Goal: Task Accomplishment & Management: Complete application form

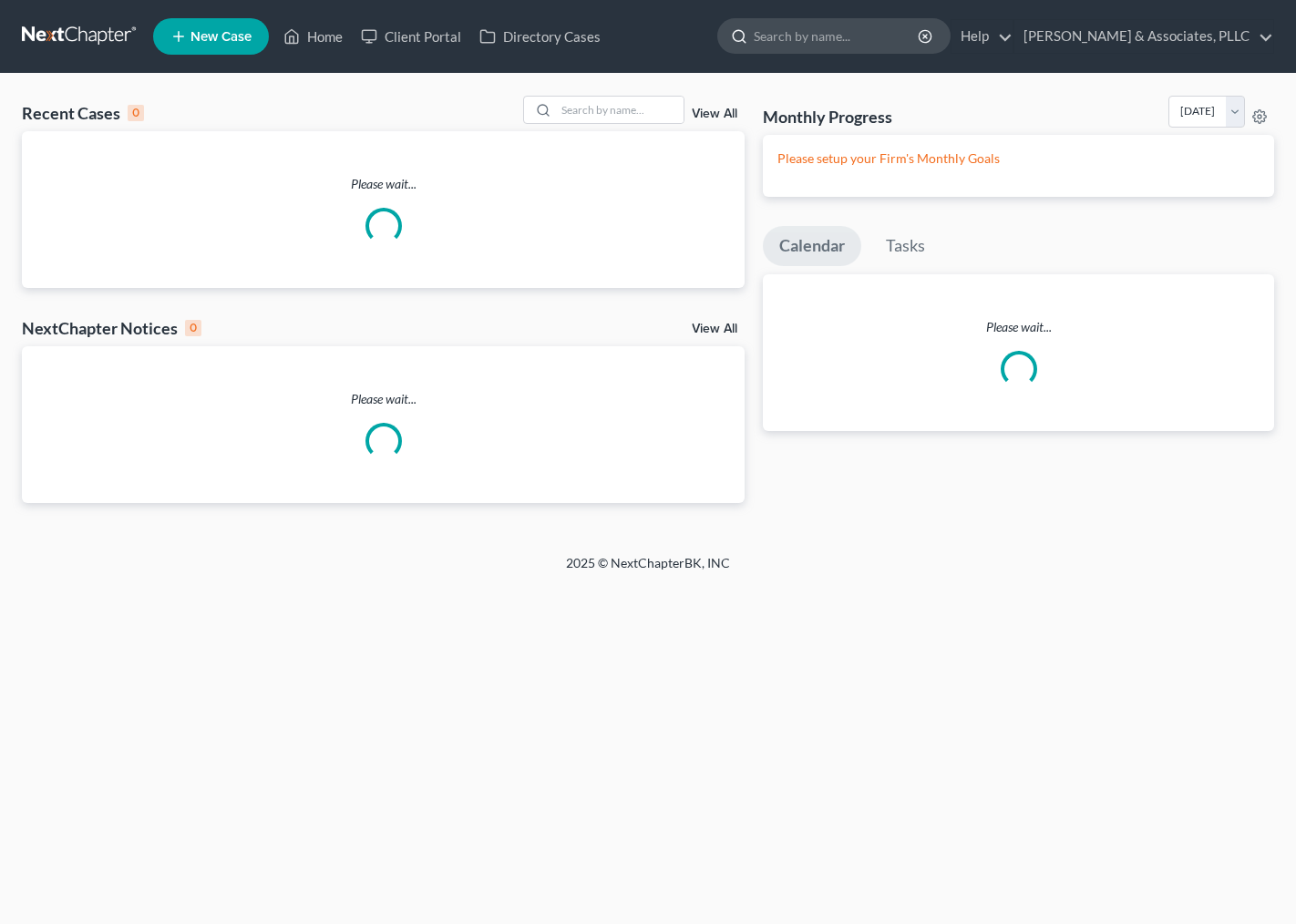
click at [763, 33] on input "search" at bounding box center [837, 36] width 167 height 34
click at [817, 39] on input "search" at bounding box center [837, 36] width 167 height 34
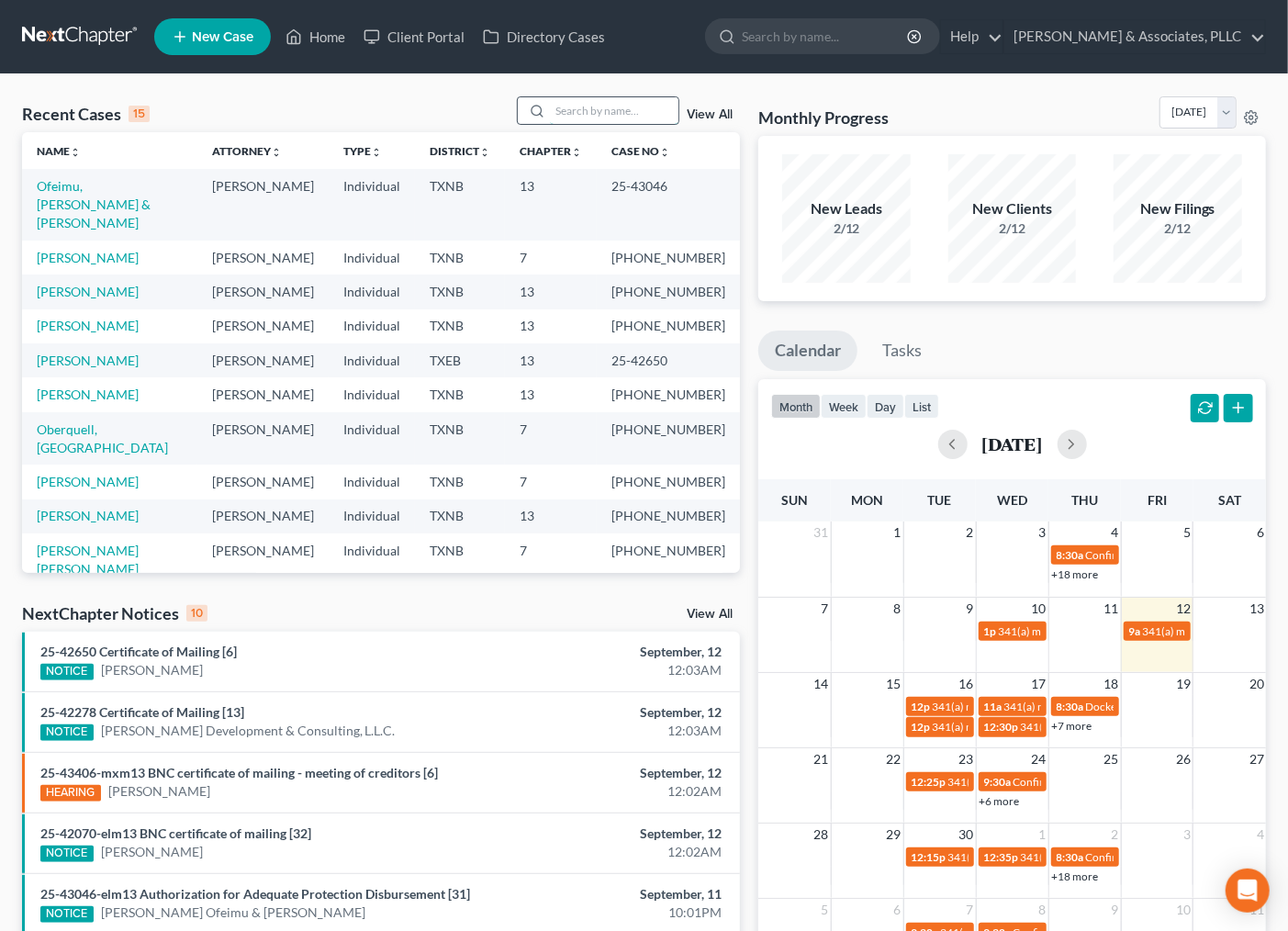
click at [594, 105] on input "search" at bounding box center [615, 110] width 129 height 27
type input "[PERSON_NAME]"
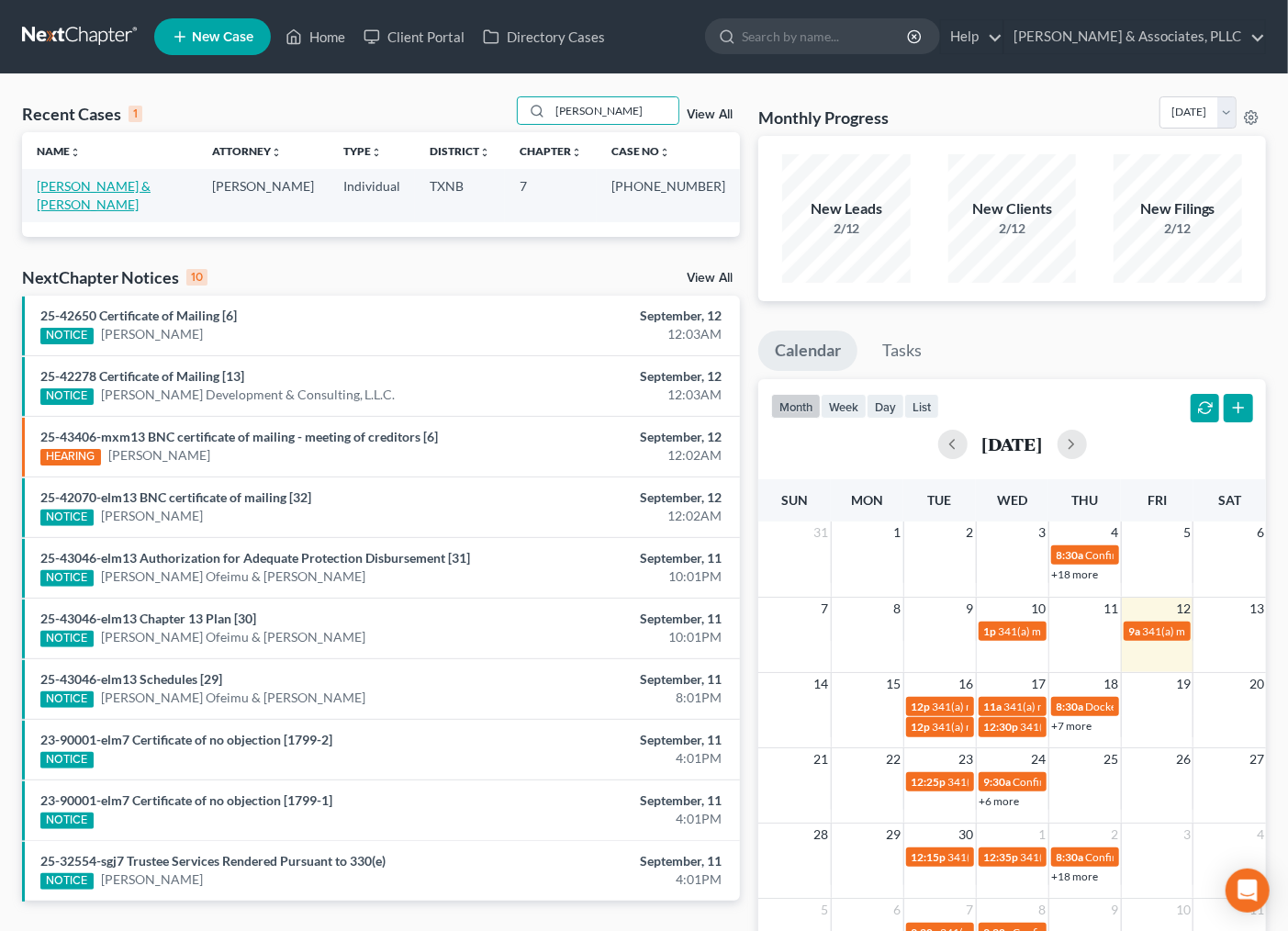
click at [57, 193] on link "[PERSON_NAME] & [PERSON_NAME]" at bounding box center [94, 195] width 114 height 34
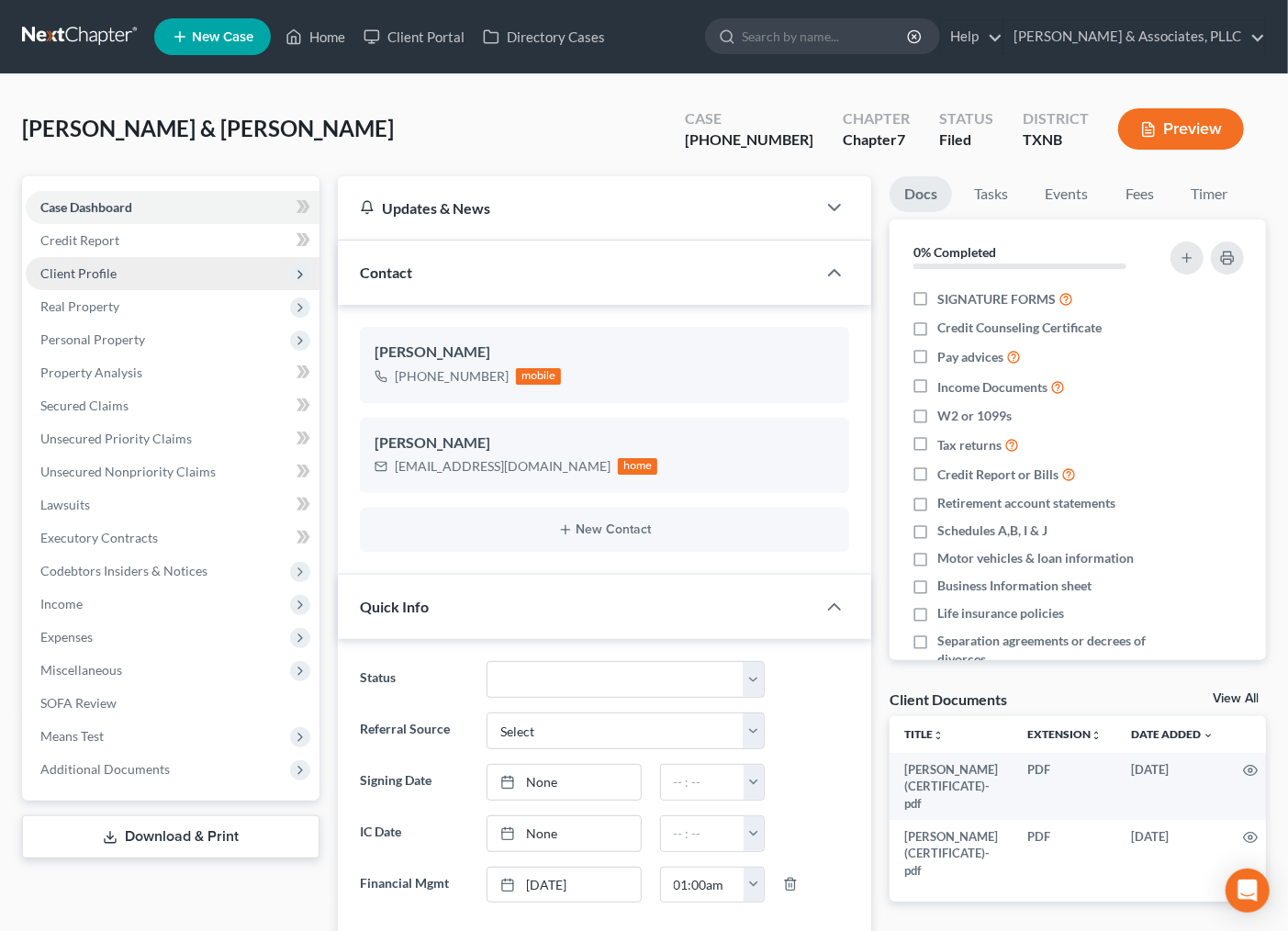
scroll to position [374, 0]
click at [1126, 199] on link "Fees" at bounding box center [1140, 194] width 59 height 36
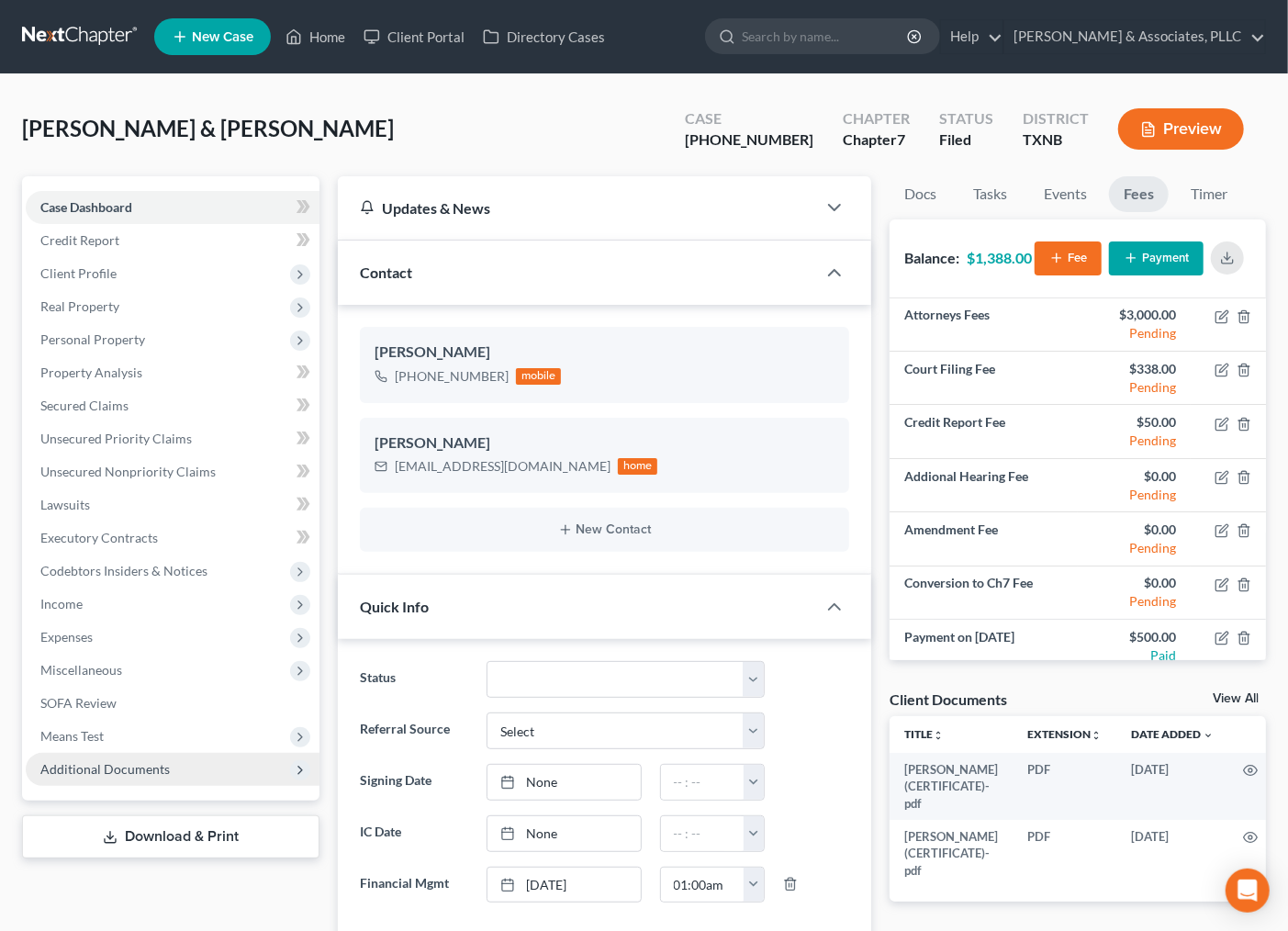
click at [103, 767] on span "Additional Documents" at bounding box center [105, 768] width 130 height 16
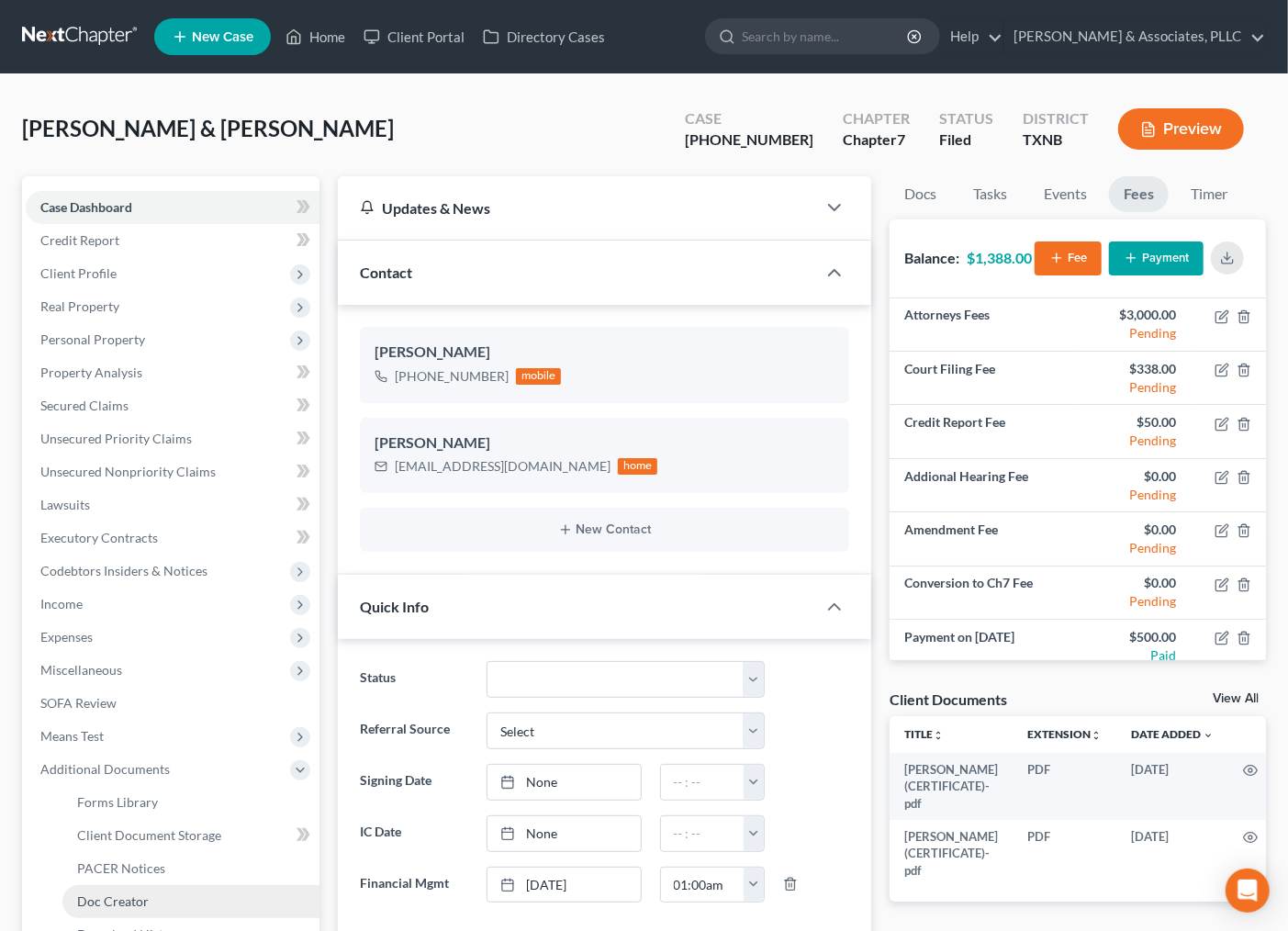
scroll to position [102, 0]
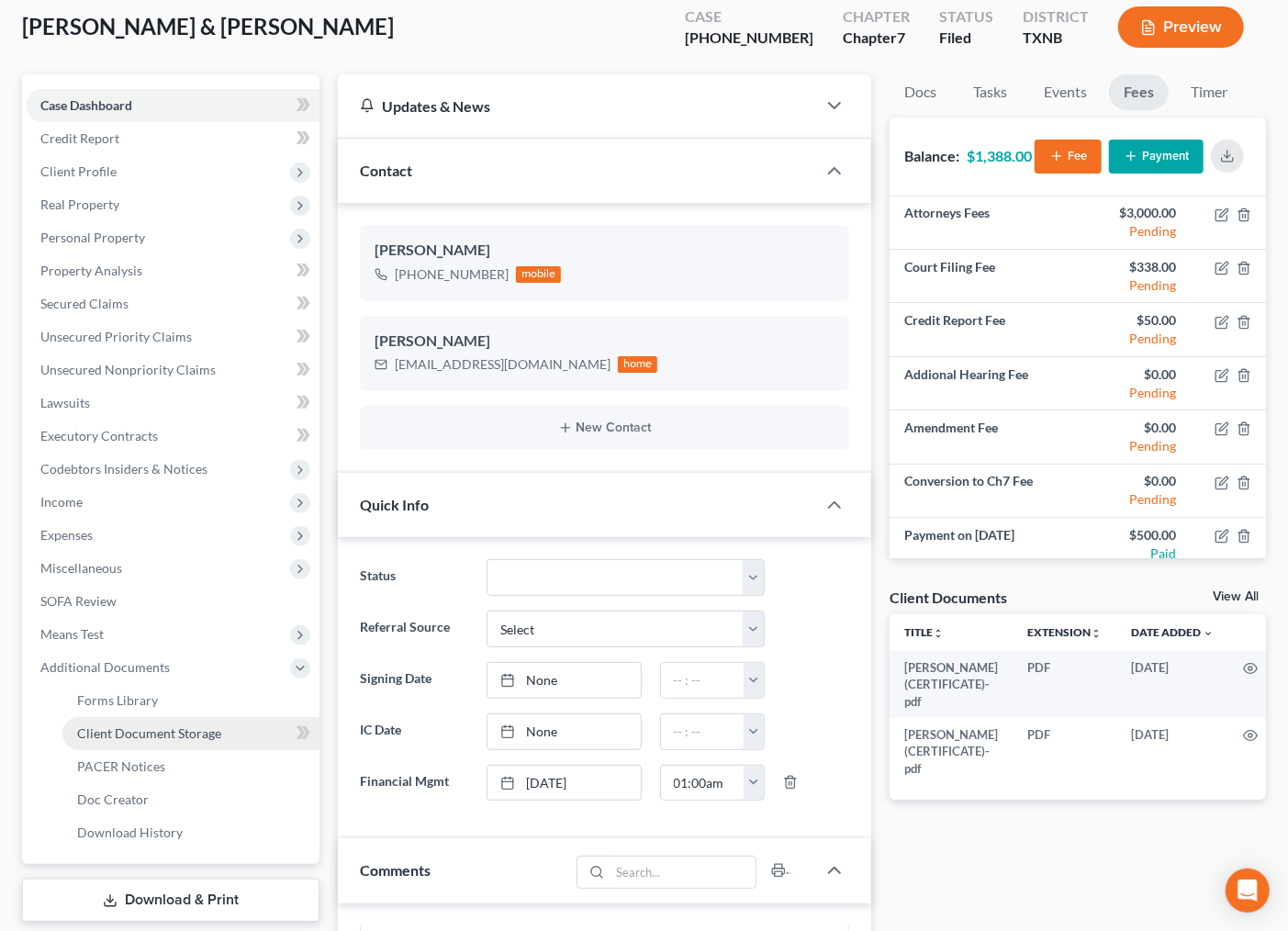
click at [136, 735] on span "Client Document Storage" at bounding box center [149, 732] width 144 height 16
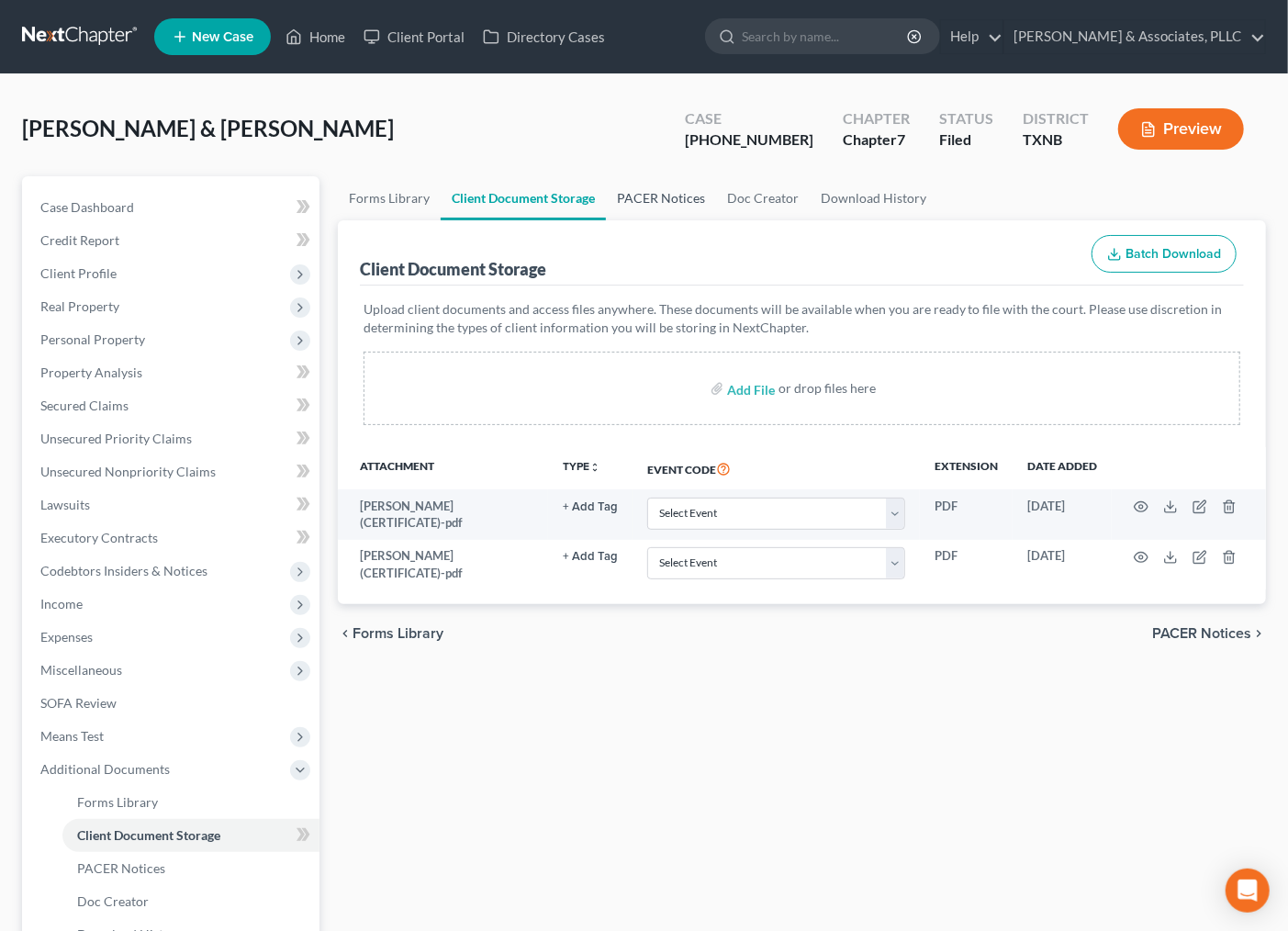
click at [677, 203] on link "PACER Notices" at bounding box center [661, 199] width 110 height 44
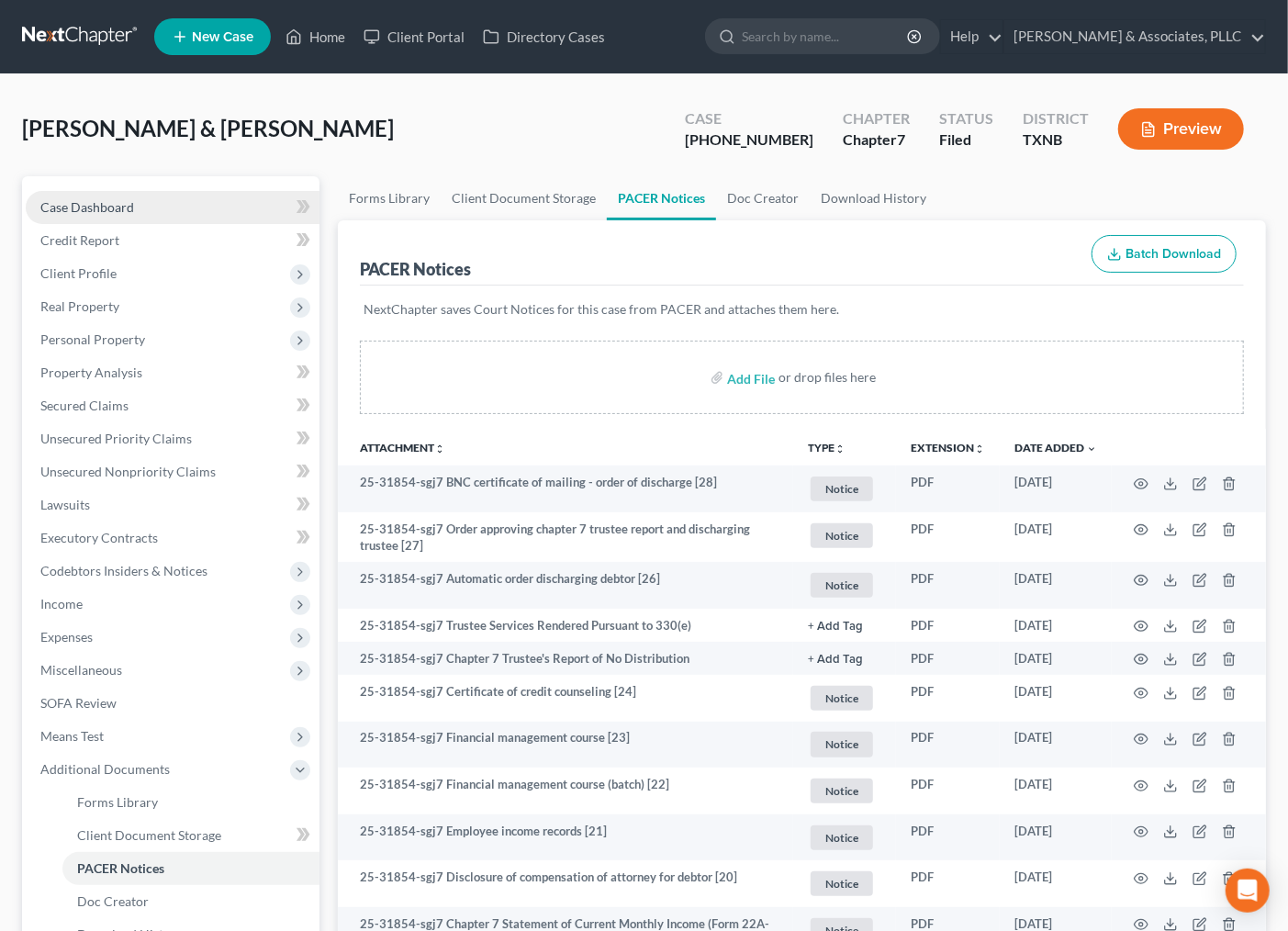
click at [132, 210] on span "Case Dashboard" at bounding box center [87, 207] width 94 height 16
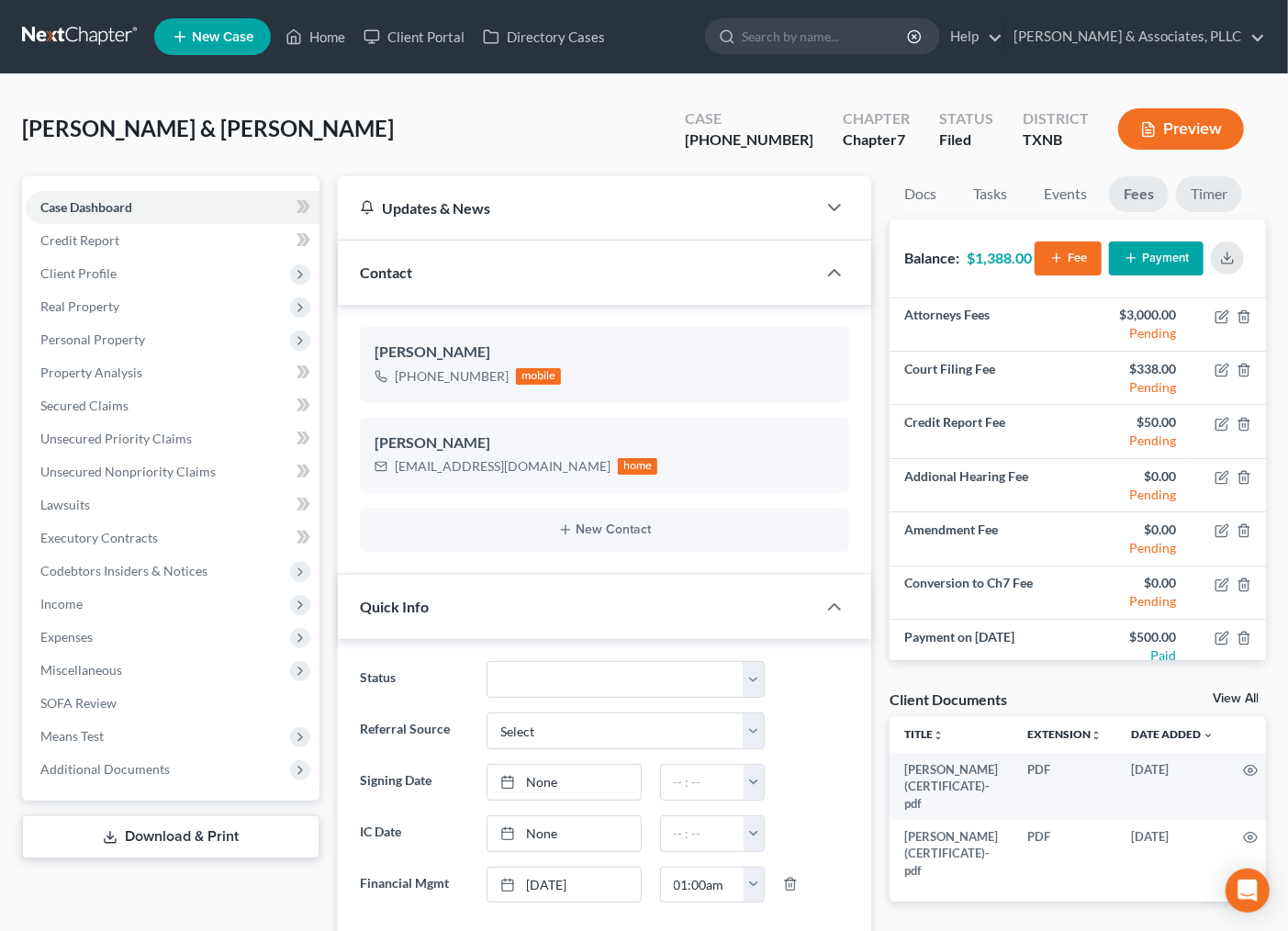
scroll to position [374, 0]
click at [1138, 198] on link "Fees" at bounding box center [1139, 194] width 60 height 36
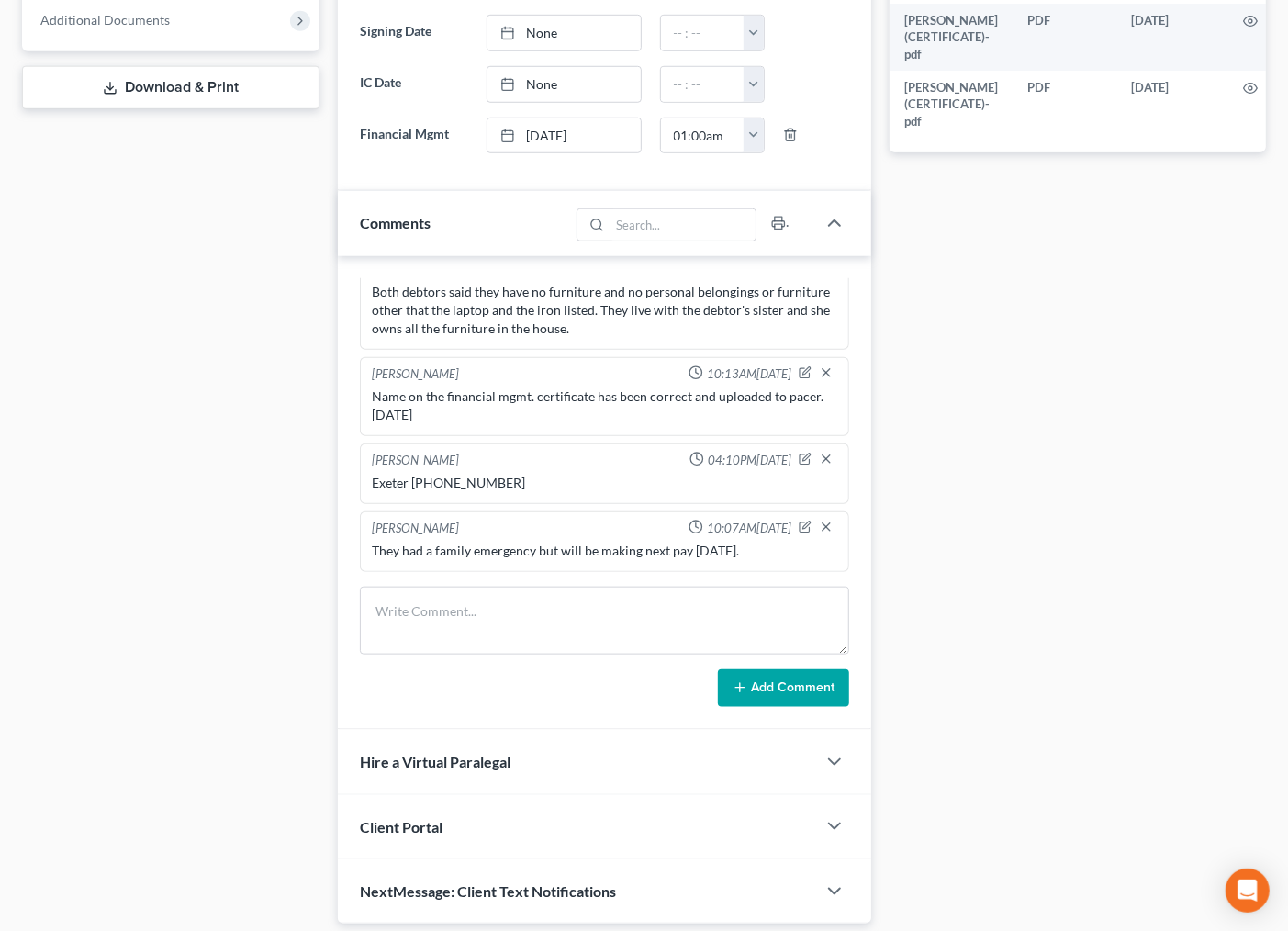
scroll to position [804, 0]
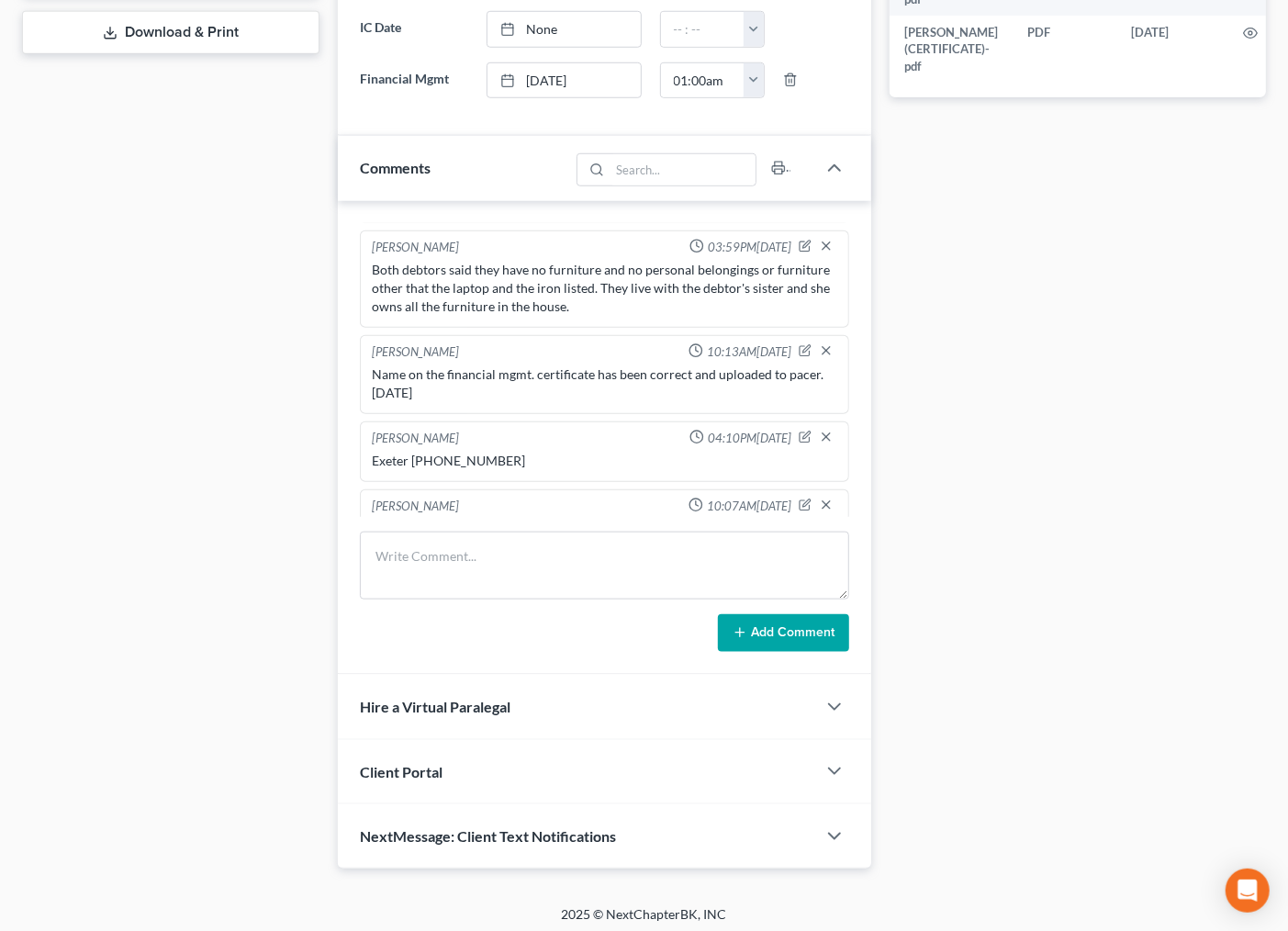
drag, startPoint x: 788, startPoint y: 686, endPoint x: 531, endPoint y: 446, distance: 351.6
click at [434, 441] on ng-include "[PERSON_NAME] 12:50PM[DATE] CASE SUMMARY/STRATEGY --- These are prior clients w…" at bounding box center [604, 225] width 490 height 649
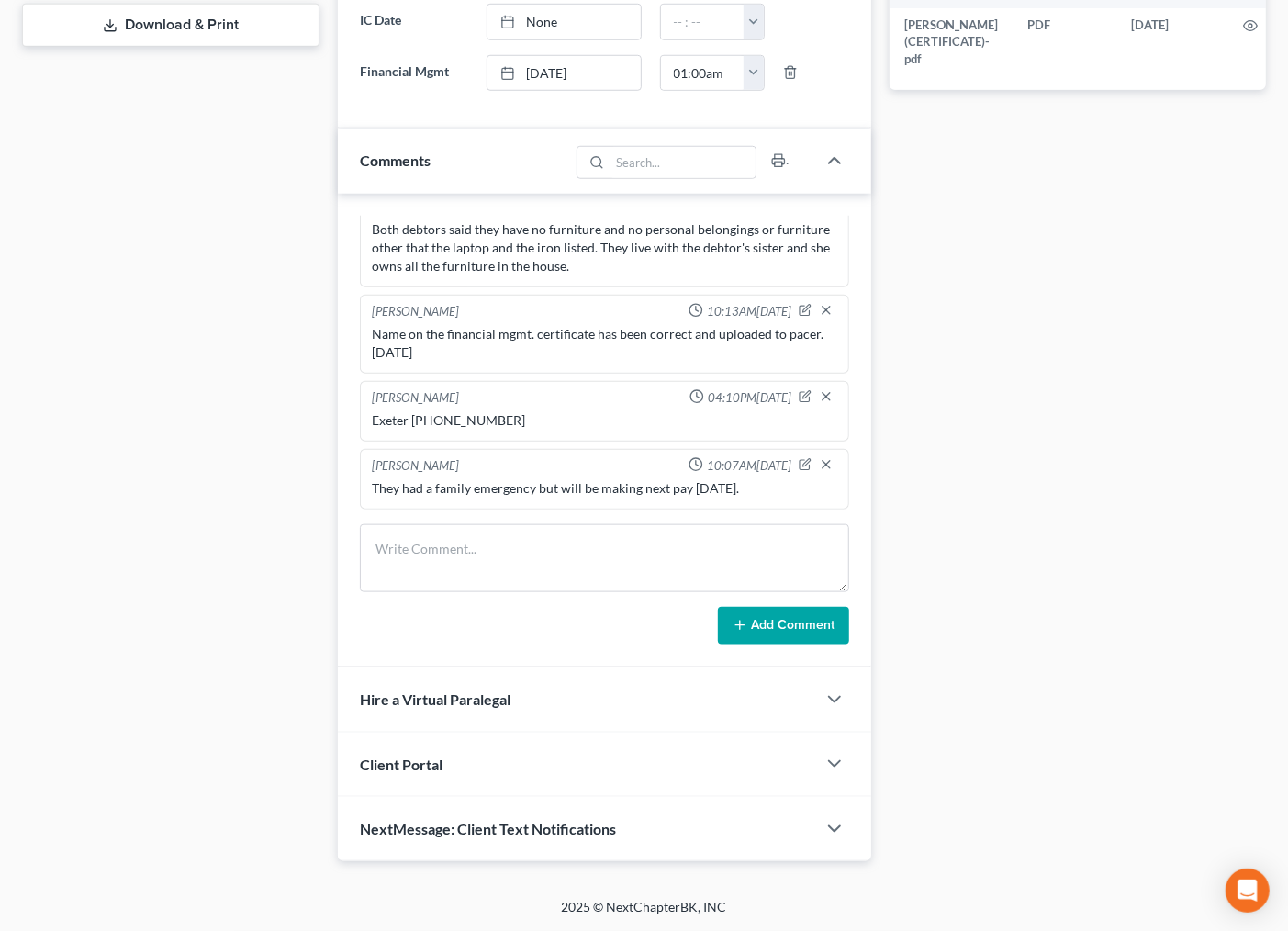
scroll to position [812, 0]
click at [1076, 538] on div "**********" at bounding box center [1077, 112] width 395 height 1497
click at [1091, 883] on div "[PERSON_NAME] & [PERSON_NAME] Upgraded Case [PHONE_NUMBER] Chapter Chapter 7 St…" at bounding box center [644, 80] width 1288 height 1635
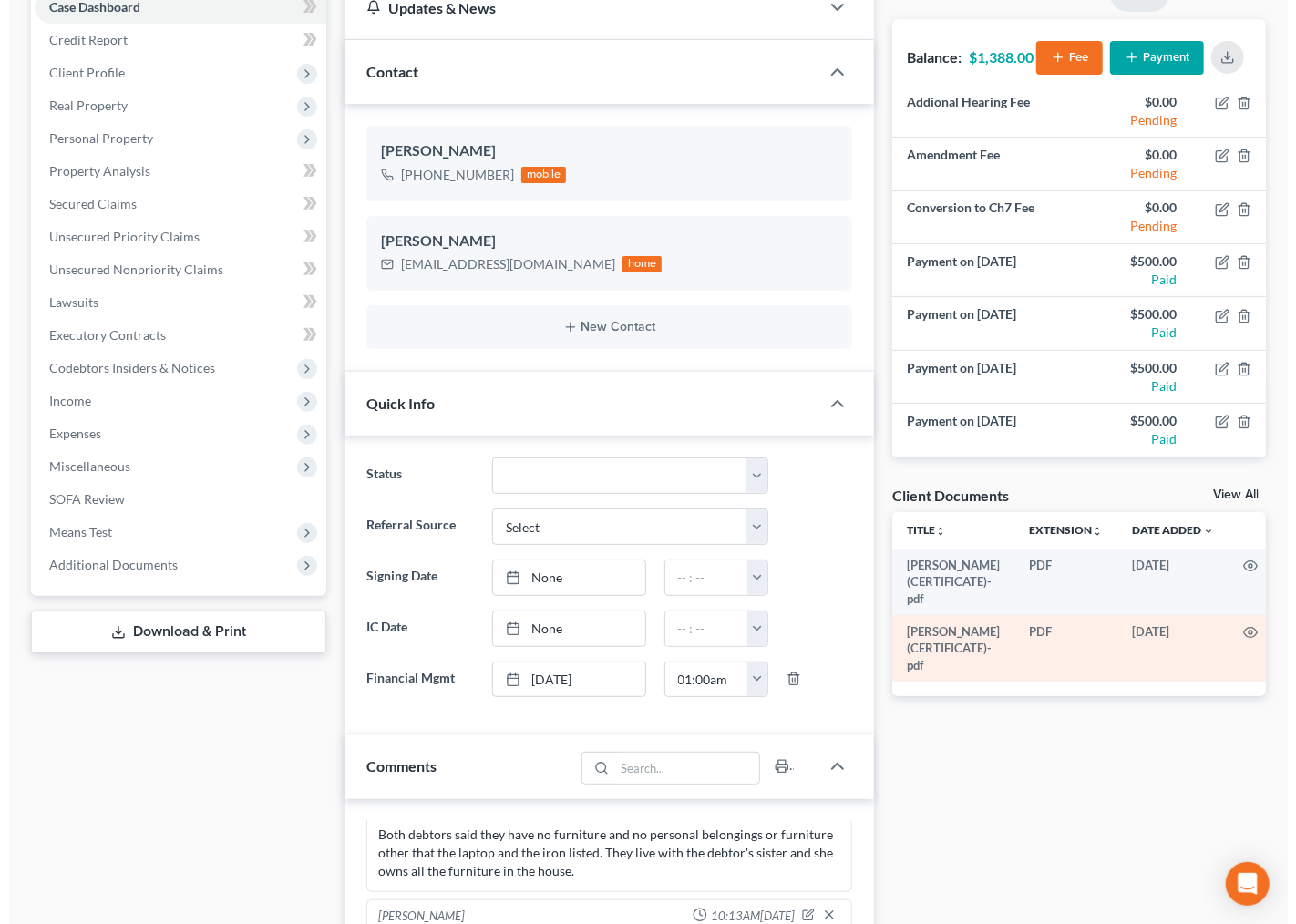
scroll to position [0, 0]
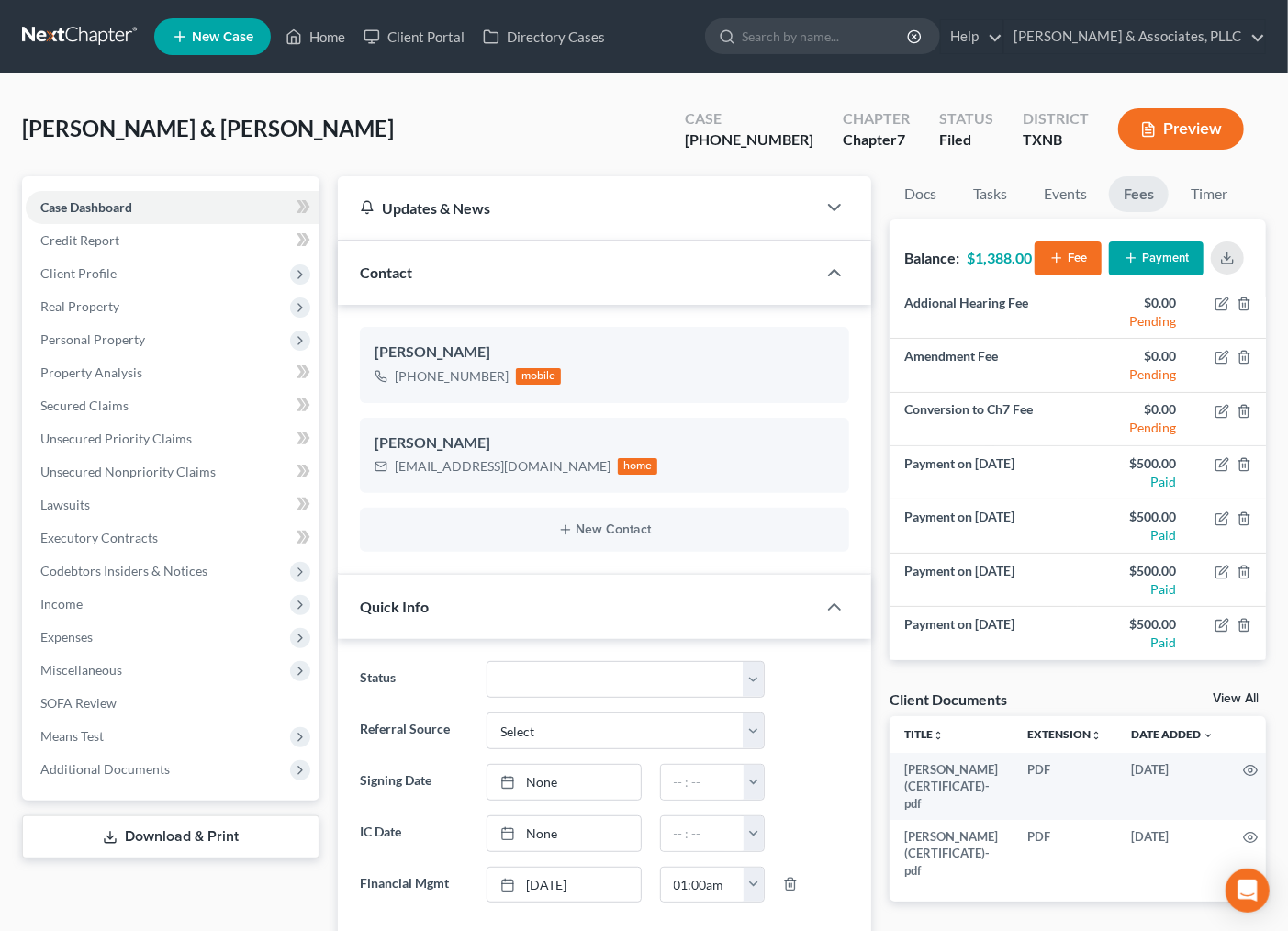
click at [1150, 252] on button "Payment" at bounding box center [1156, 258] width 95 height 34
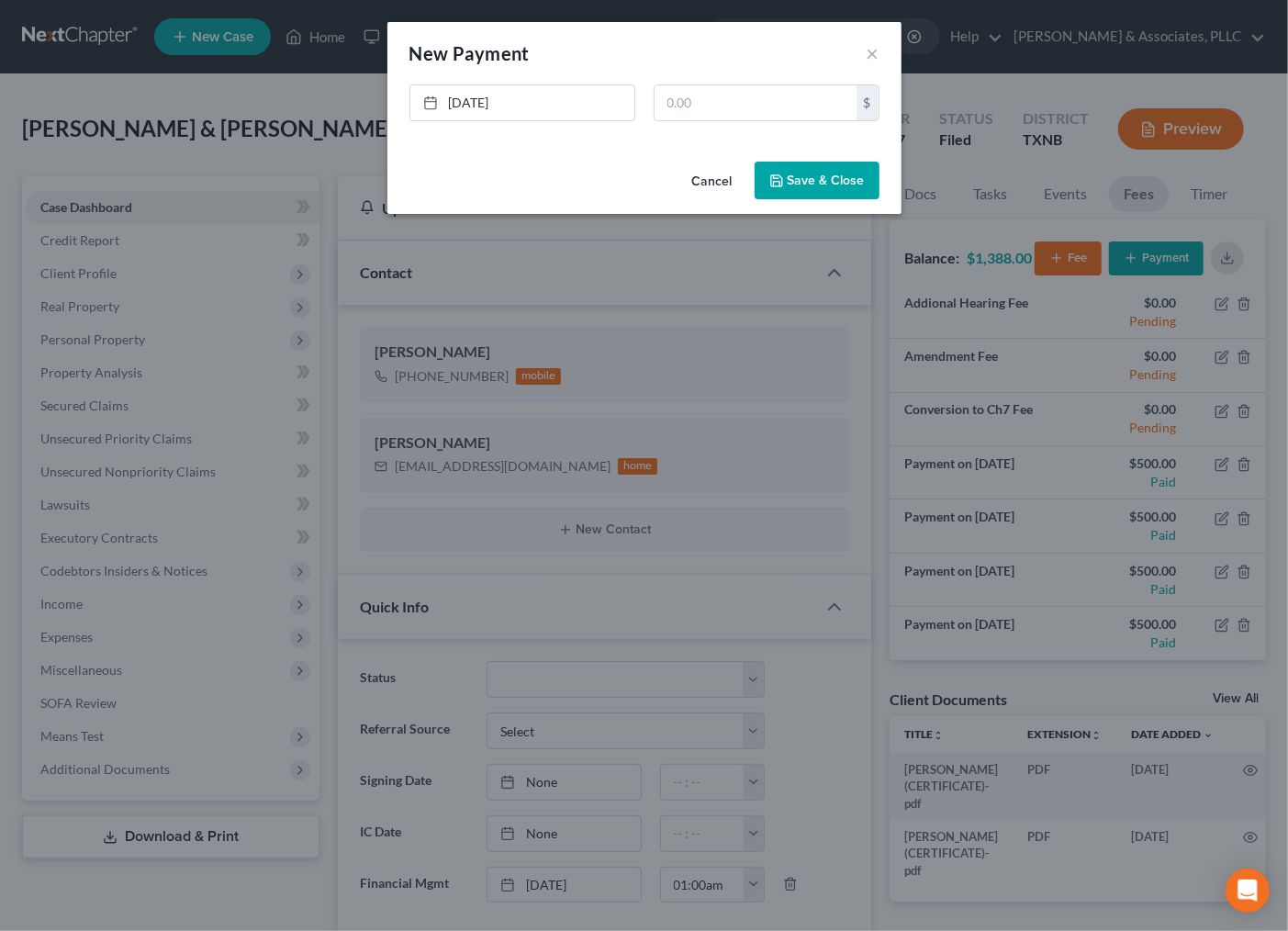
scroll to position [355, 0]
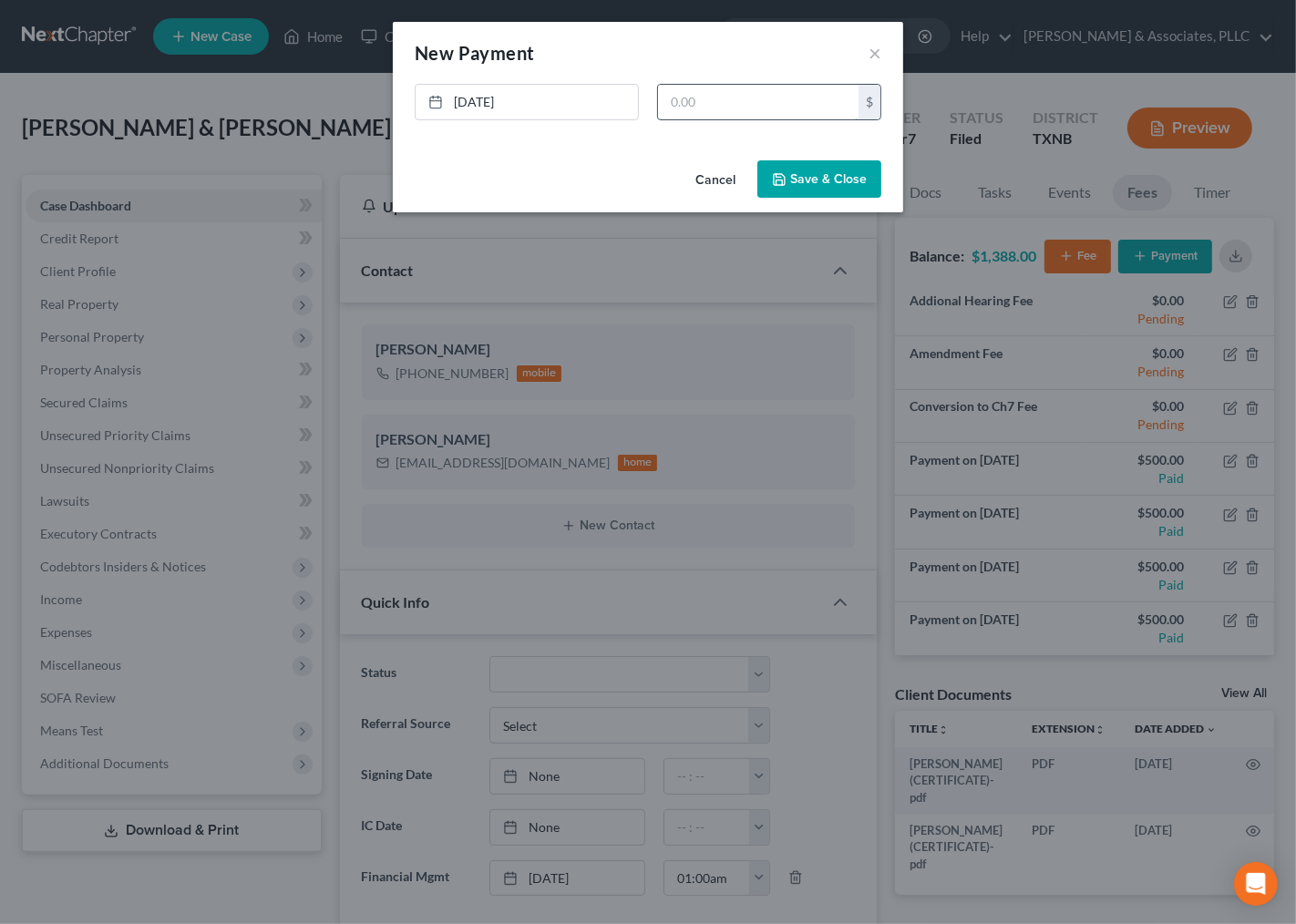
click at [675, 100] on input "text" at bounding box center [759, 102] width 201 height 35
type input "500.00"
click at [859, 183] on button "Save & Close" at bounding box center [819, 180] width 124 height 38
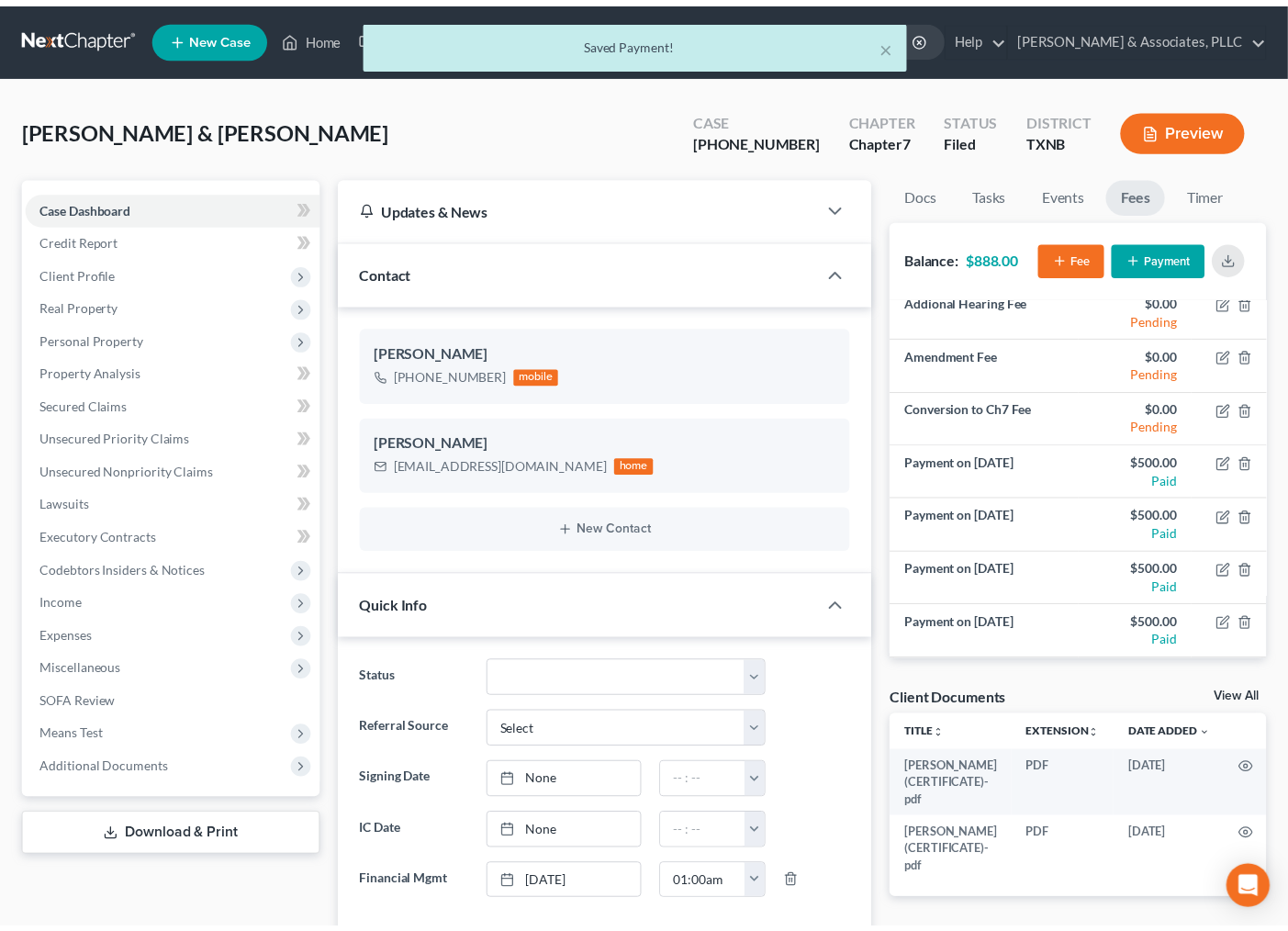
scroll to position [374, 0]
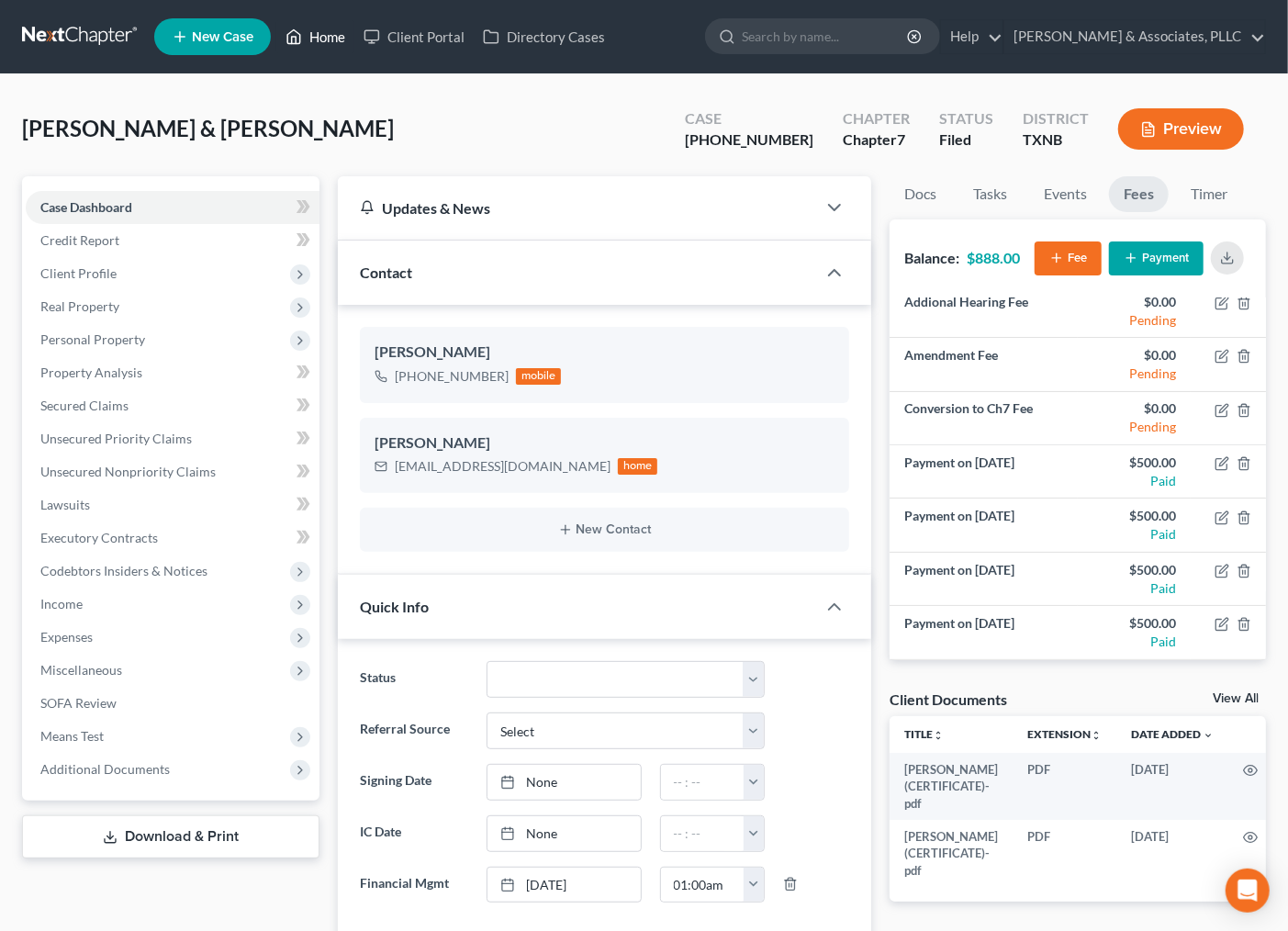
click at [325, 33] on link "Home" at bounding box center [315, 37] width 78 height 33
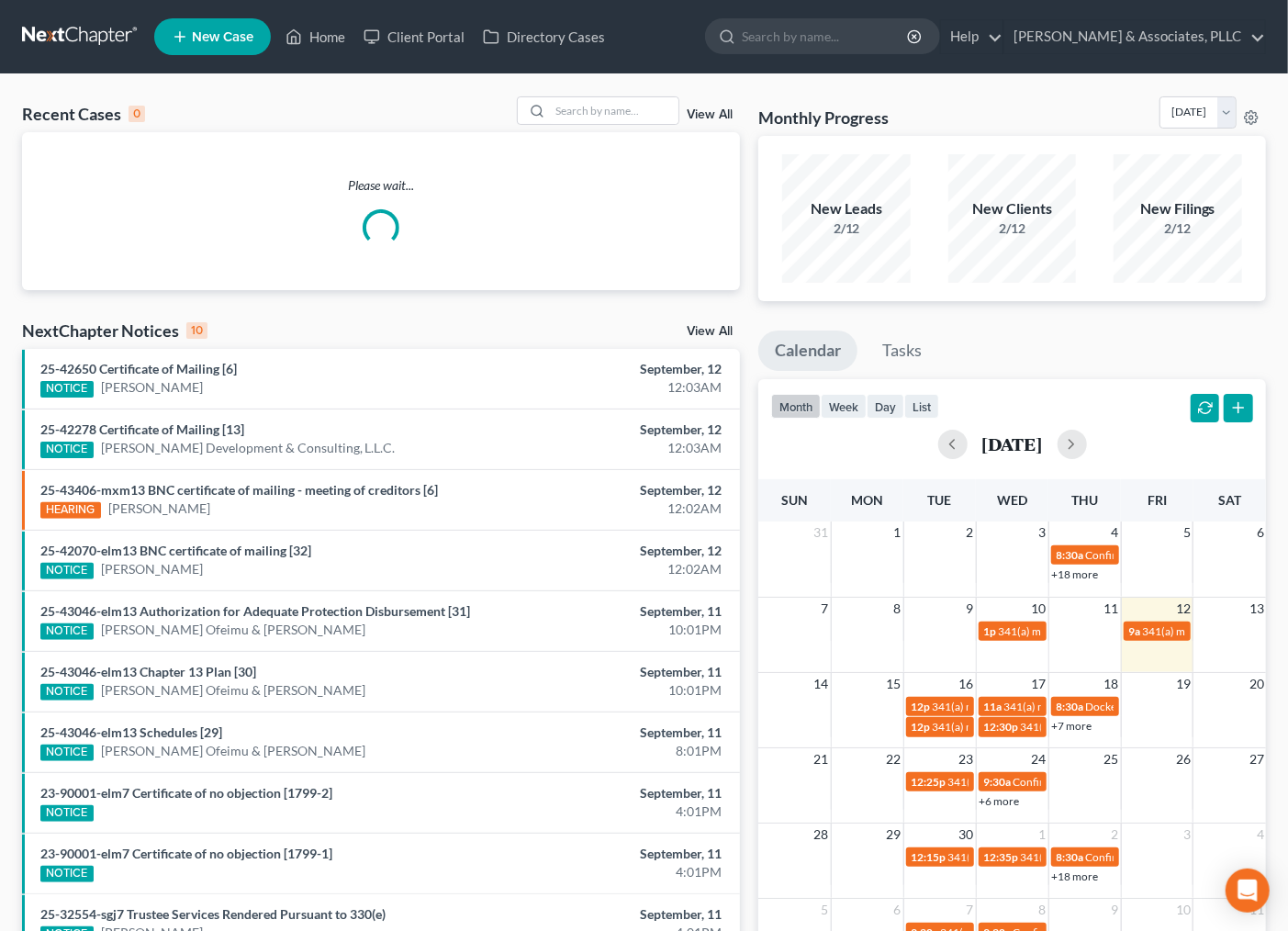
click at [595, 127] on div "Recent Cases 0 View All" at bounding box center [381, 114] width 718 height 36
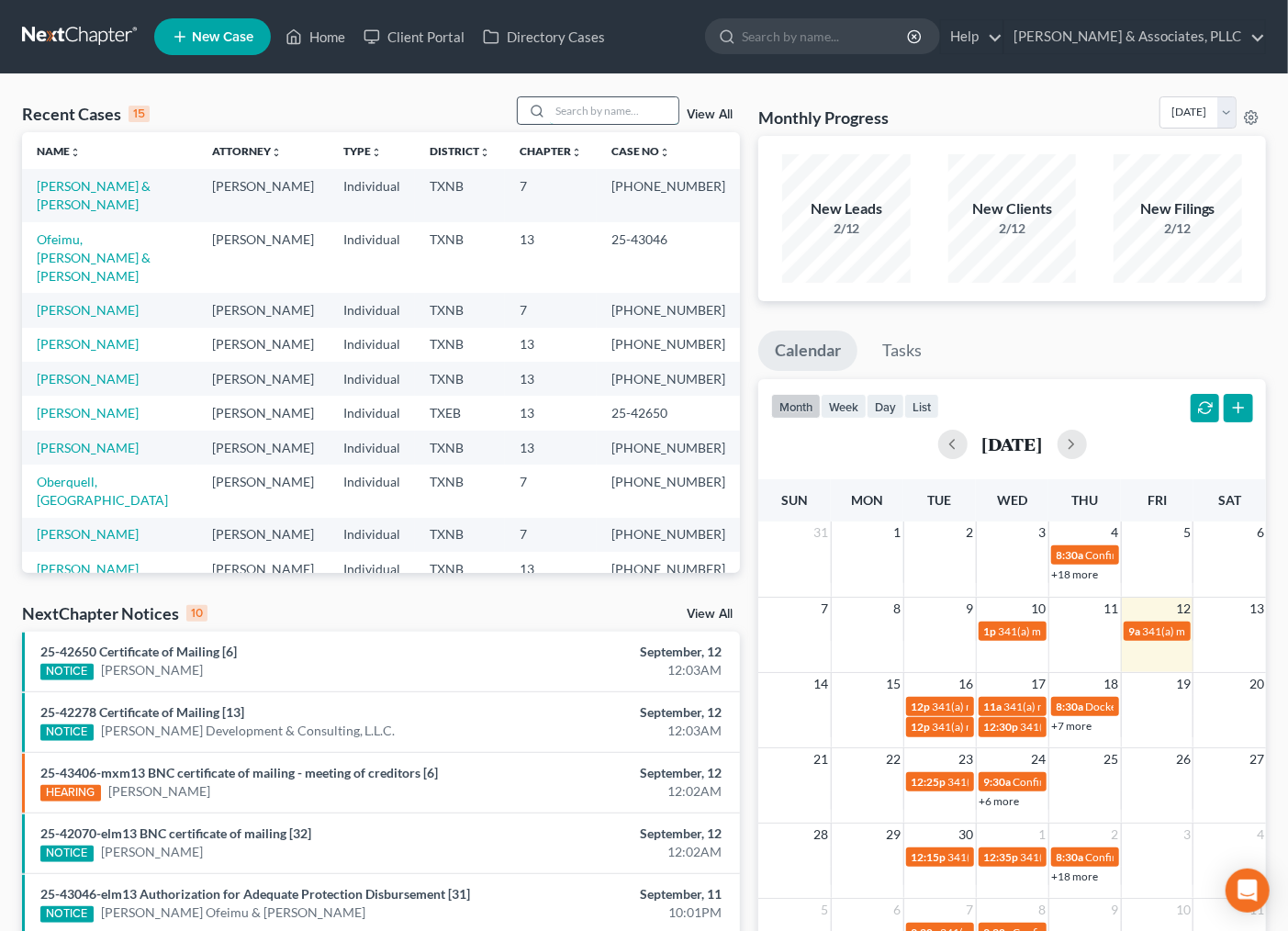
click at [610, 116] on input "search" at bounding box center [615, 110] width 129 height 27
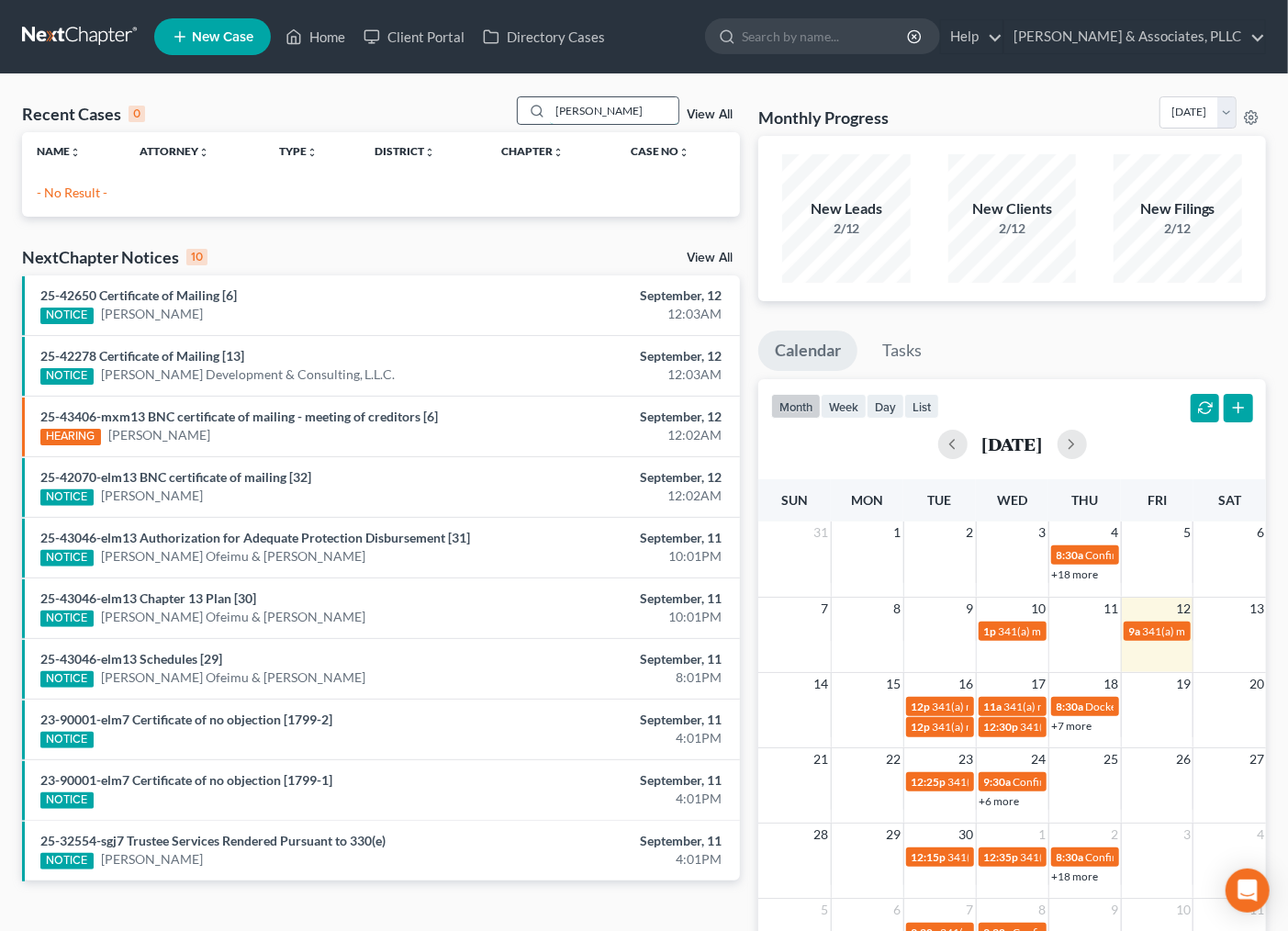
click at [594, 114] on input "[PERSON_NAME]" at bounding box center [615, 110] width 129 height 27
type input "[PERSON_NAME]"
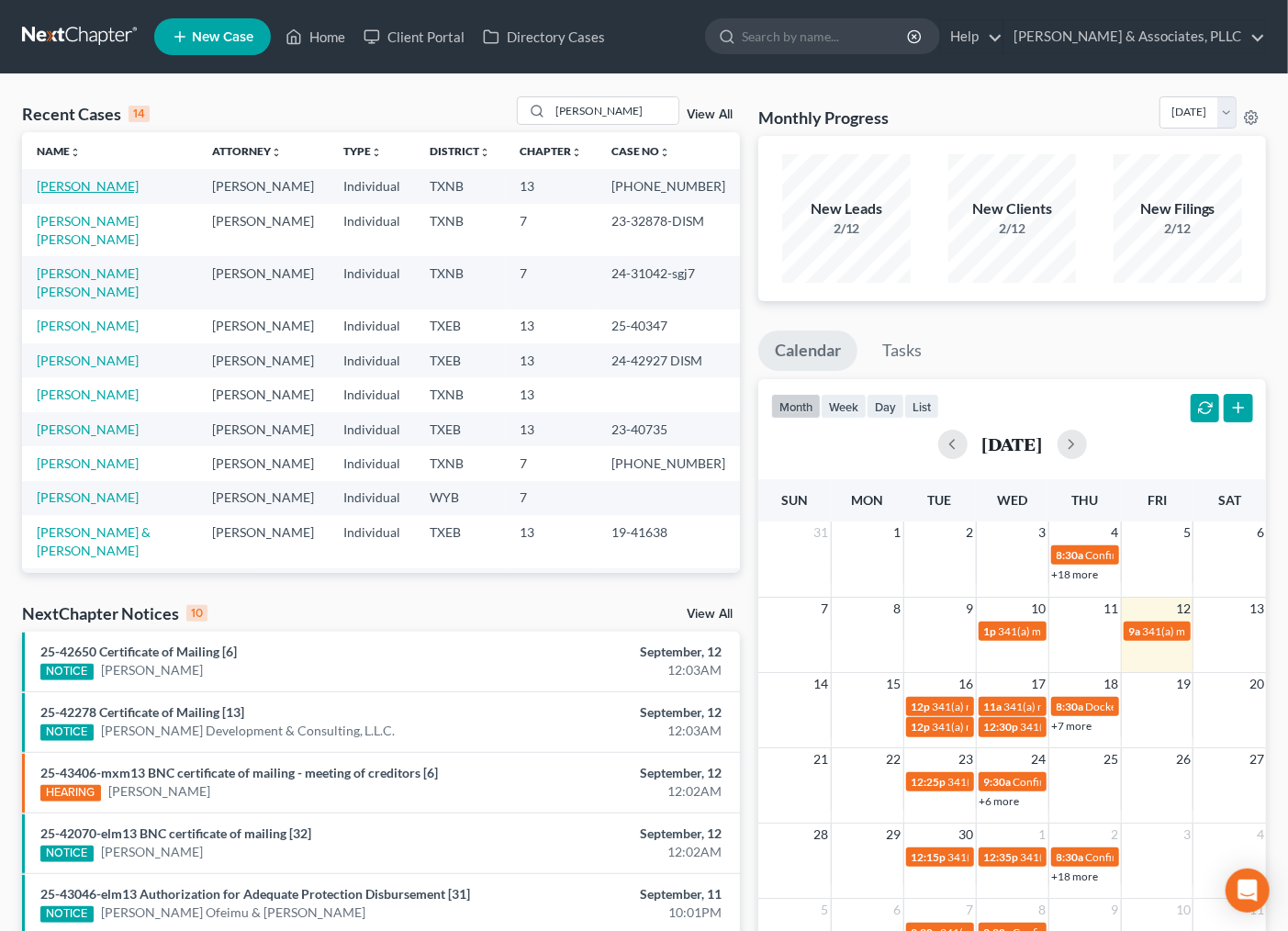
click at [117, 190] on link "[PERSON_NAME]" at bounding box center [87, 186] width 102 height 16
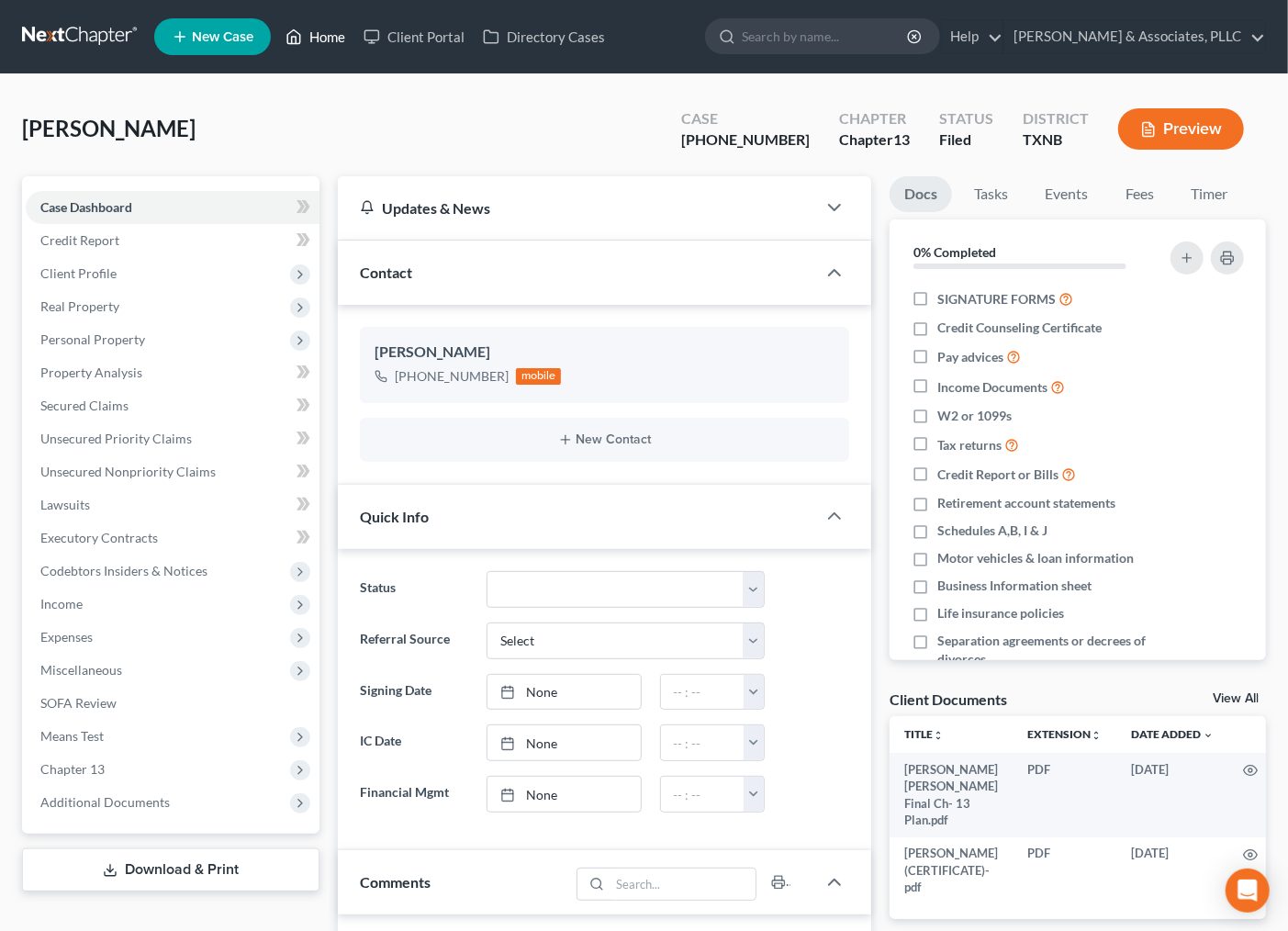
click at [313, 32] on link "Home" at bounding box center [315, 37] width 78 height 33
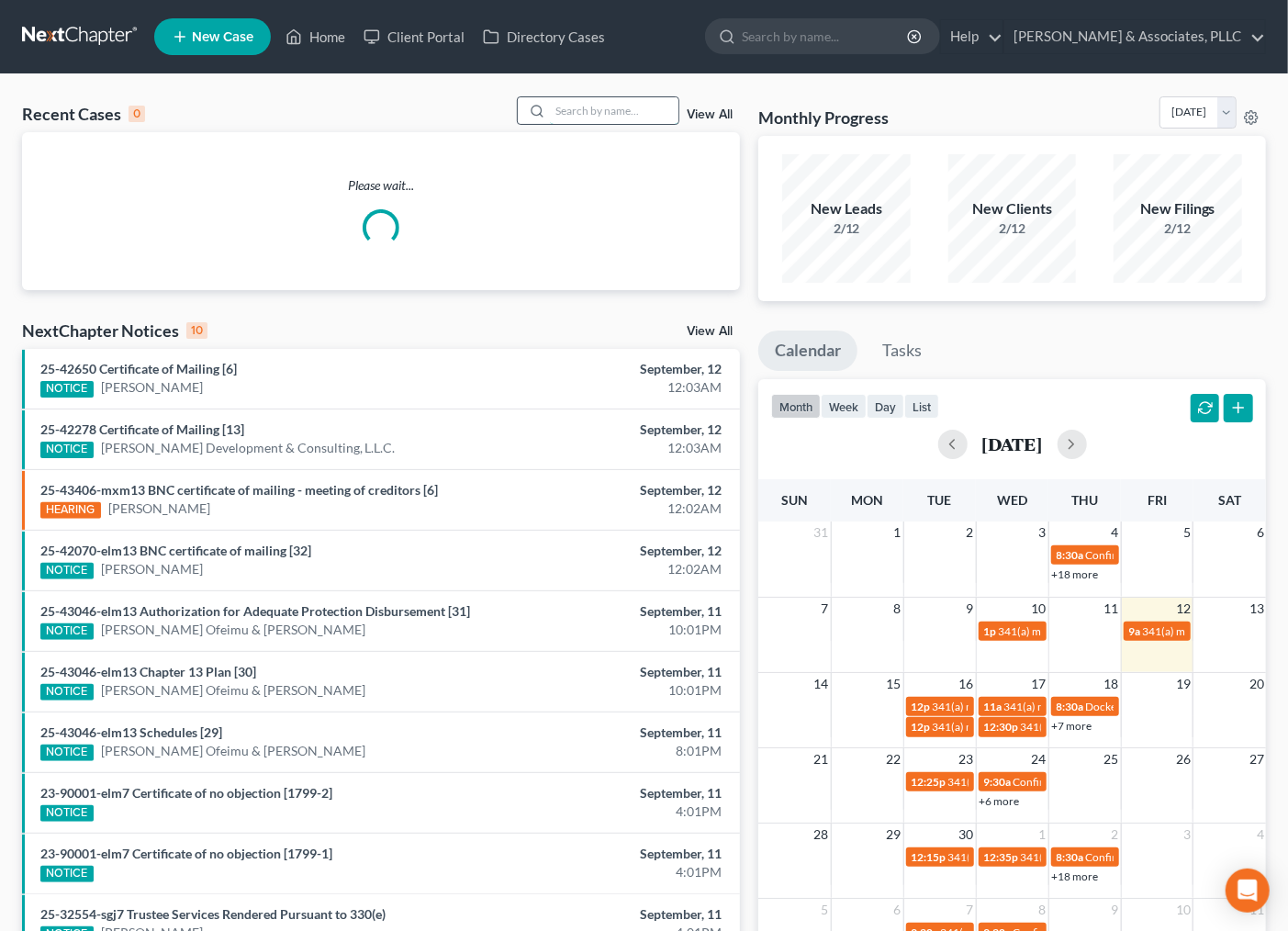
click at [601, 114] on input "search" at bounding box center [615, 110] width 129 height 27
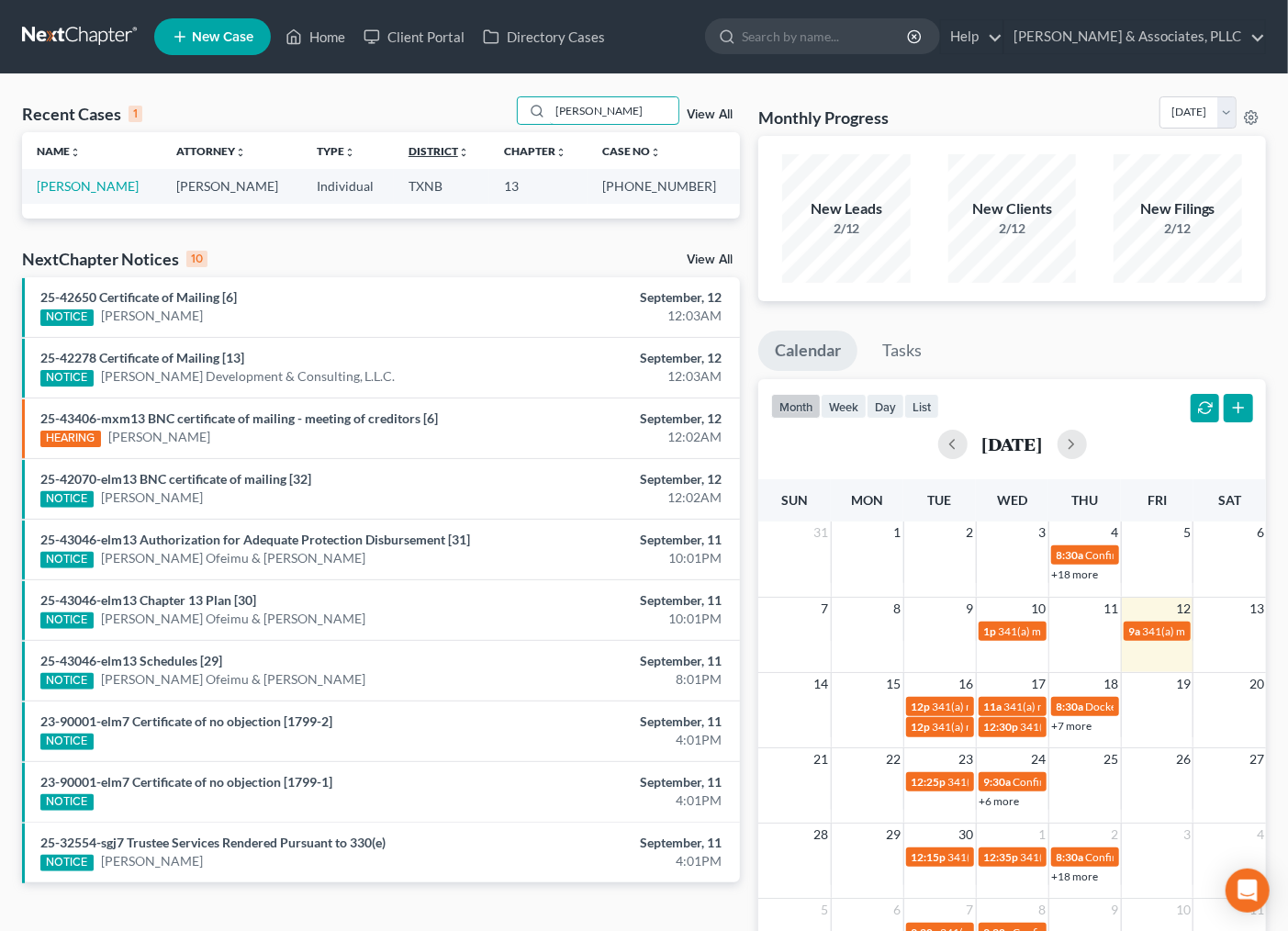
drag, startPoint x: 601, startPoint y: 114, endPoint x: 429, endPoint y: 154, distance: 176.6
click at [431, 154] on div "Recent Cases 1 [PERSON_NAME] View All Name unfold_more expand_more expand_less …" at bounding box center [381, 157] width 718 height 122
type input "[PERSON_NAME]"
click at [103, 191] on link "[PERSON_NAME]" at bounding box center [87, 186] width 102 height 16
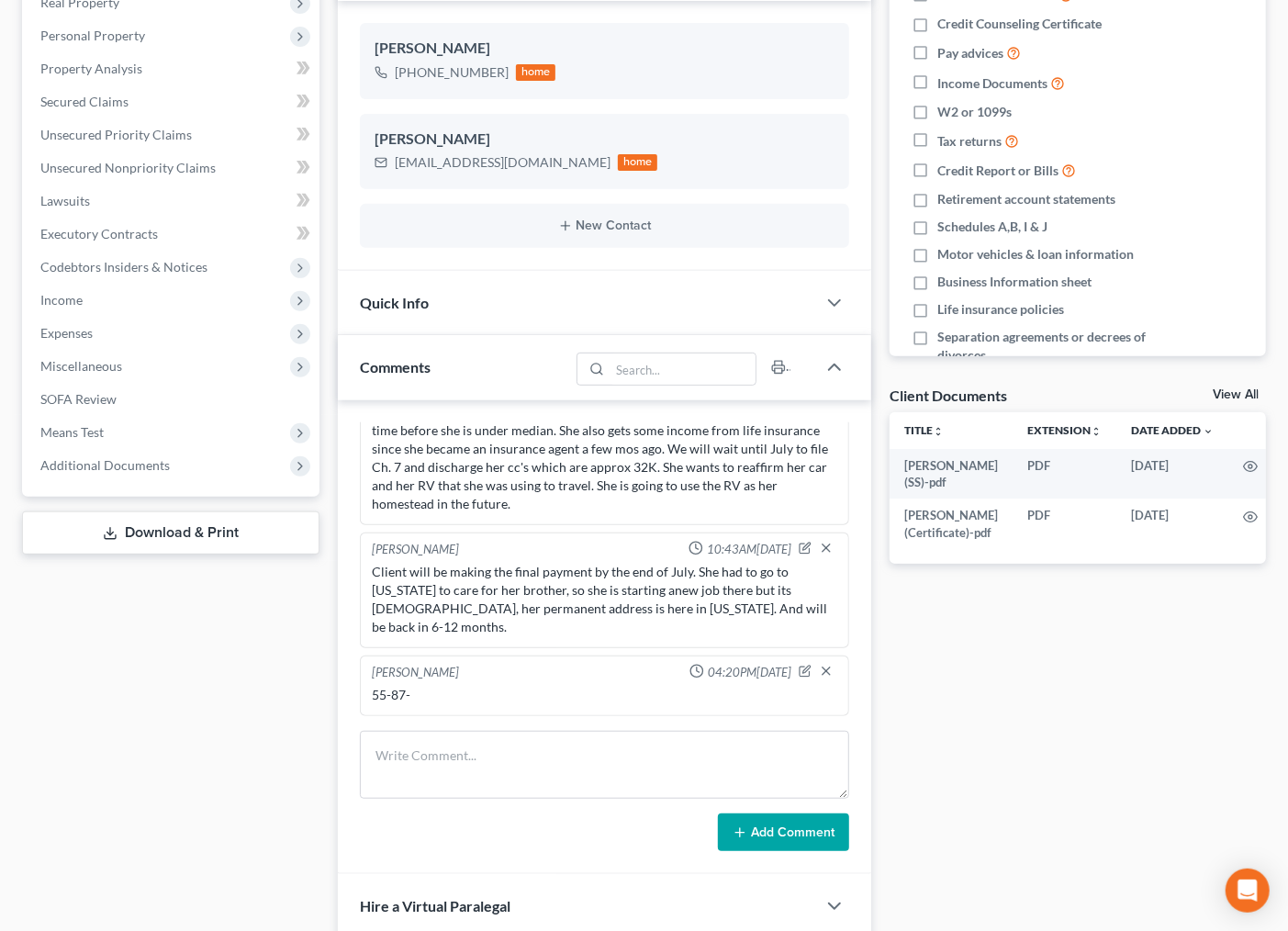
scroll to position [305, 0]
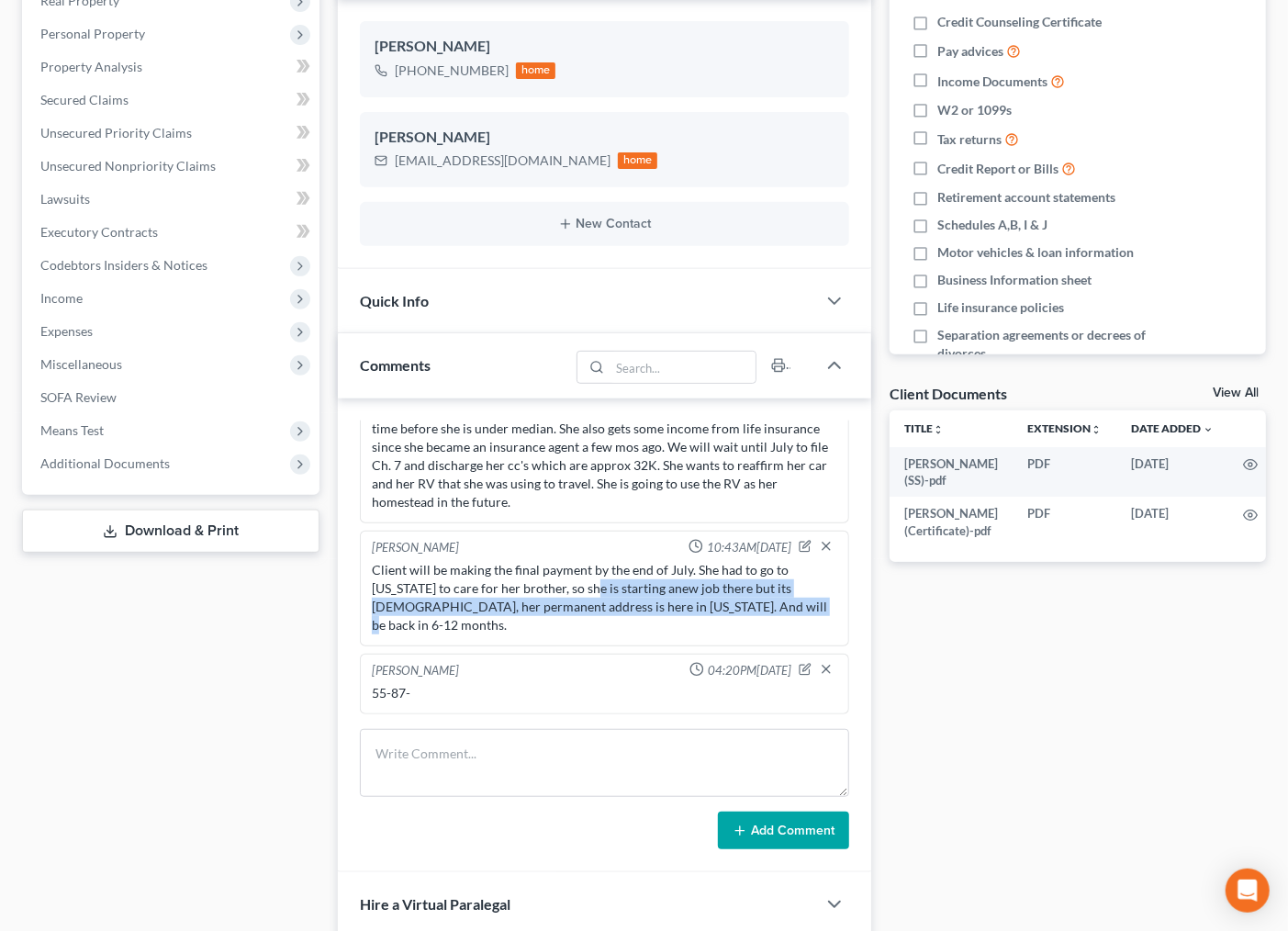
drag, startPoint x: 586, startPoint y: 590, endPoint x: 627, endPoint y: 628, distance: 55.9
click at [799, 614] on div "Client will be making the final payment by the end of July. She had to go to [U…" at bounding box center [604, 598] width 466 height 74
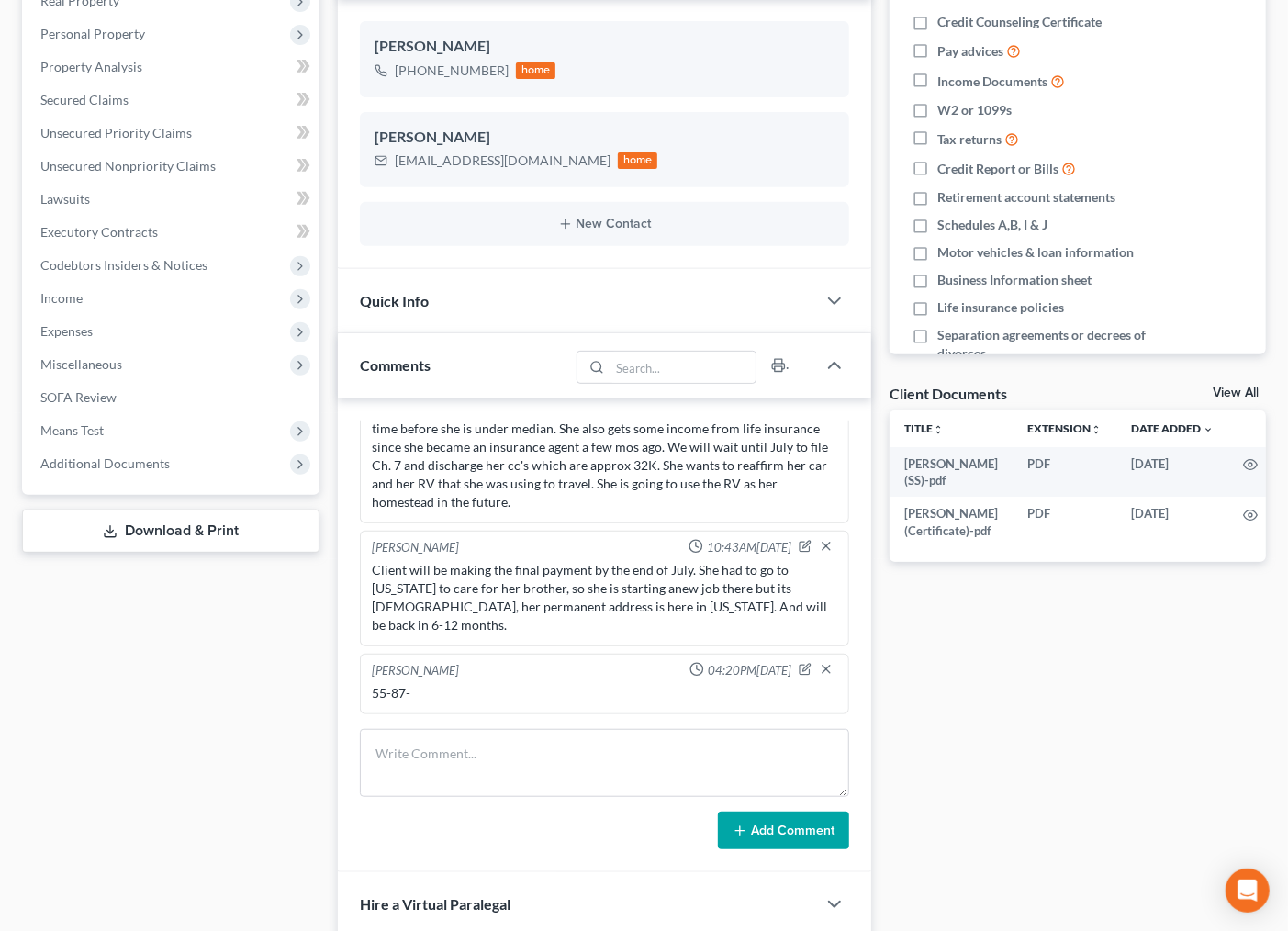
click at [171, 702] on div "Case Dashboard Payments Invoices Payments Payments Credit Report Client Profile" at bounding box center [170, 468] width 316 height 1196
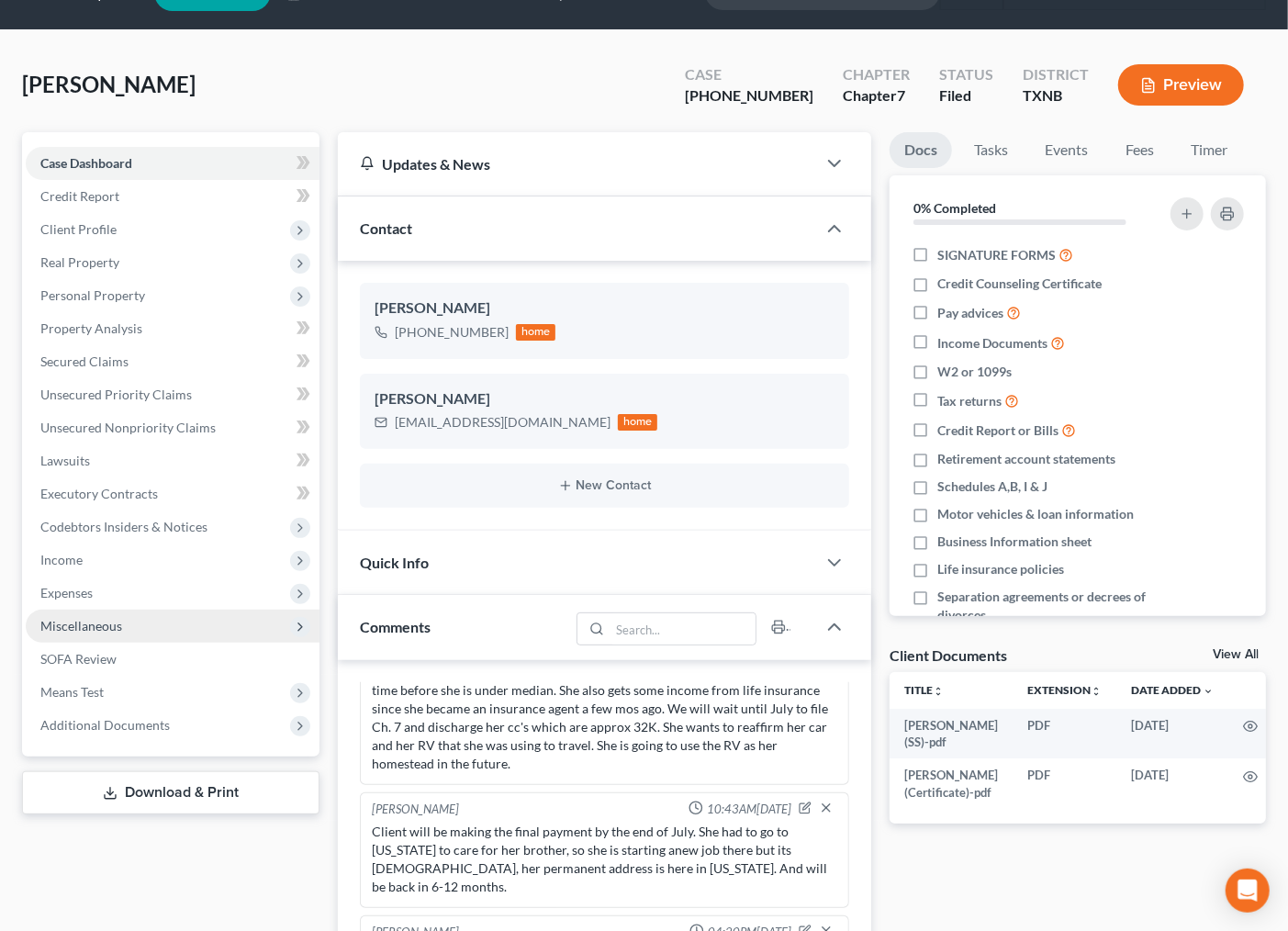
scroll to position [0, 0]
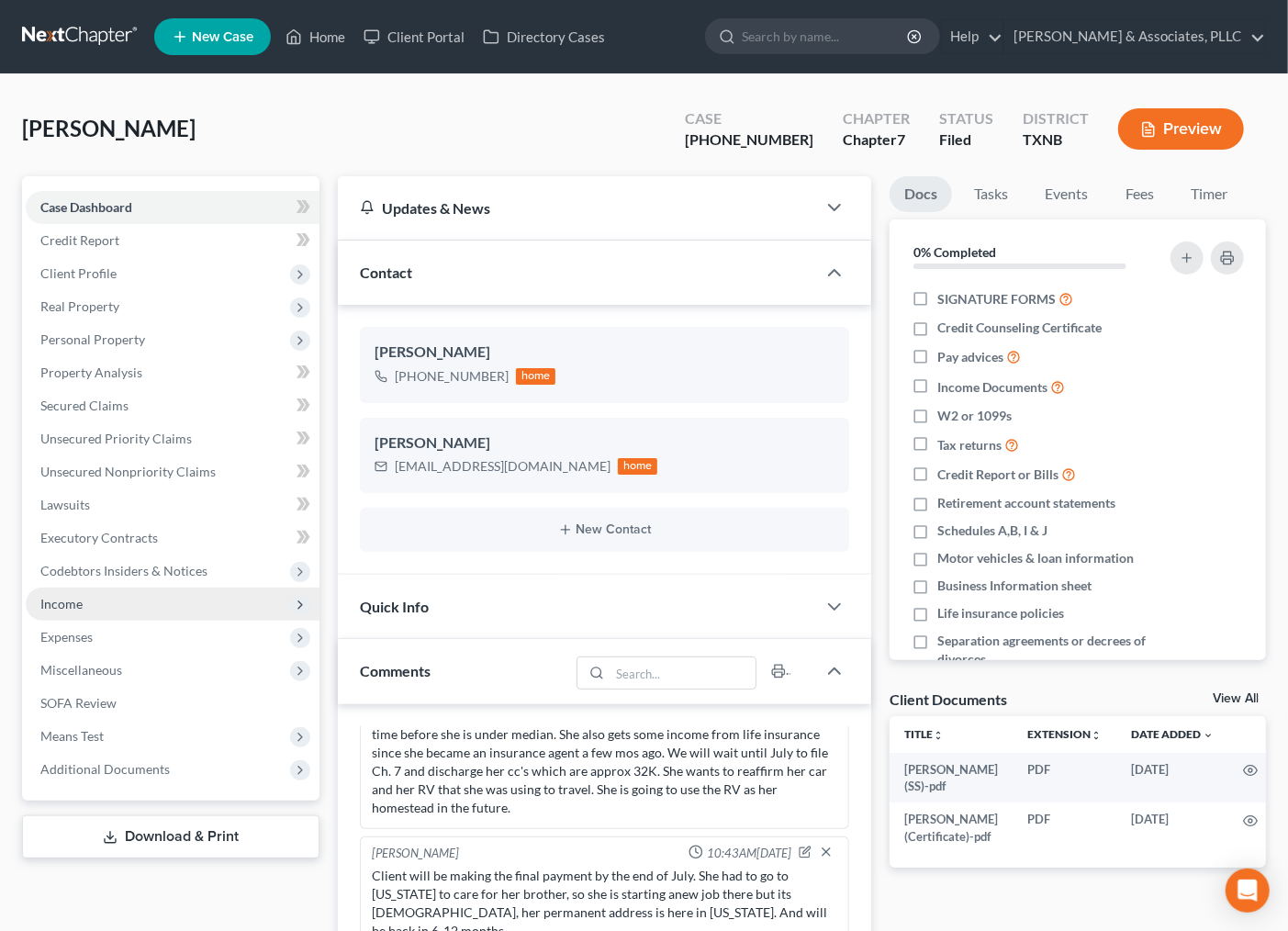
click at [120, 613] on span "Income" at bounding box center [172, 604] width 293 height 33
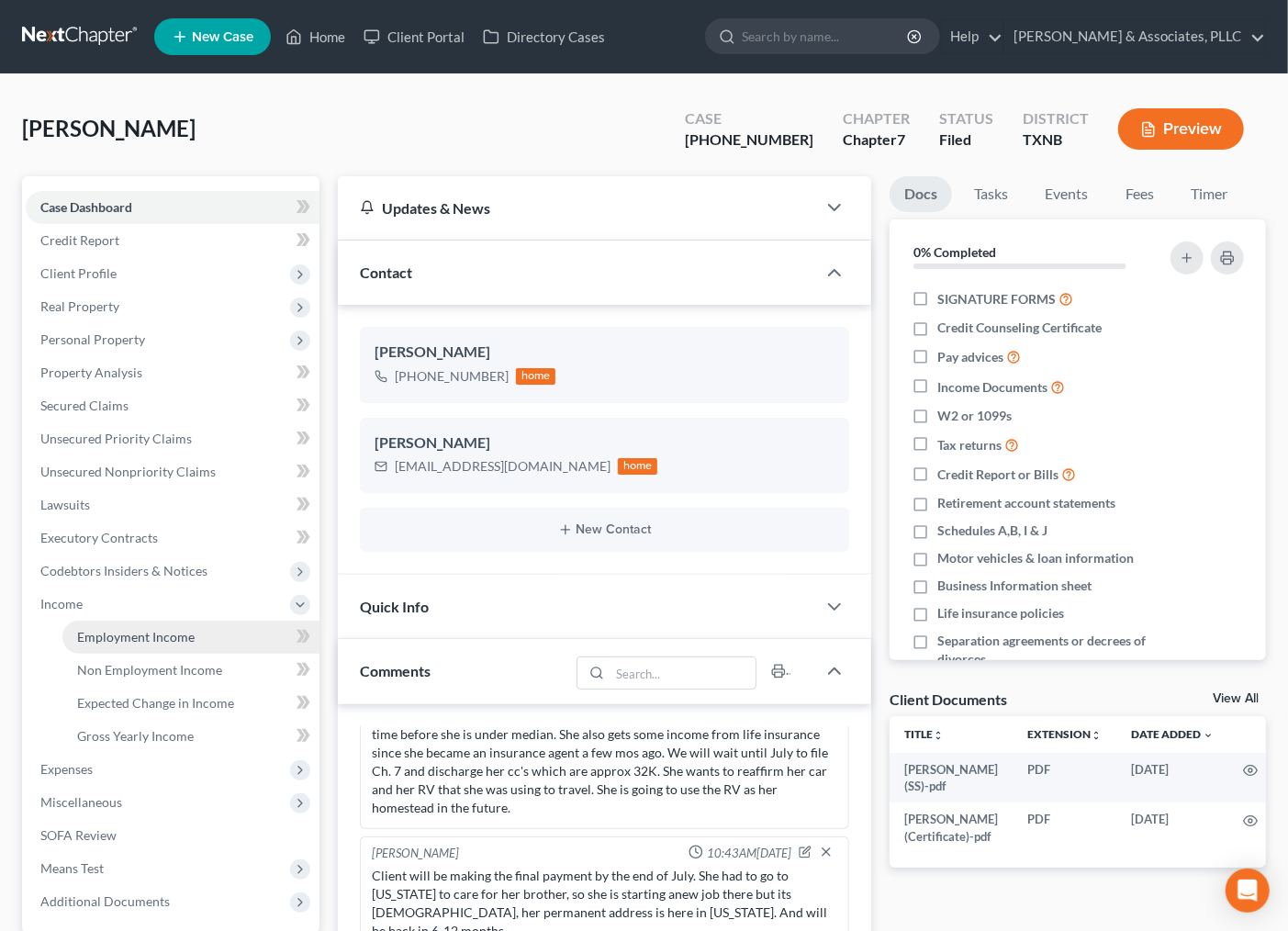
click at [127, 638] on span "Employment Income" at bounding box center [136, 637] width 118 height 16
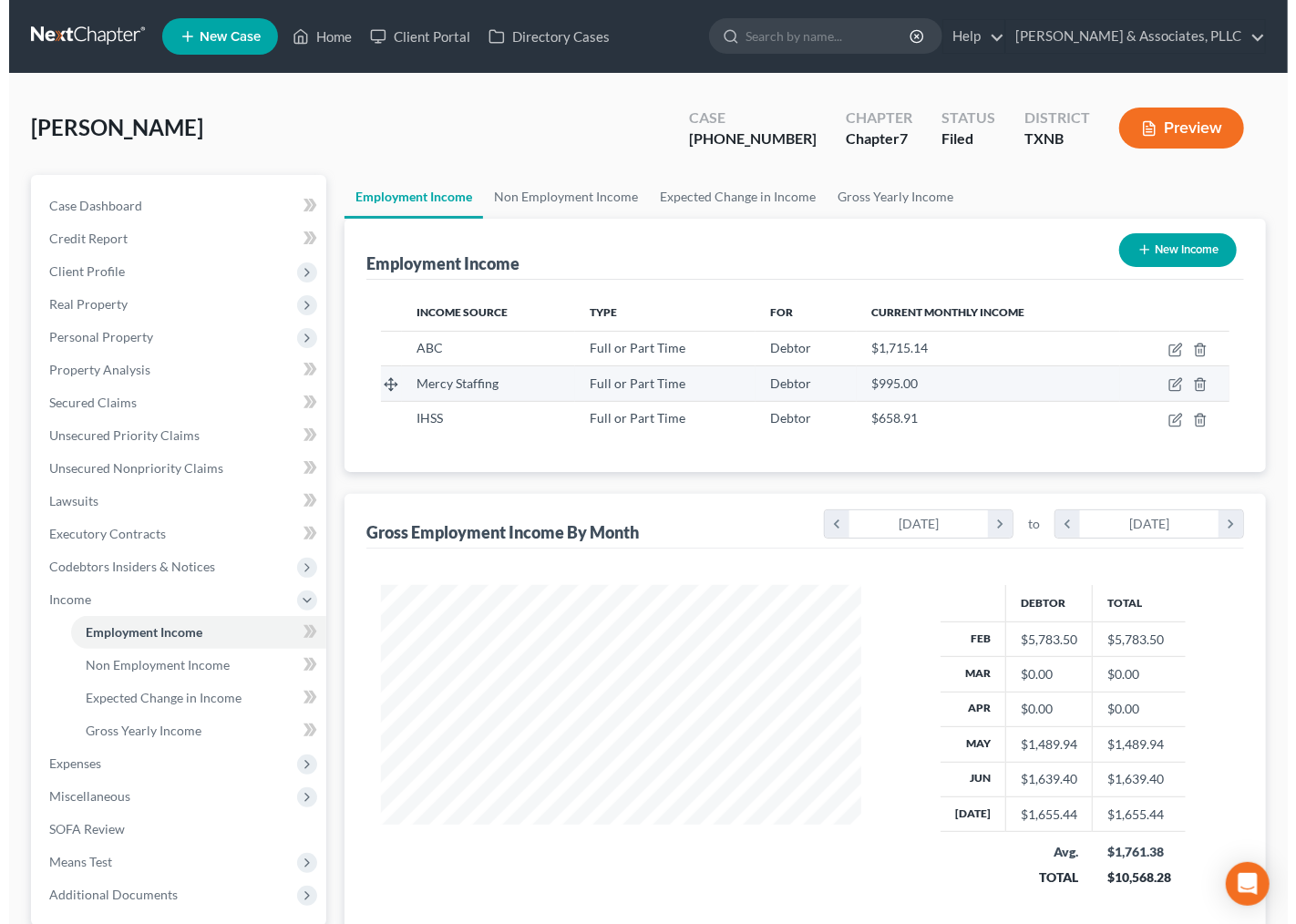
scroll to position [326, 516]
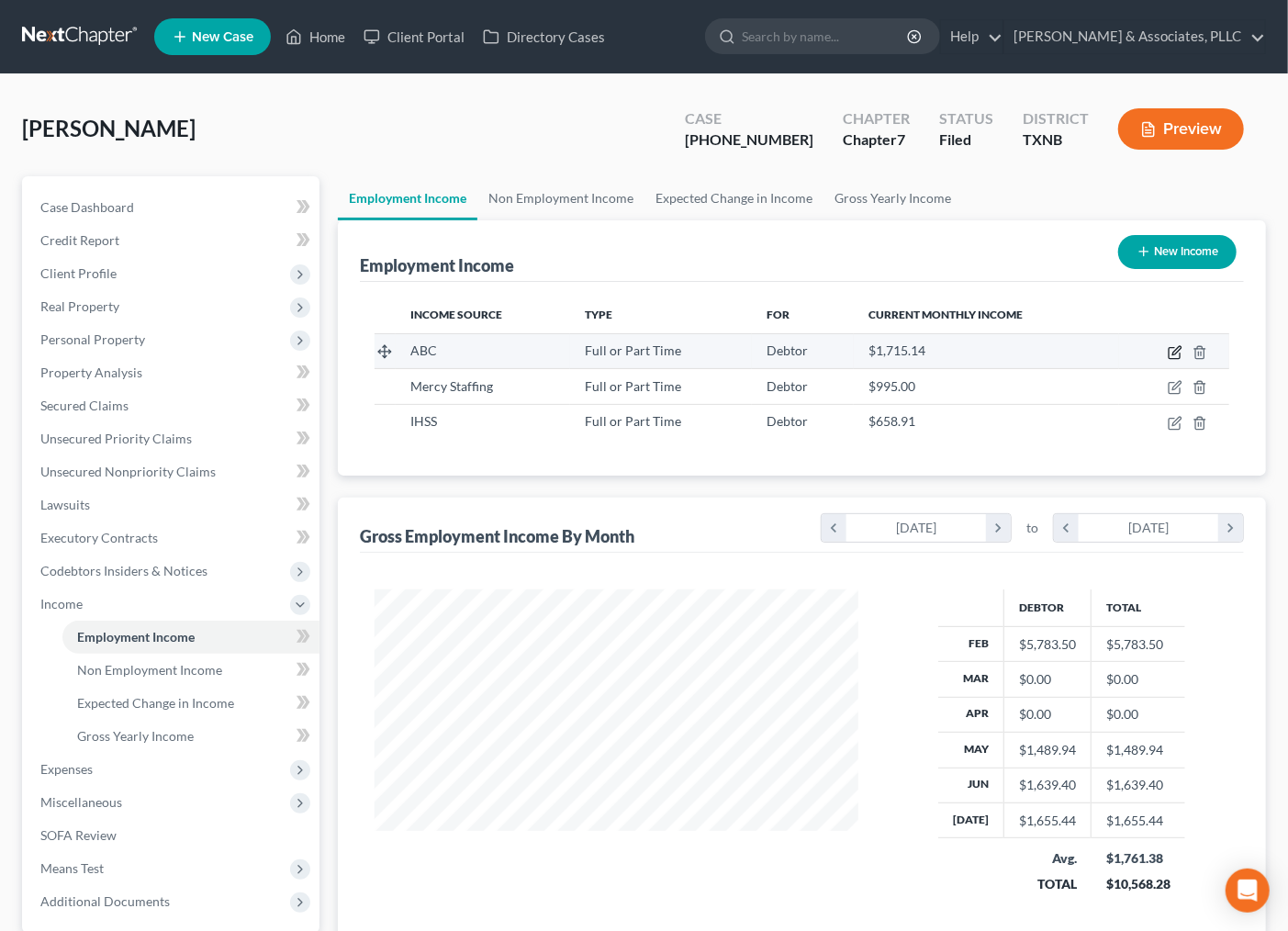
click at [1173, 354] on icon "button" at bounding box center [1175, 352] width 15 height 15
select select "0"
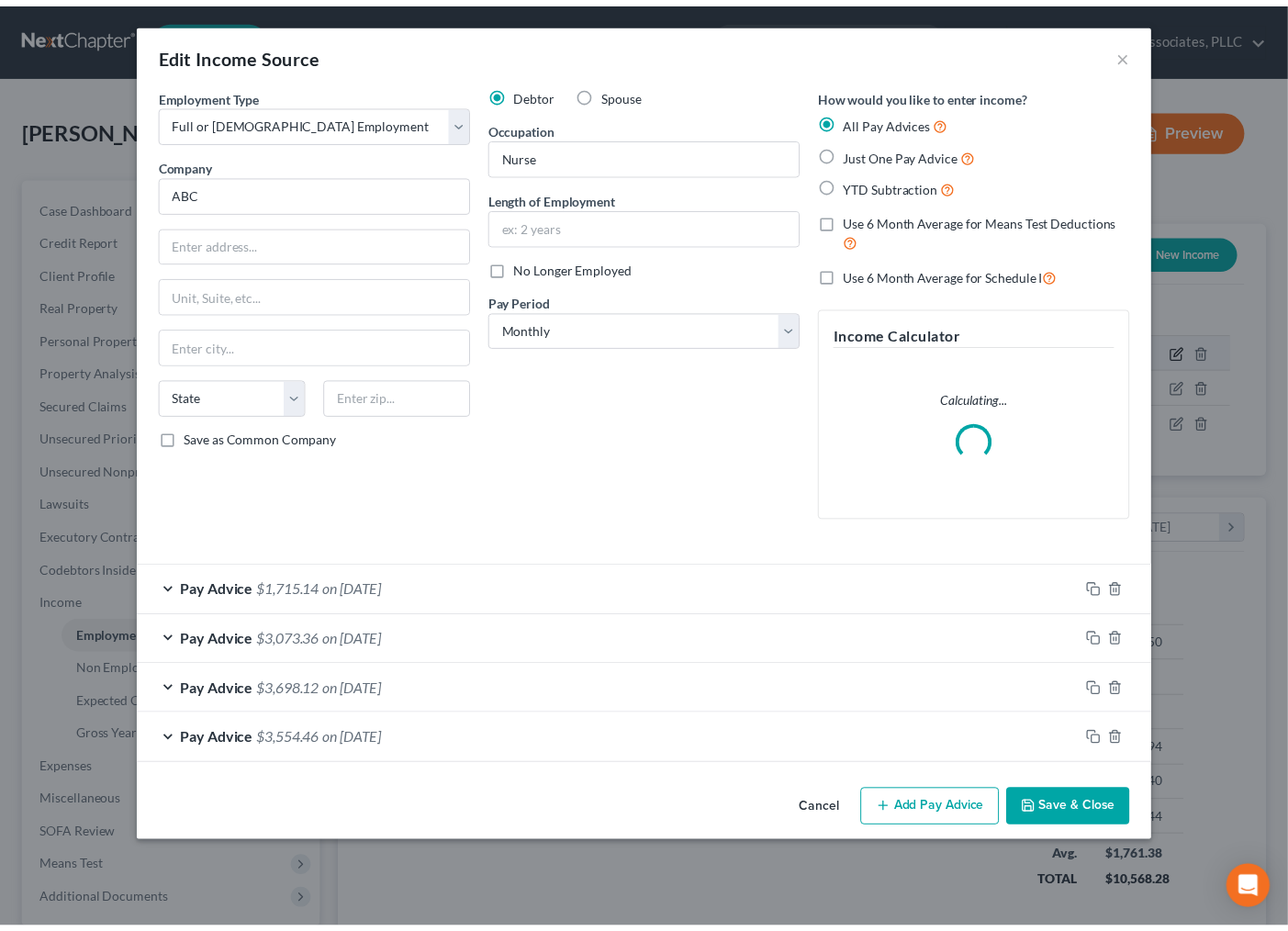
scroll to position [328, 528]
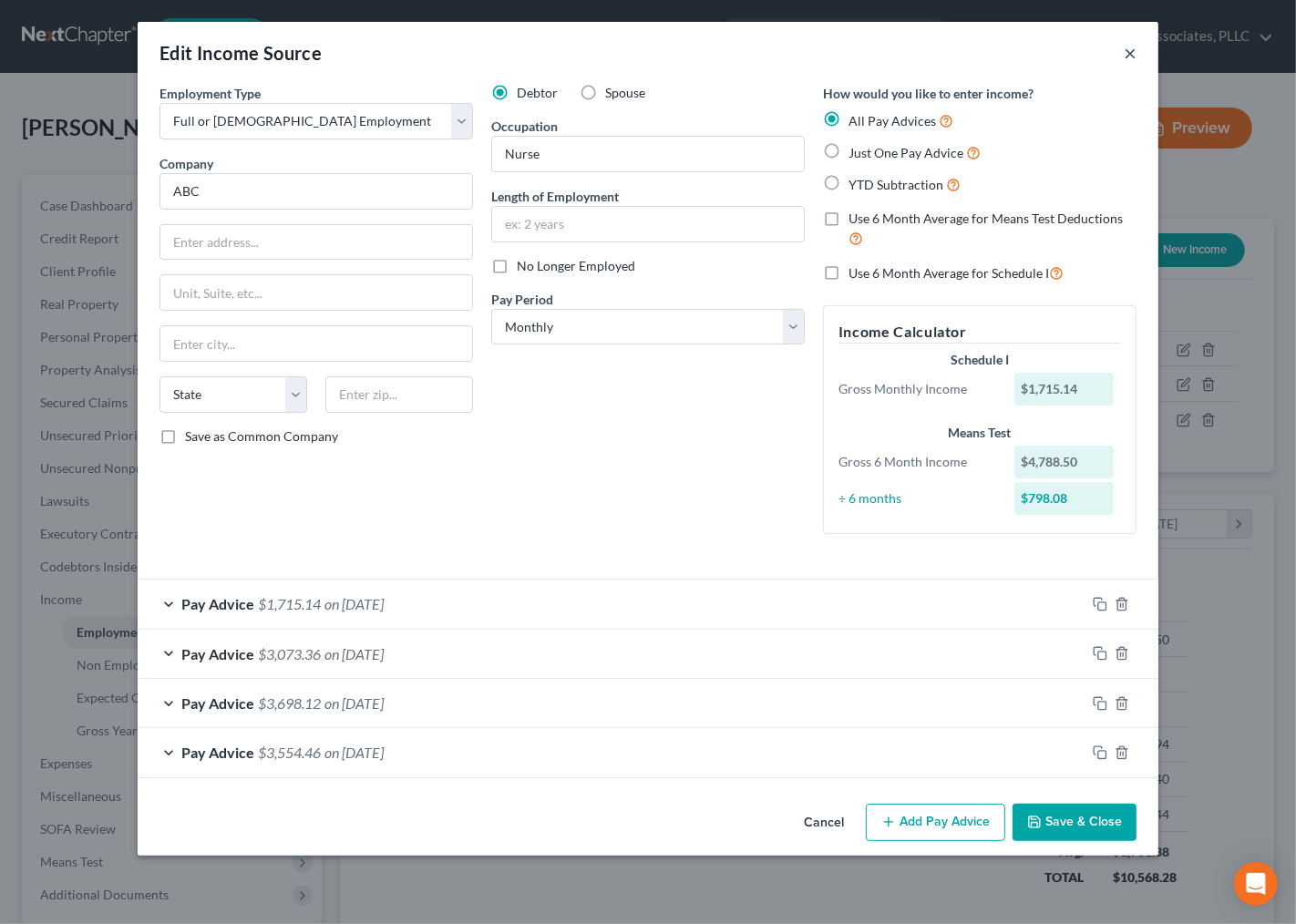
click at [1130, 51] on button "×" at bounding box center [1131, 53] width 13 height 22
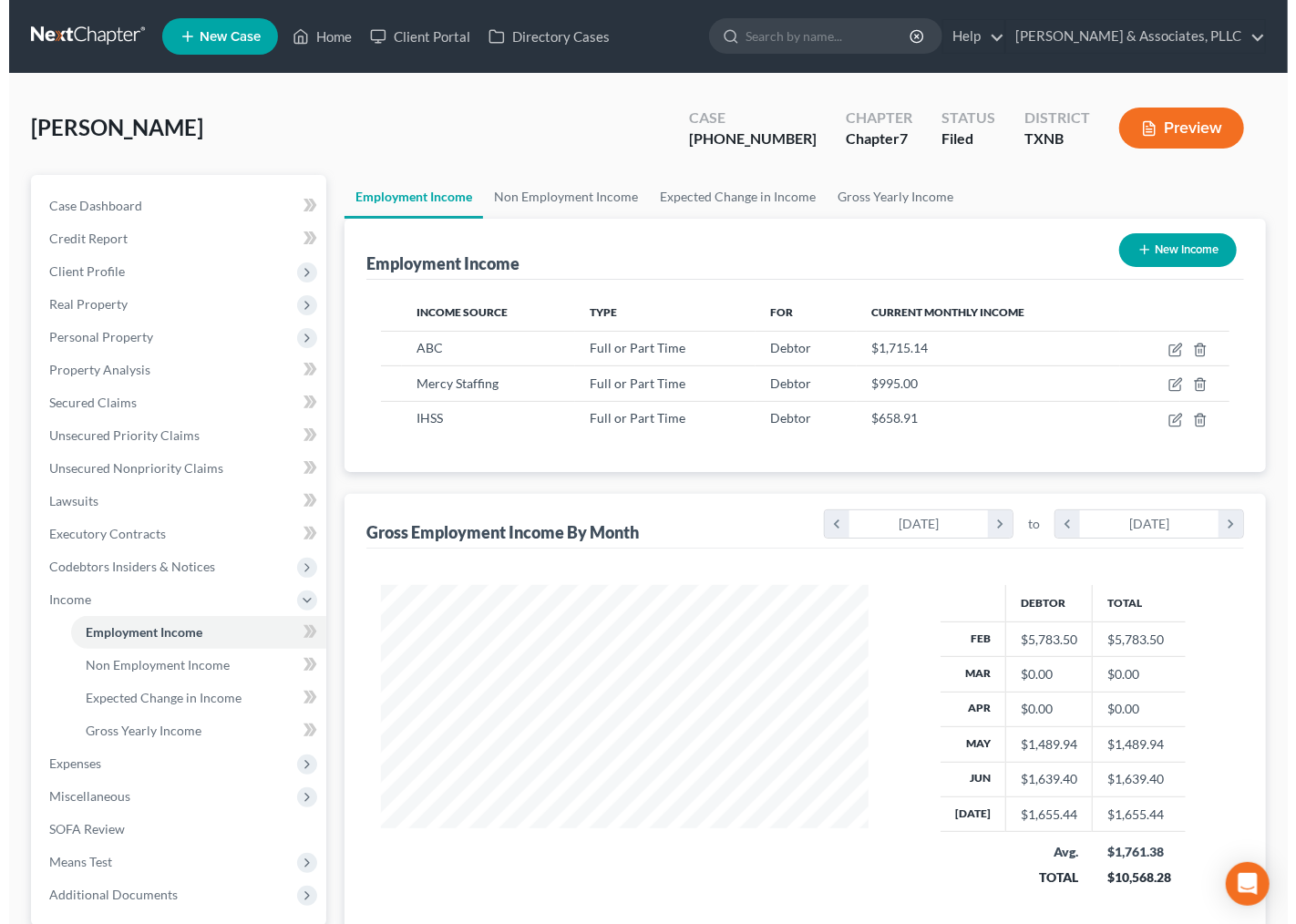
scroll to position [910869, 910955]
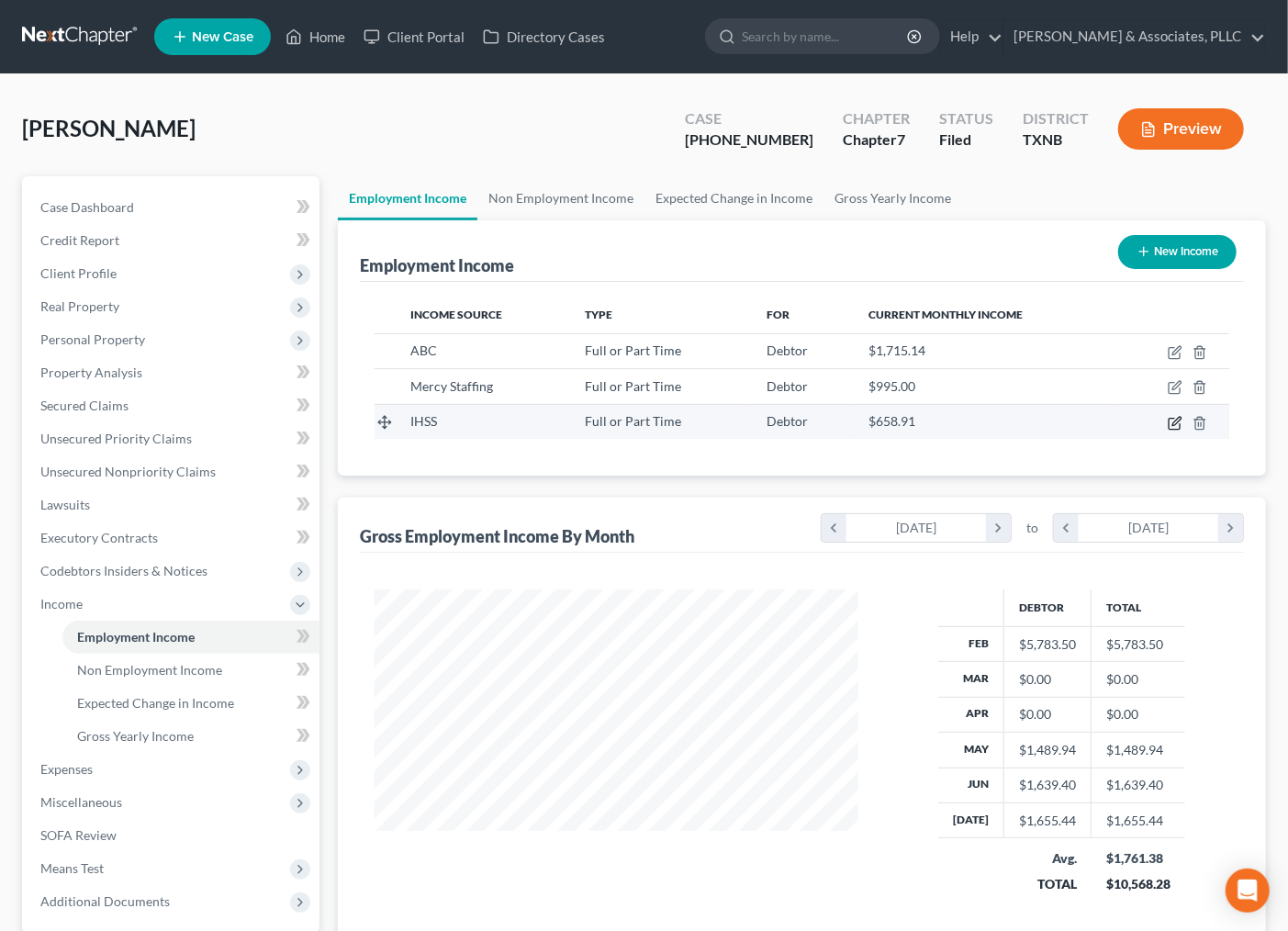
click at [1167, 424] on icon "button" at bounding box center [1175, 423] width 15 height 15
select select "0"
select select "4"
select select "0"
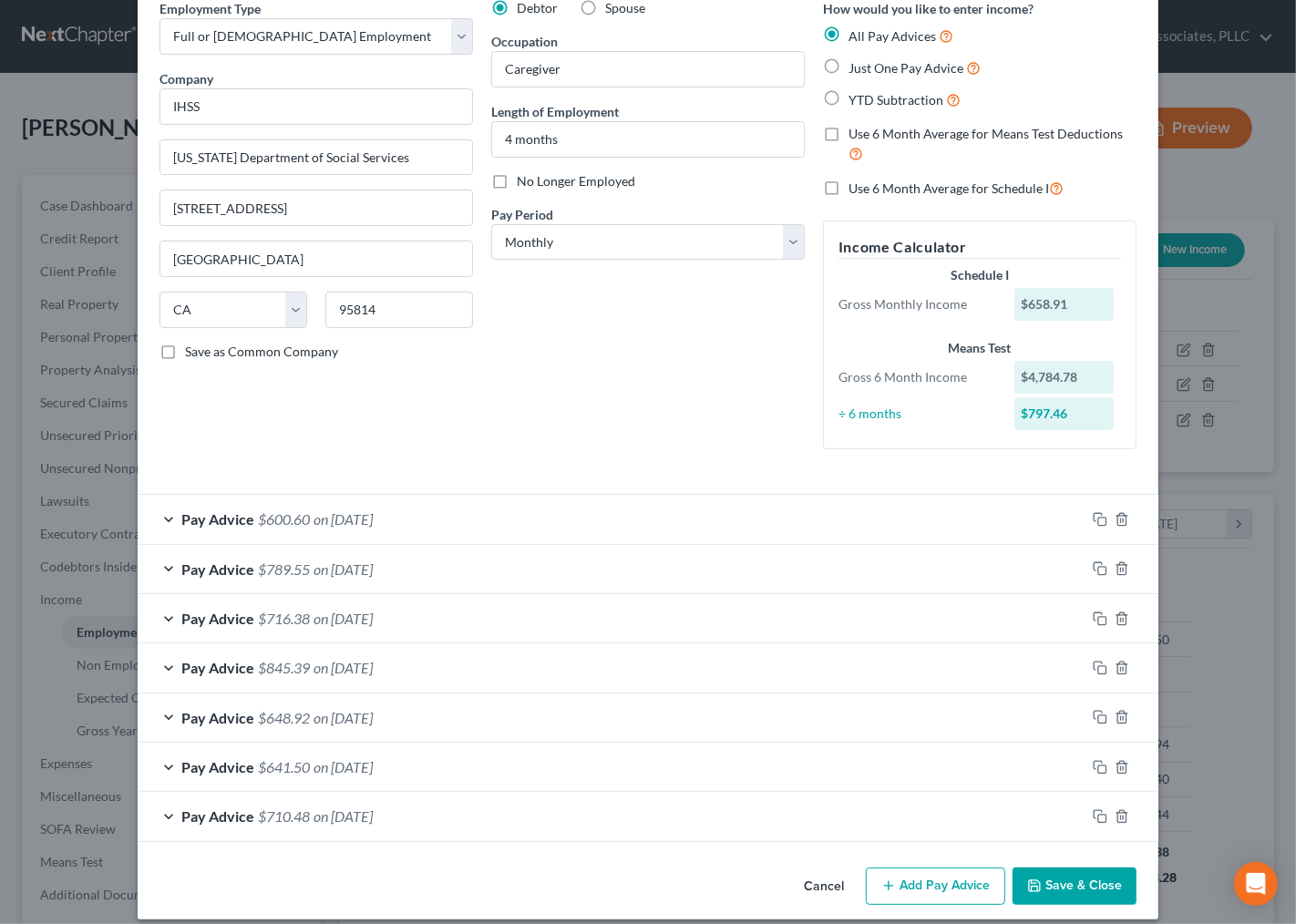
scroll to position [102, 0]
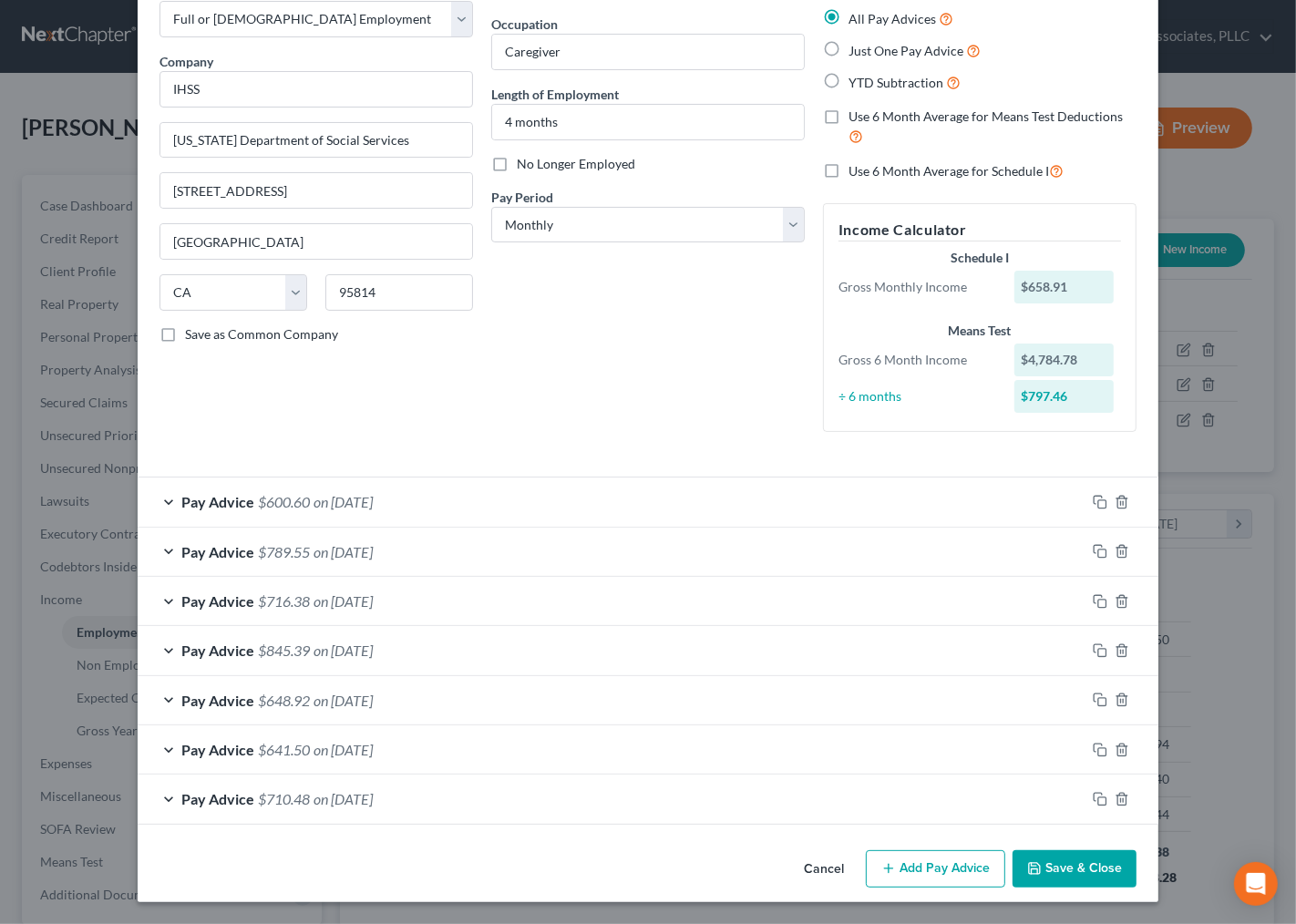
click at [928, 870] on button "Add Pay Advice" at bounding box center [935, 869] width 140 height 38
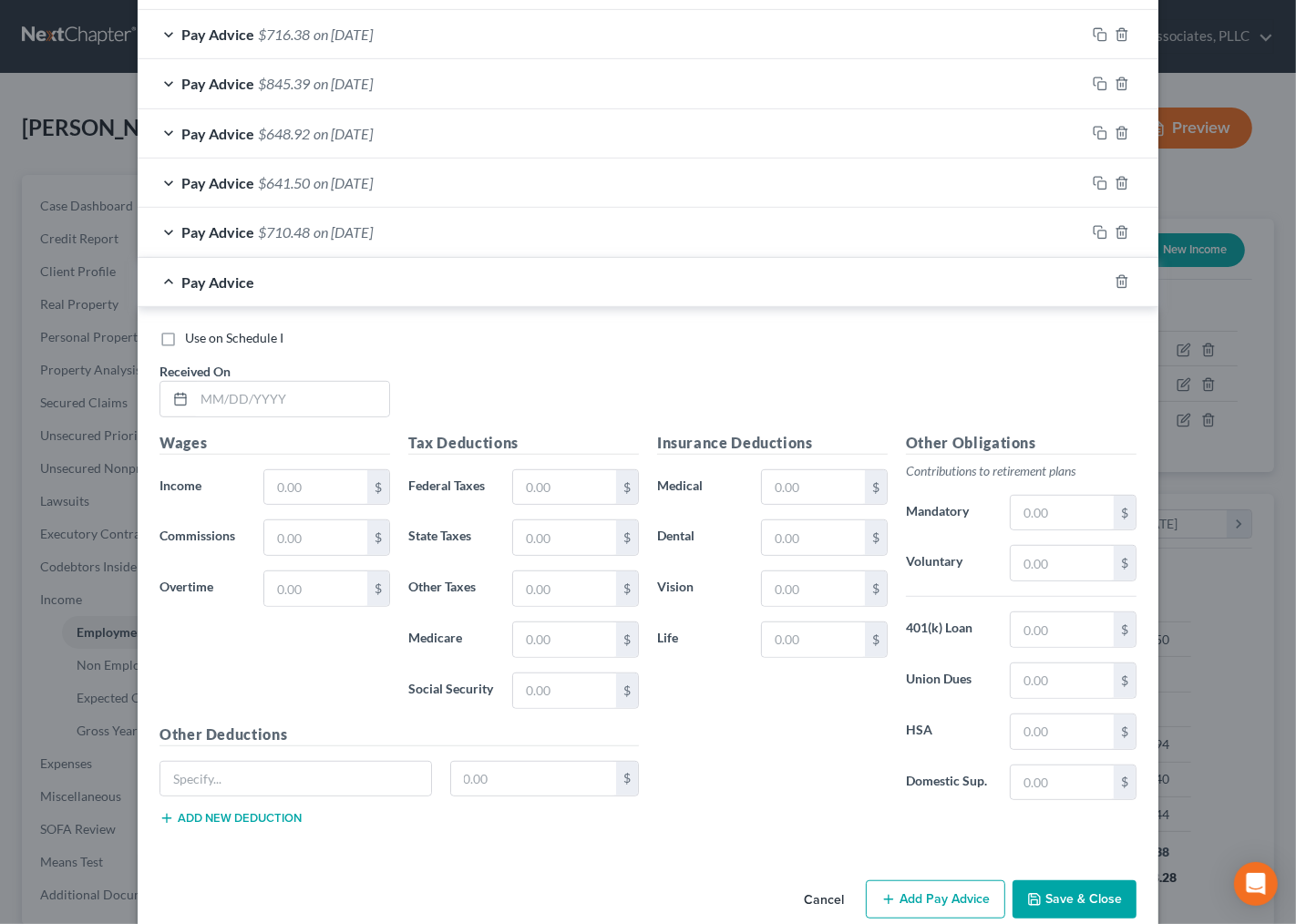
scroll to position [701, 0]
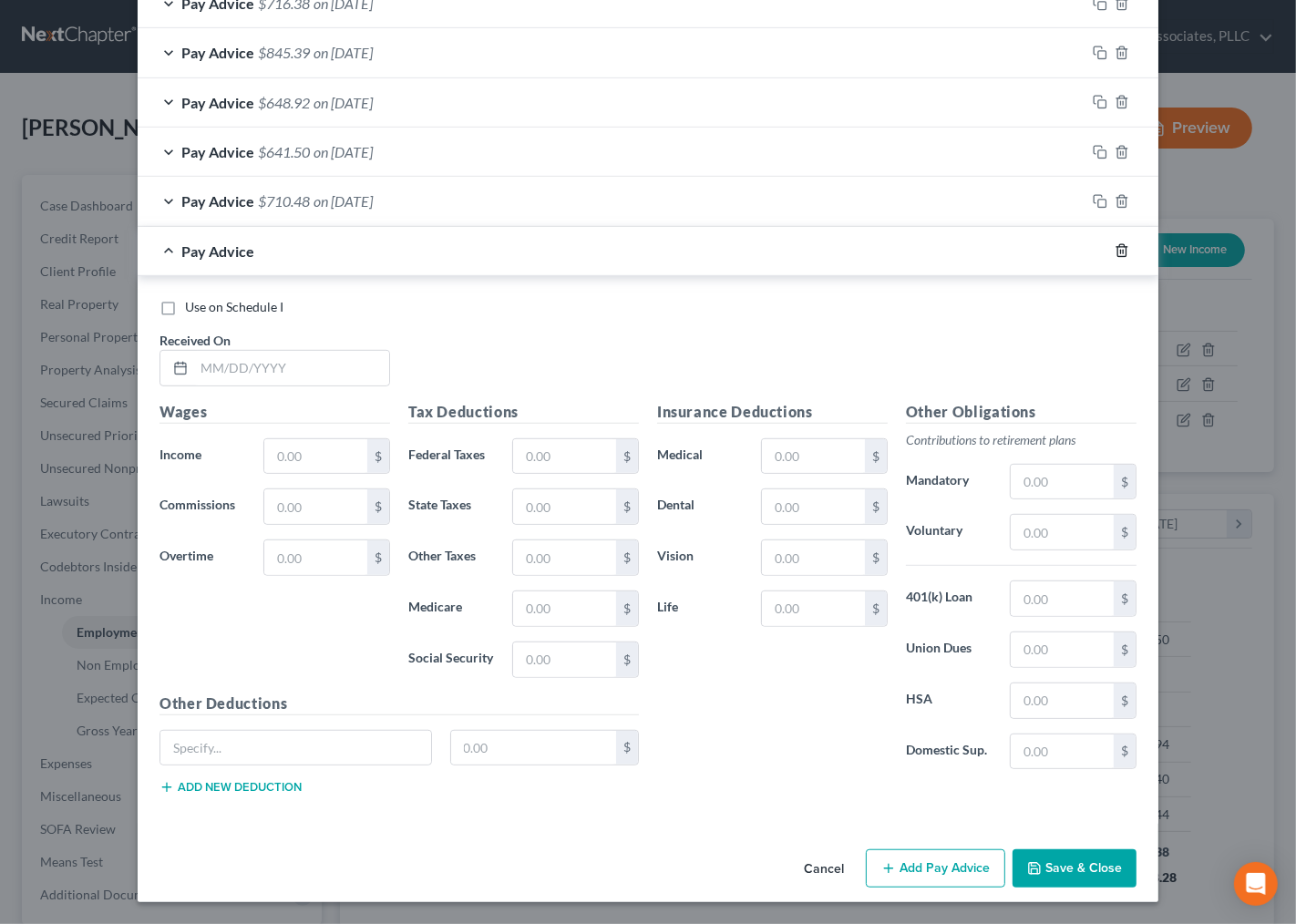
click at [1115, 247] on icon "button" at bounding box center [1122, 250] width 15 height 15
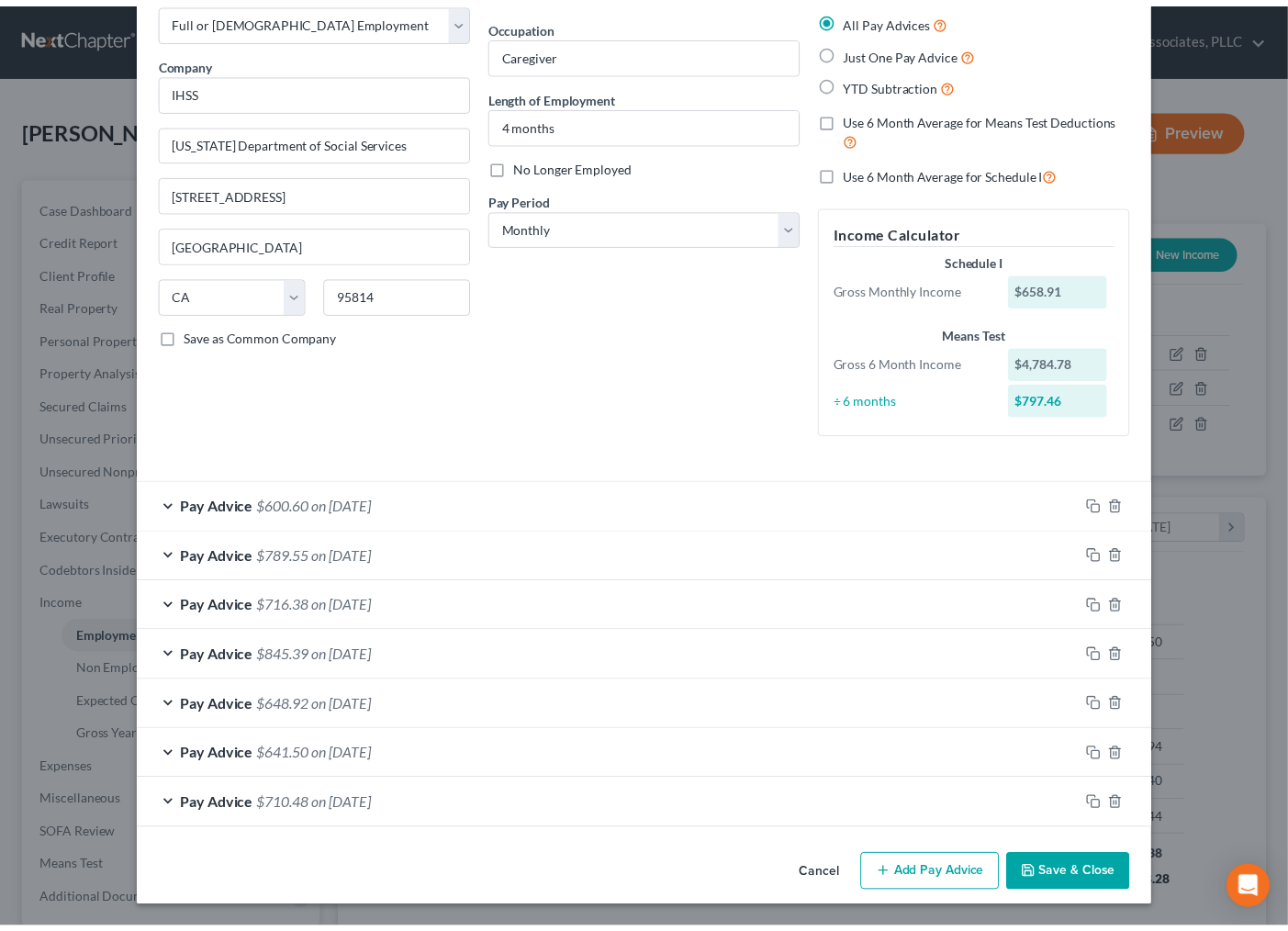
scroll to position [103, 0]
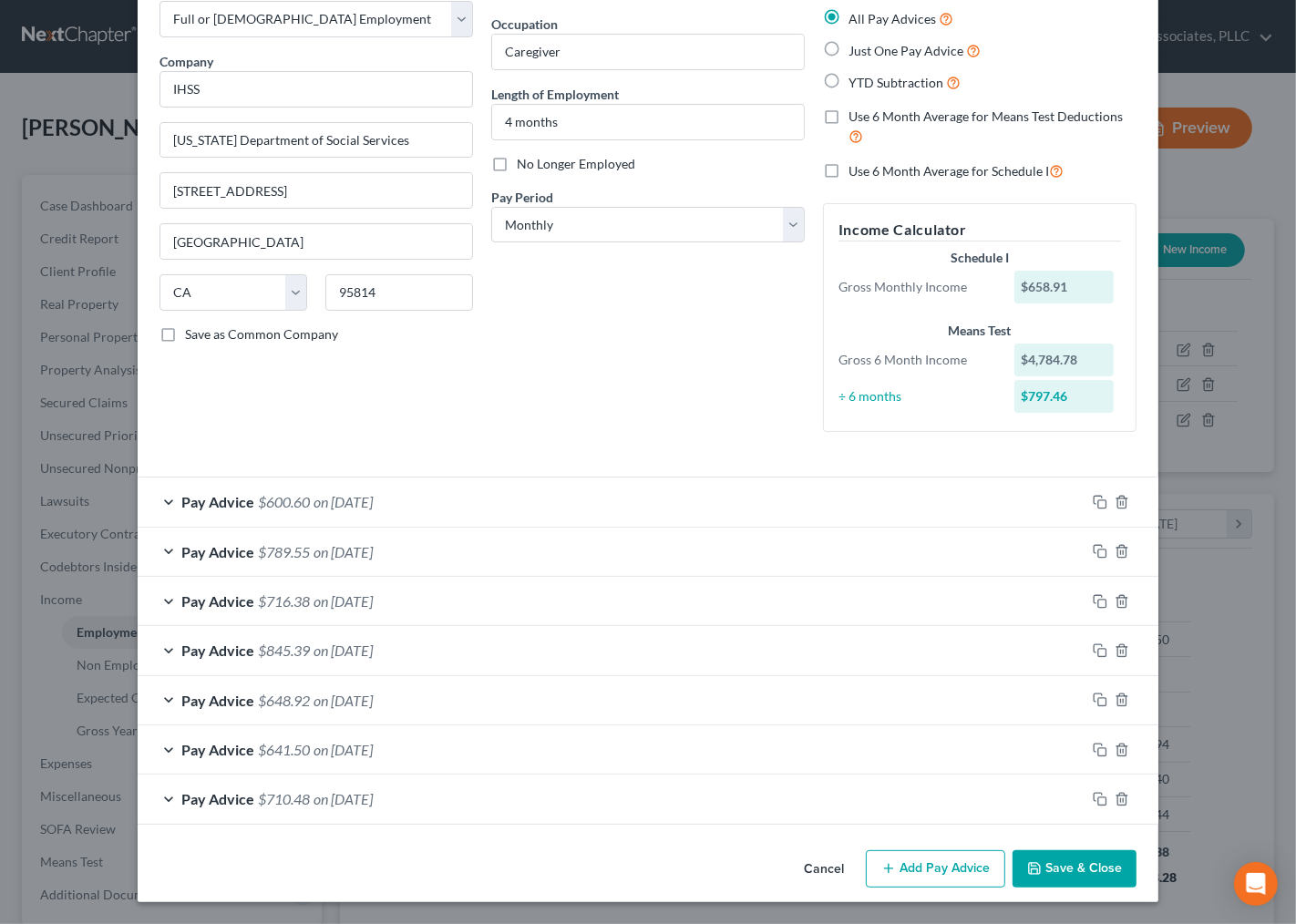
click at [1081, 877] on button "Save & Close" at bounding box center [1075, 869] width 124 height 38
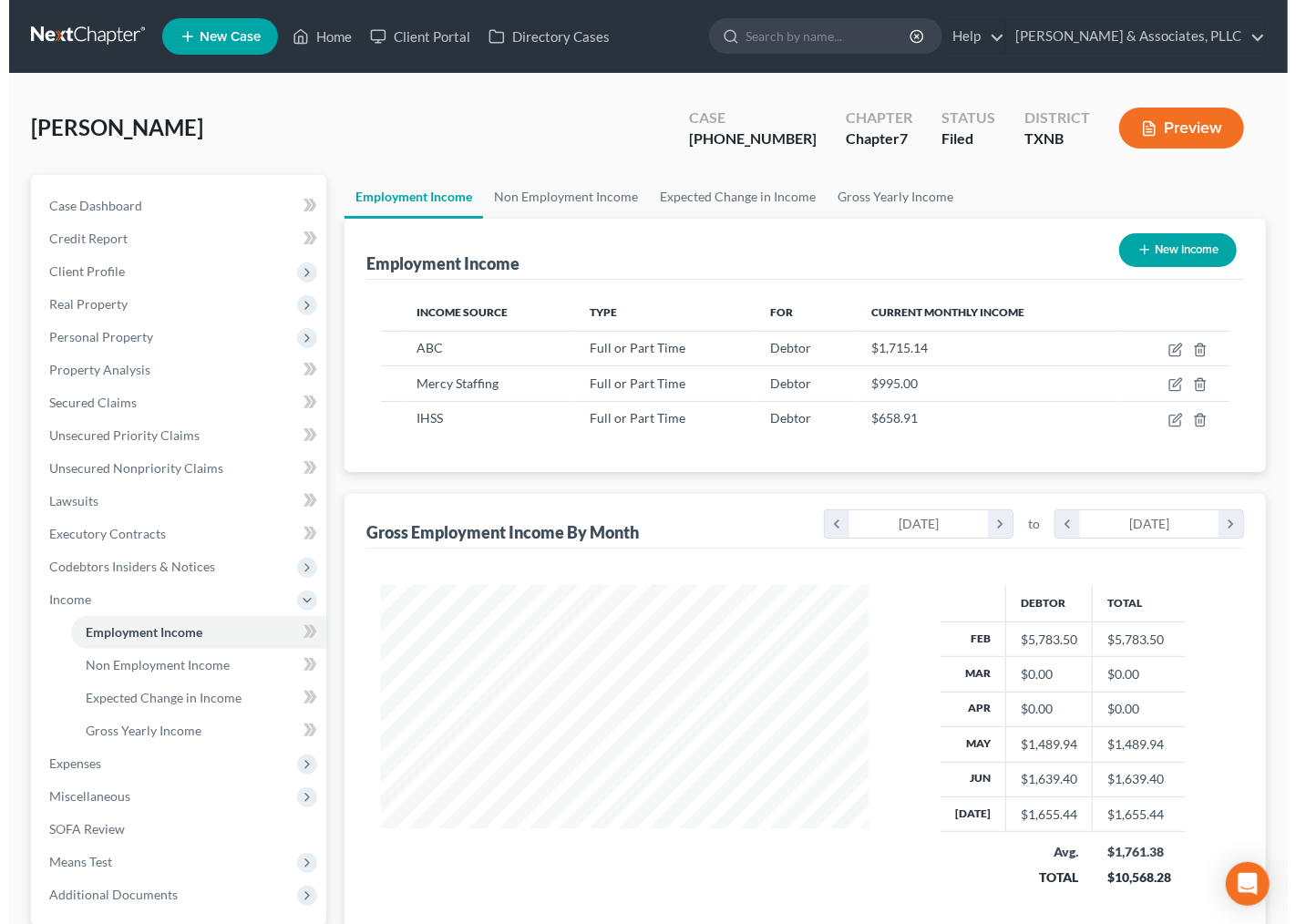
scroll to position [910869, 910955]
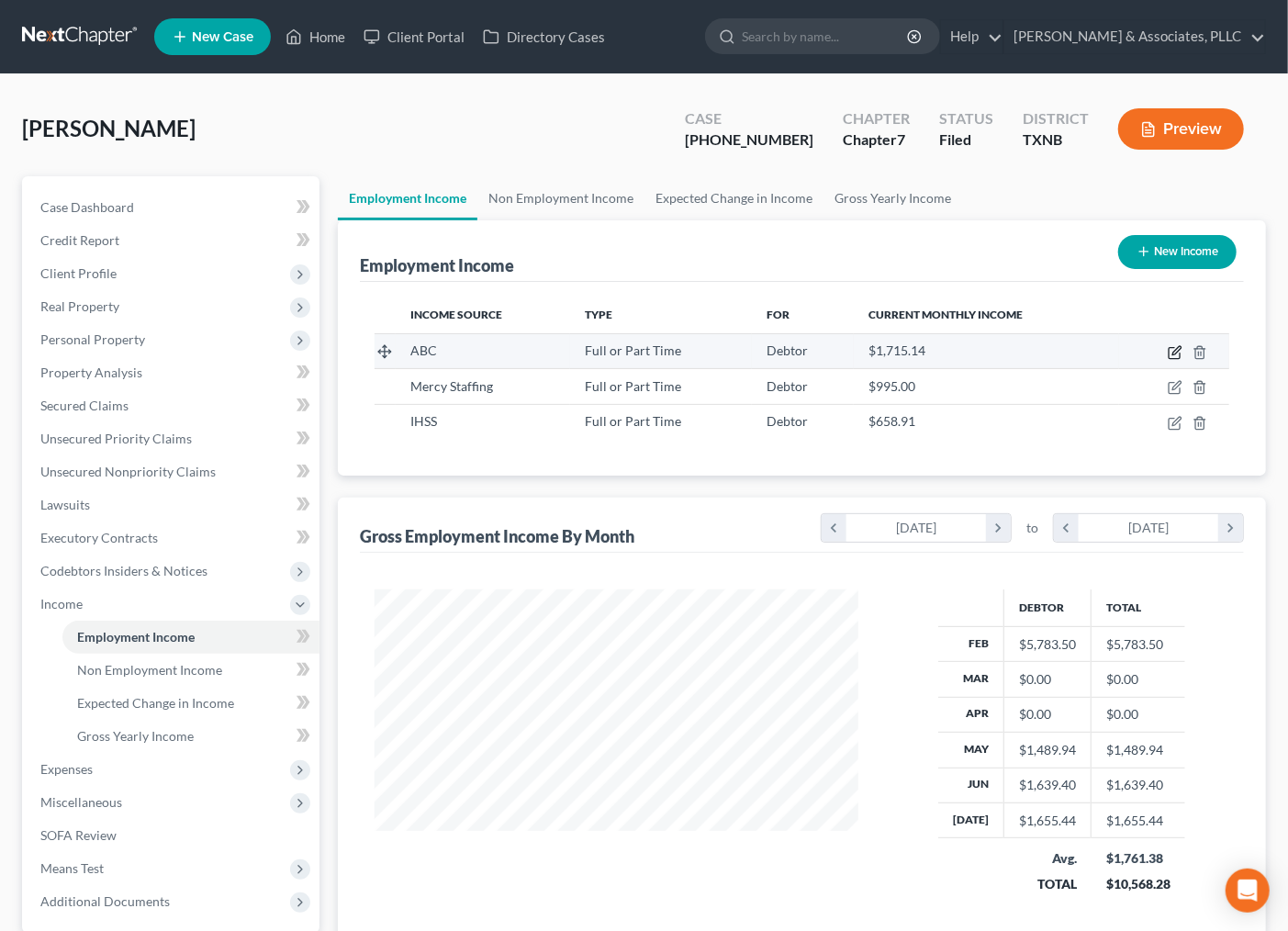
click at [1173, 350] on icon "button" at bounding box center [1175, 352] width 15 height 15
select select "0"
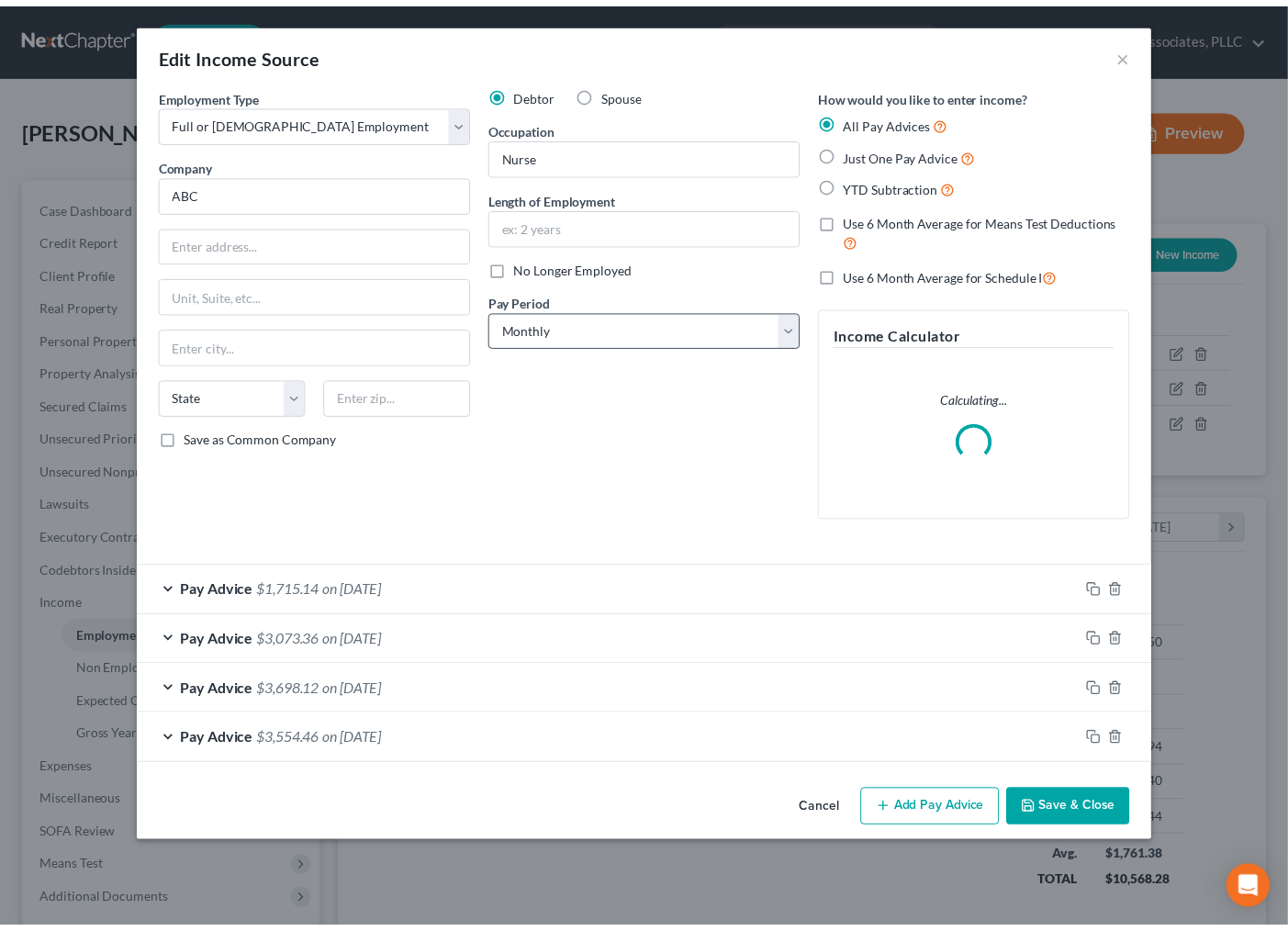
scroll to position [328, 528]
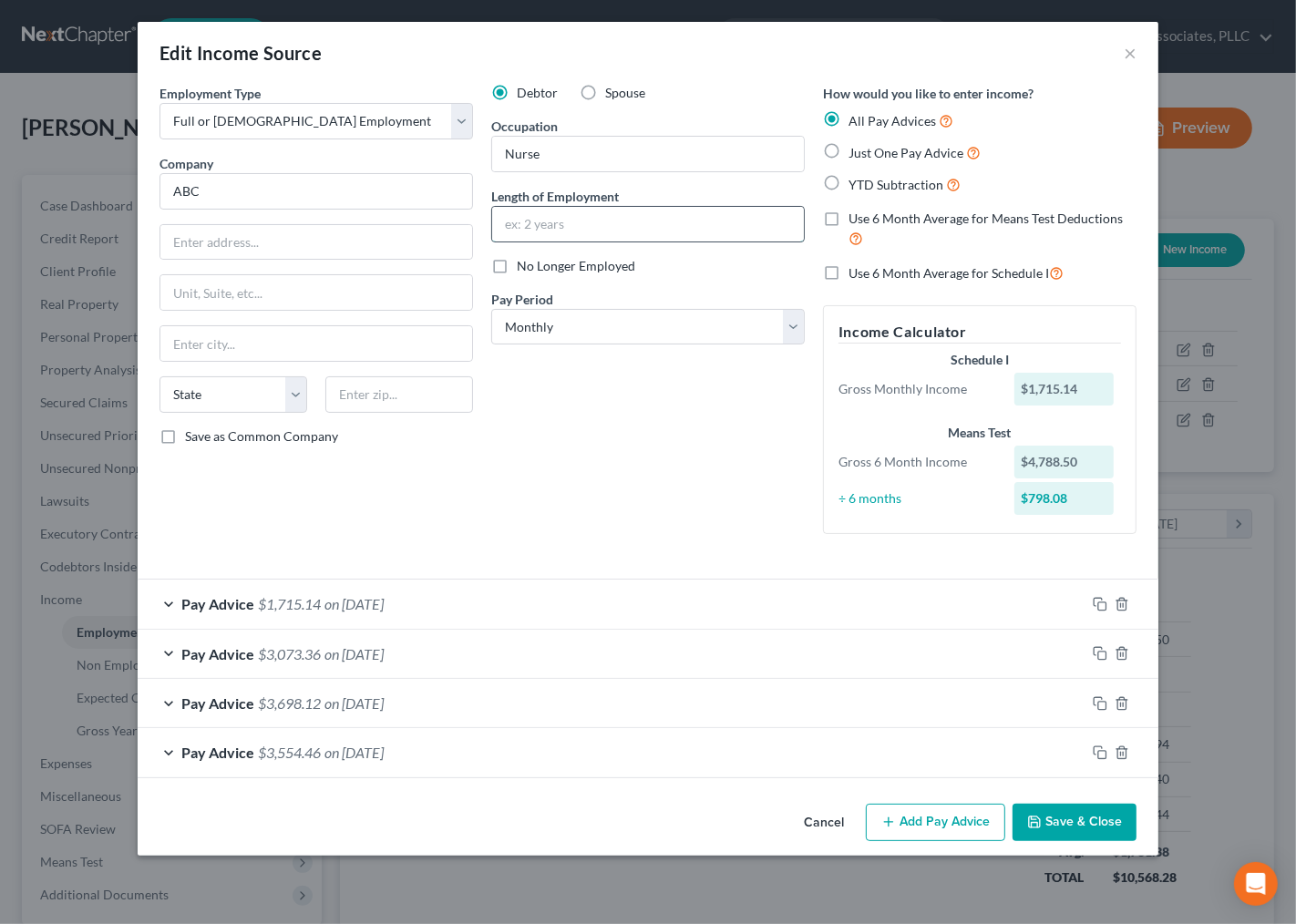
click at [582, 221] on input "text" at bounding box center [648, 225] width 311 height 35
click at [490, 502] on div "Debtor Spouse Occupation Nurse Length of Employment No Longer Employed Pay Peri…" at bounding box center [648, 316] width 332 height 465
click at [1130, 50] on button "×" at bounding box center [1131, 53] width 13 height 22
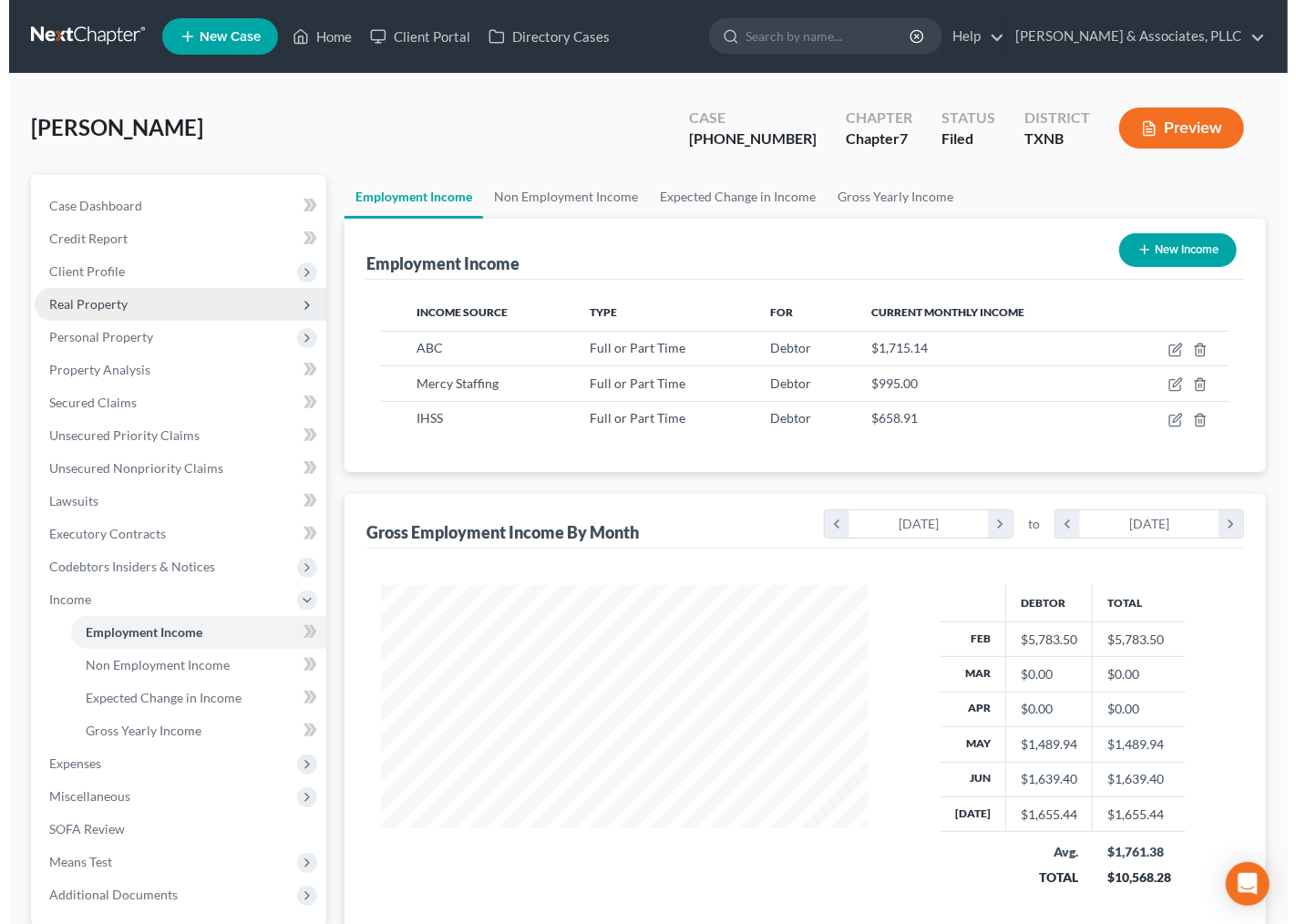
scroll to position [910869, 910955]
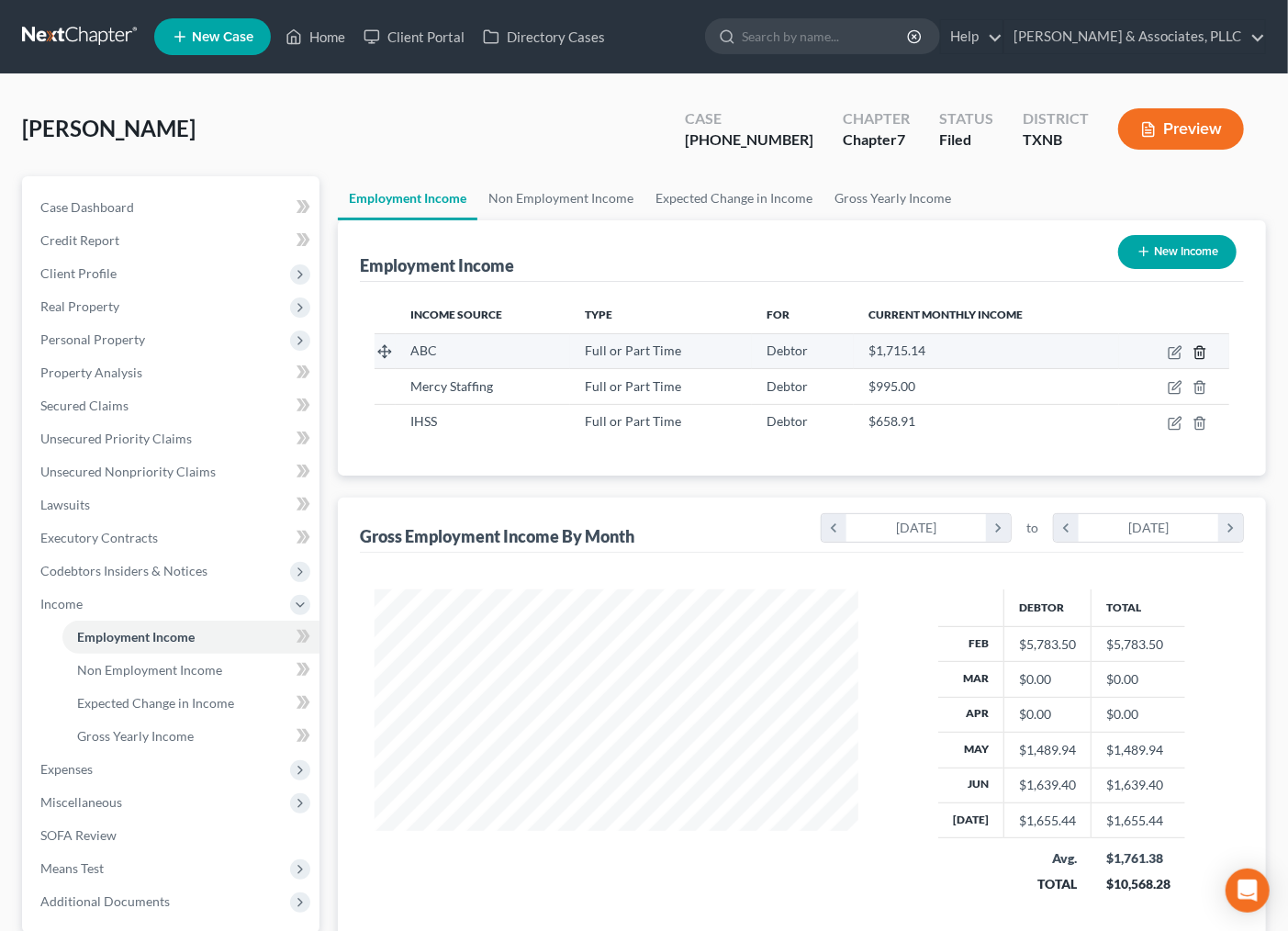
click at [1201, 354] on line "button" at bounding box center [1201, 353] width 0 height 4
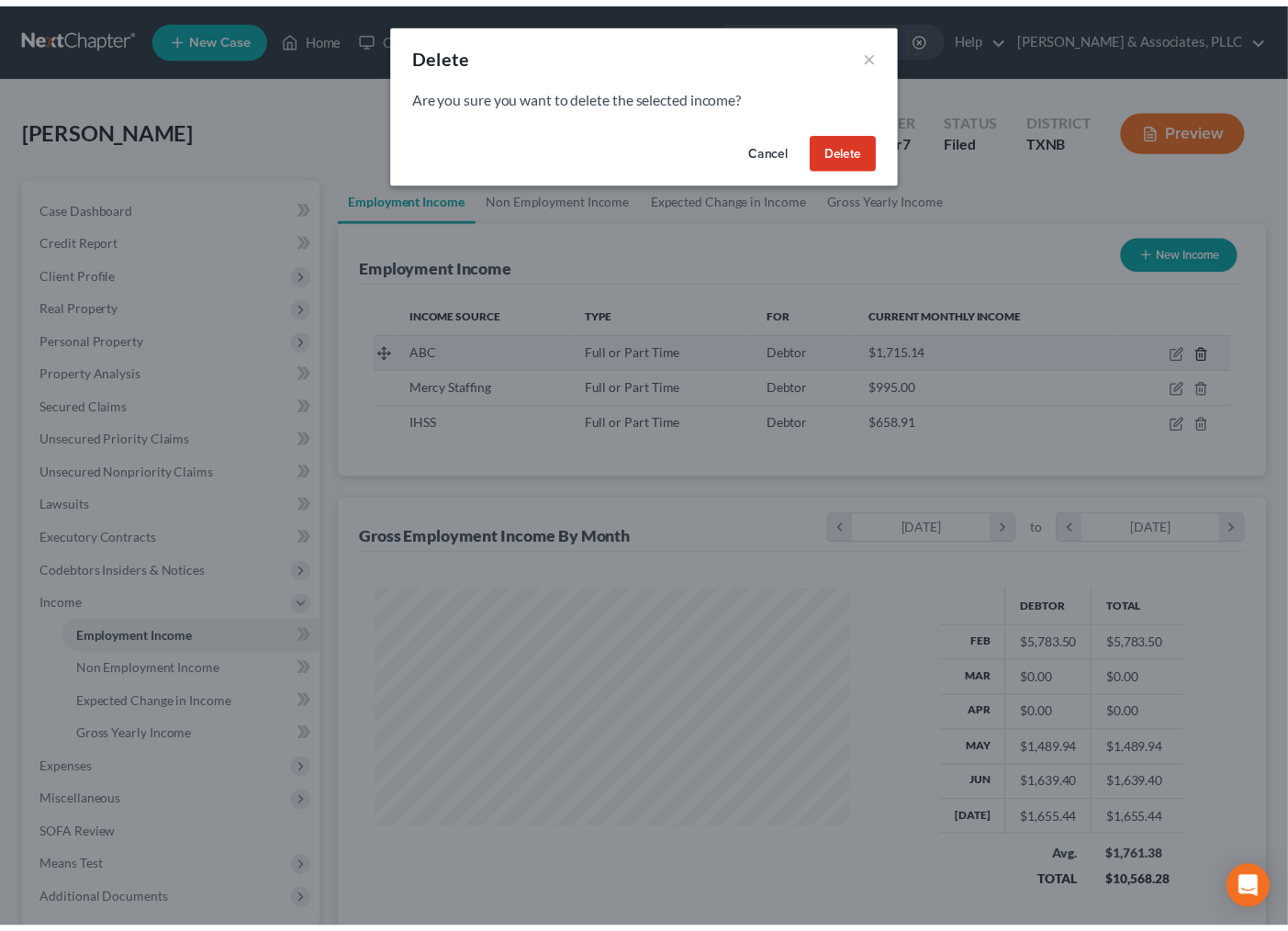
scroll to position [328, 528]
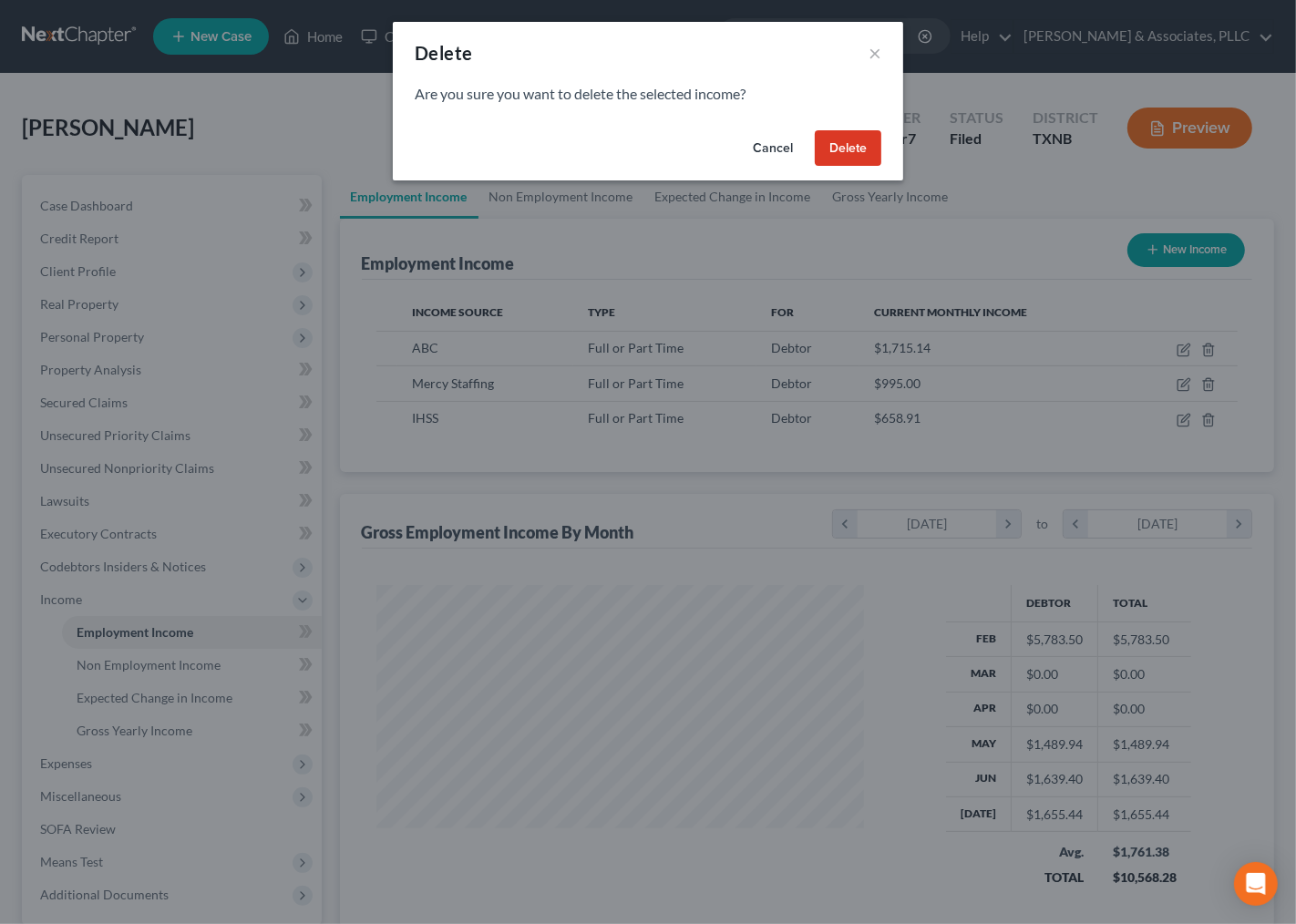
click at [858, 160] on button "Delete" at bounding box center [848, 149] width 67 height 37
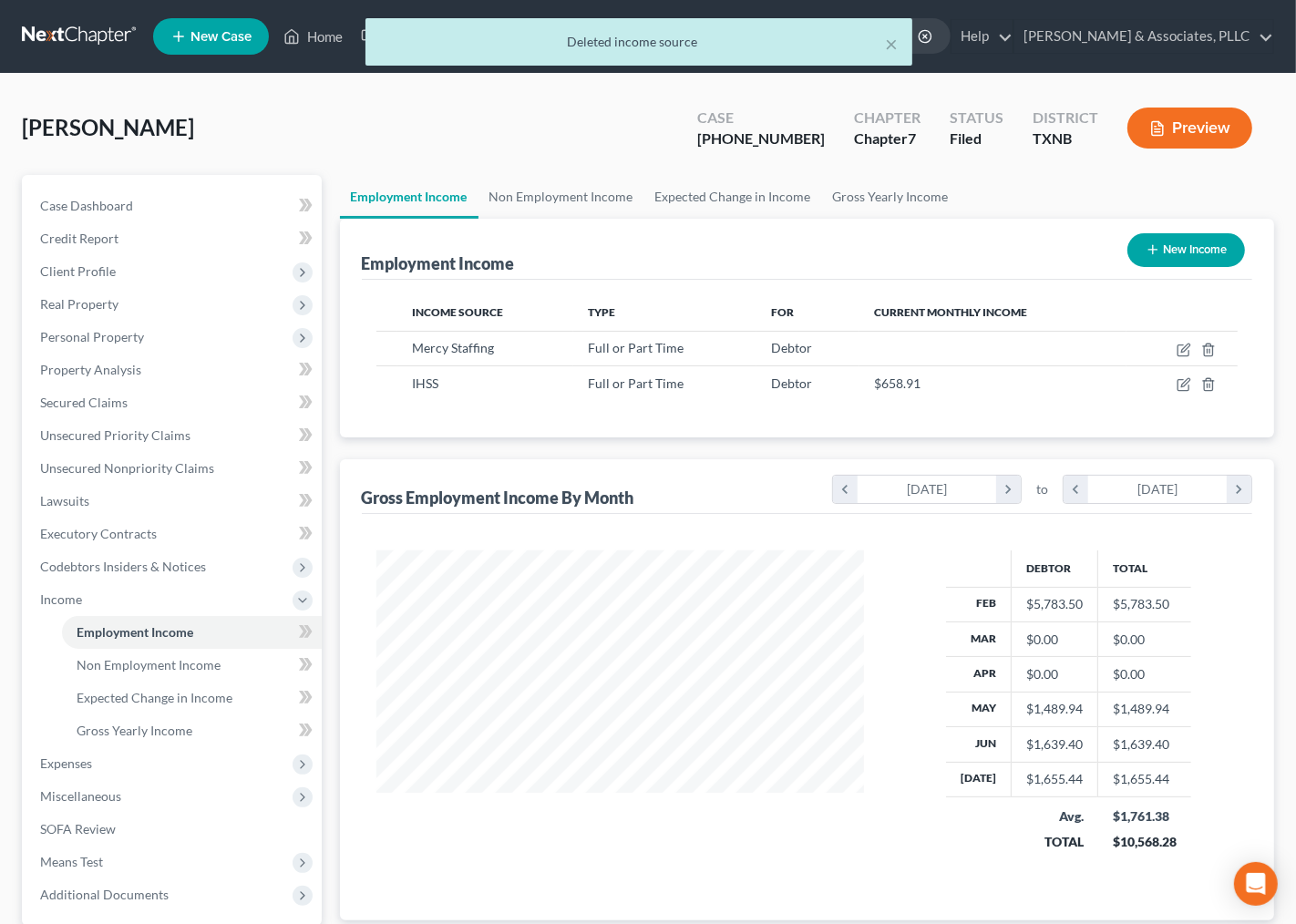
scroll to position [910869, 910955]
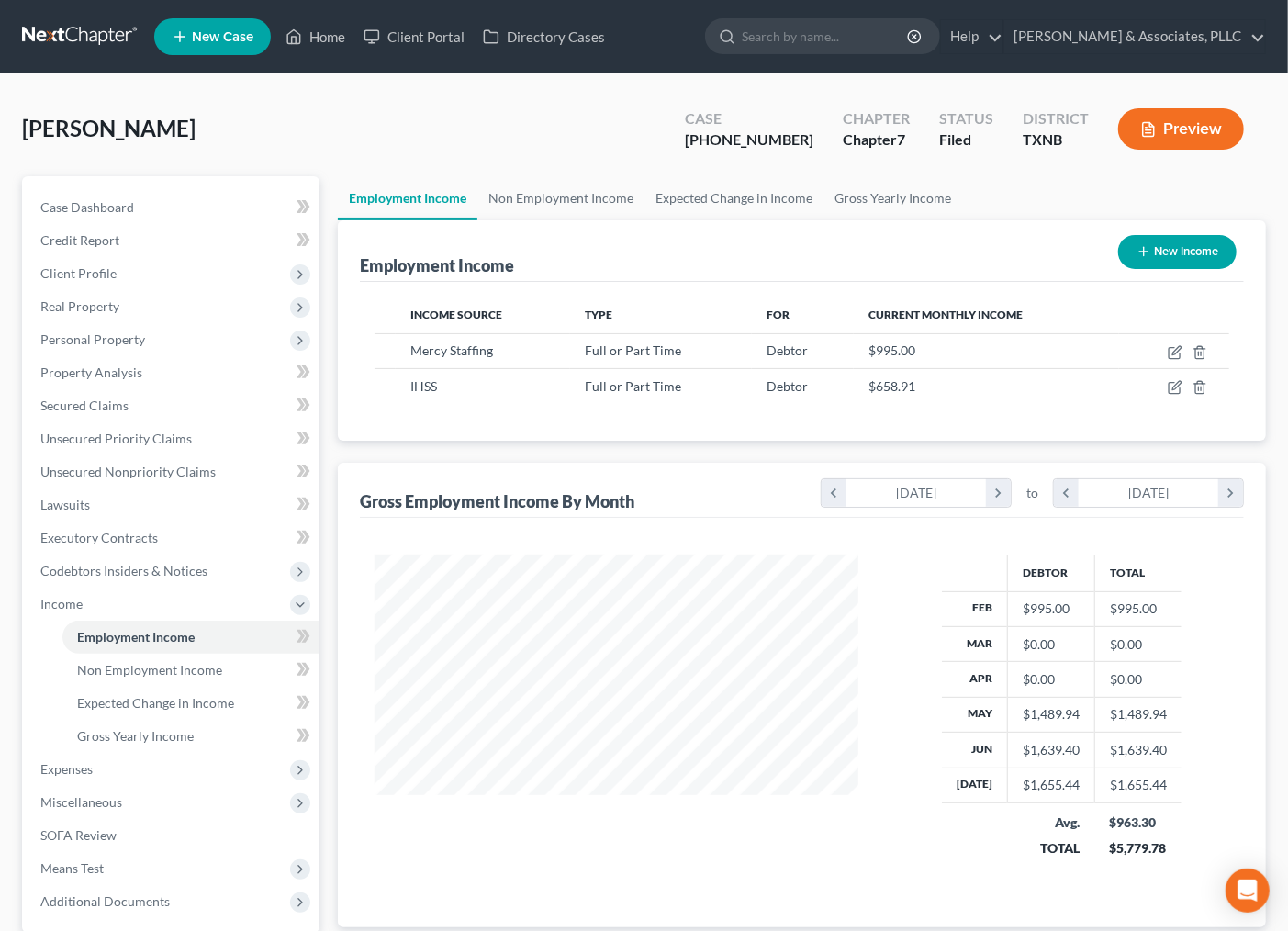
click at [941, 250] on div "Employment Income New Income" at bounding box center [801, 251] width 884 height 62
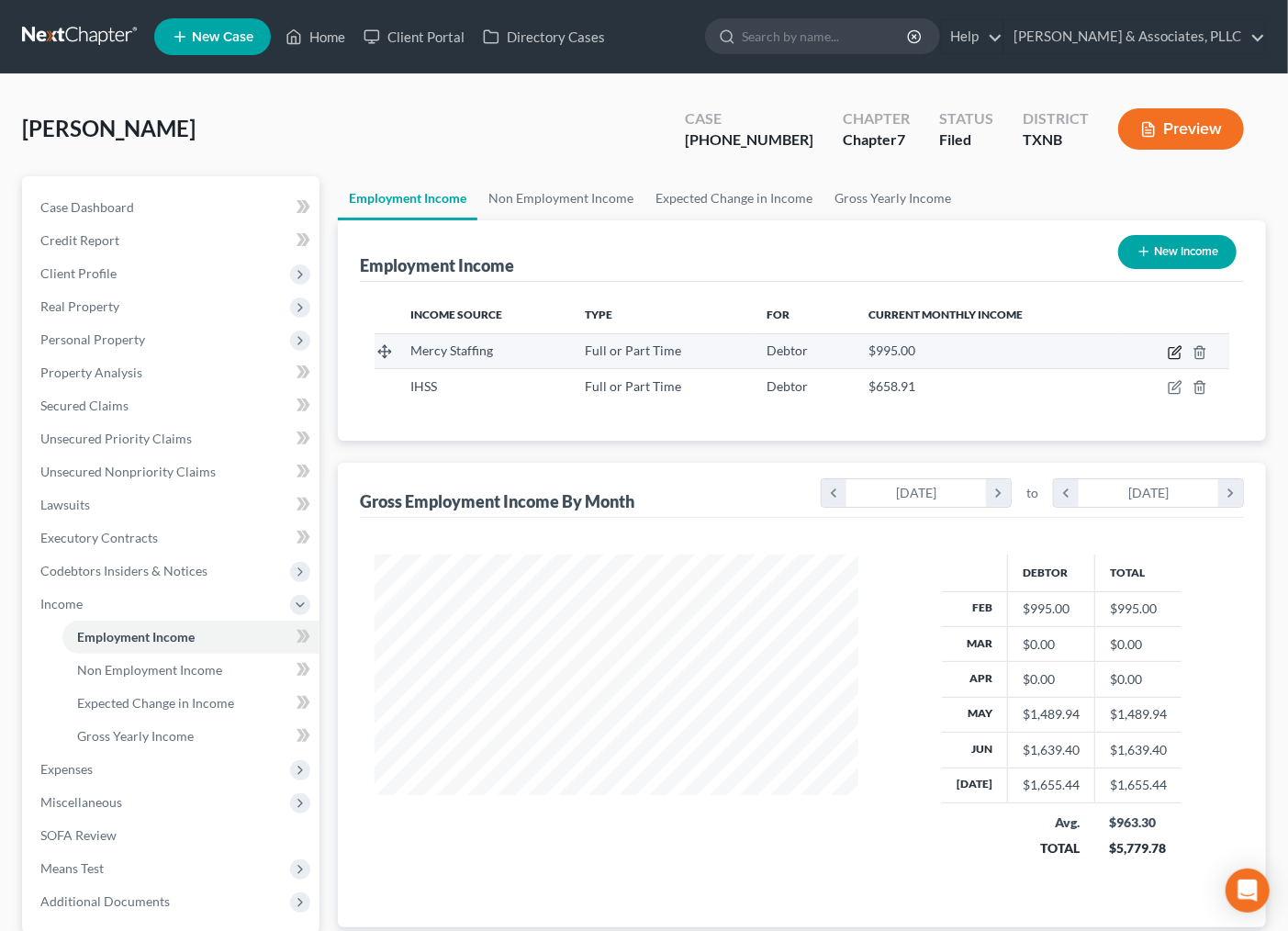
click at [1171, 347] on icon "button" at bounding box center [1175, 352] width 15 height 15
select select "0"
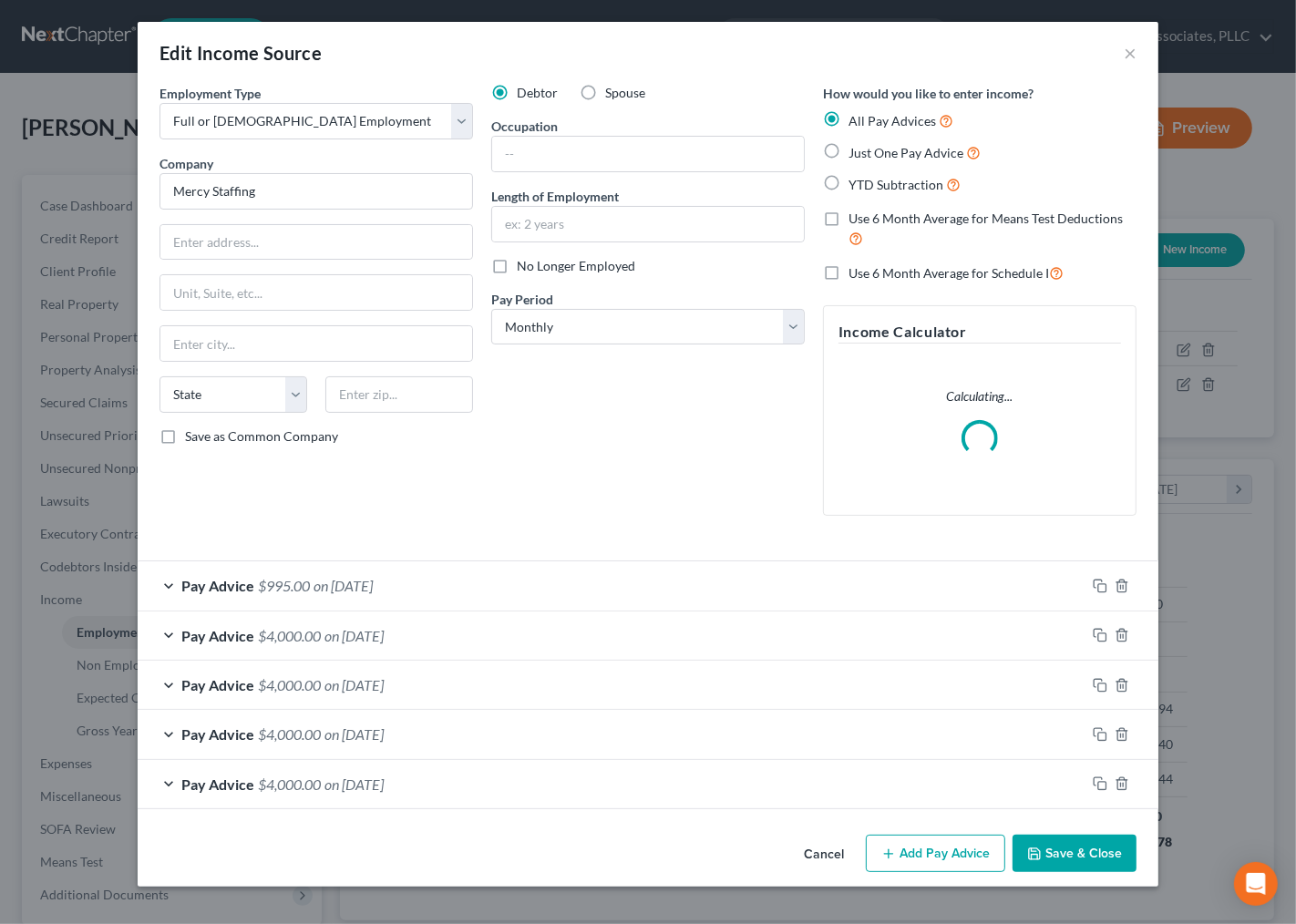
scroll to position [326, 524]
click at [590, 268] on span "No Longer Employed" at bounding box center [576, 265] width 119 height 16
click at [536, 268] on input "No Longer Employed" at bounding box center [530, 262] width 12 height 12
checkbox input "true"
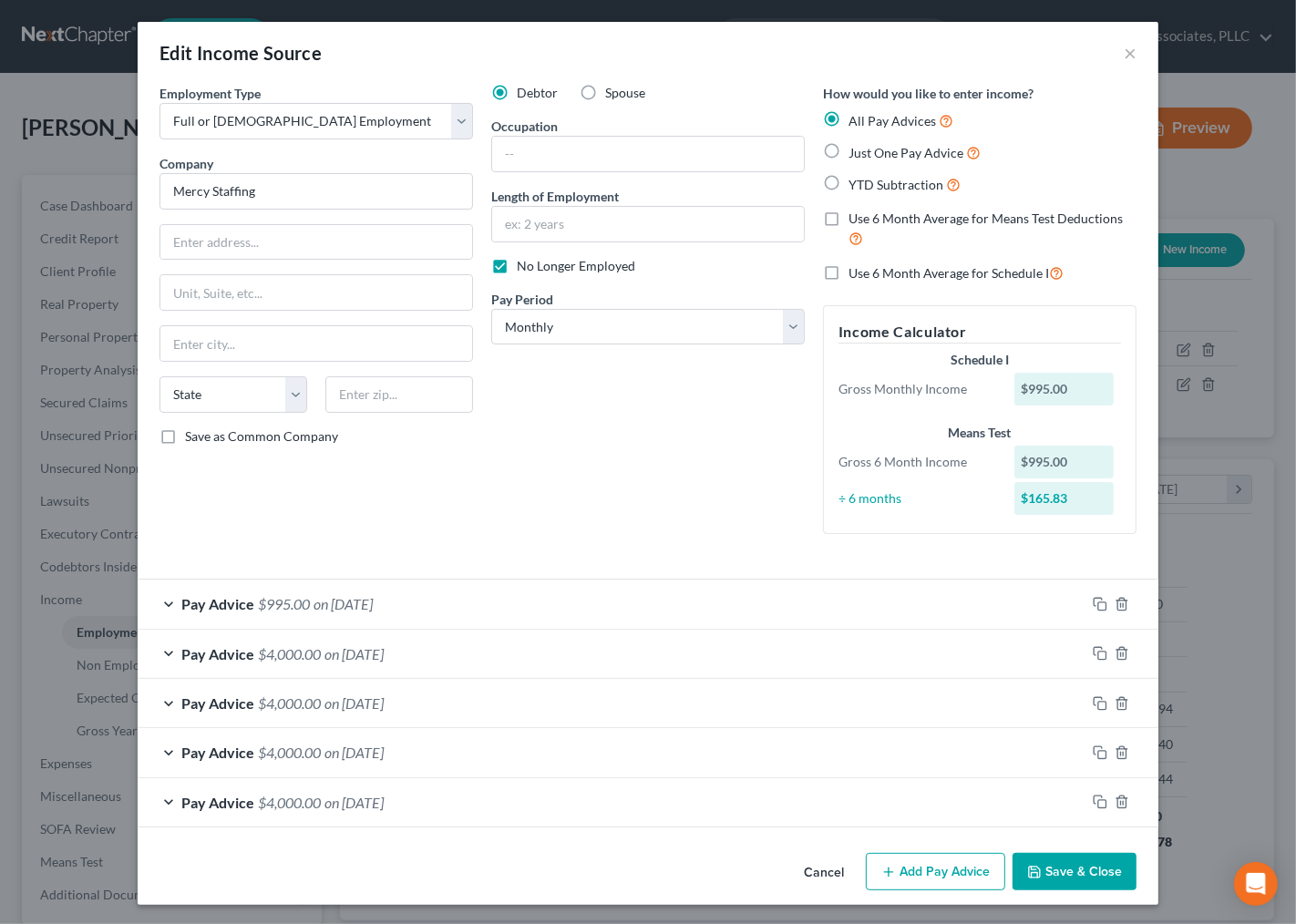
click at [617, 509] on div "Debtor Spouse Occupation Length of Employment No Longer Employed Pay Period * S…" at bounding box center [648, 316] width 332 height 465
click at [589, 480] on div "Debtor Spouse Occupation Length of Employment No Longer Employed Pay Period * S…" at bounding box center [648, 316] width 332 height 465
drag, startPoint x: 575, startPoint y: 149, endPoint x: 585, endPoint y: 153, distance: 10.8
click at [575, 149] on input "text" at bounding box center [648, 154] width 311 height 35
click at [565, 231] on input "text" at bounding box center [648, 225] width 311 height 35
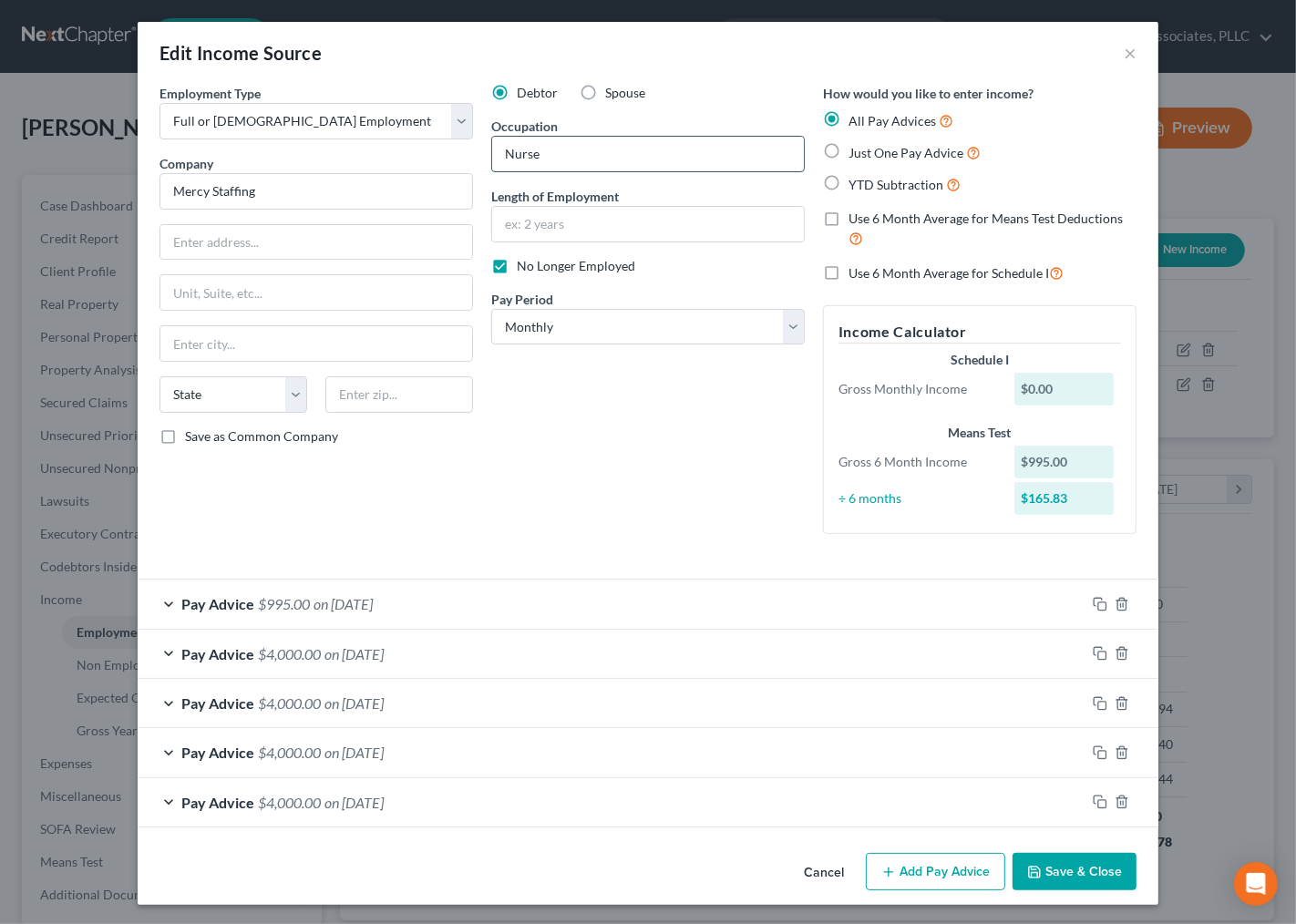
click at [576, 158] on input "Nurse" at bounding box center [648, 154] width 311 height 35
type input "Agency Nurse"
click at [586, 226] on input "text" at bounding box center [648, 225] width 311 height 35
click at [524, 225] on input "text" at bounding box center [648, 225] width 311 height 35
click at [521, 321] on select "Select Monthly Twice Monthly Every Other Week Weekly" at bounding box center [648, 327] width 313 height 37
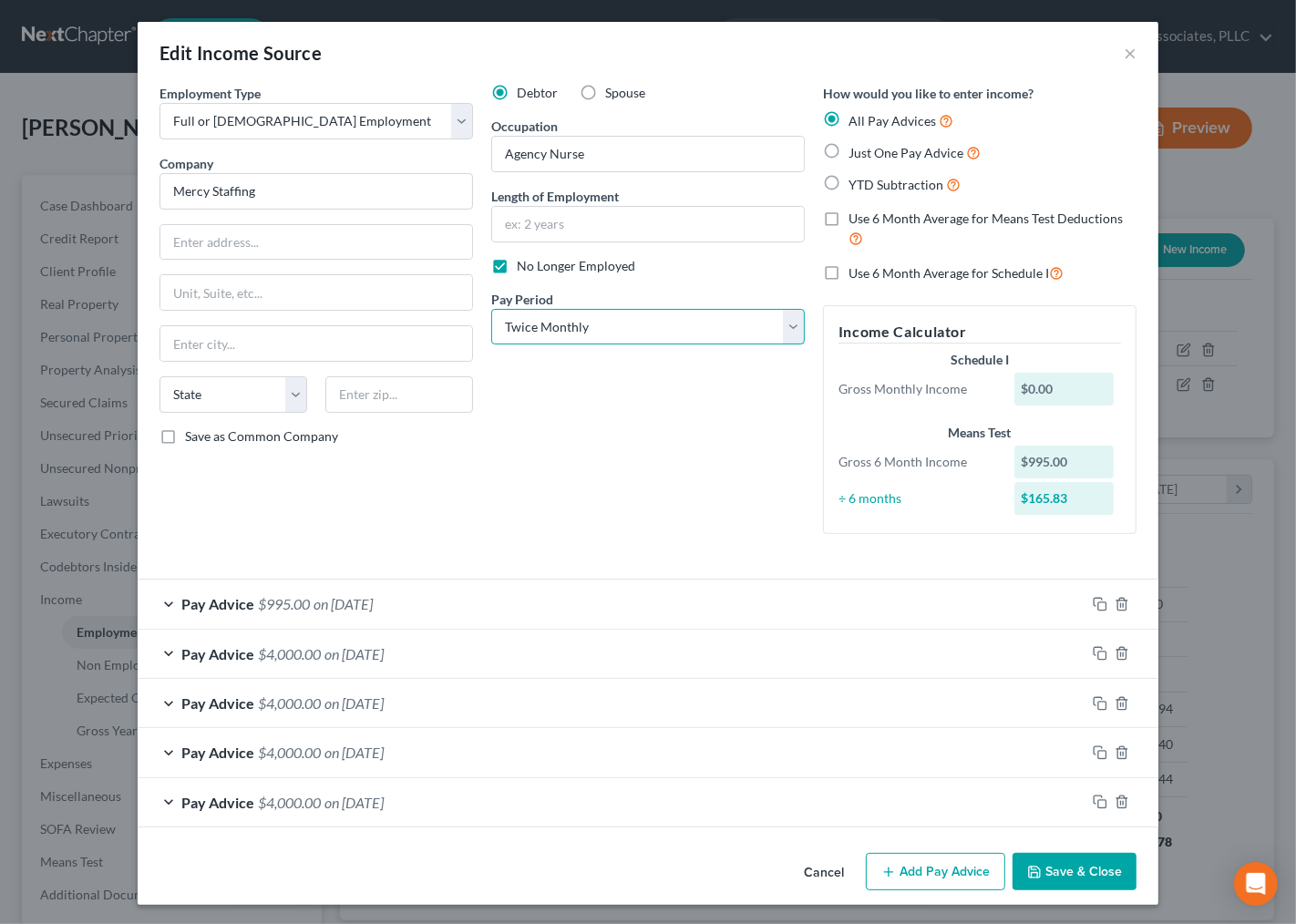
click at [491, 309] on select "Select Monthly Twice Monthly Every Other Week Weekly" at bounding box center [648, 327] width 313 height 37
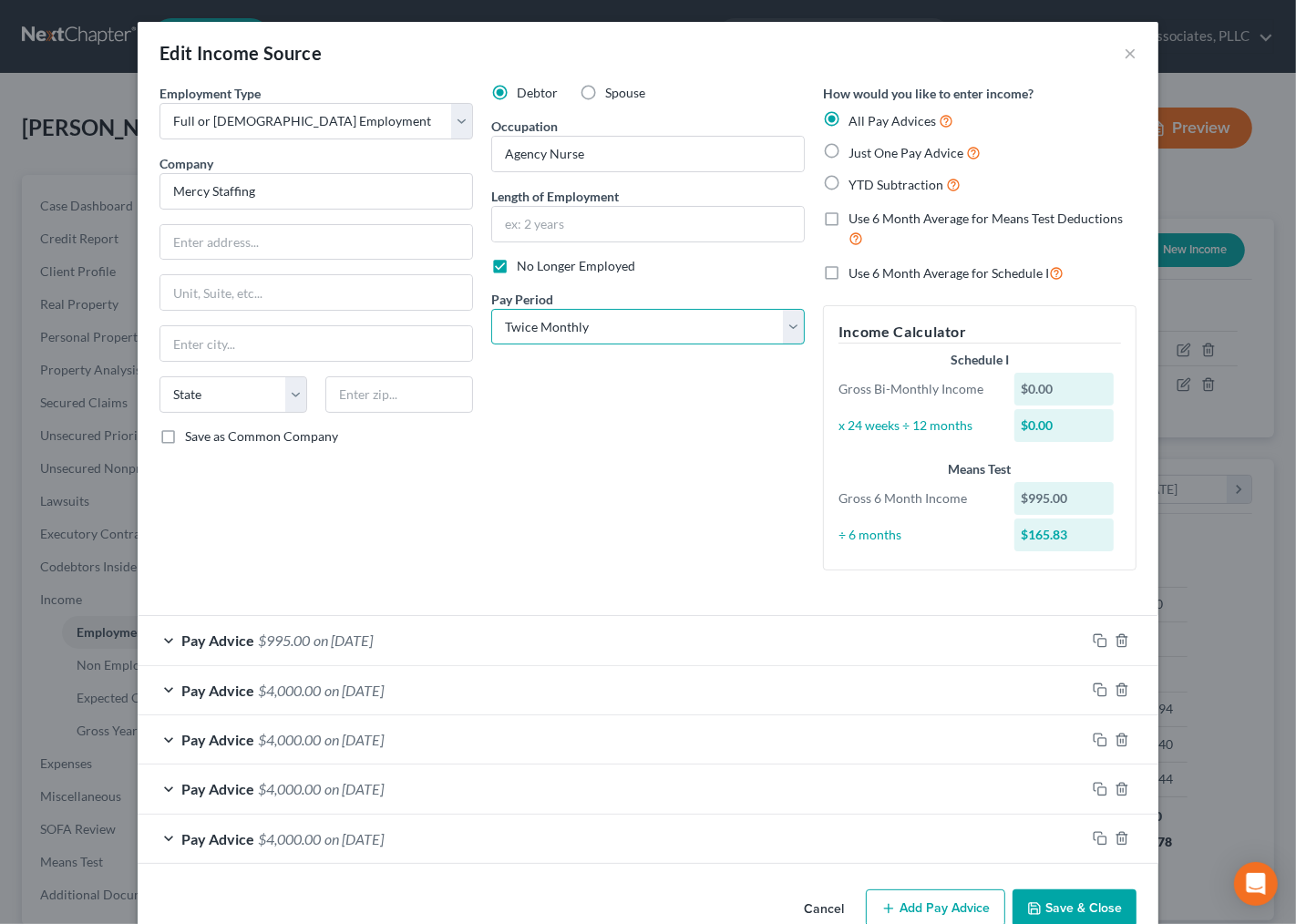
click at [549, 334] on select "Select Monthly Twice Monthly Every Other Week Weekly" at bounding box center [648, 327] width 313 height 37
select select "0"
click at [491, 309] on select "Select Monthly Twice Monthly Every Other Week Weekly" at bounding box center [648, 327] width 313 height 37
drag, startPoint x: 572, startPoint y: 193, endPoint x: 575, endPoint y: 226, distance: 33.1
click at [572, 199] on label "Length of Employment" at bounding box center [555, 196] width 128 height 19
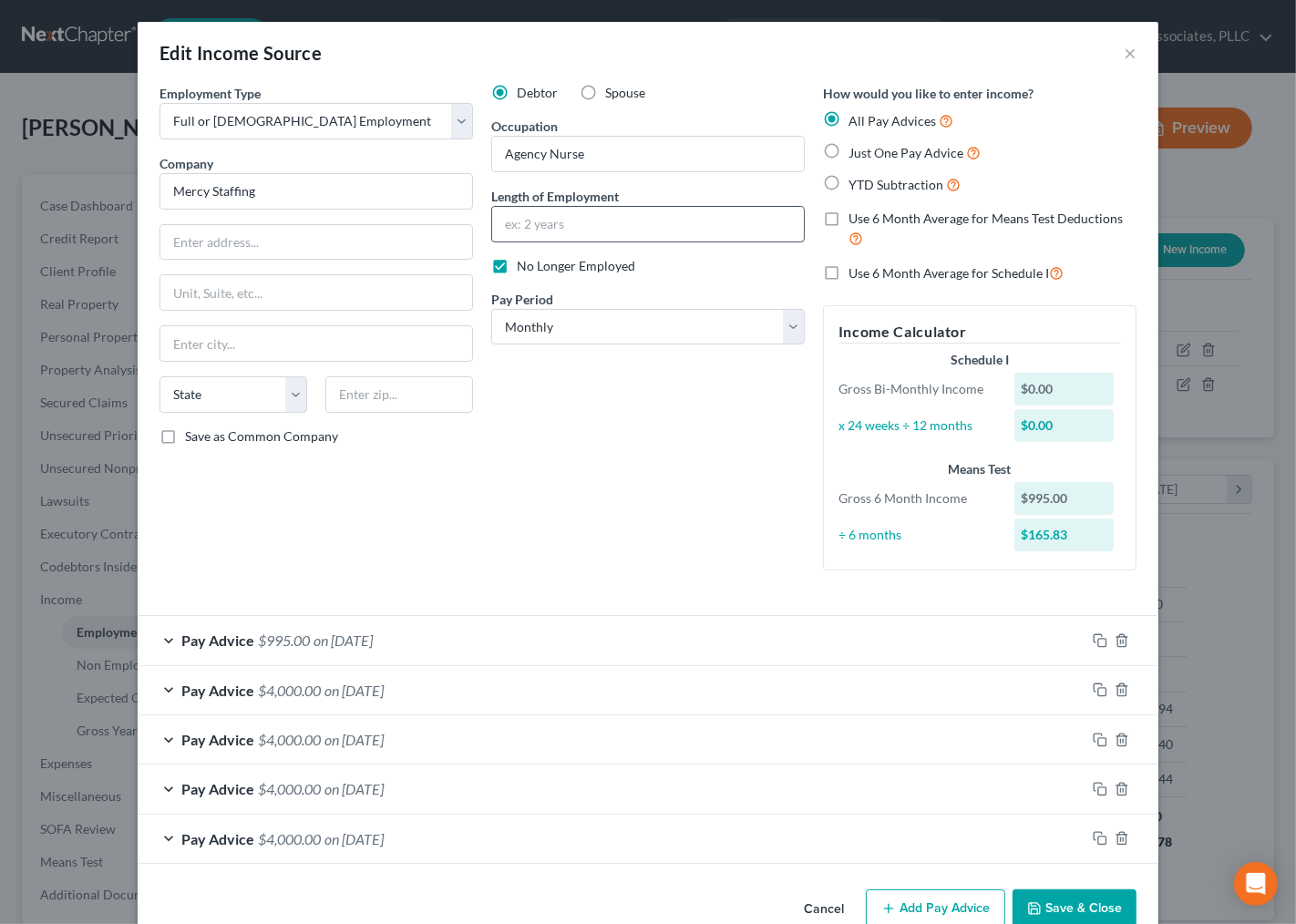
click at [575, 226] on input "text" at bounding box center [648, 225] width 311 height 35
type input "5 Years"
click at [645, 547] on div "Debtor Spouse Occupation Agency Nurse Length of Employment 5 Years No Longer Em…" at bounding box center [648, 334] width 332 height 501
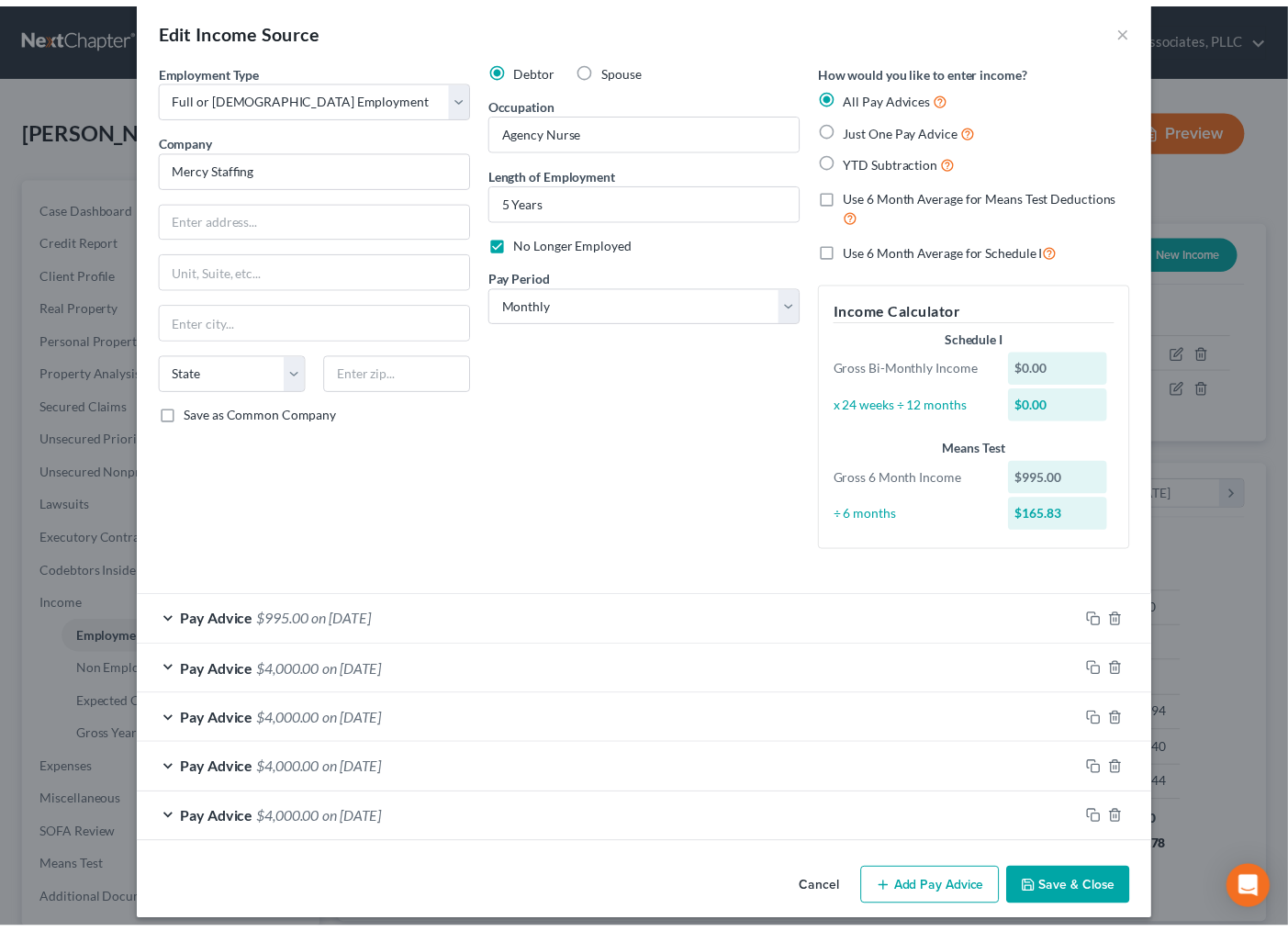
scroll to position [40, 0]
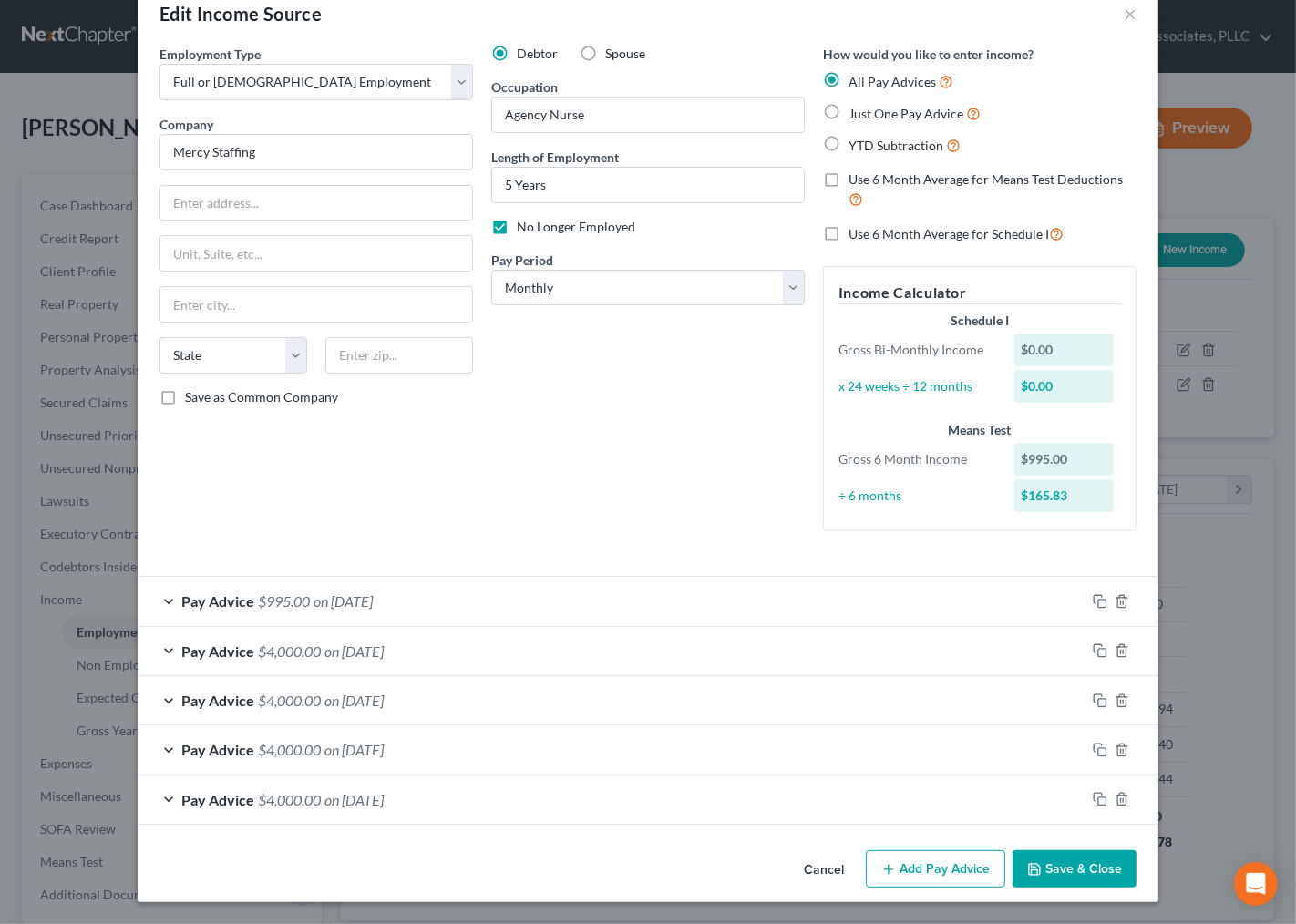
click at [1071, 856] on button "Save & Close" at bounding box center [1075, 869] width 124 height 38
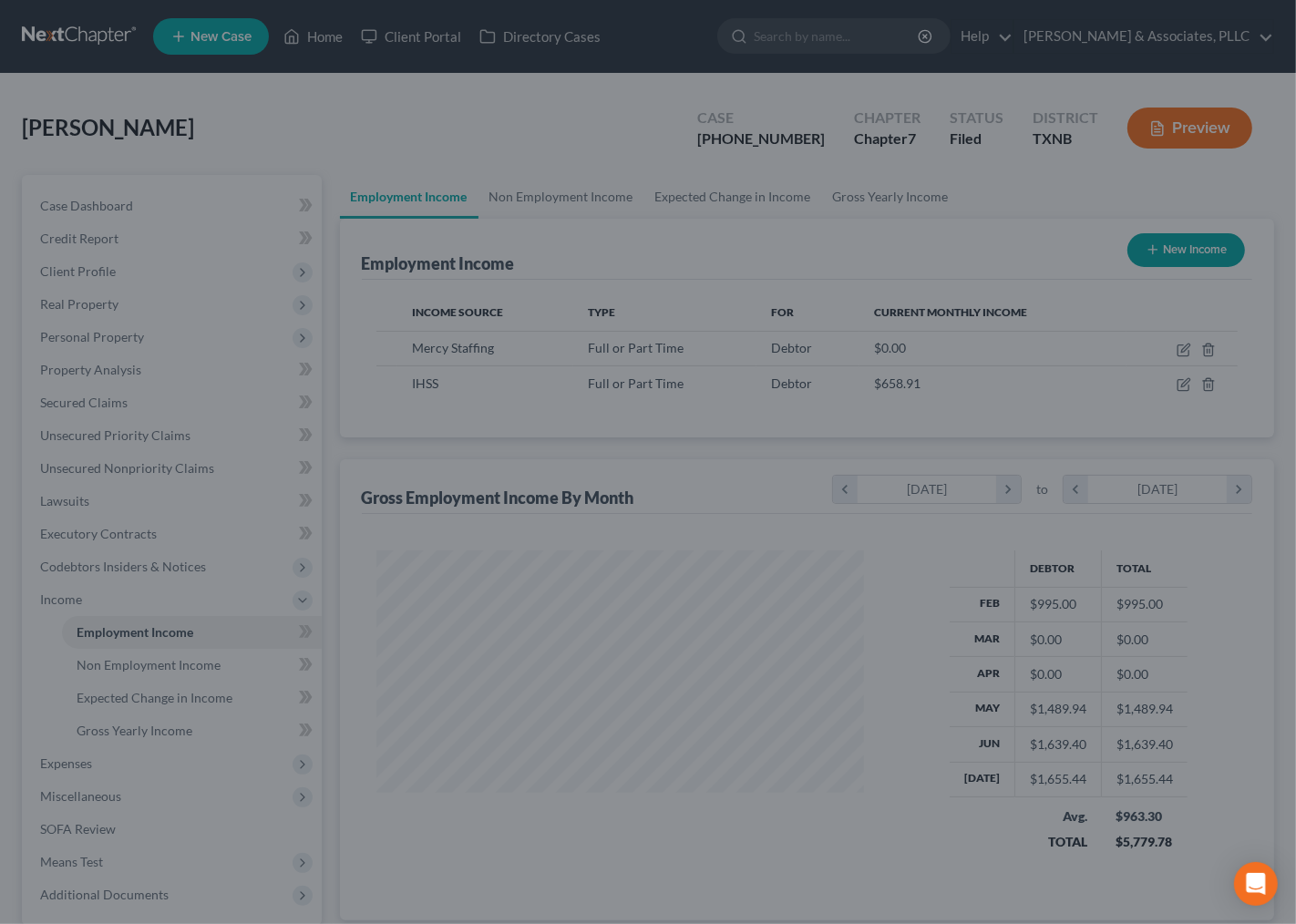
scroll to position [910869, 910955]
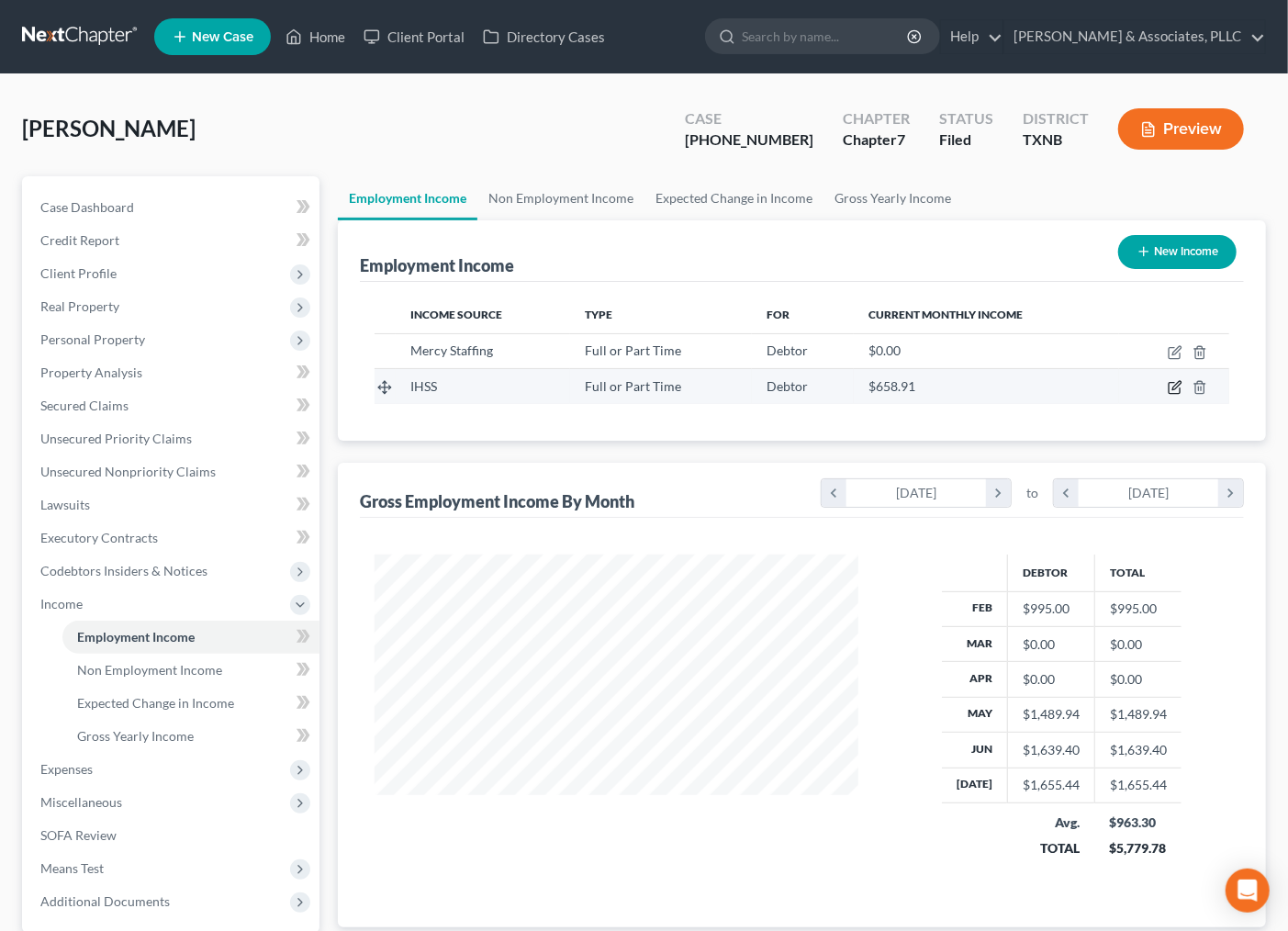
click at [1173, 389] on icon "button" at bounding box center [1176, 385] width 8 height 8
select select "0"
select select "4"
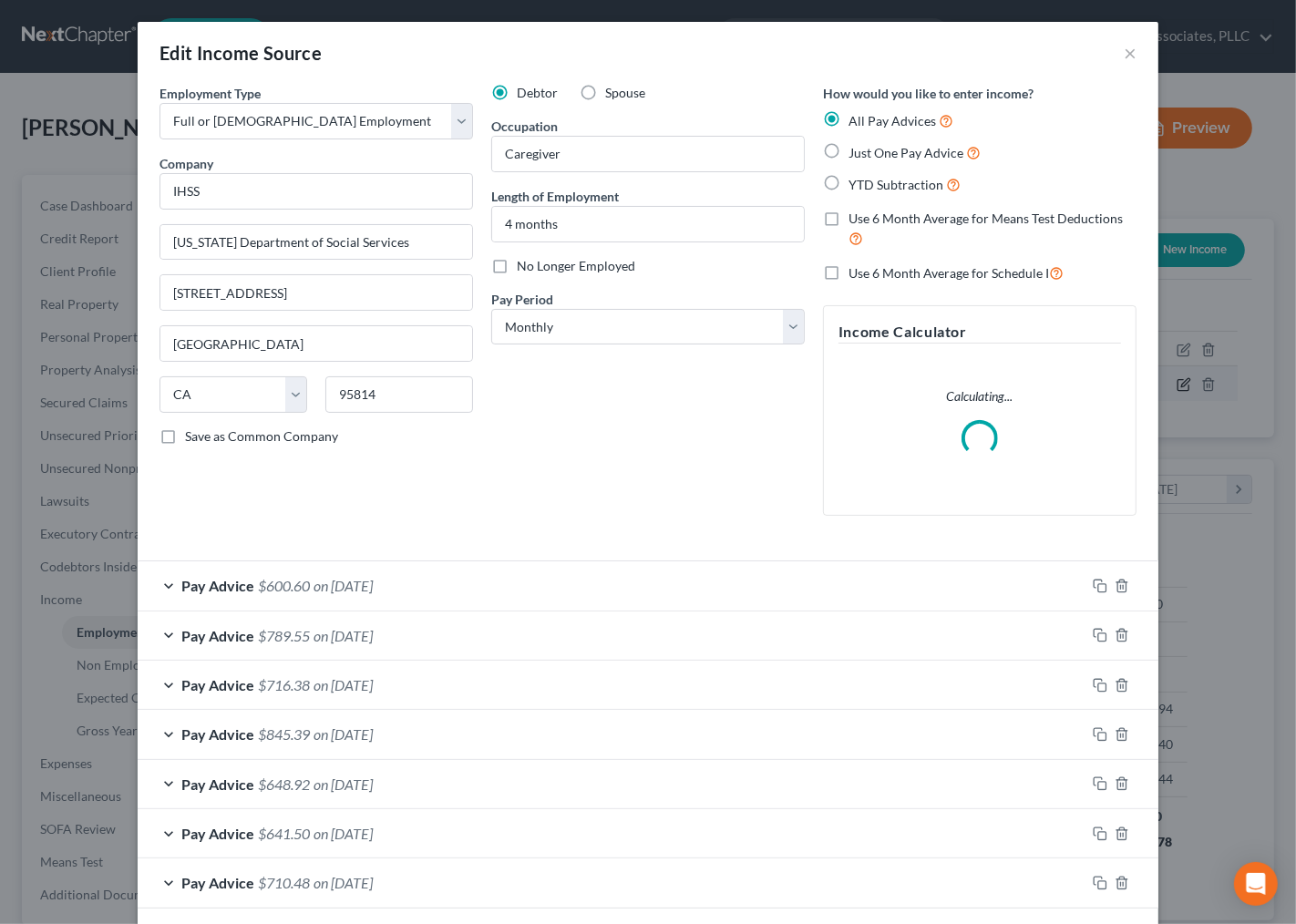
scroll to position [326, 524]
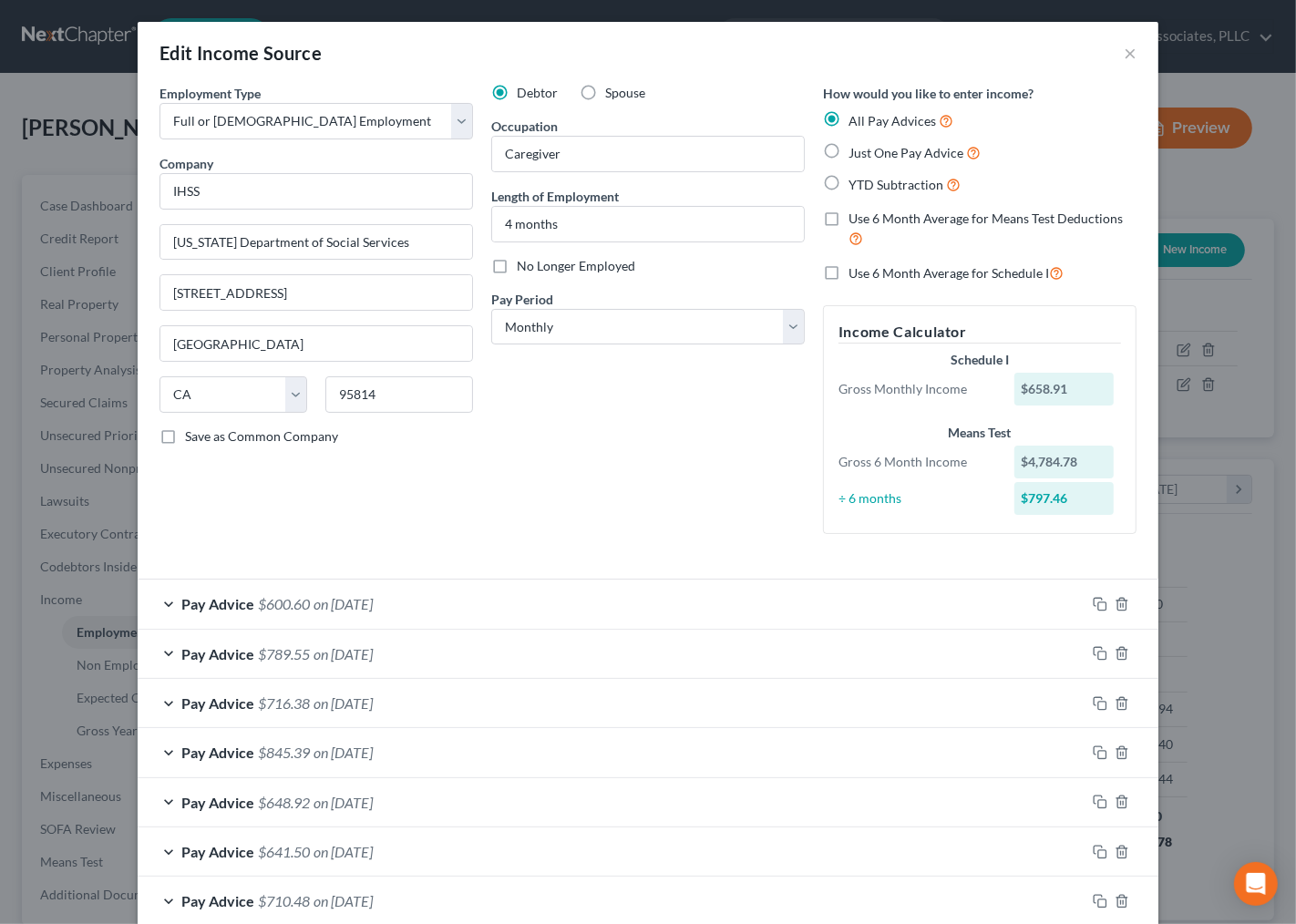
drag, startPoint x: 648, startPoint y: 406, endPoint x: 636, endPoint y: 386, distance: 23.3
click at [645, 405] on div "Debtor Spouse Occupation Caregiver Length of Employment 4 months No Longer Empl…" at bounding box center [648, 316] width 332 height 465
click at [616, 434] on div "Debtor Spouse Occupation Caregiver Length of Employment 4 months No Longer Empl…" at bounding box center [648, 316] width 332 height 465
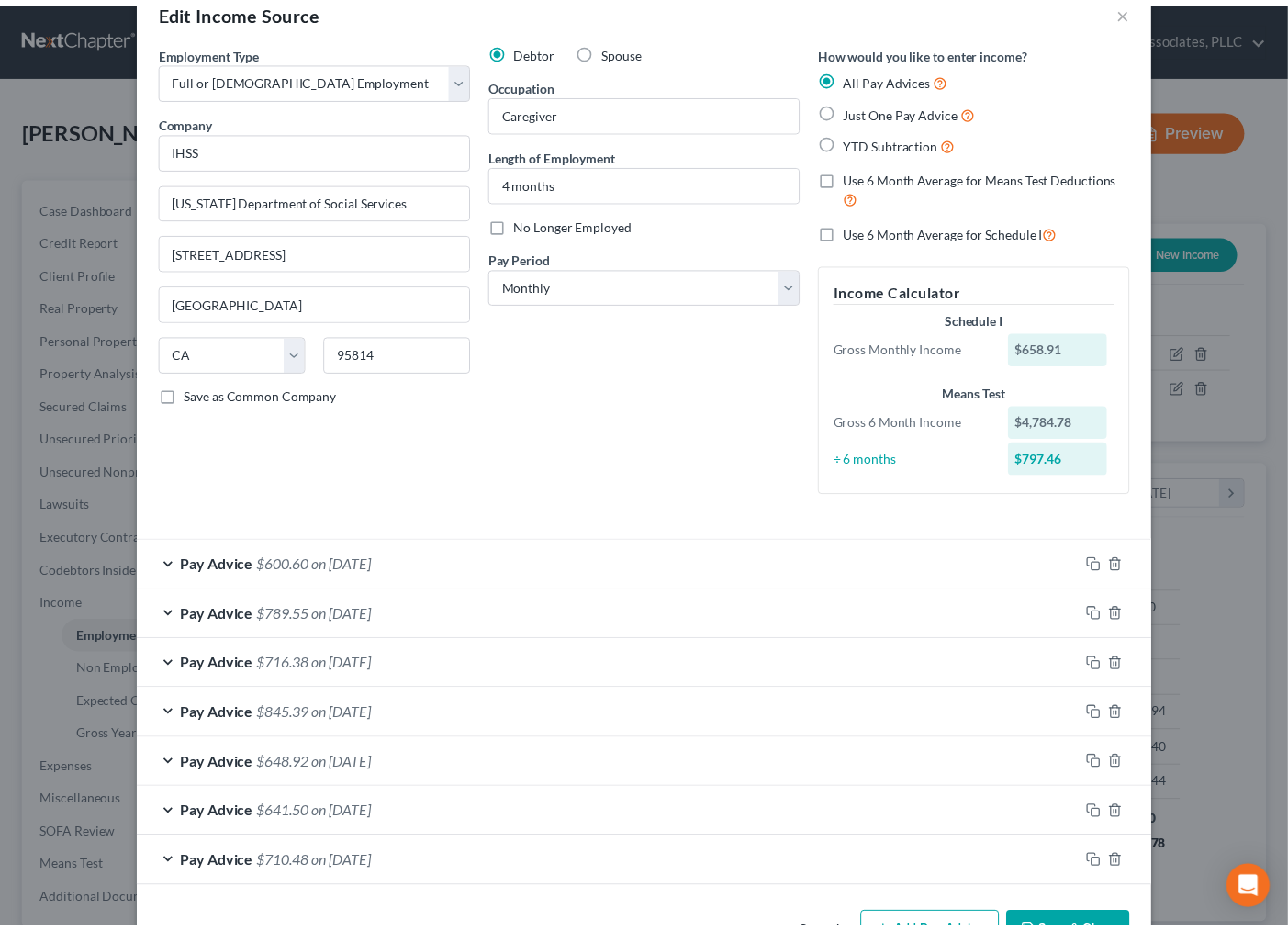
scroll to position [103, 0]
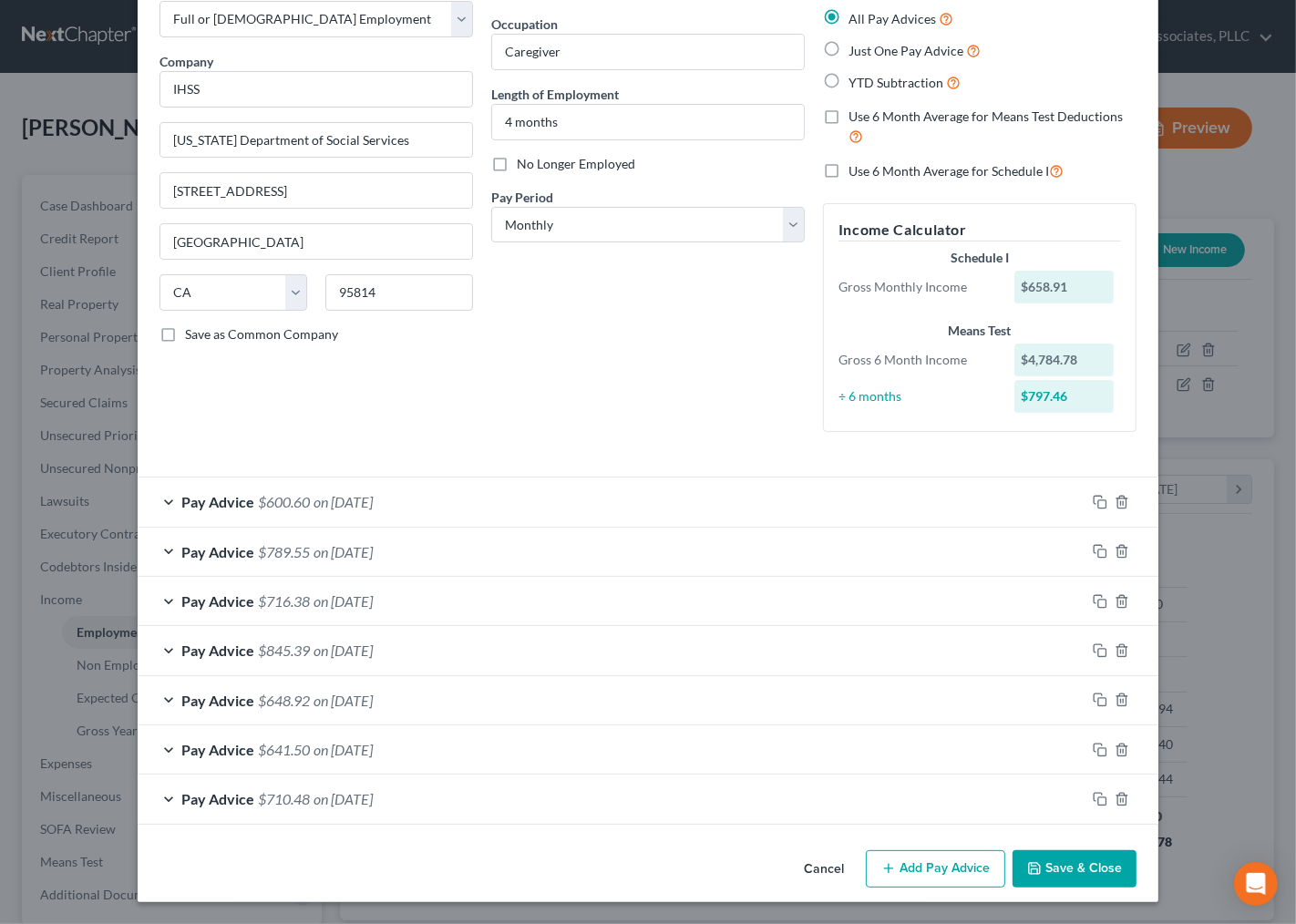
click at [459, 845] on div "Cancel Add Pay Advice Save & Close" at bounding box center [648, 873] width 1021 height 60
click at [501, 122] on input "4 months" at bounding box center [648, 122] width 311 height 35
click at [651, 340] on div "Debtor Spouse Occupation Caregiver Length of Employment 4 months No Longer Empl…" at bounding box center [648, 214] width 332 height 465
click at [580, 220] on select "Select Monthly Twice Monthly Every Other Week Weekly" at bounding box center [648, 226] width 313 height 37
select select "2"
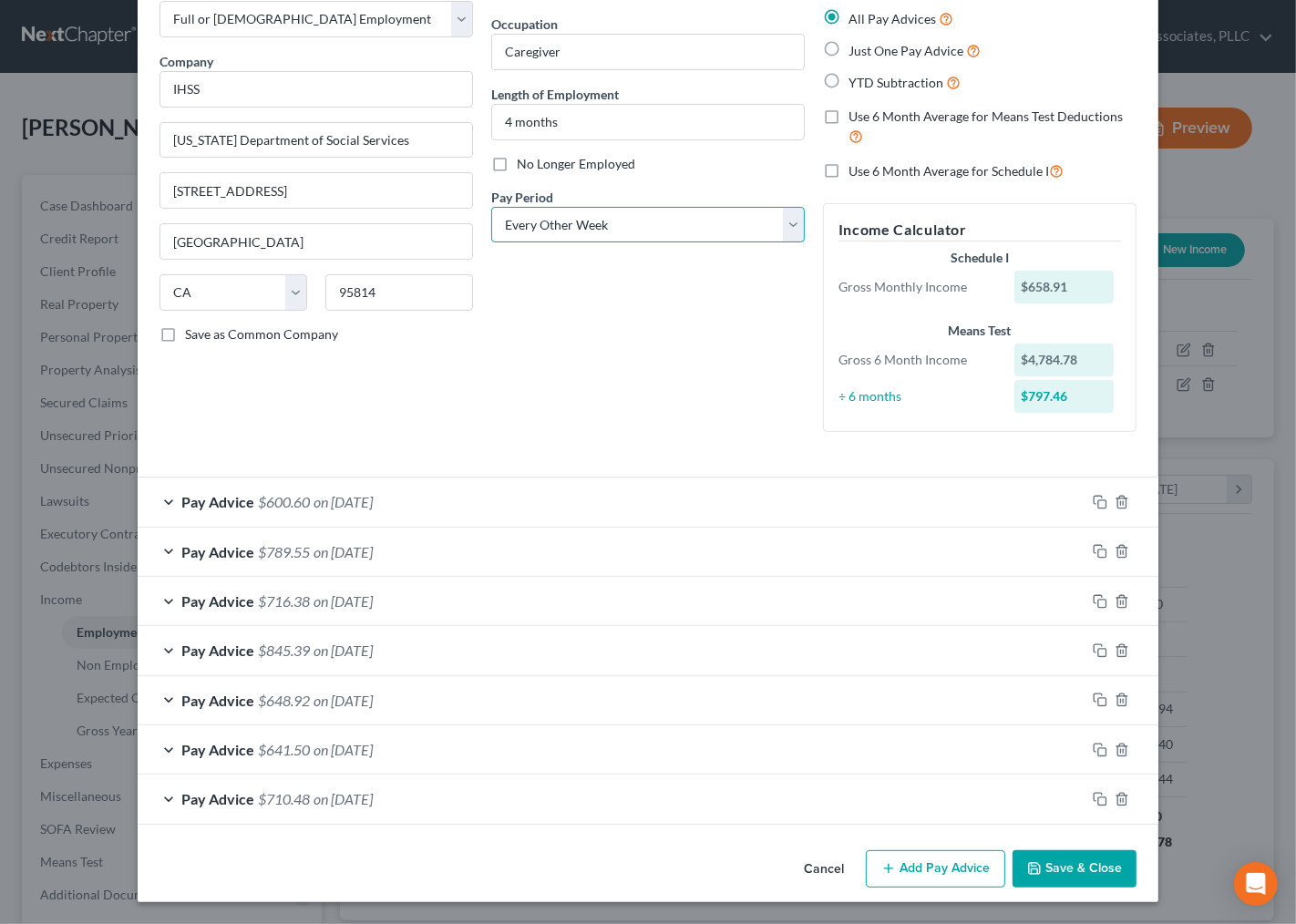
click at [491, 207] on select "Select Monthly Twice Monthly Every Other Week Weekly" at bounding box center [648, 226] width 313 height 37
click at [1056, 877] on button "Save & Close" at bounding box center [1075, 869] width 124 height 38
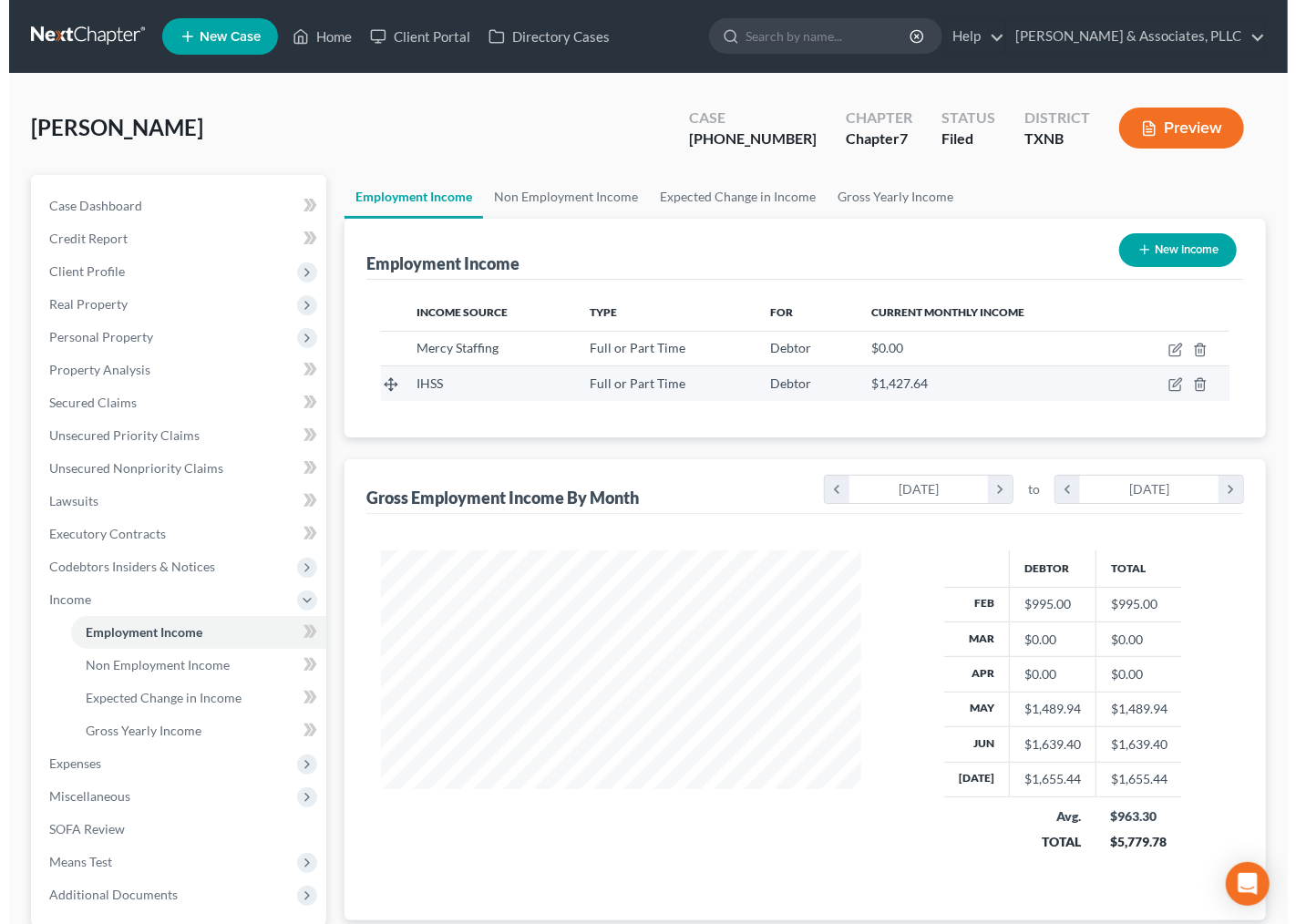
scroll to position [910869, 910955]
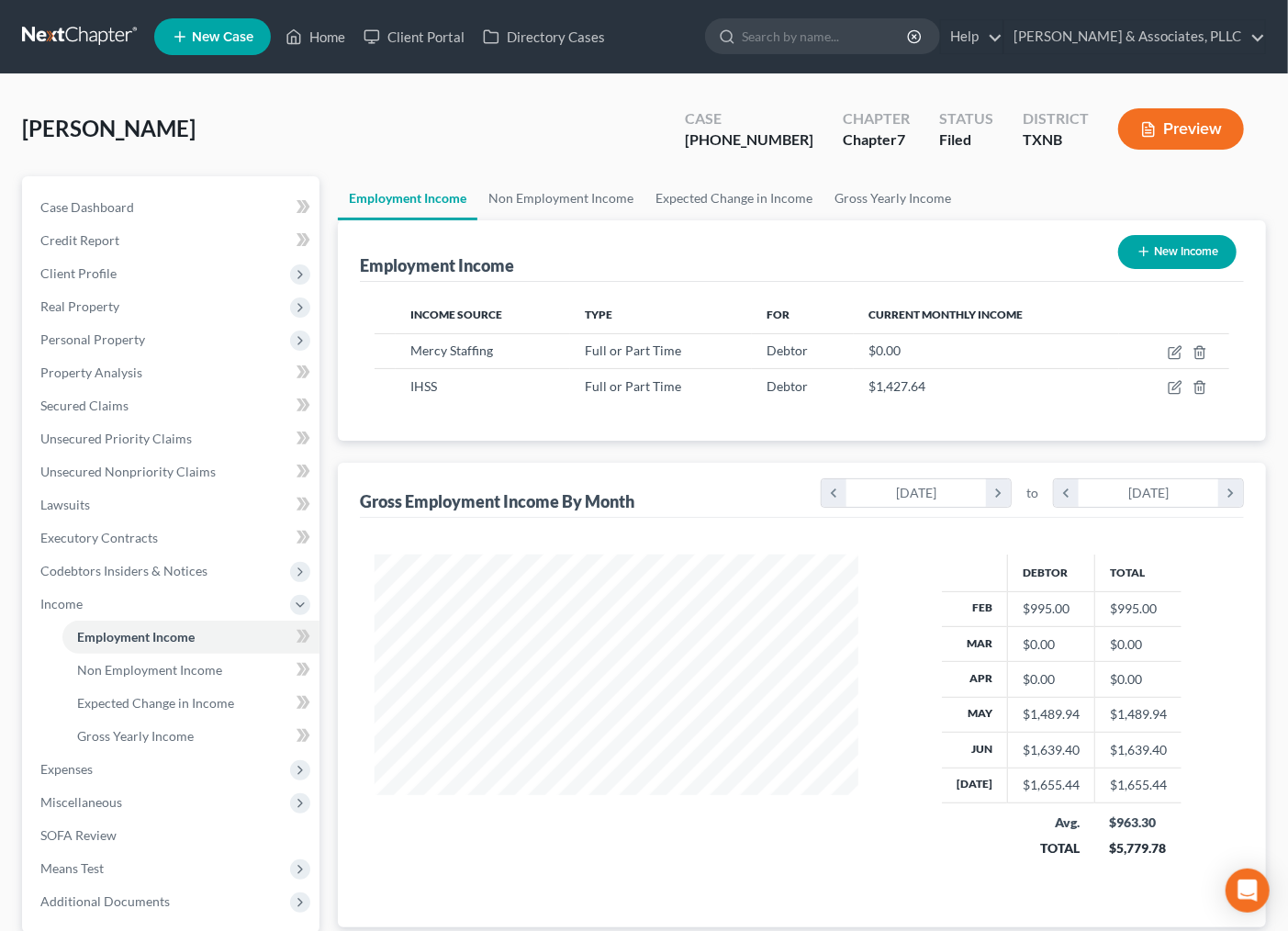
drag, startPoint x: 698, startPoint y: 827, endPoint x: 657, endPoint y: 809, distance: 44.8
click at [697, 827] on div at bounding box center [616, 718] width 521 height 328
click at [1179, 241] on button "New Income" at bounding box center [1178, 251] width 119 height 34
select select "0"
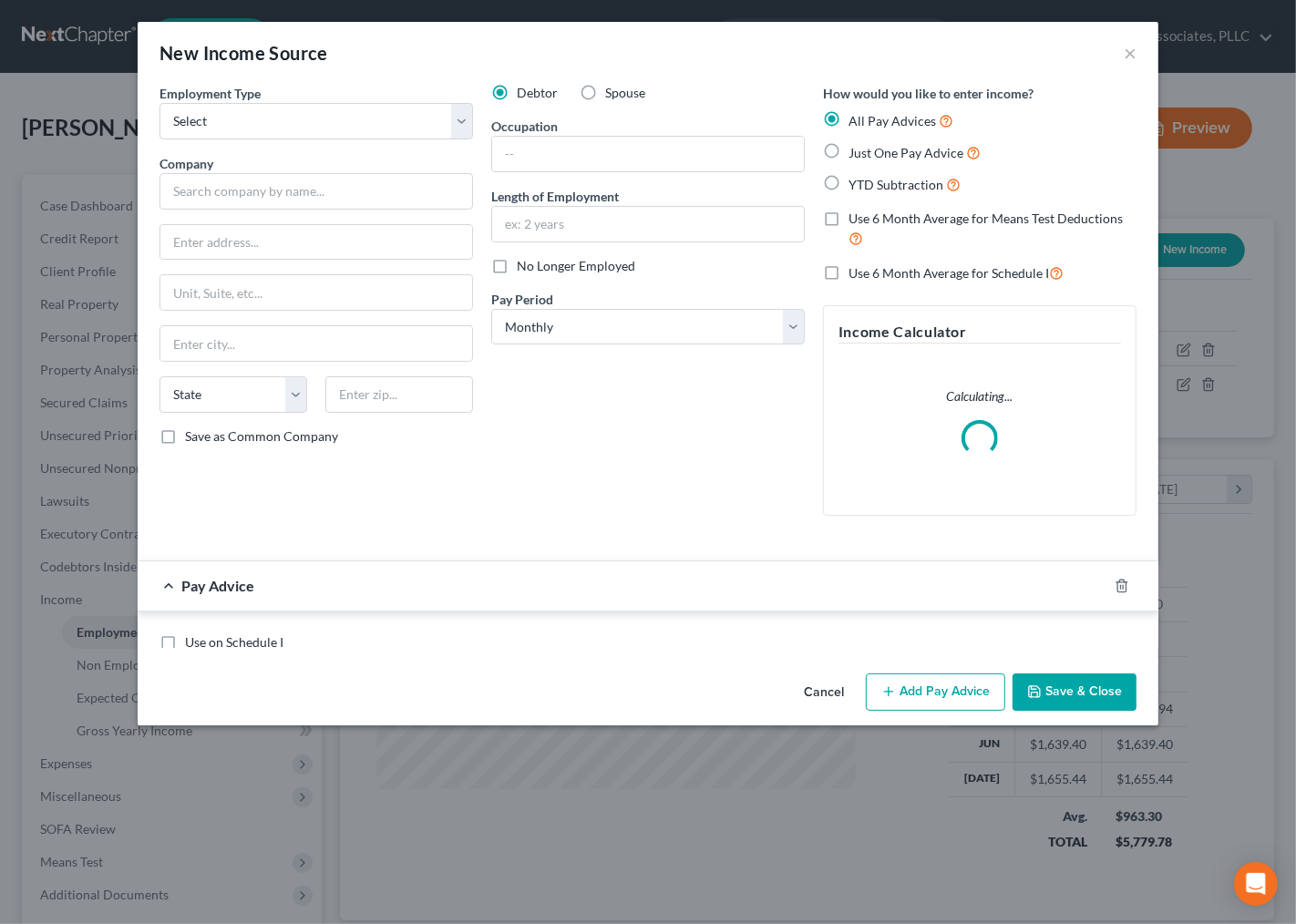
scroll to position [326, 524]
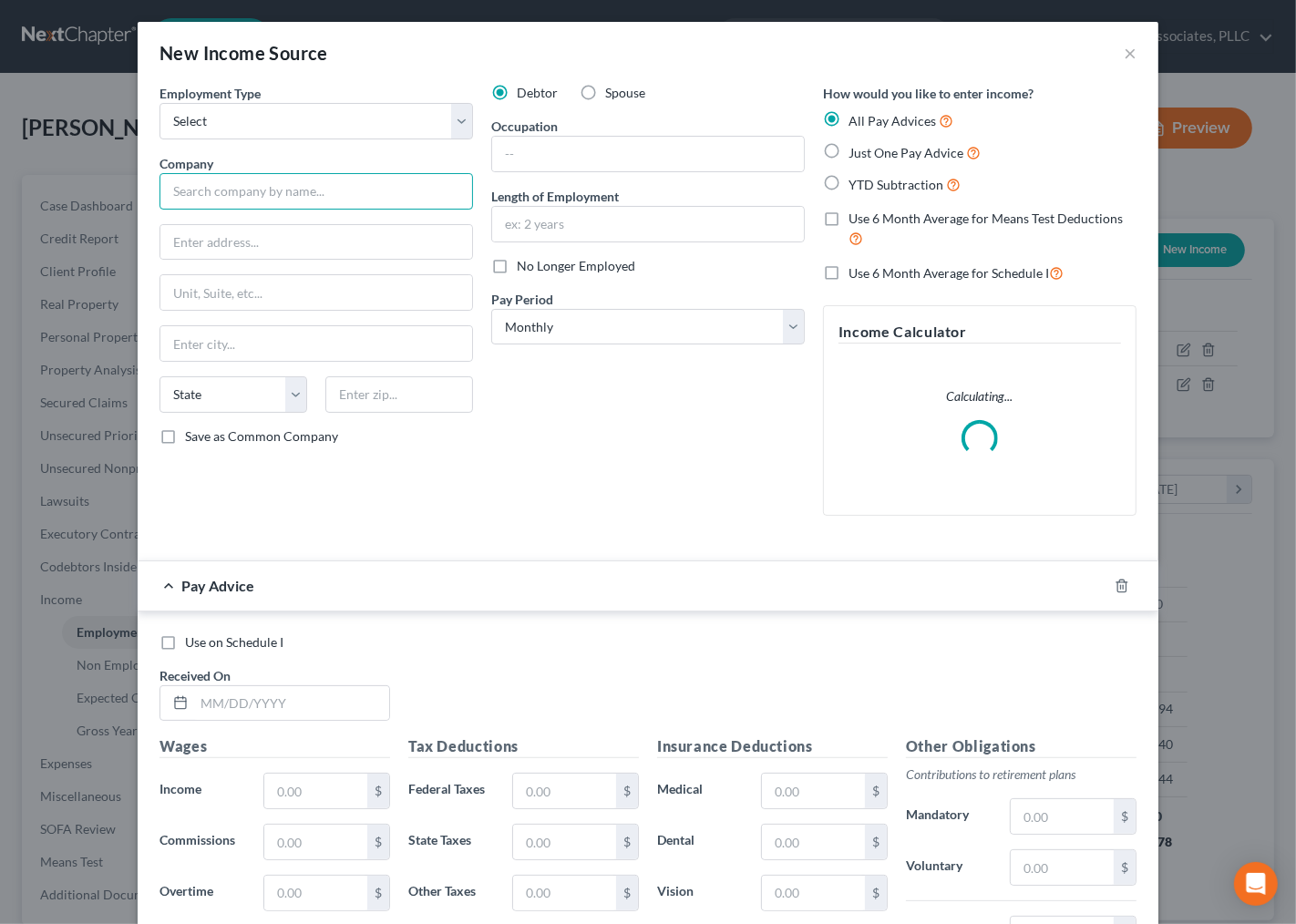
drag, startPoint x: 242, startPoint y: 179, endPoint x: 250, endPoint y: 199, distance: 21.5
click at [246, 187] on input "text" at bounding box center [316, 192] width 313 height 37
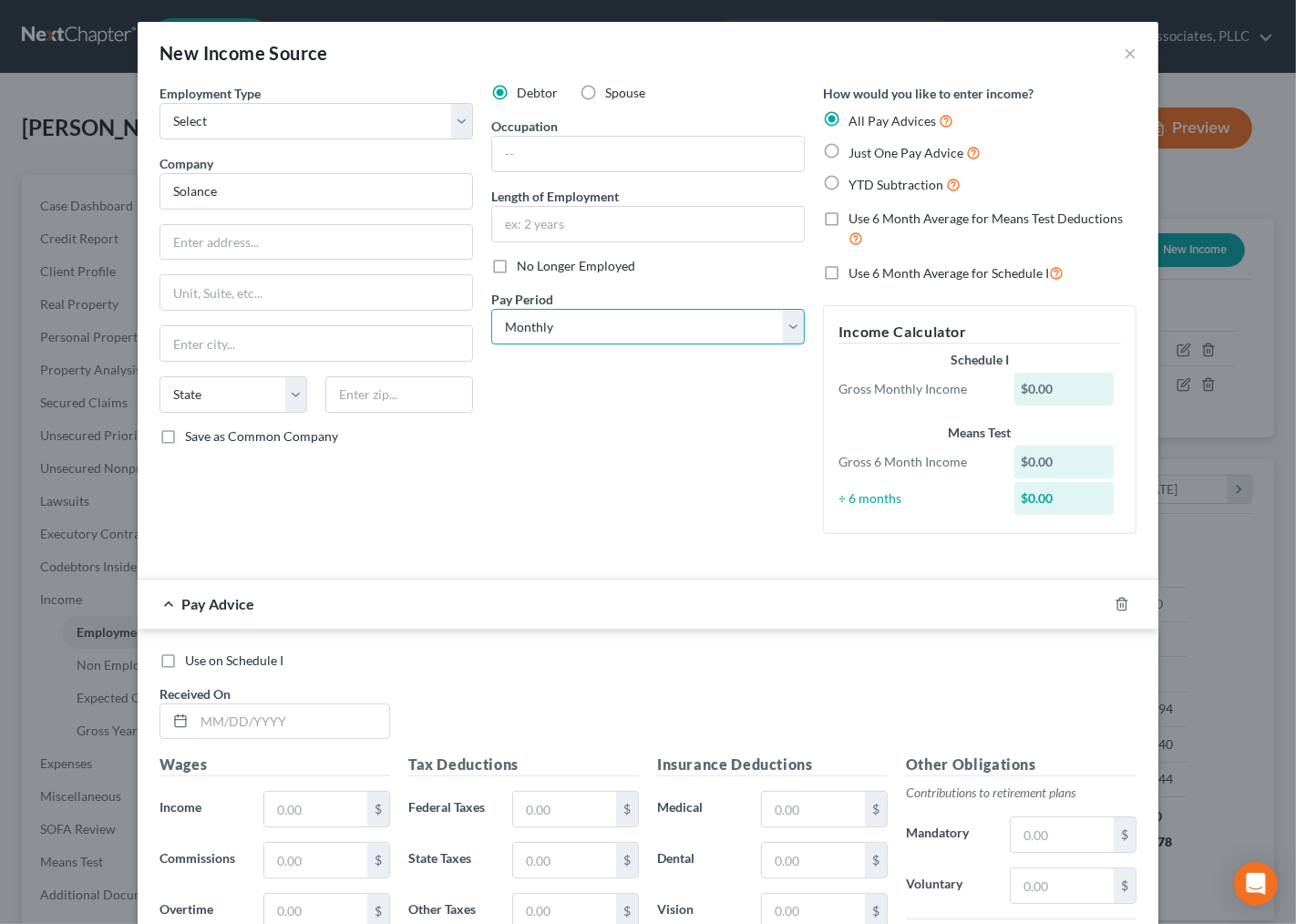
click at [533, 337] on select "Select Monthly Twice Monthly Every Other Week Weekly" at bounding box center [648, 327] width 313 height 37
type input "Solance"
click at [535, 337] on select "Select Monthly Twice Monthly Every Other Week Weekly" at bounding box center [648, 327] width 313 height 37
click at [568, 228] on input "text" at bounding box center [648, 225] width 311 height 35
type input "2"
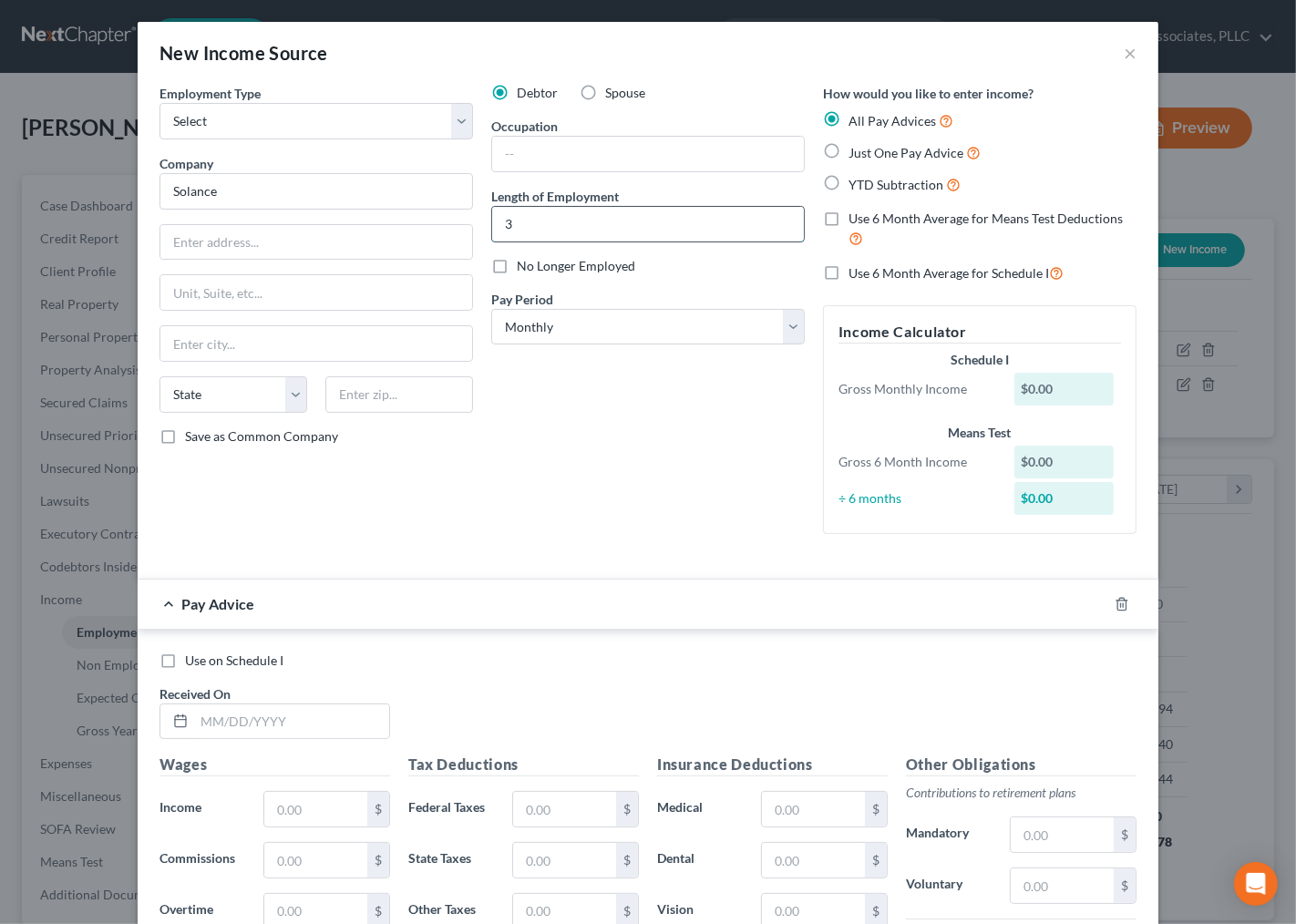
type input "3"
type input "2 Months"
click at [568, 153] on input "text" at bounding box center [648, 154] width 311 height 35
type input "A"
type input "Nurse Advocate"
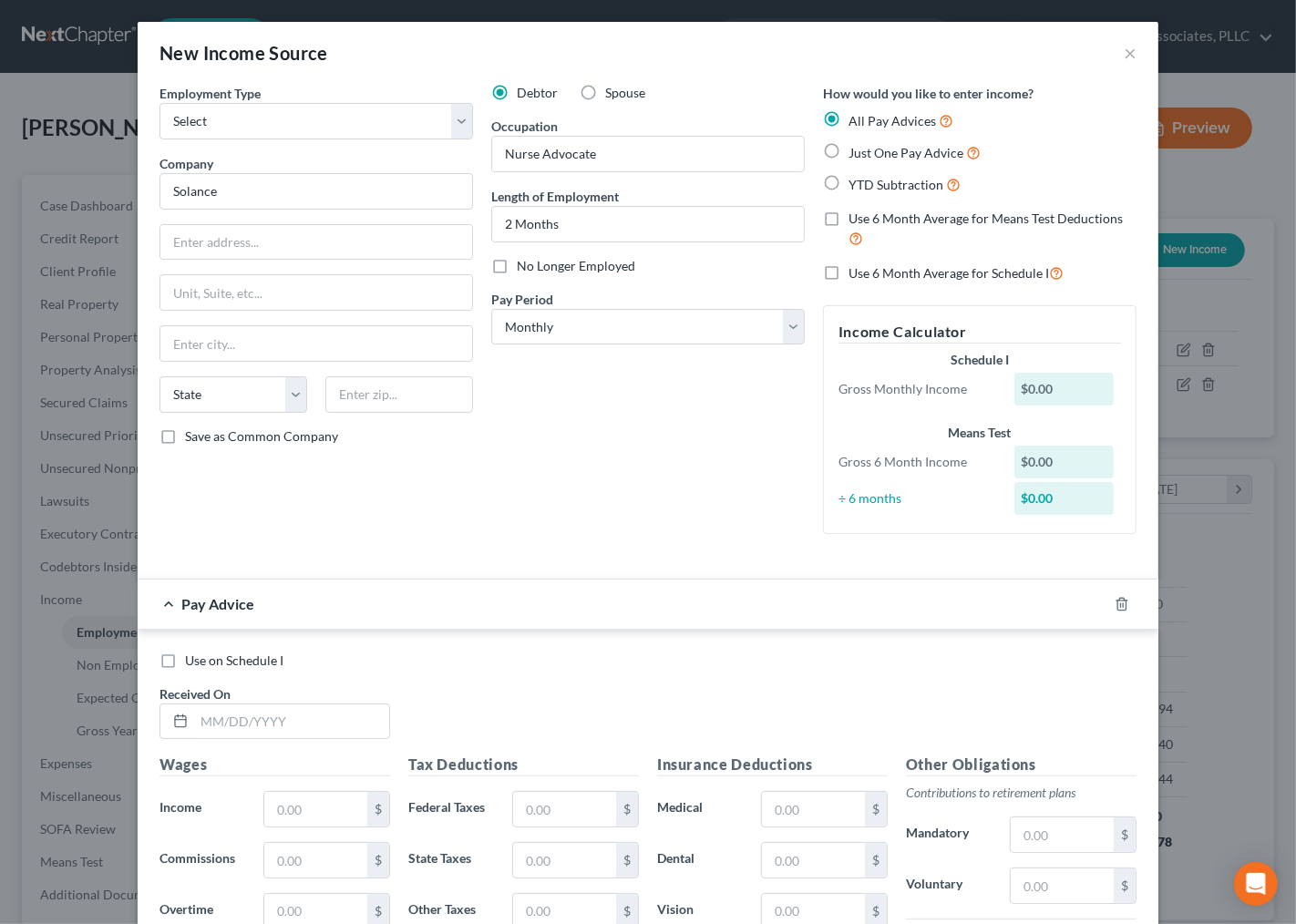
click at [602, 469] on div "Debtor Spouse Occupation Nurse Advocate Length of Employment 2 Months No Longer…" at bounding box center [648, 316] width 332 height 465
click at [652, 454] on div "Debtor Spouse Occupation Nurse Advocate Length of Employment 2 Months No Longer…" at bounding box center [648, 316] width 332 height 465
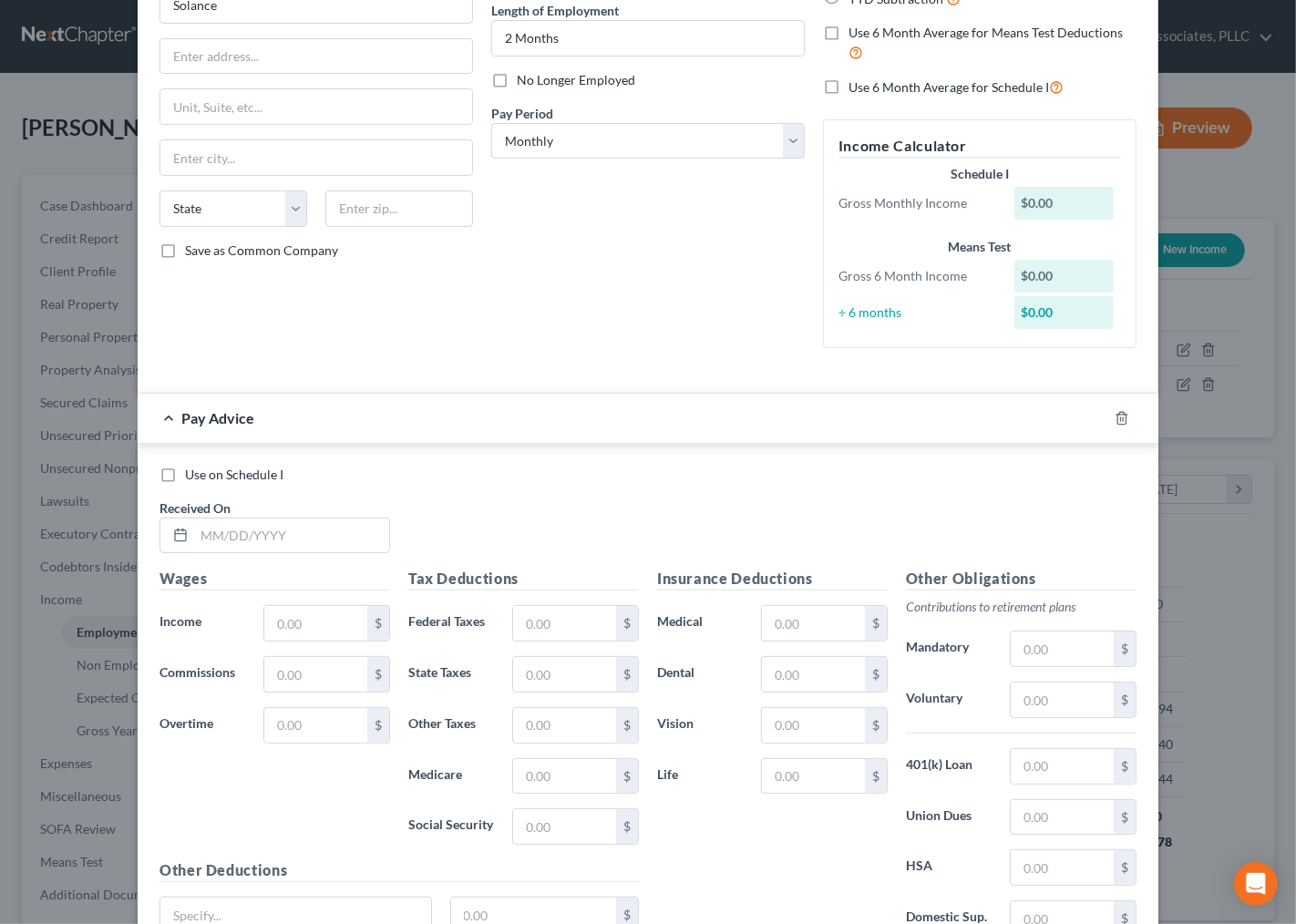
scroll to position [353, 0]
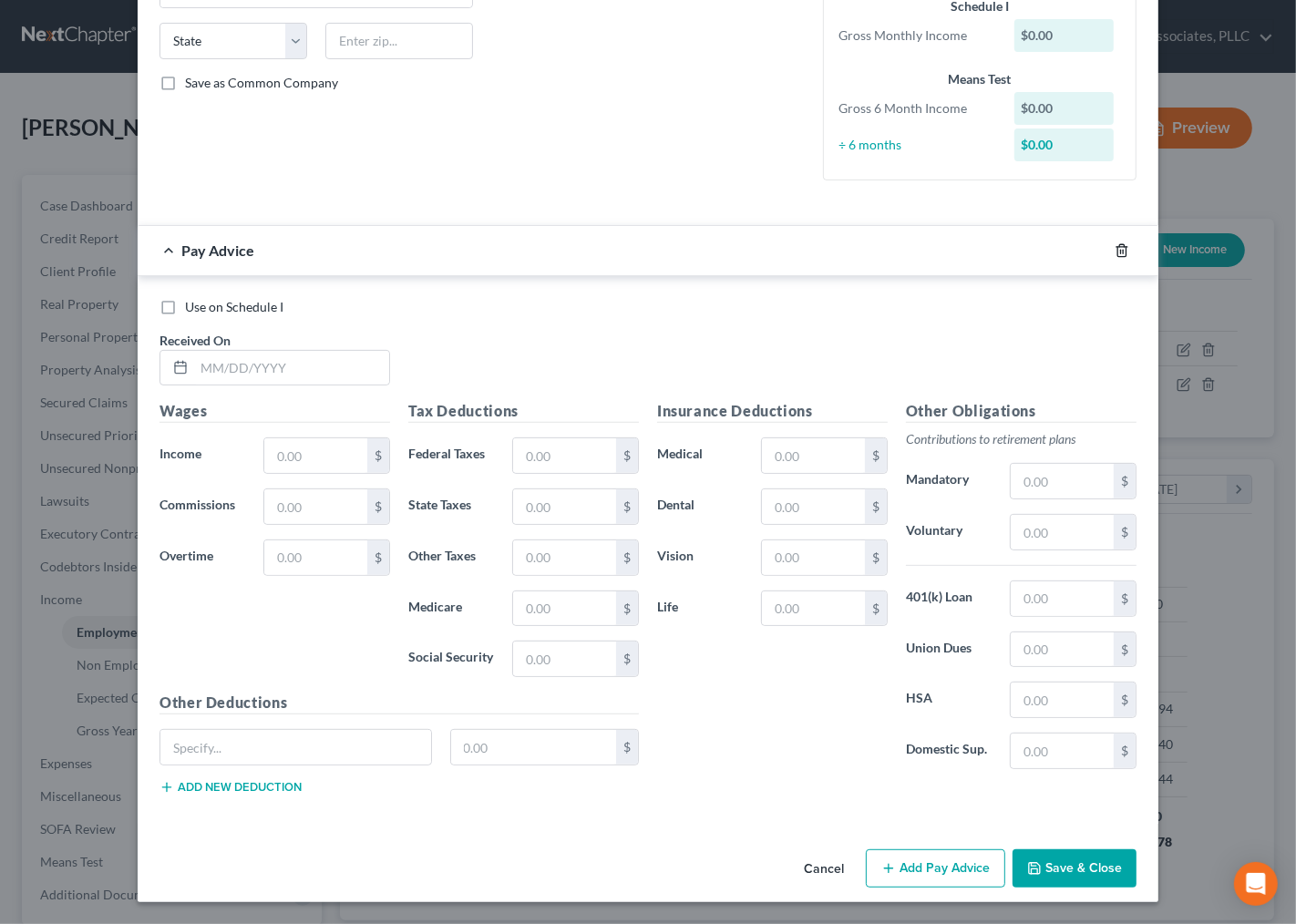
click at [1118, 250] on icon "button" at bounding box center [1122, 249] width 8 height 12
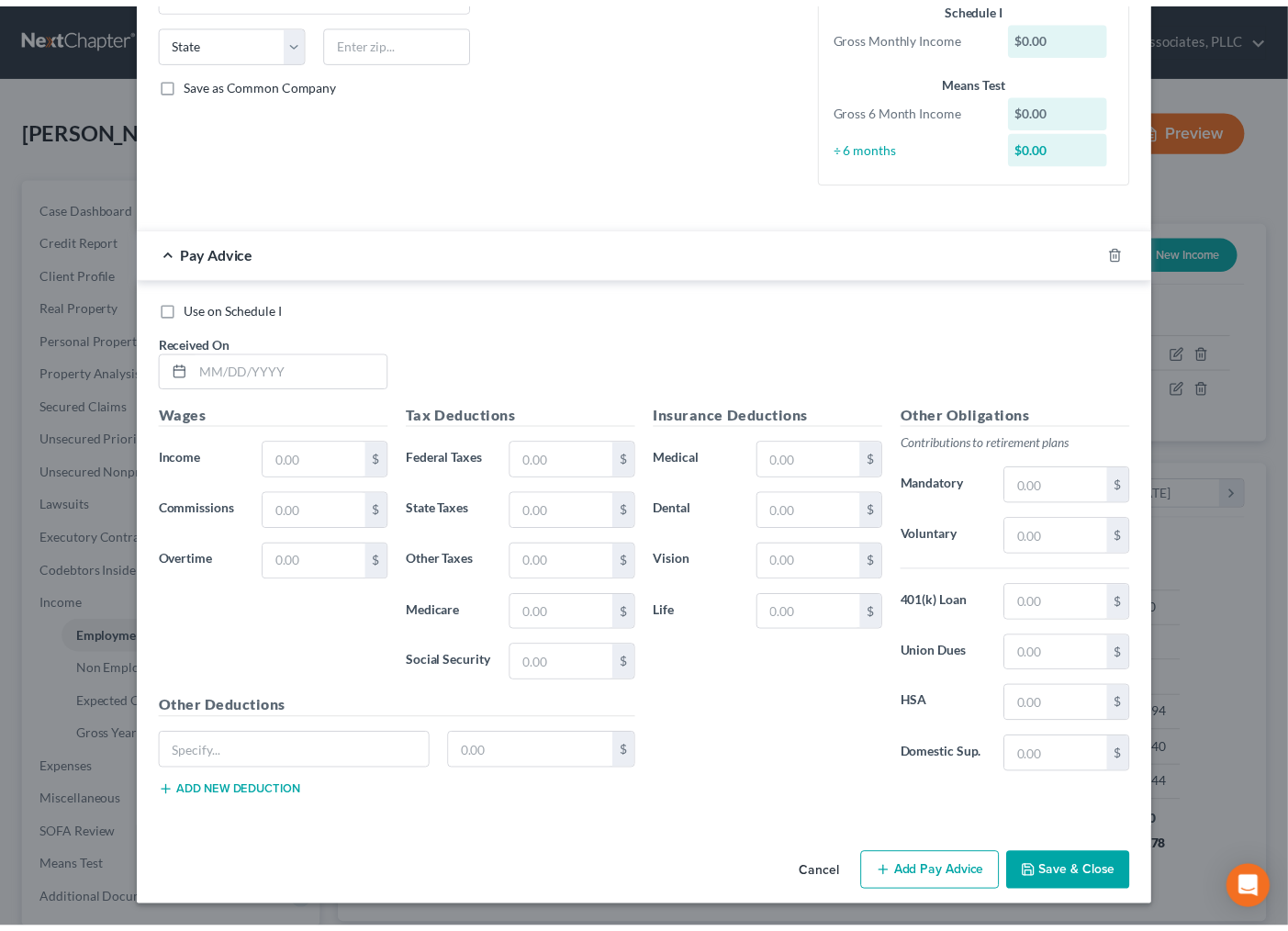
scroll to position [0, 0]
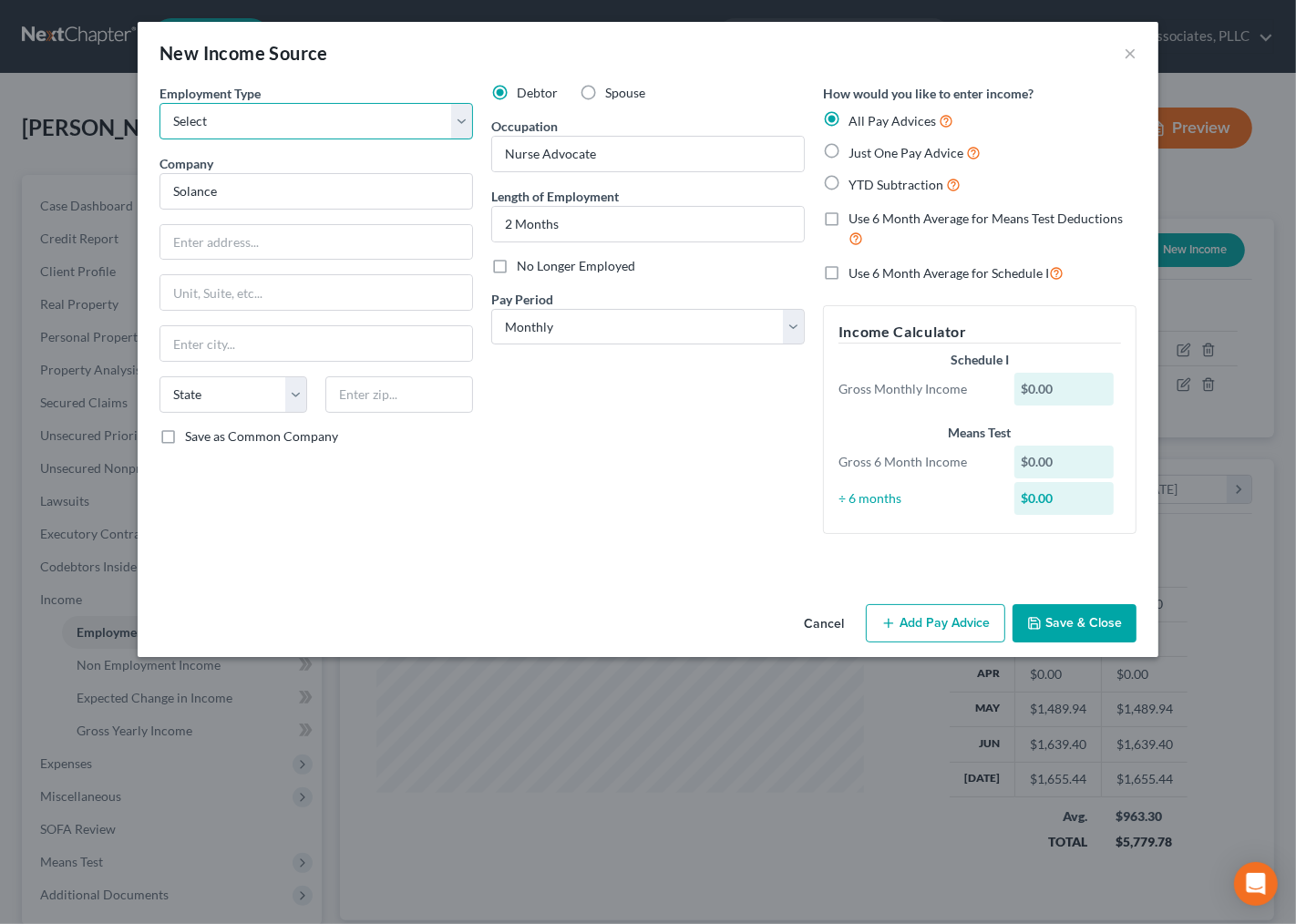
click at [351, 119] on select "Select Full or [DEMOGRAPHIC_DATA] Employment Self Employment" at bounding box center [316, 121] width 313 height 37
select select "0"
click at [160, 103] on select "Select Full or [DEMOGRAPHIC_DATA] Employment Self Employment" at bounding box center [316, 121] width 313 height 37
click at [1067, 625] on button "Save & Close" at bounding box center [1075, 624] width 124 height 38
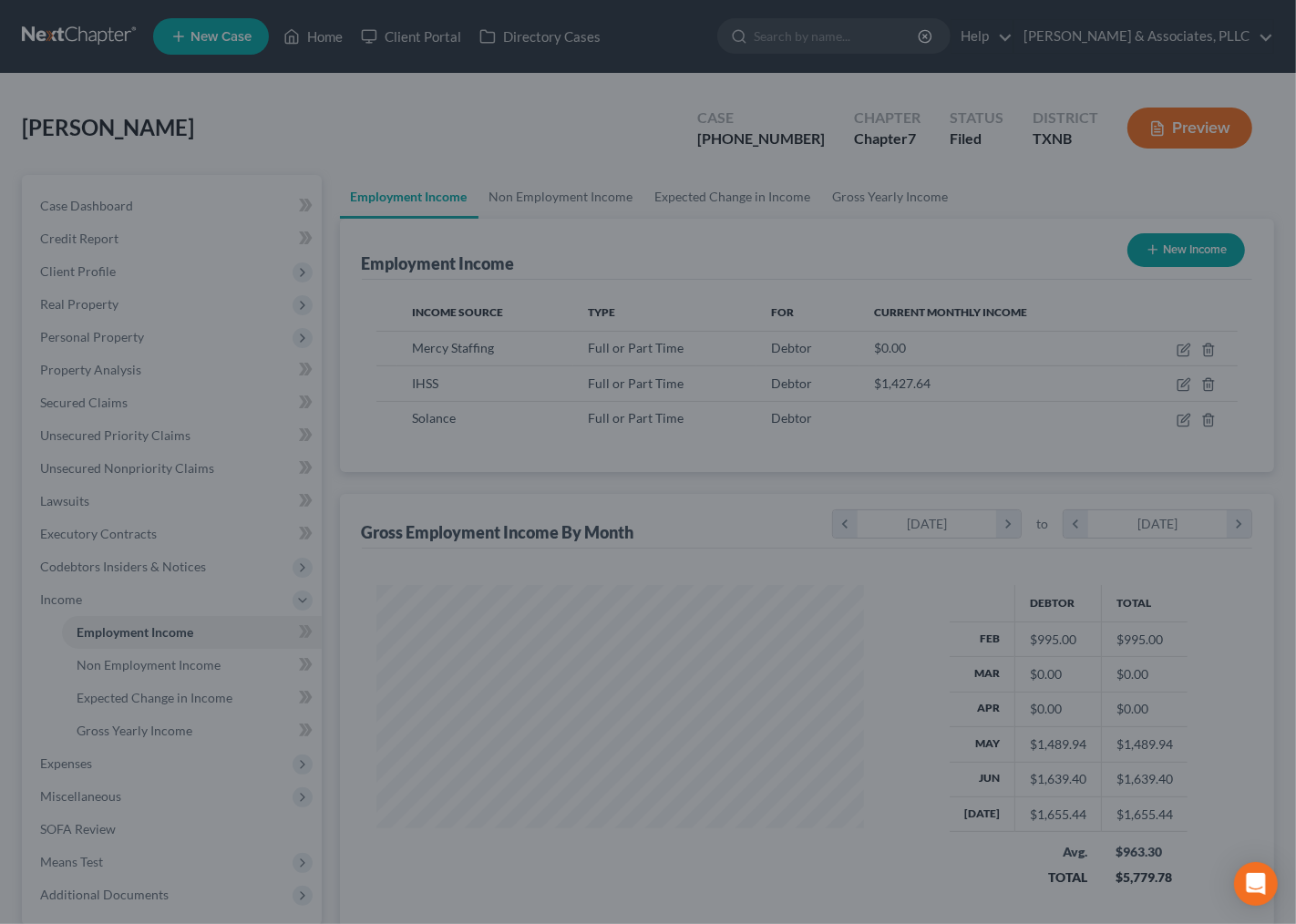
scroll to position [910869, 910955]
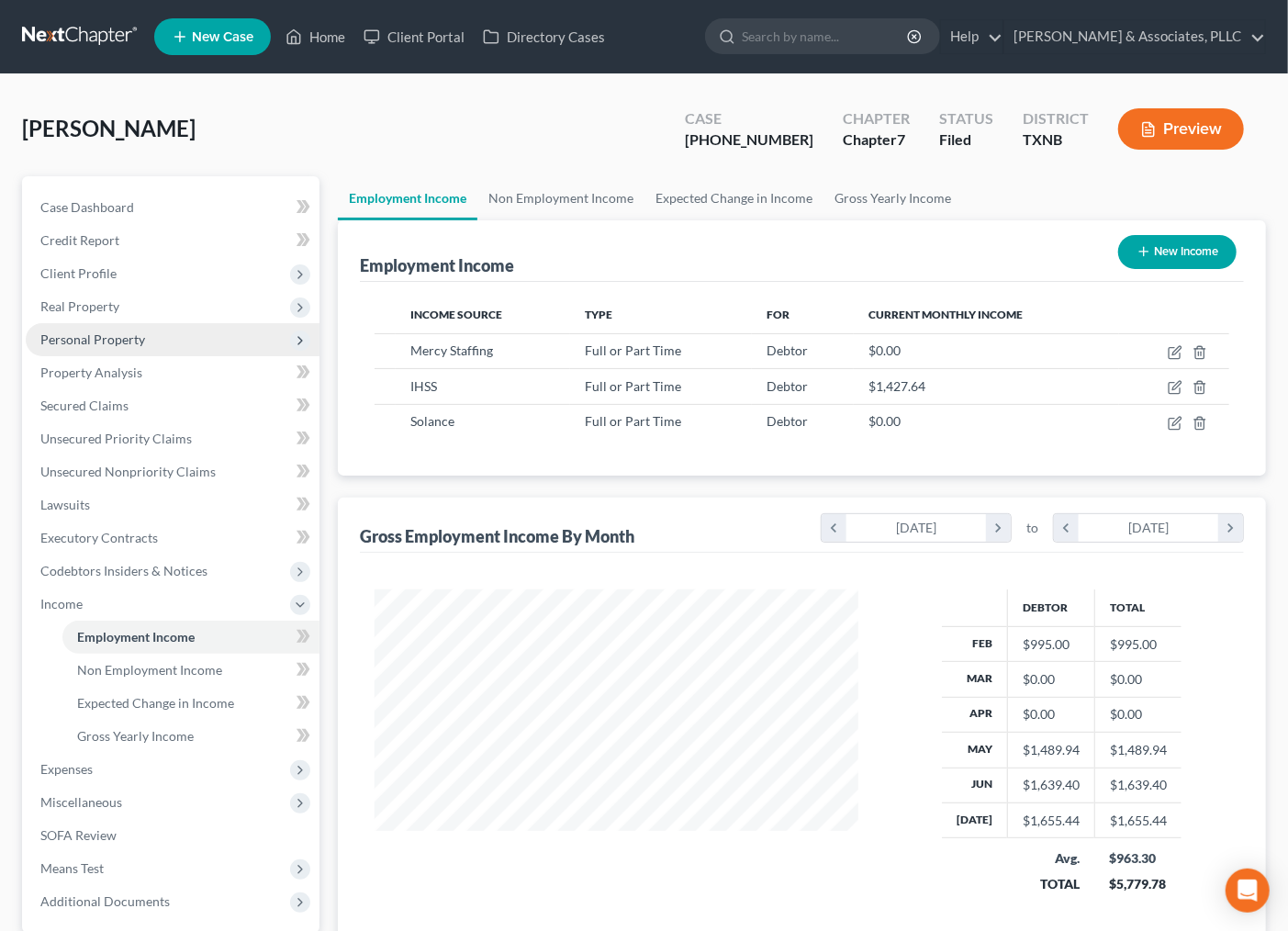
click at [109, 341] on span "Personal Property" at bounding box center [93, 339] width 105 height 16
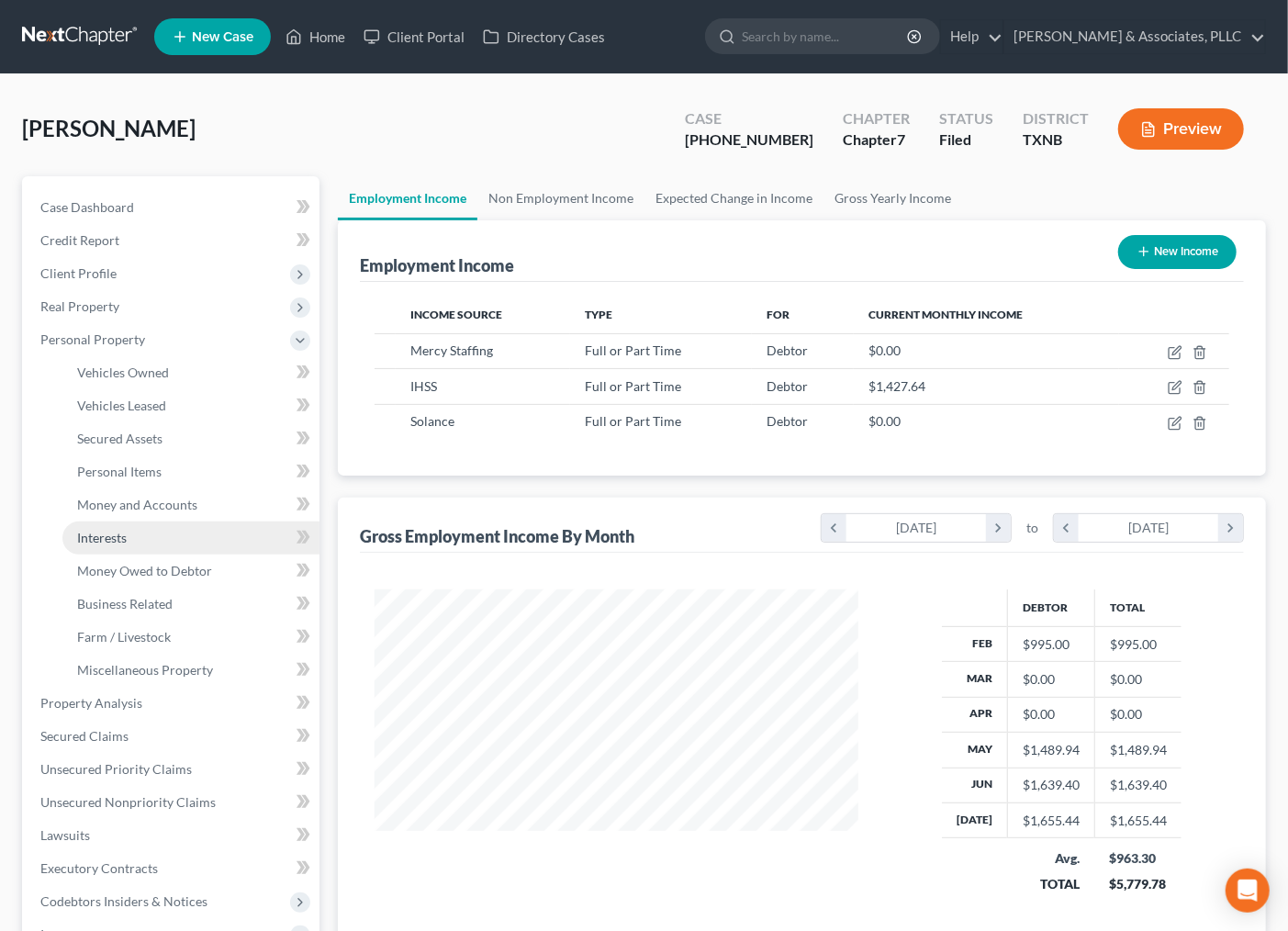
click at [113, 530] on span "Interests" at bounding box center [102, 537] width 50 height 16
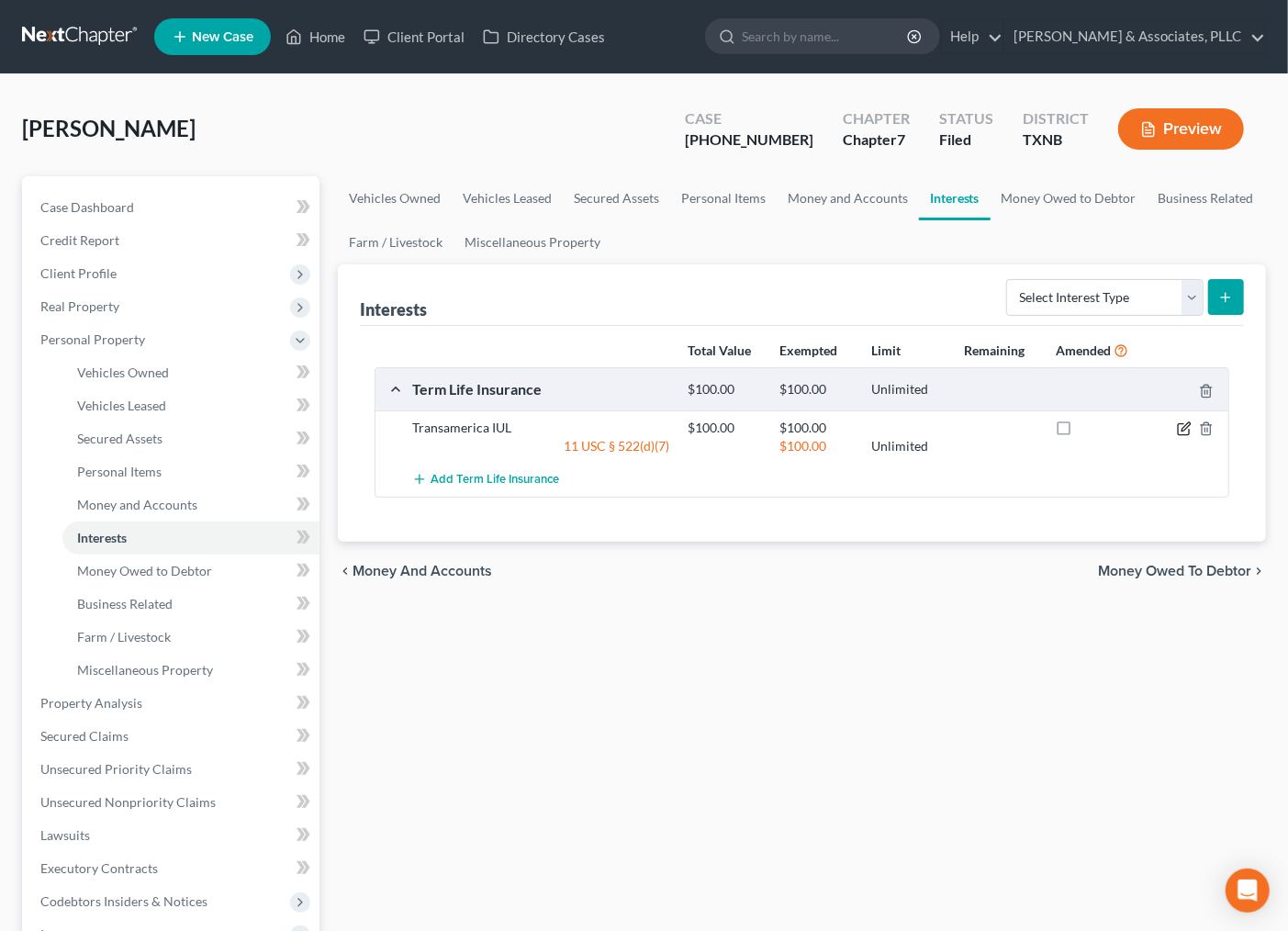
click at [1187, 428] on icon "button" at bounding box center [1184, 429] width 15 height 15
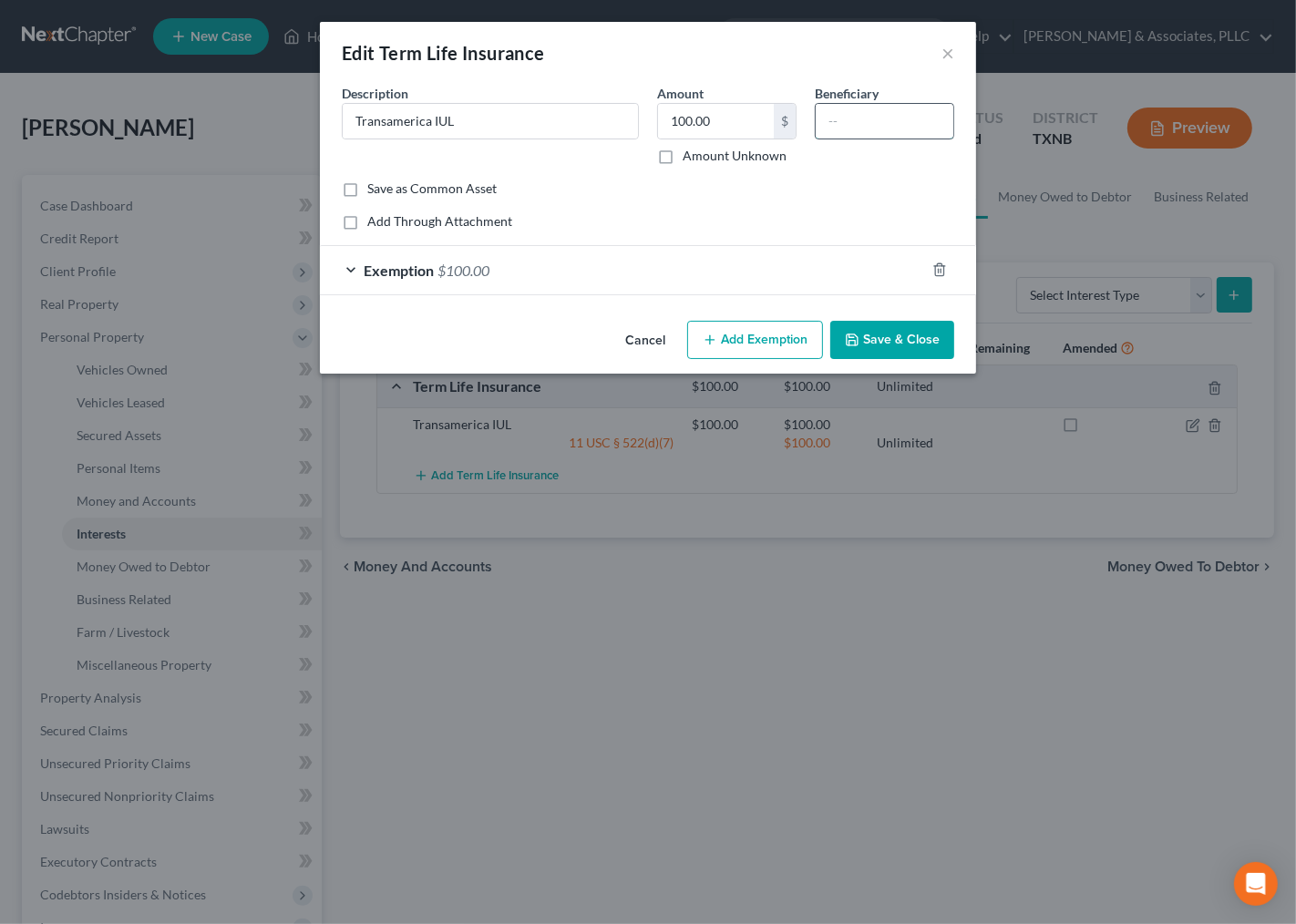
click at [871, 128] on input "text" at bounding box center [884, 121] width 138 height 35
drag, startPoint x: 897, startPoint y: 116, endPoint x: 949, endPoint y: 121, distance: 52.2
click at [949, 121] on input "[PERSON_NAME] and [PERSON_NAME][MEDICAL_DATA]" at bounding box center [884, 121] width 138 height 35
click at [915, 121] on input "[PERSON_NAME] and [PERSON_NAME][MEDICAL_DATA]" at bounding box center [884, 121] width 138 height 35
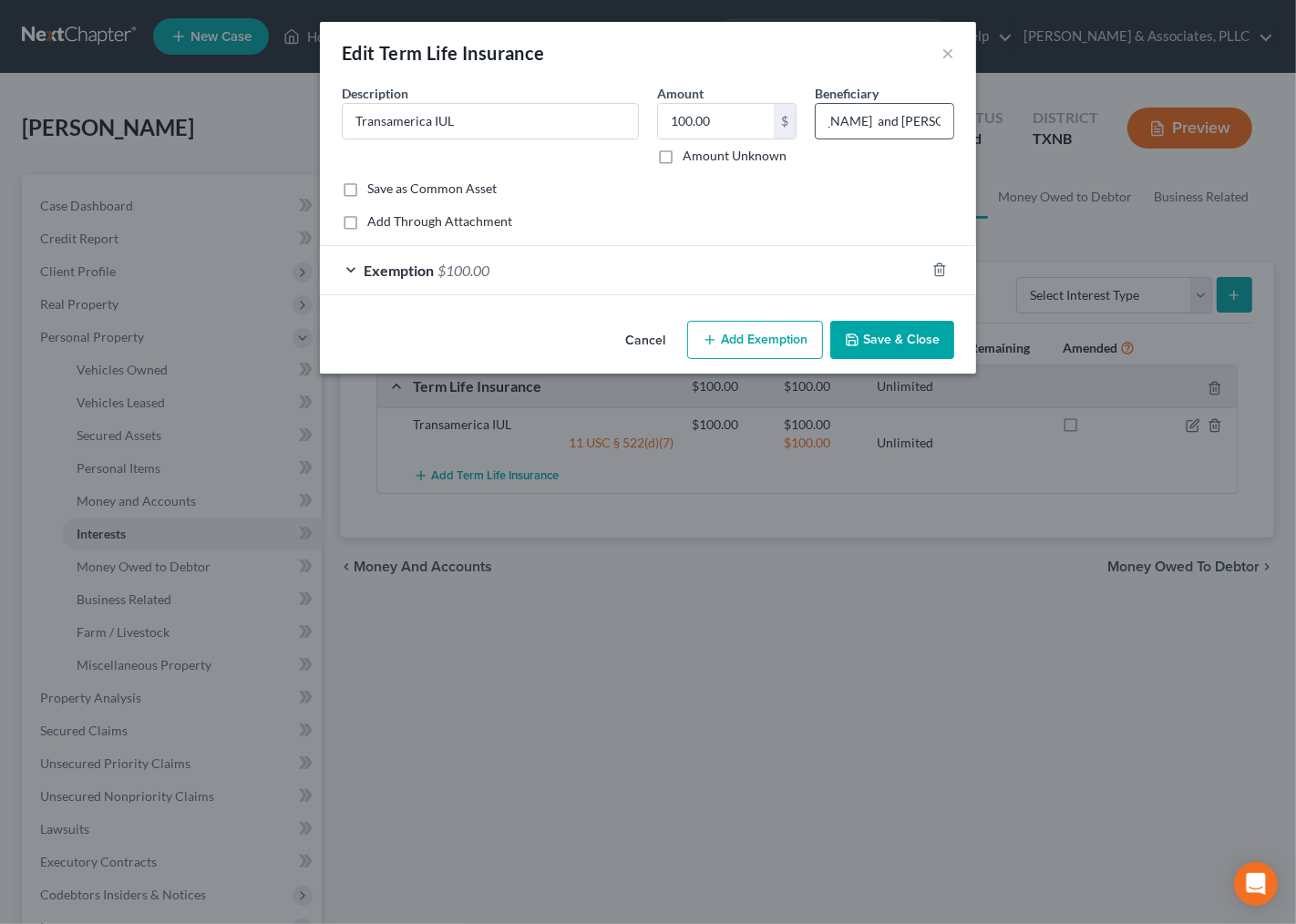
scroll to position [0, 50]
type input "[PERSON_NAME] and [PERSON_NAME]"
click at [838, 187] on div "Save as Common Asset" at bounding box center [648, 189] width 613 height 18
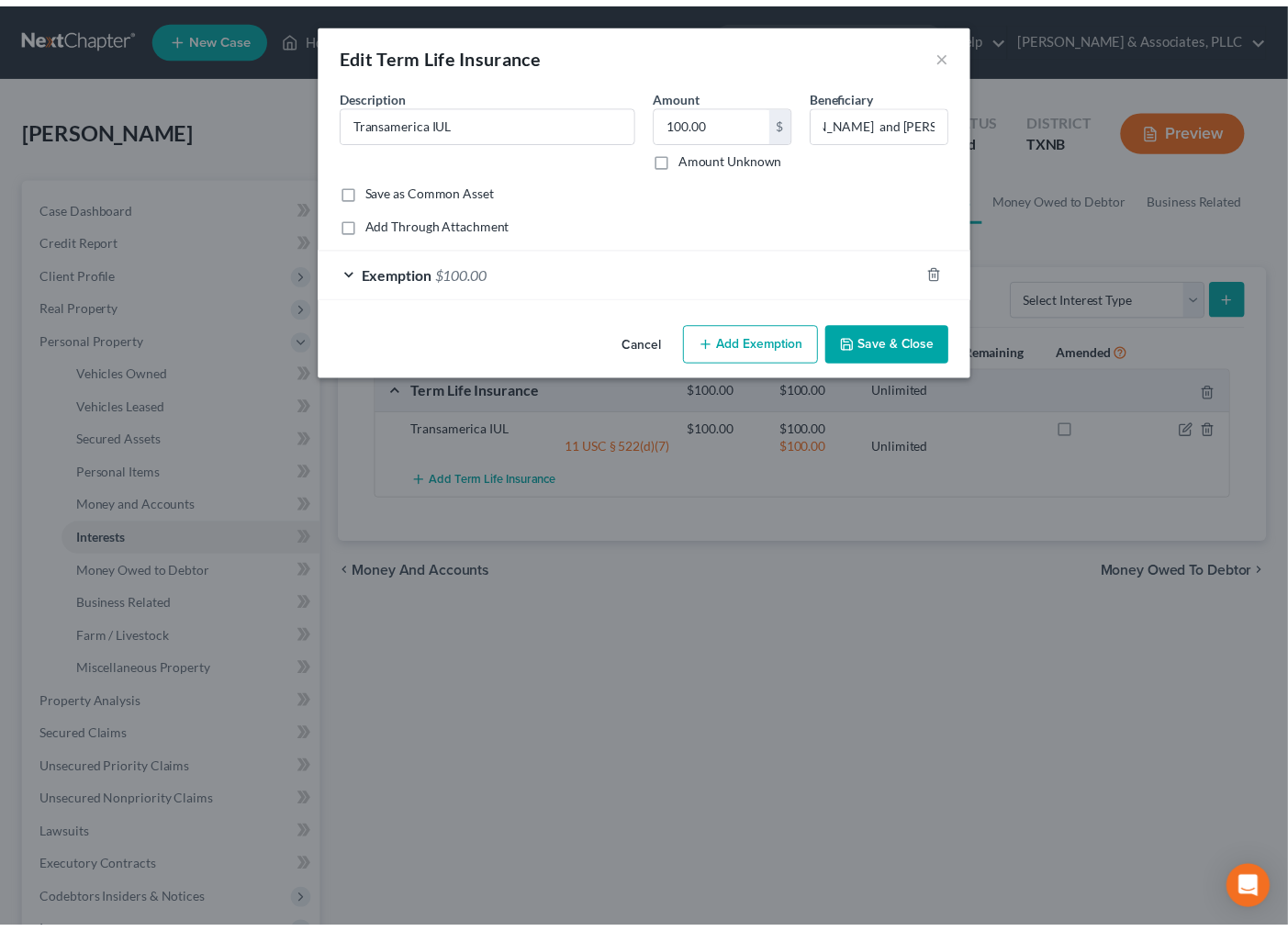
scroll to position [0, 0]
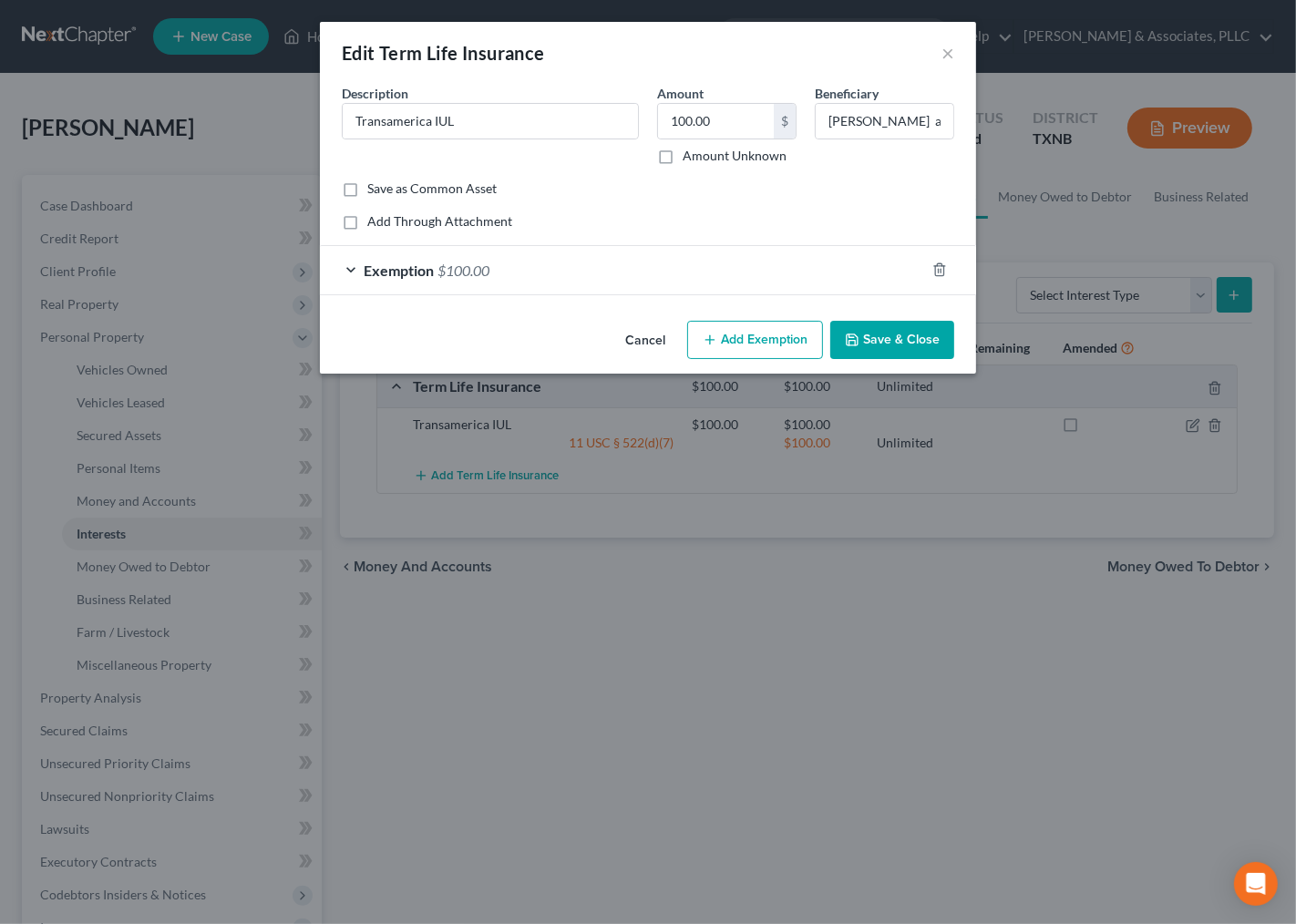
click at [740, 192] on div "Save as Common Asset" at bounding box center [648, 189] width 613 height 18
drag, startPoint x: 379, startPoint y: 53, endPoint x: 616, endPoint y: 59, distance: 237.1
click at [616, 59] on div "Edit Term Life Insurance ×" at bounding box center [648, 53] width 657 height 62
click at [427, 121] on input "Transamerica IUL" at bounding box center [490, 121] width 295 height 35
click at [433, 119] on input "Transamerica IUL" at bounding box center [490, 121] width 295 height 35
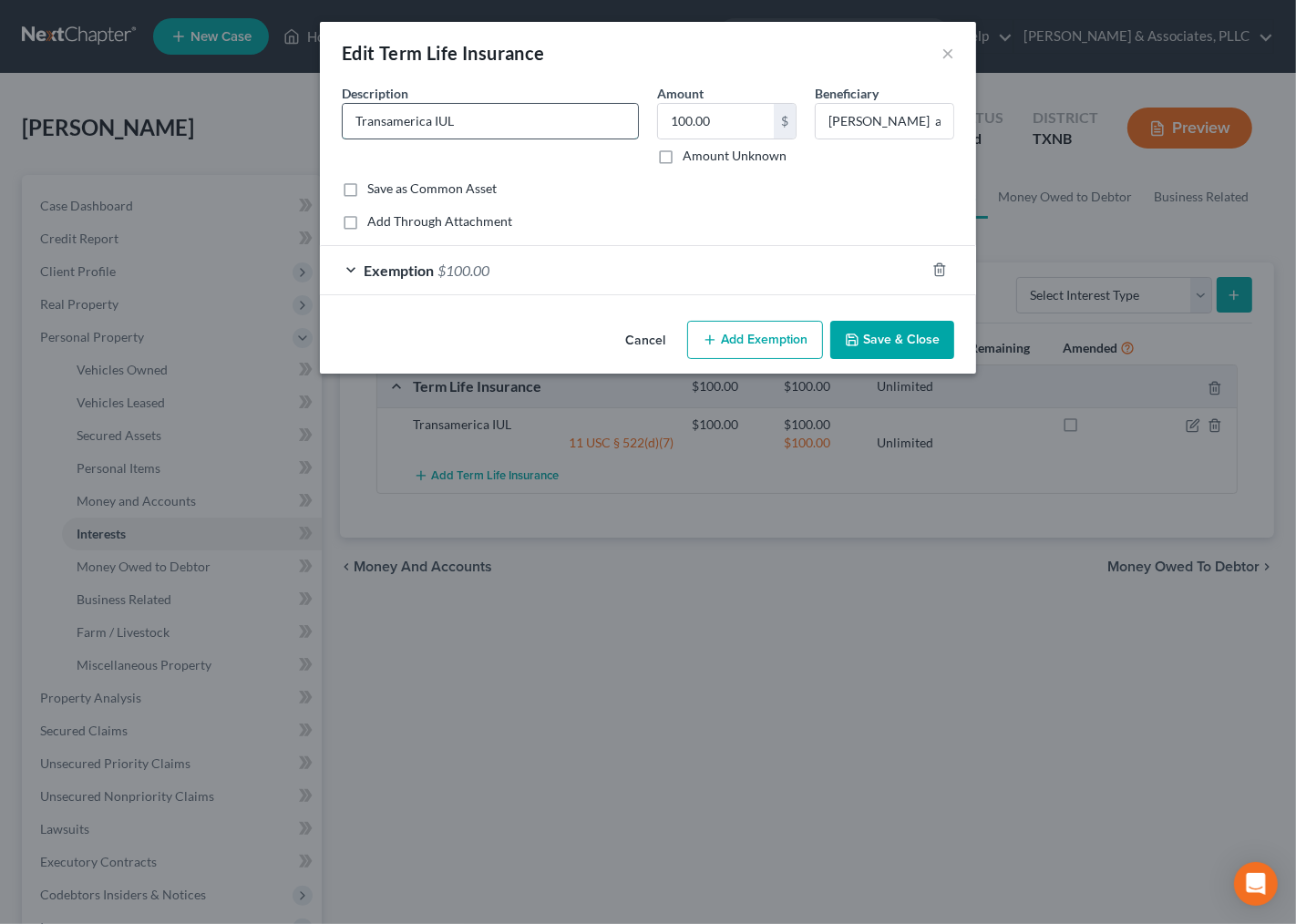
drag, startPoint x: 435, startPoint y: 117, endPoint x: 460, endPoint y: 113, distance: 25.3
click at [460, 113] on input "Transamerica IUL" at bounding box center [490, 121] width 295 height 35
click at [488, 119] on input "Transamerica IUL" at bounding box center [490, 121] width 295 height 35
click at [490, 119] on input "Transamerica IUL" at bounding box center [490, 121] width 295 height 35
click at [508, 121] on input "Transamerica IUL" at bounding box center [490, 121] width 295 height 35
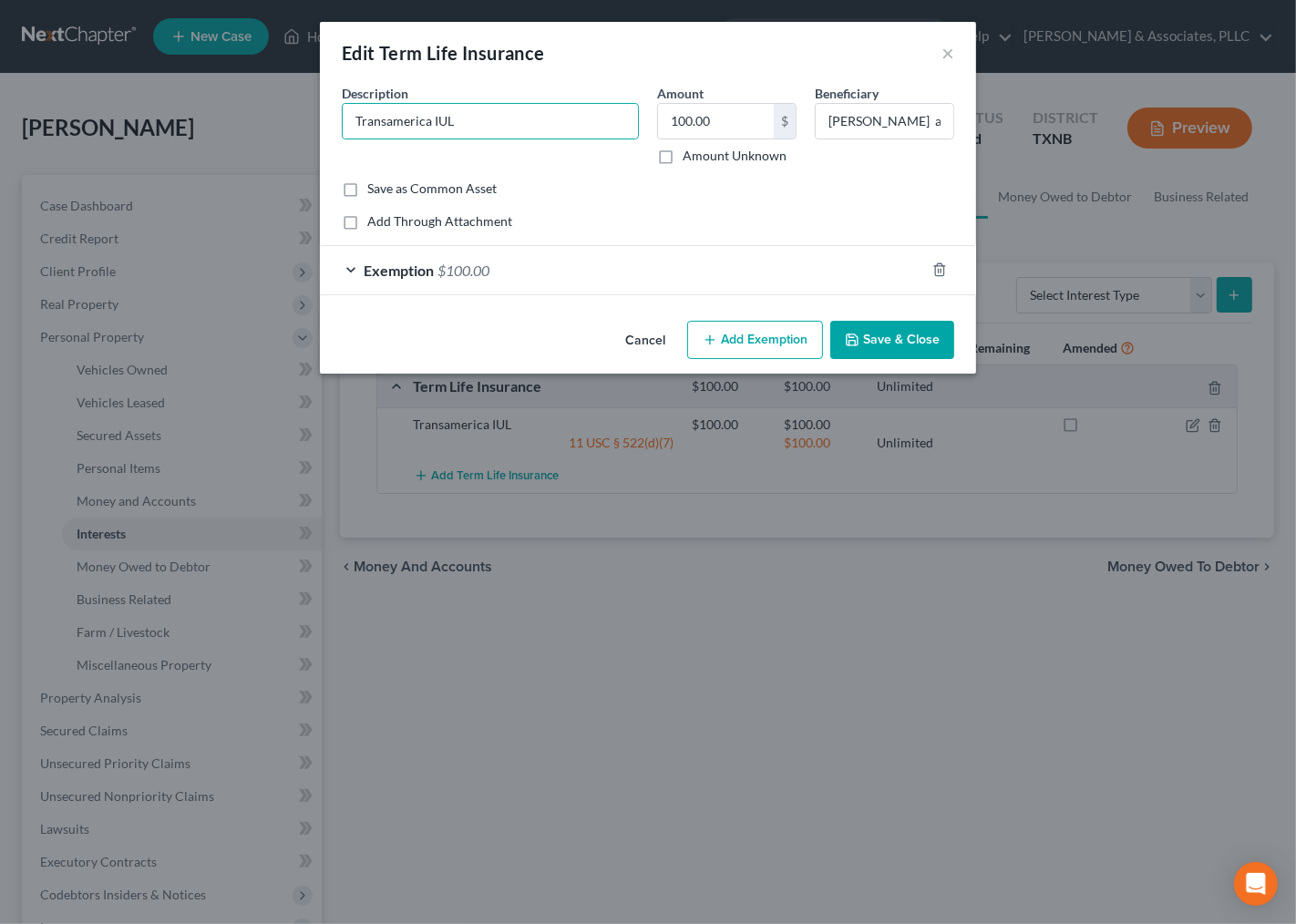
click at [724, 197] on div "Save as Common Asset" at bounding box center [648, 189] width 613 height 18
click at [530, 131] on input "Transamerica IUL" at bounding box center [490, 121] width 295 height 35
click at [722, 117] on input "100.00" at bounding box center [716, 121] width 116 height 35
click at [881, 333] on button "Save & Close" at bounding box center [892, 340] width 124 height 38
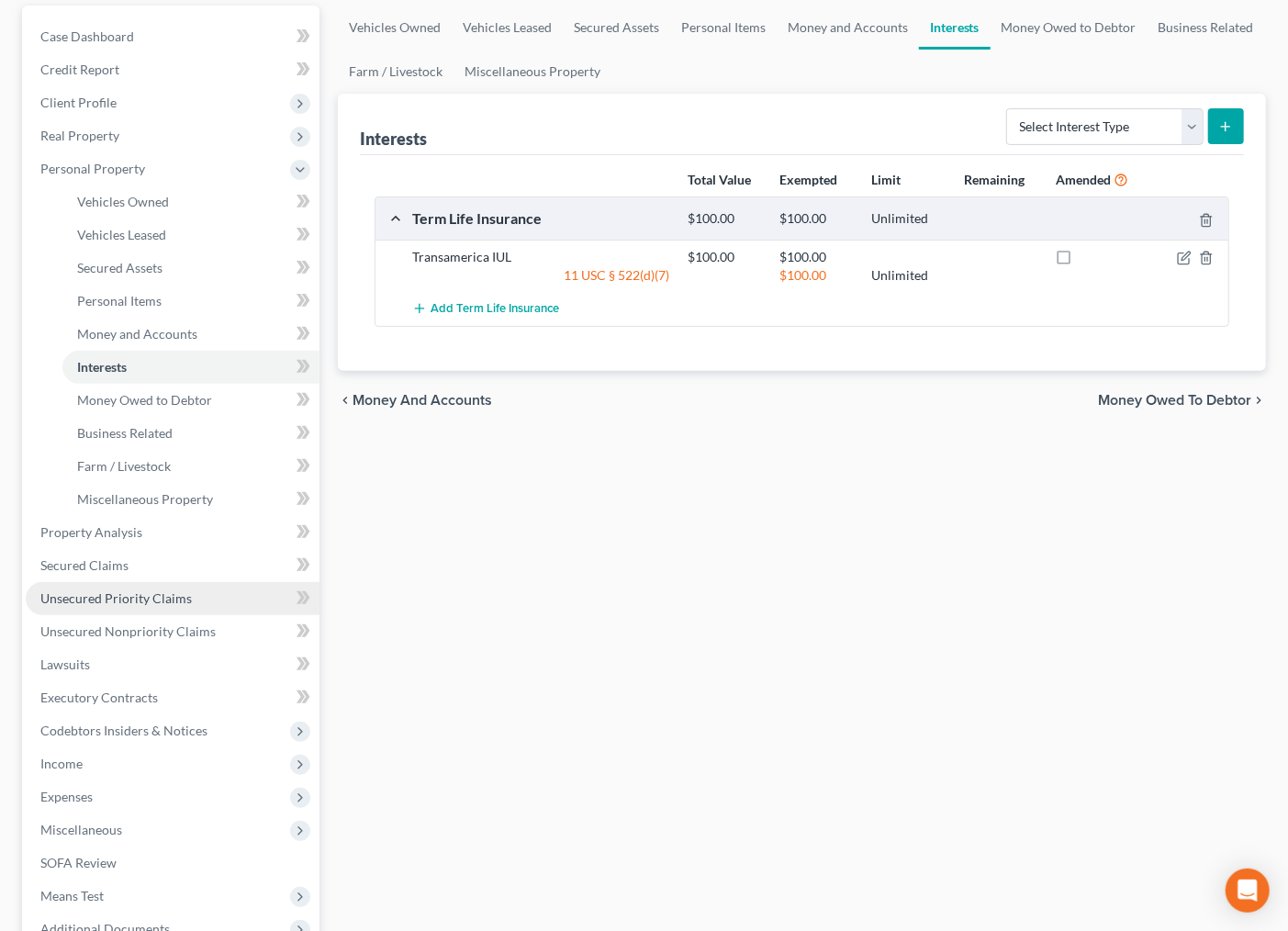
scroll to position [204, 0]
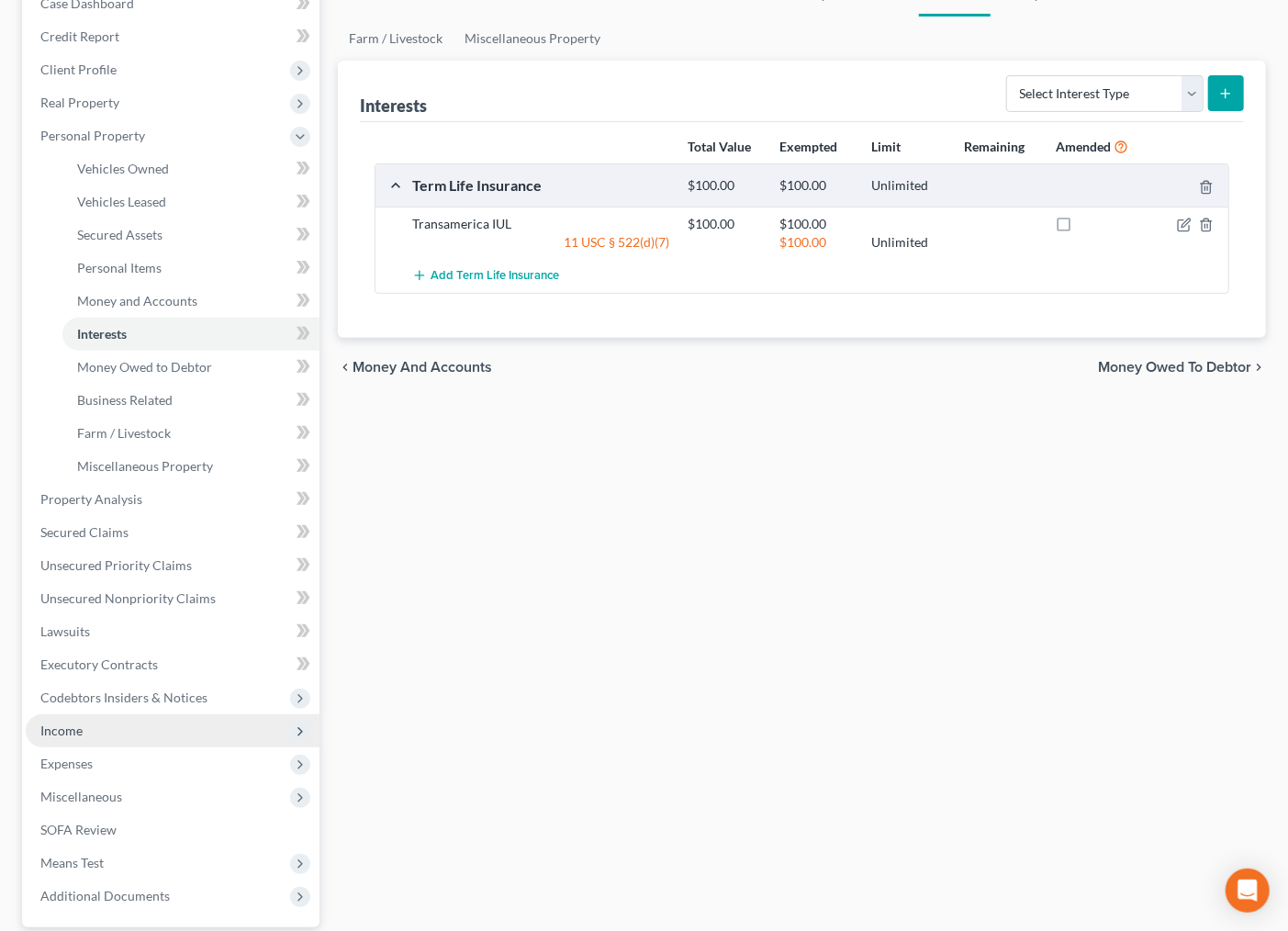
click at [68, 725] on span "Income" at bounding box center [62, 730] width 42 height 16
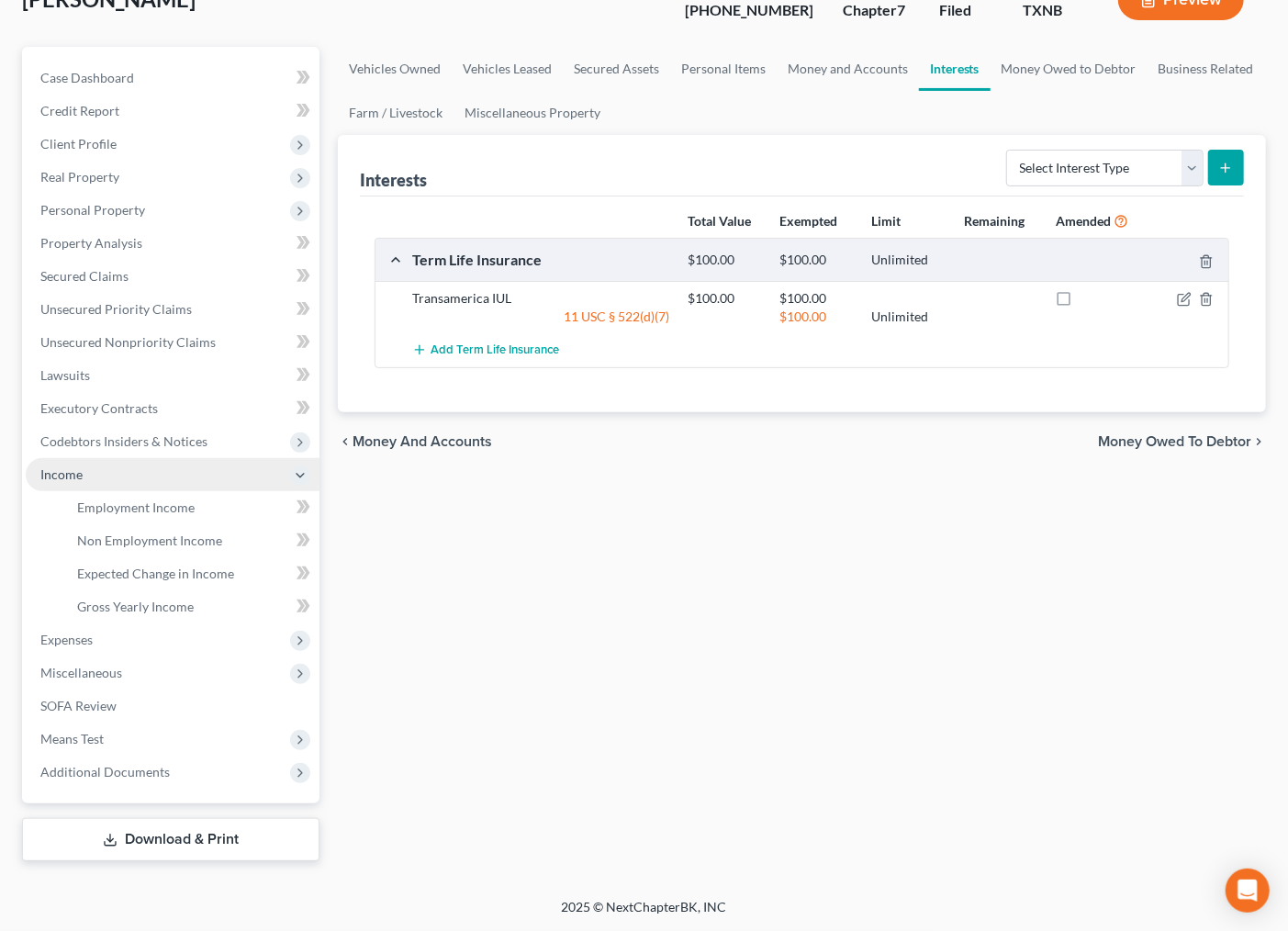
scroll to position [127, 0]
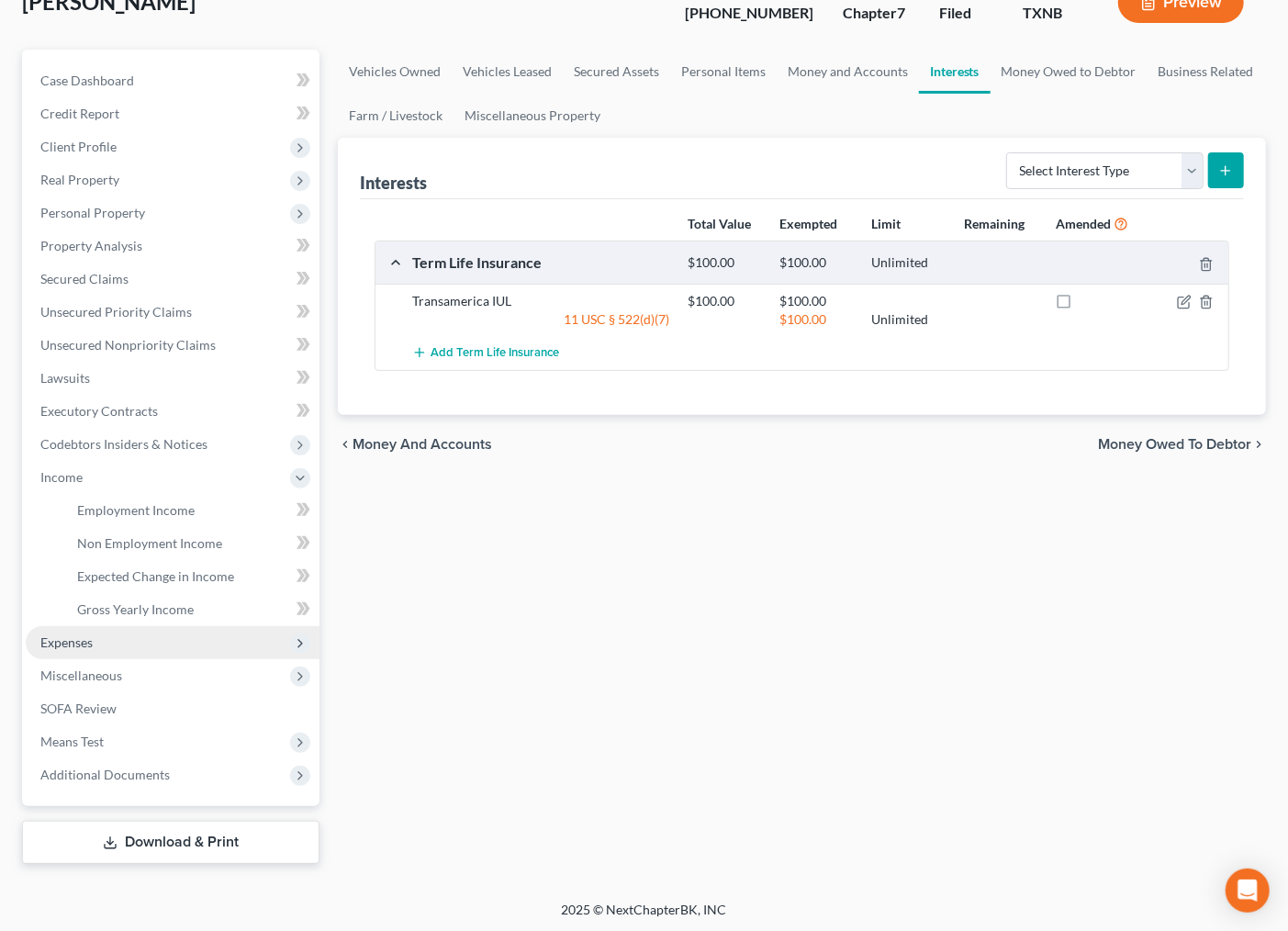
click at [95, 644] on span "Expenses" at bounding box center [172, 643] width 293 height 33
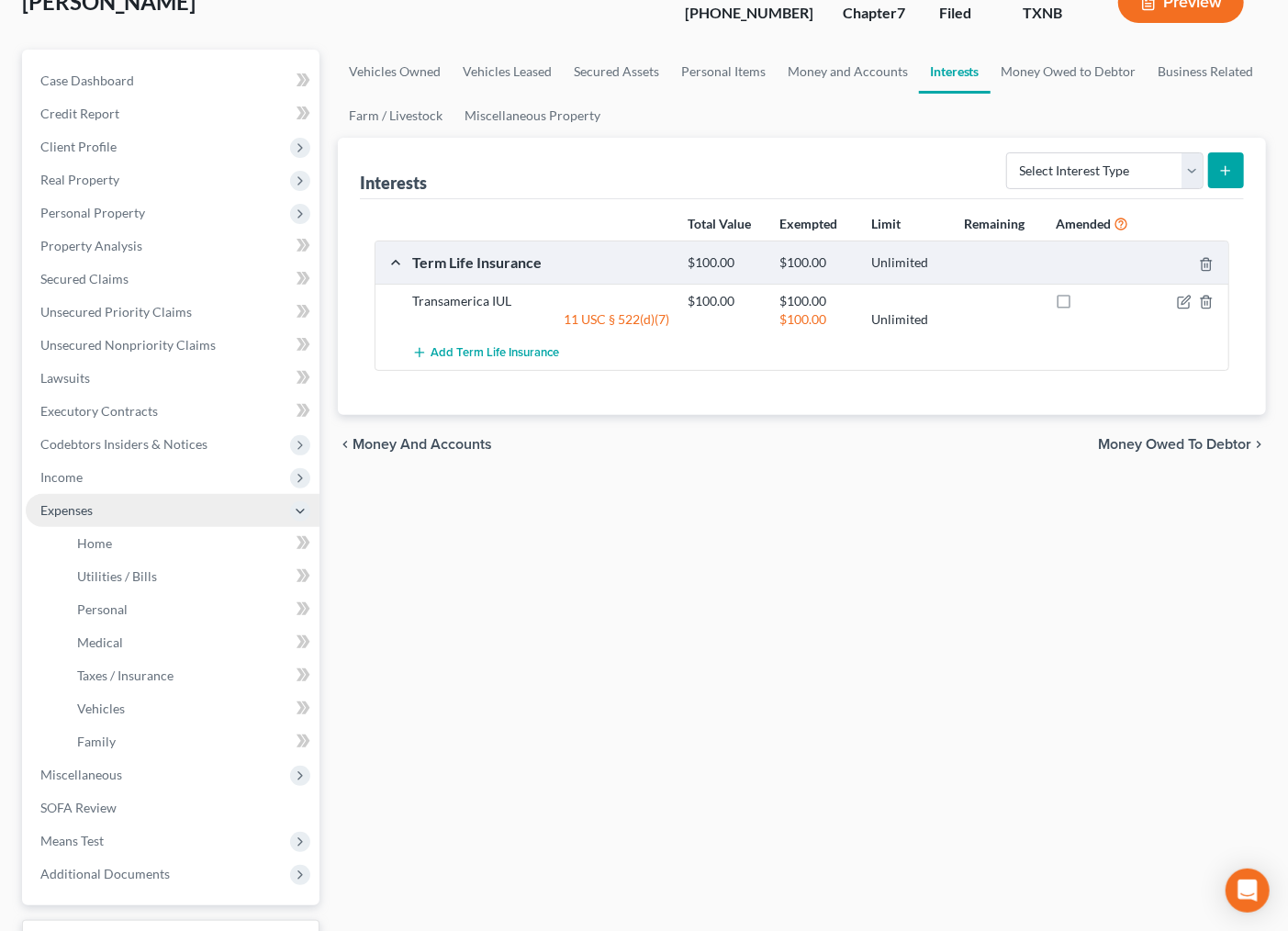
scroll to position [204, 0]
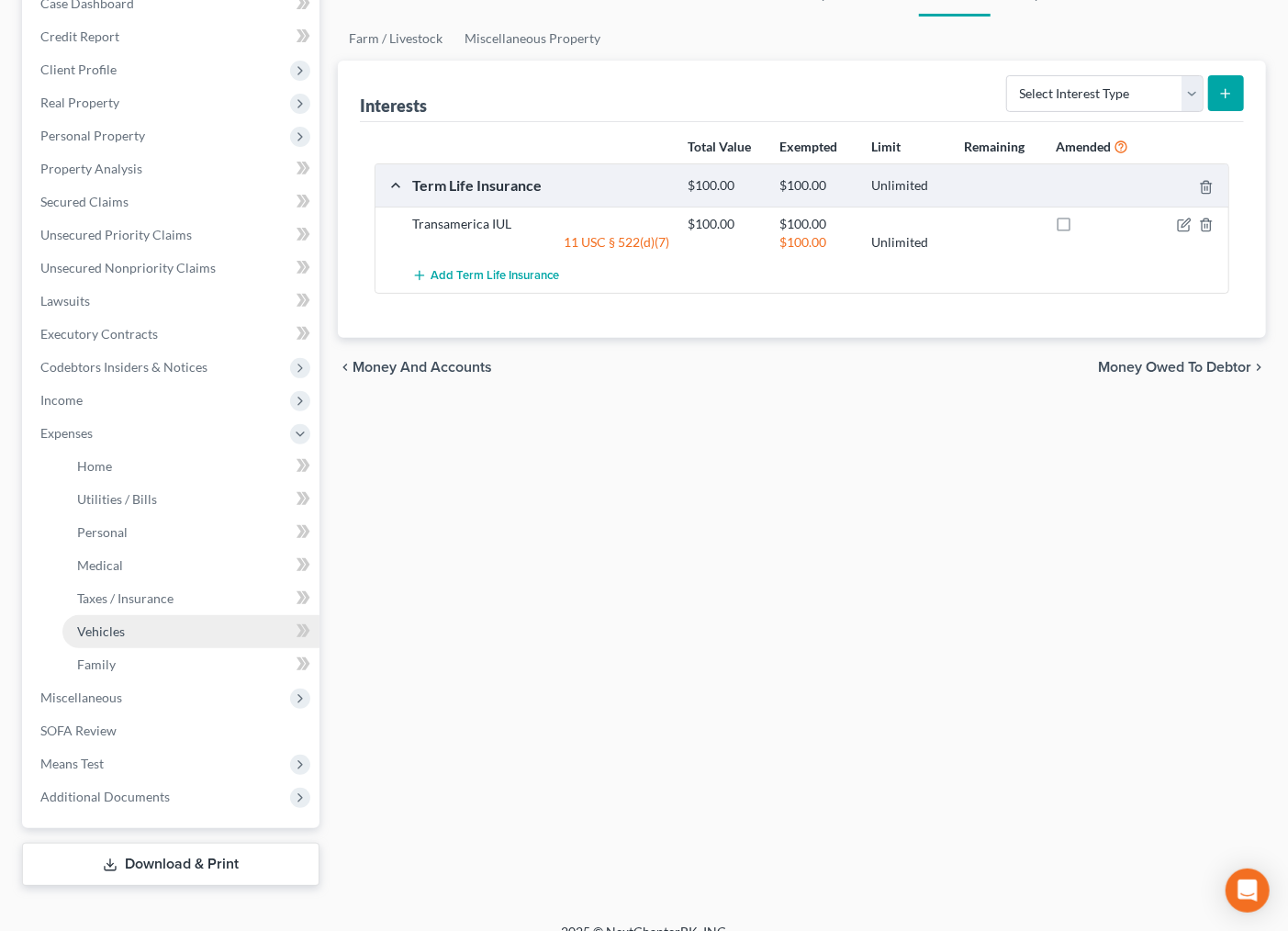
click at [107, 626] on span "Vehicles" at bounding box center [101, 631] width 48 height 16
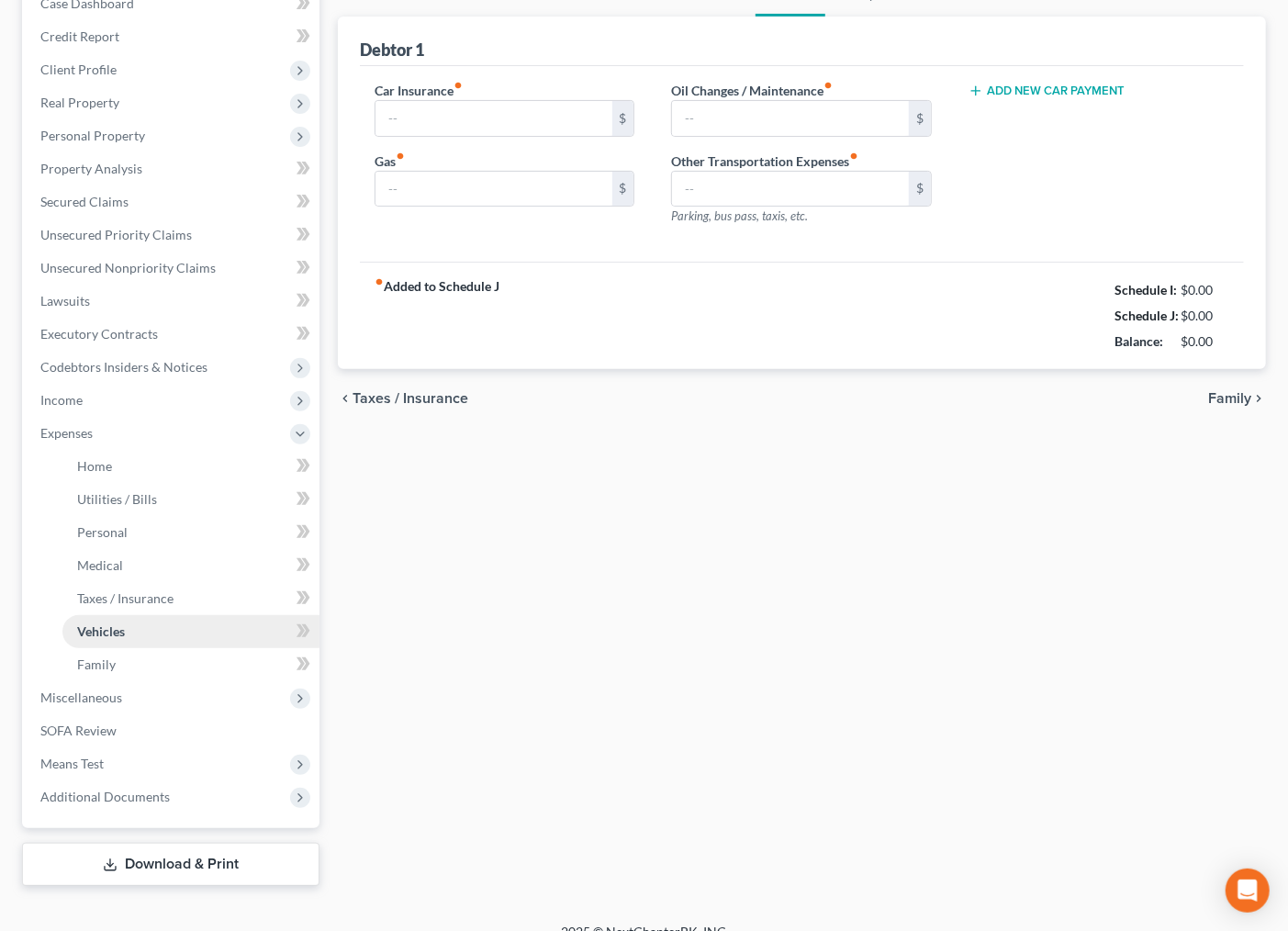
type input "215.97"
type input "400.00"
type input "300.00"
type input "0.00"
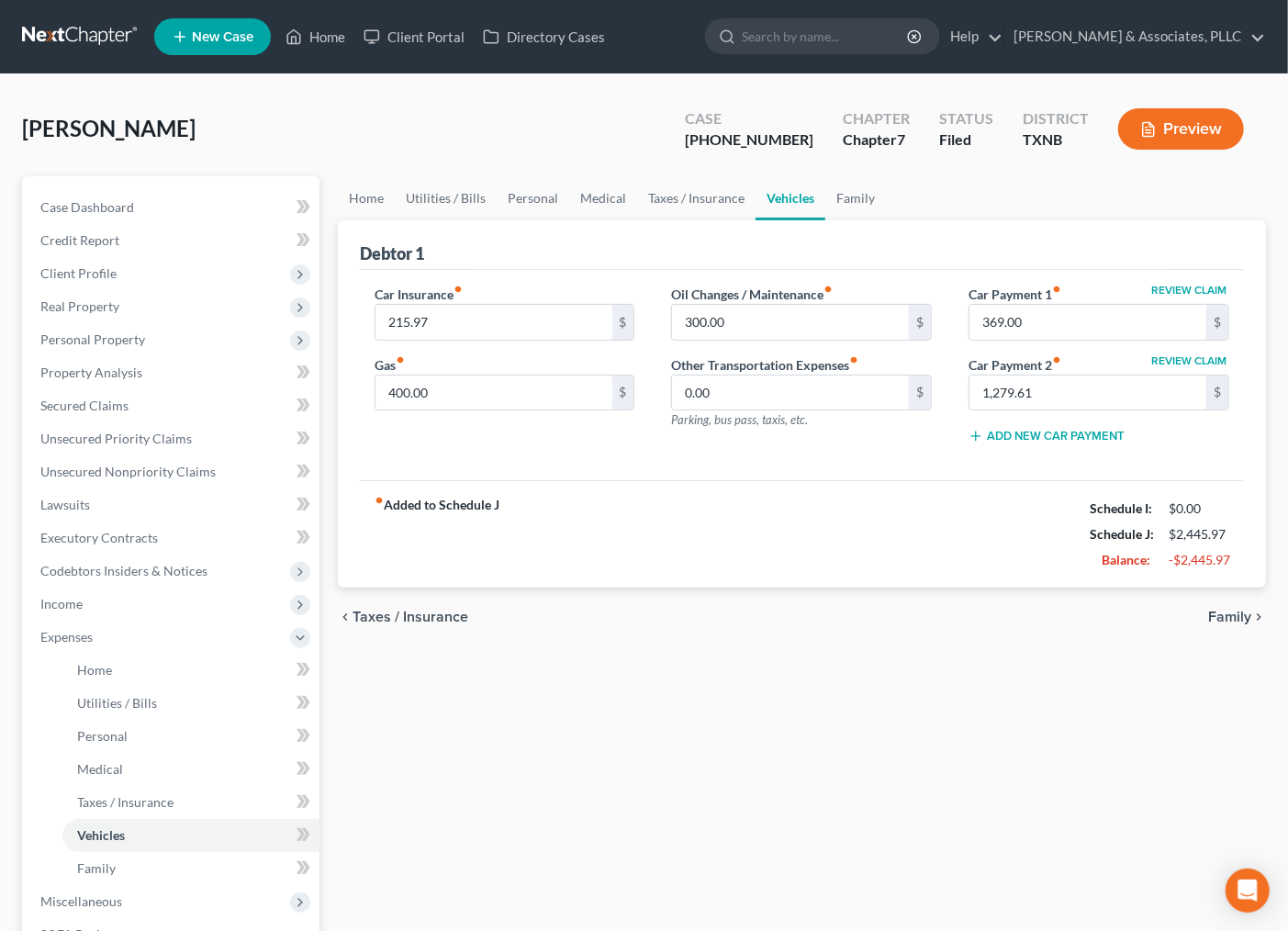
click at [731, 501] on div "fiber_manual_record Added to Schedule J Schedule I: $0.00 Schedule J: $2,445.97…" at bounding box center [801, 534] width 884 height 108
click at [702, 195] on link "Taxes / Insurance" at bounding box center [696, 199] width 119 height 44
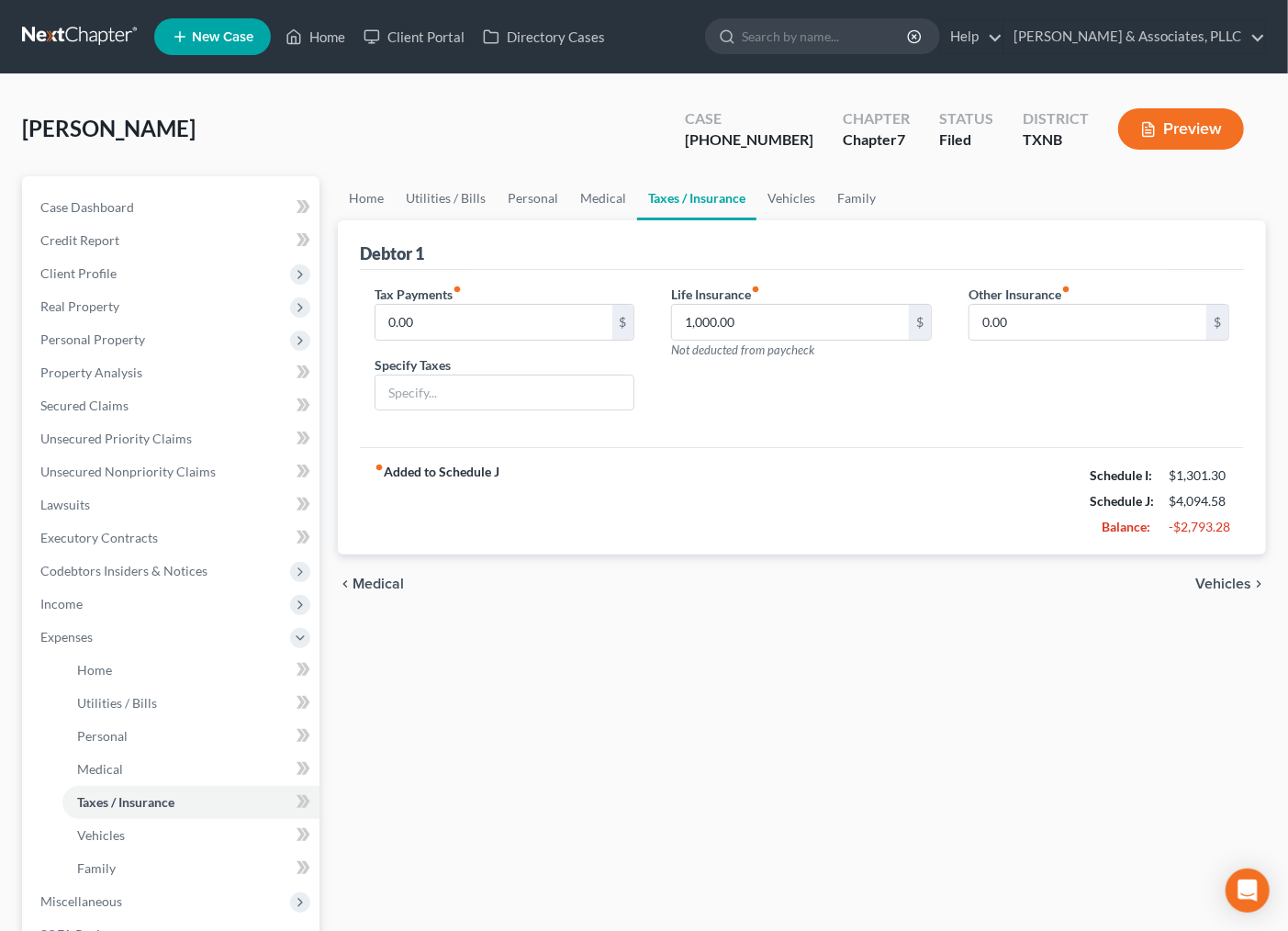
drag, startPoint x: 747, startPoint y: 487, endPoint x: 744, endPoint y: 473, distance: 14.3
click at [745, 488] on div "fiber_manual_record Added to Schedule J Schedule I: $1,301.30 Schedule J: $4,09…" at bounding box center [801, 500] width 884 height 108
click at [93, 407] on span "Secured Claims" at bounding box center [85, 405] width 88 height 16
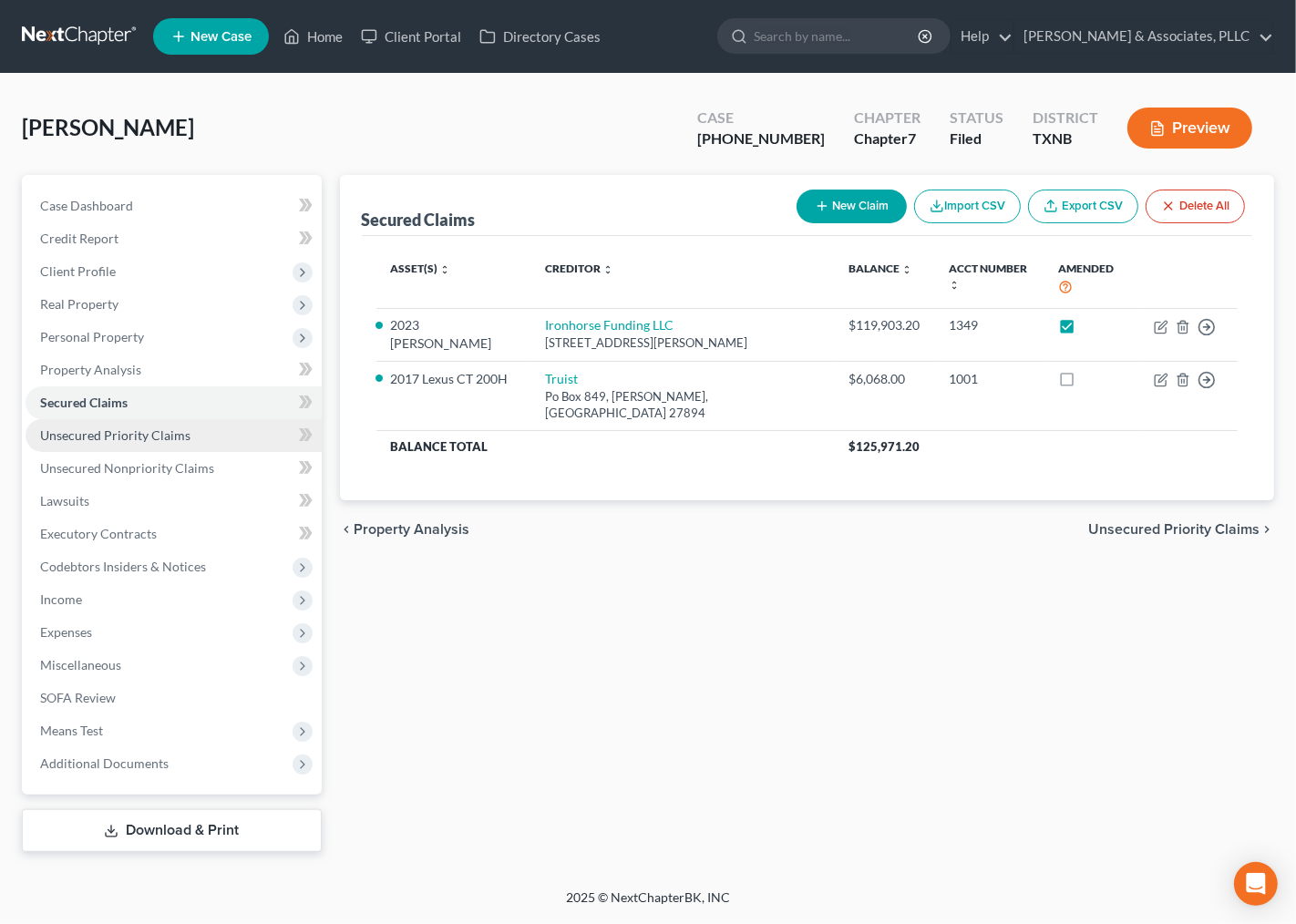
click at [153, 444] on link "Unsecured Priority Claims" at bounding box center [174, 436] width 296 height 33
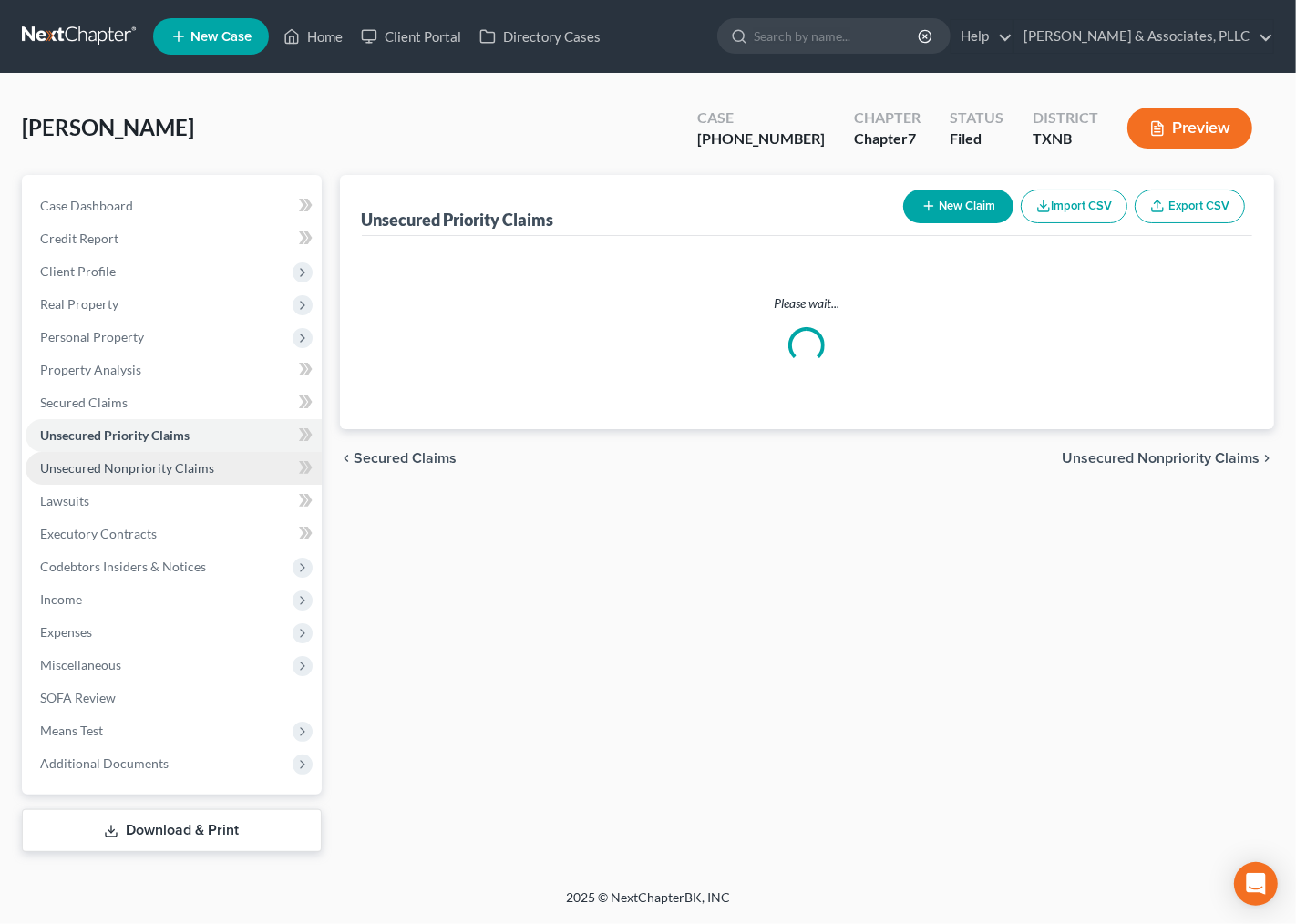
click at [146, 474] on span "Unsecured Nonpriority Claims" at bounding box center [127, 467] width 174 height 16
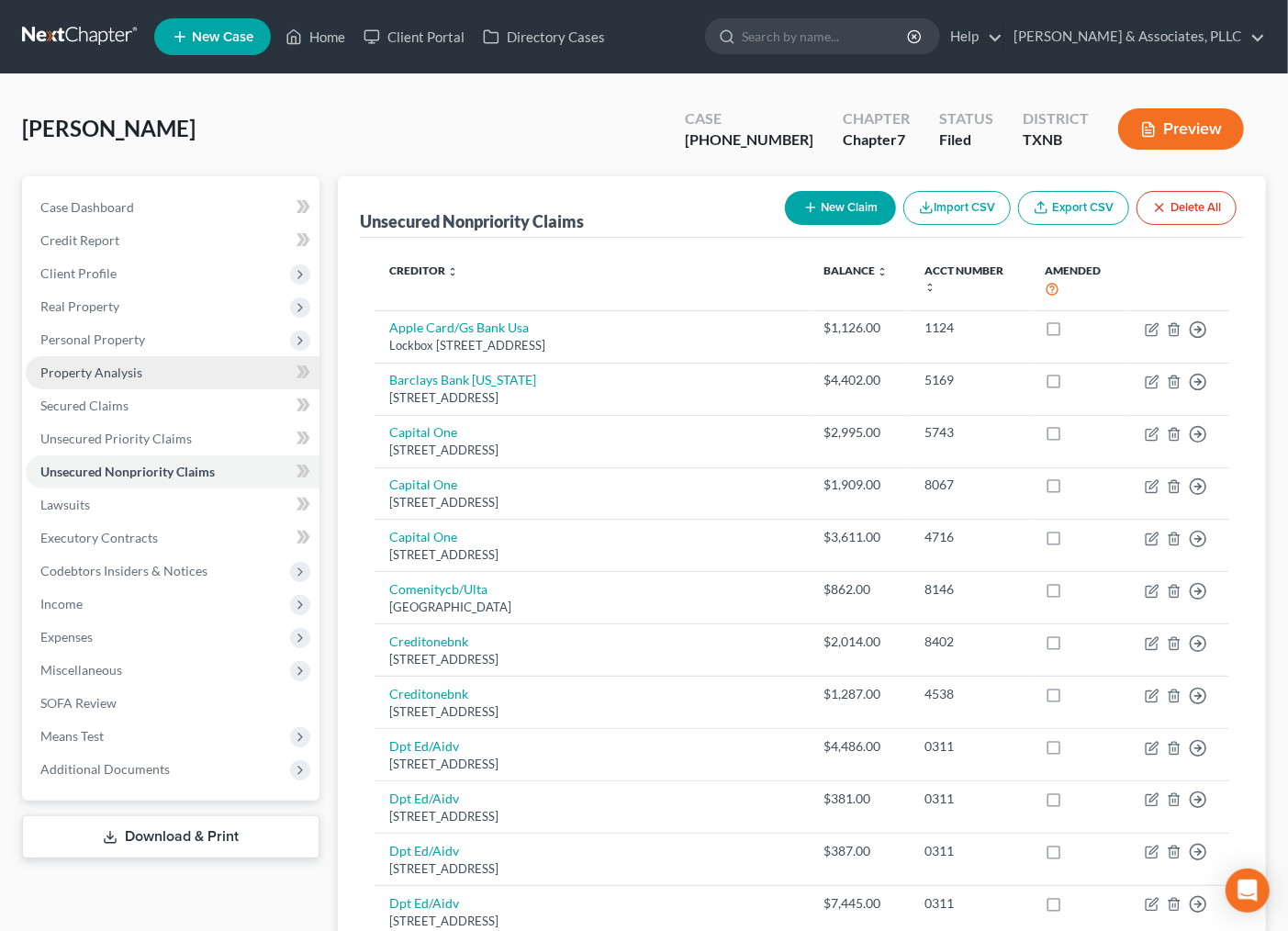
click at [97, 368] on span "Property Analysis" at bounding box center [91, 372] width 102 height 16
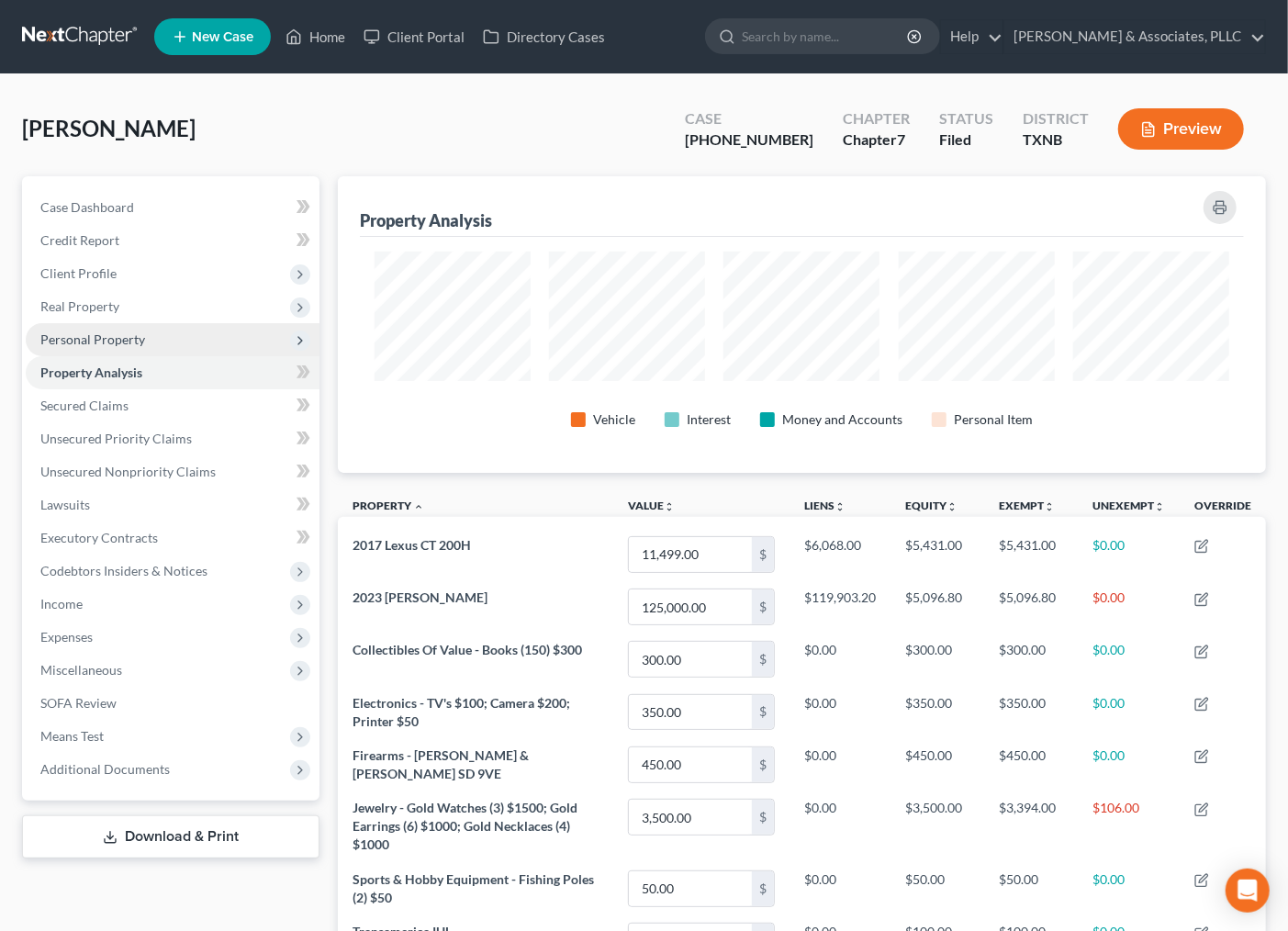
scroll to position [295, 929]
click at [103, 328] on span "Personal Property" at bounding box center [172, 339] width 293 height 33
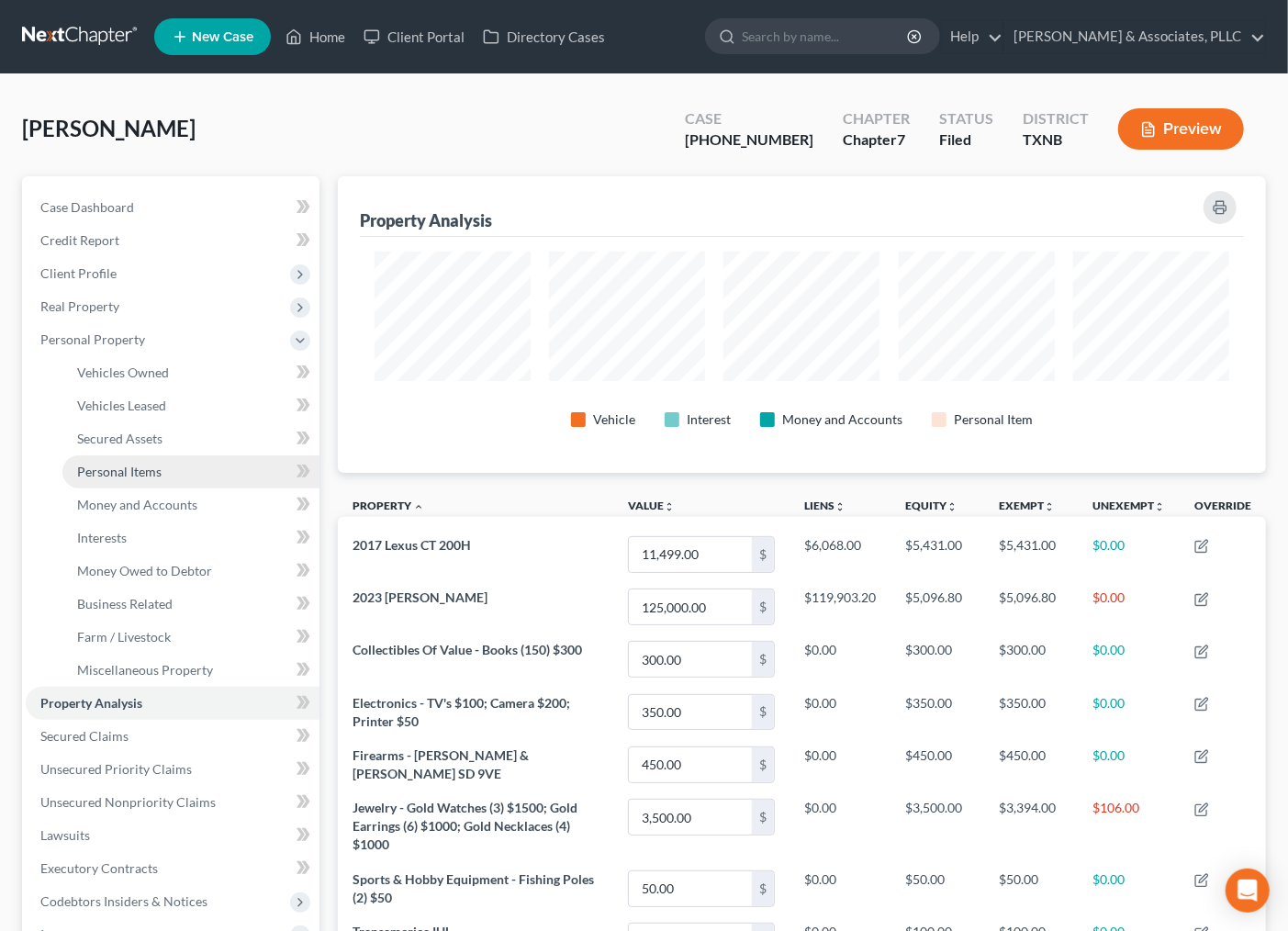
click at [147, 470] on span "Personal Items" at bounding box center [120, 471] width 85 height 16
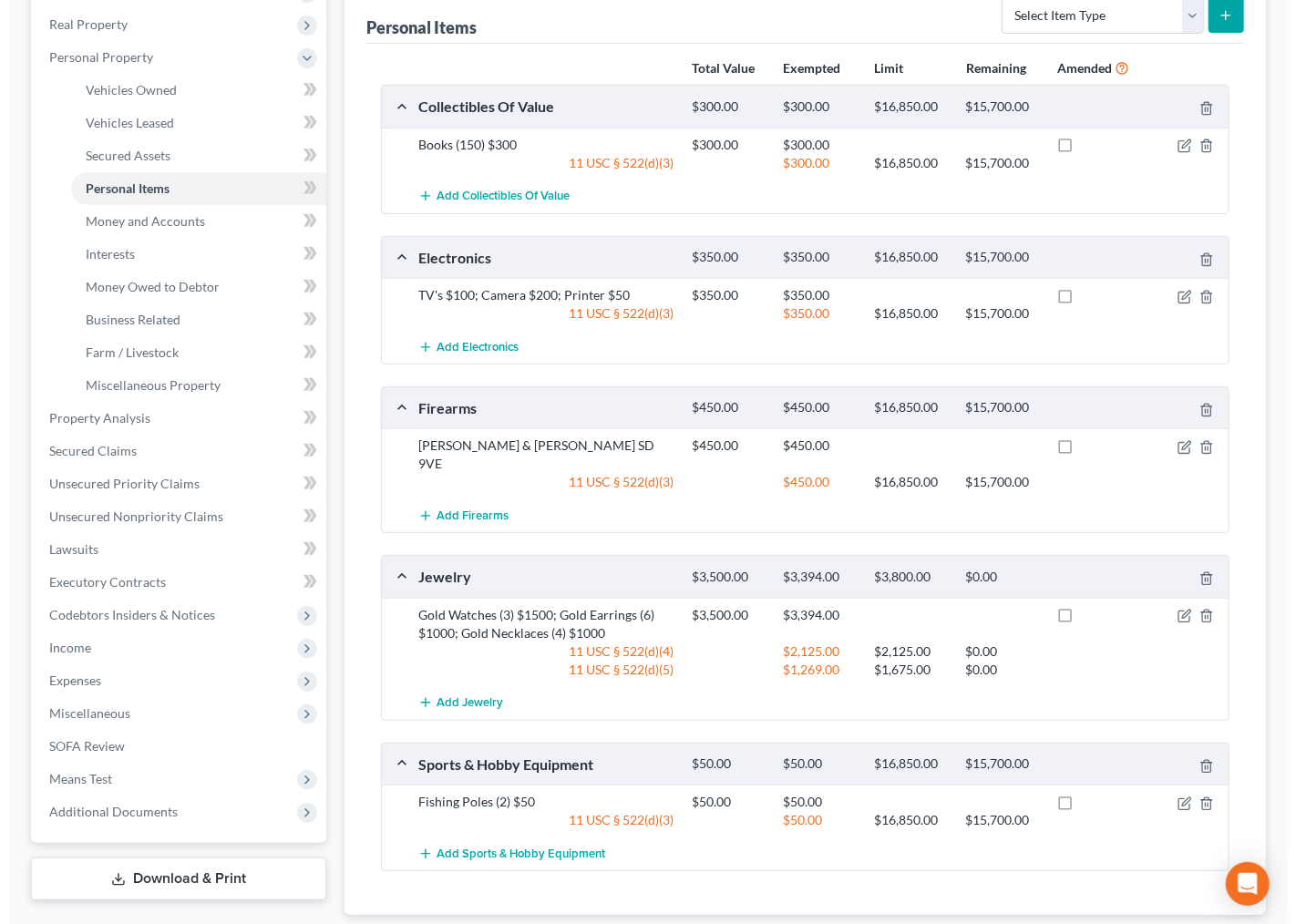
scroll to position [380, 0]
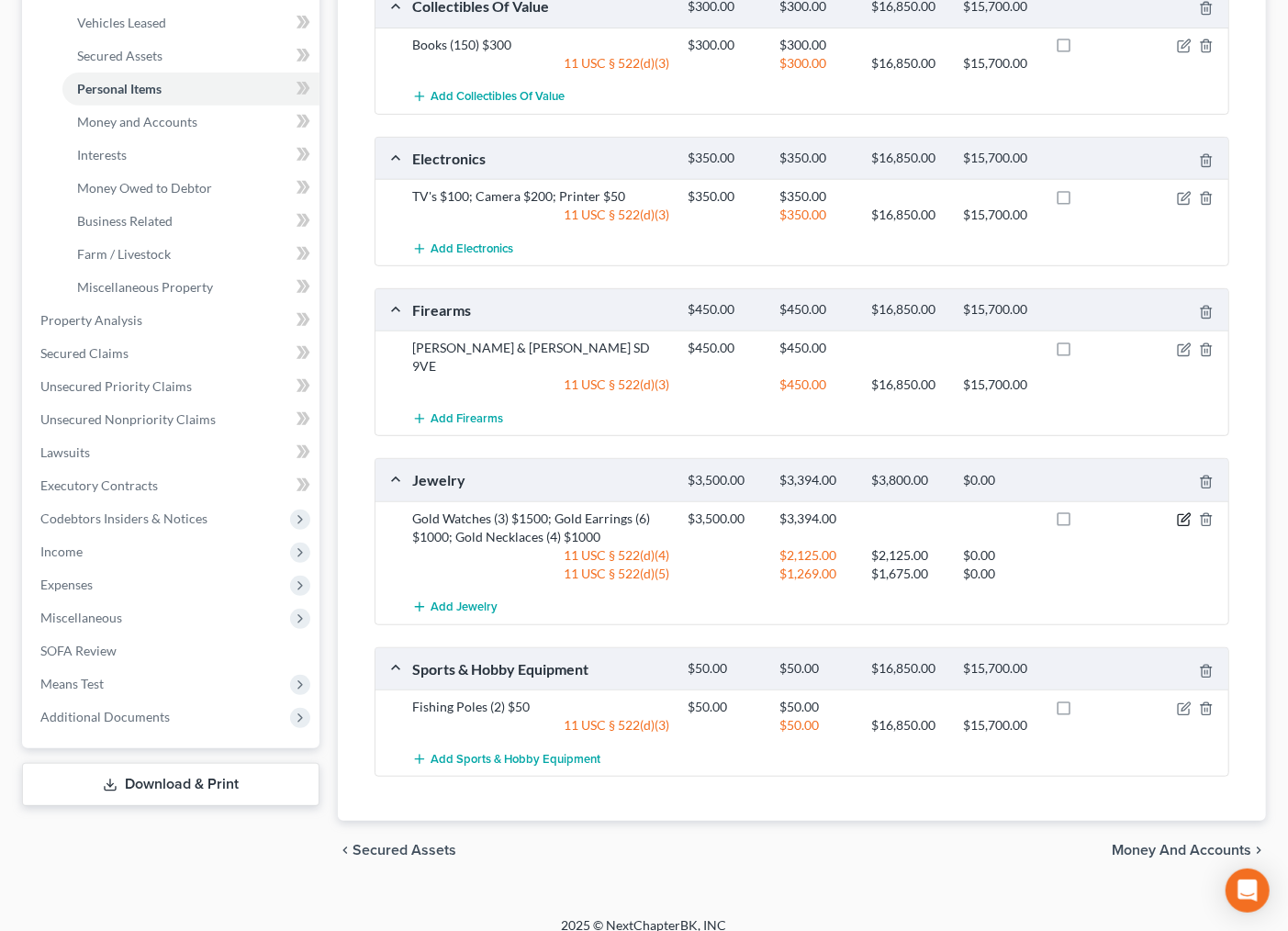
click at [1181, 513] on icon "button" at bounding box center [1185, 517] width 8 height 8
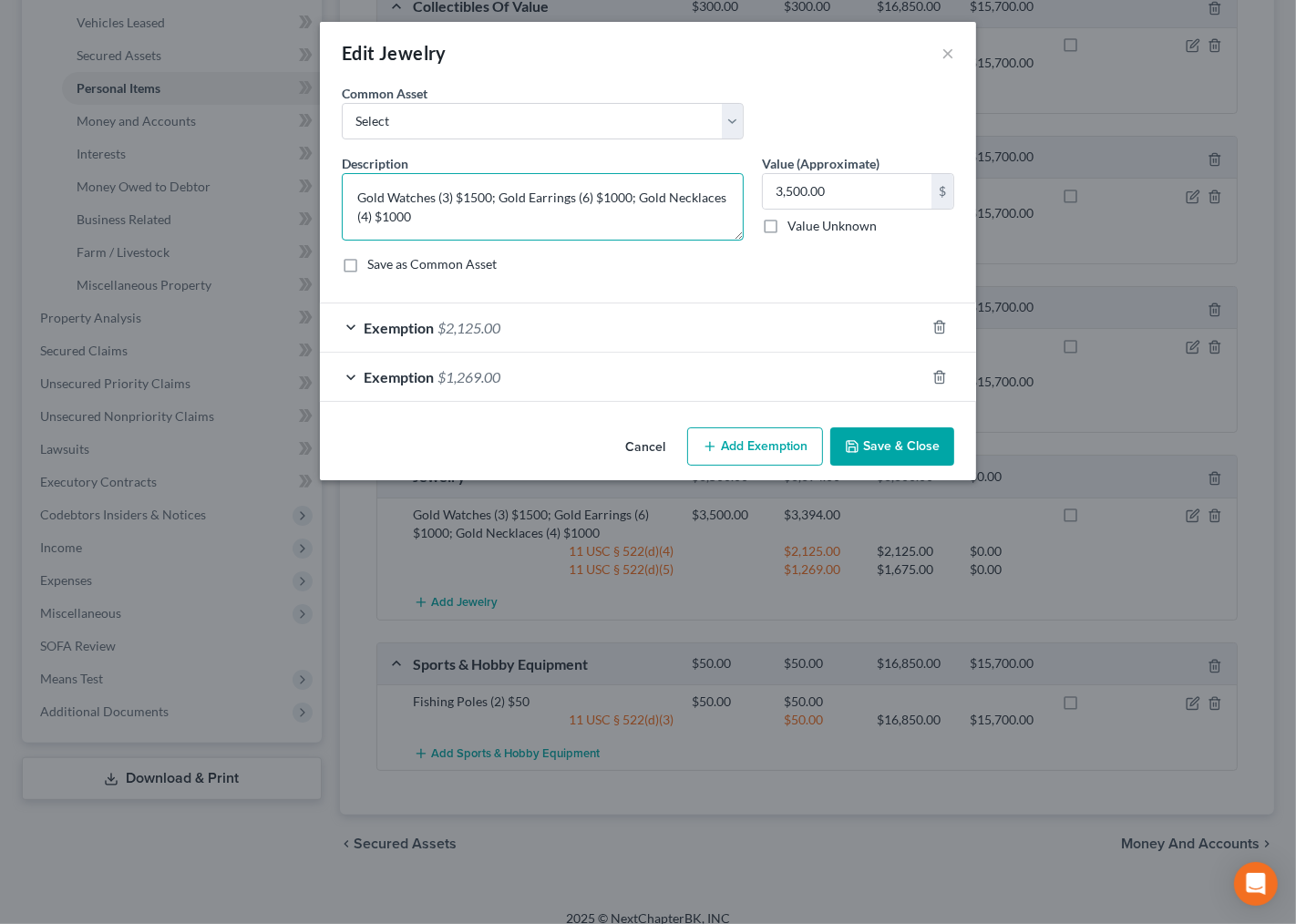
click at [475, 224] on textarea "Gold Watches (3) $1500; Gold Earrings (6) $1000; Gold Necklaces (4) $1000" at bounding box center [543, 207] width 402 height 68
drag, startPoint x: 463, startPoint y: 195, endPoint x: 492, endPoint y: 194, distance: 29.0
click at [492, 194] on textarea "Gold Watches (3) $1500; Gold Earrings (6) $1000; Gold Necklaces (4) $1000" at bounding box center [543, 207] width 402 height 68
drag, startPoint x: 595, startPoint y: 197, endPoint x: 623, endPoint y: 196, distance: 28.0
click at [623, 196] on textarea "Gold Watches (3) $300; Gold Earrings (6) $1000; Gold Necklaces (4) $1000" at bounding box center [543, 207] width 402 height 68
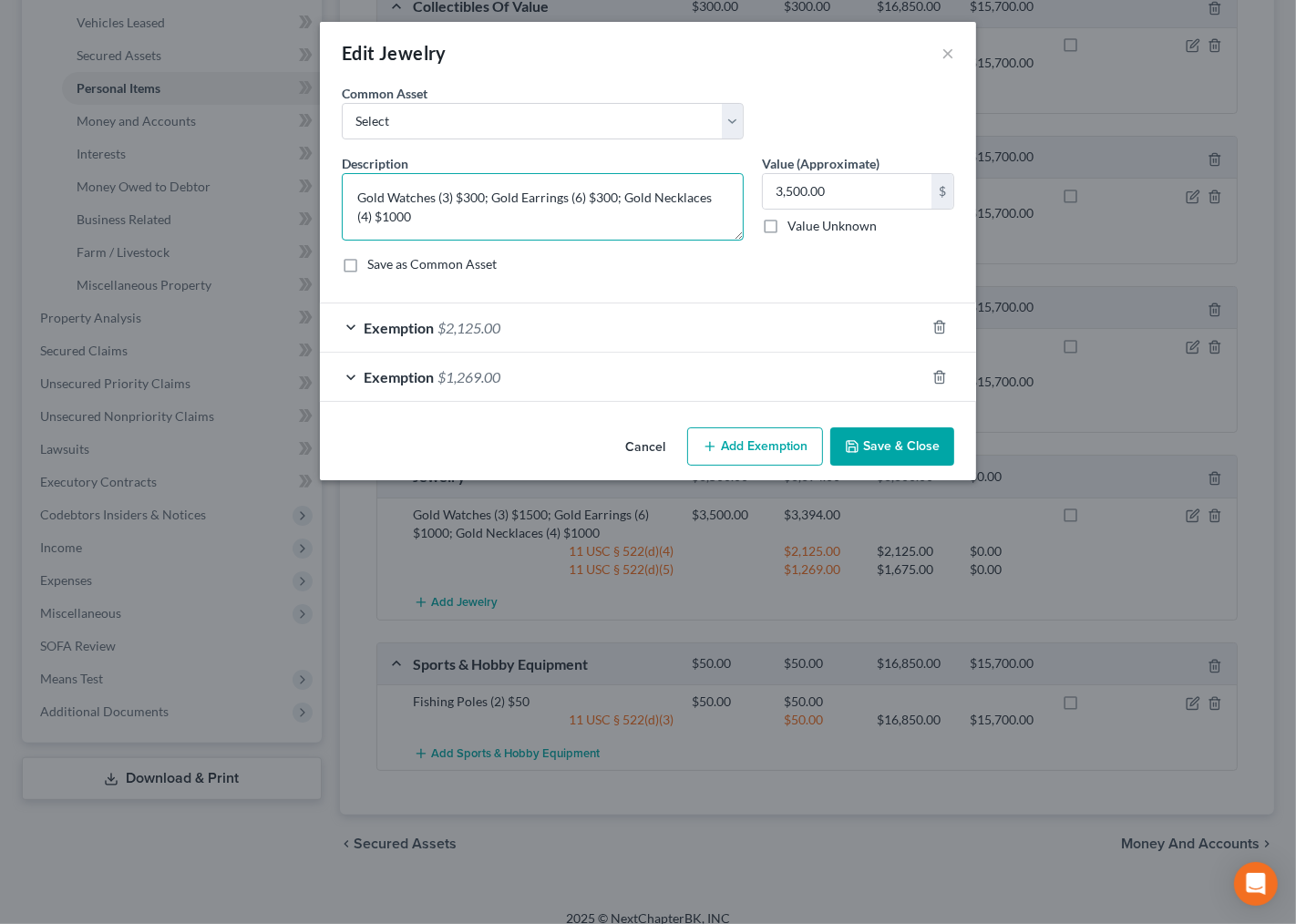
drag, startPoint x: 625, startPoint y: 196, endPoint x: 707, endPoint y: 196, distance: 82.0
click at [707, 196] on textarea "Gold Watches (3) $300; Gold Earrings (6) $300; Gold Necklaces (4) $1000" at bounding box center [543, 207] width 402 height 68
click at [679, 212] on textarea "Gold Watches (3) $300; Gold Earrings (6) $300; Gold Necklaces (4) $1000" at bounding box center [543, 207] width 402 height 68
drag, startPoint x: 368, startPoint y: 215, endPoint x: 503, endPoint y: 222, distance: 135.2
click at [431, 217] on textarea "Gold Watches (3) $300; Gold Earrings (6) $300; Gold Necklaces (4) $1000" at bounding box center [543, 207] width 402 height 68
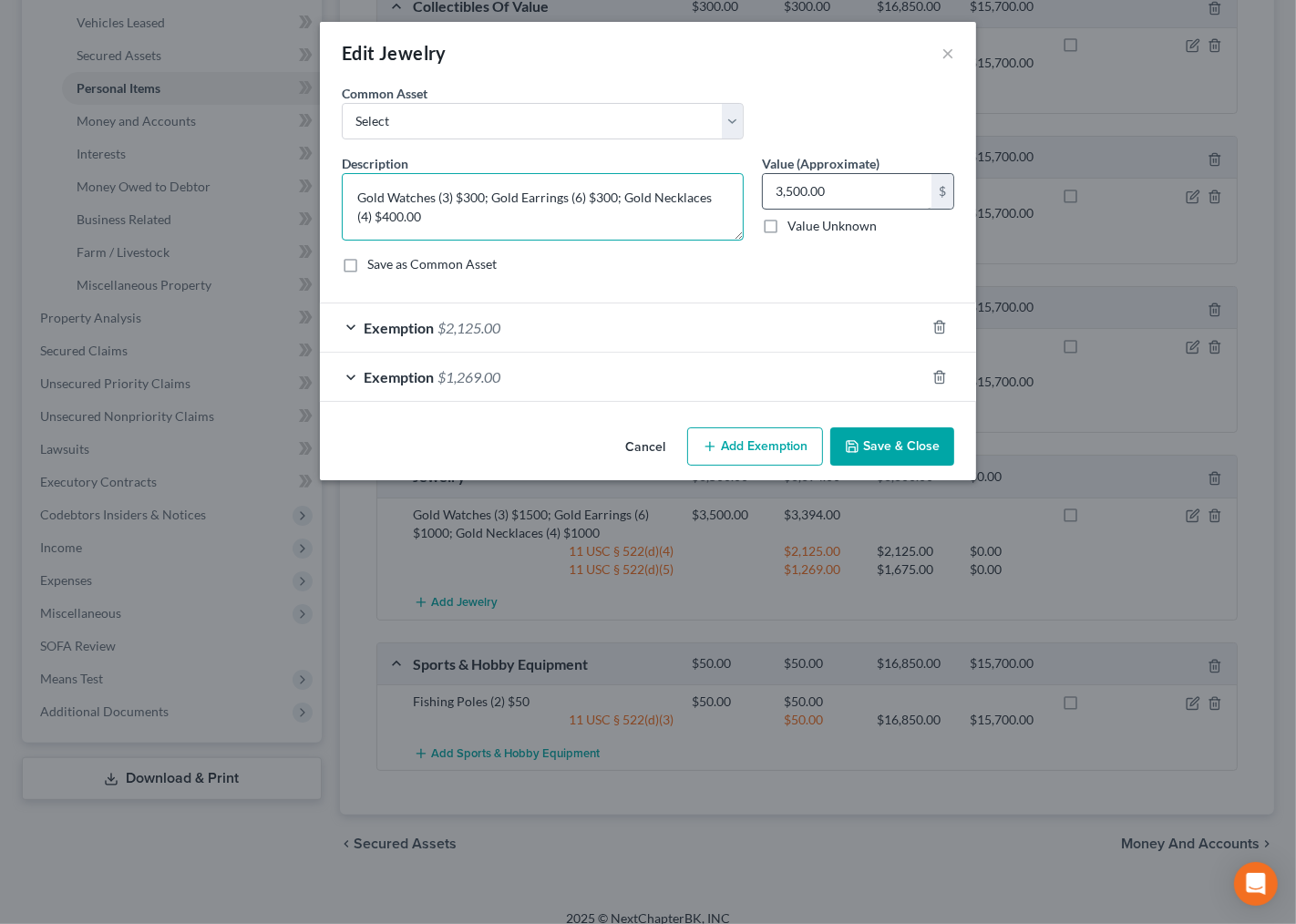
type textarea "Gold Watches (3) $300; Gold Earrings (6) $300; Gold Necklaces (4) $400.00"
click at [830, 202] on input "text" at bounding box center [847, 192] width 169 height 35
drag, startPoint x: 466, startPoint y: 196, endPoint x: 637, endPoint y: 220, distance: 172.7
click at [626, 199] on textarea "Gold Watches (3) $300; Gold Earrings (6) $300; Gold Necklaces (4) $400.00" at bounding box center [543, 207] width 402 height 68
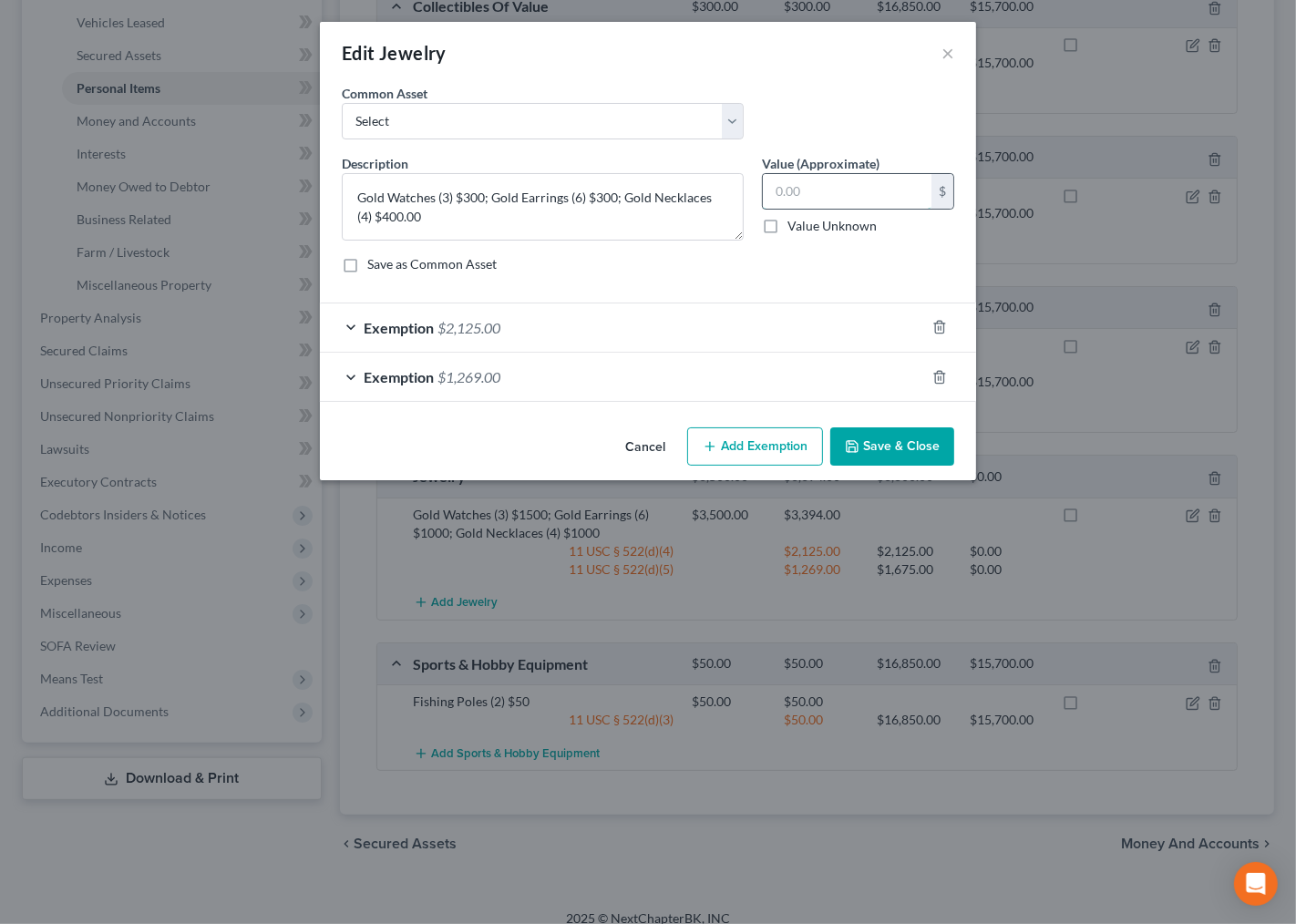
click at [814, 190] on input "text" at bounding box center [847, 192] width 169 height 35
type input "1,000.00"
click at [394, 320] on span "Exemption" at bounding box center [398, 327] width 70 height 17
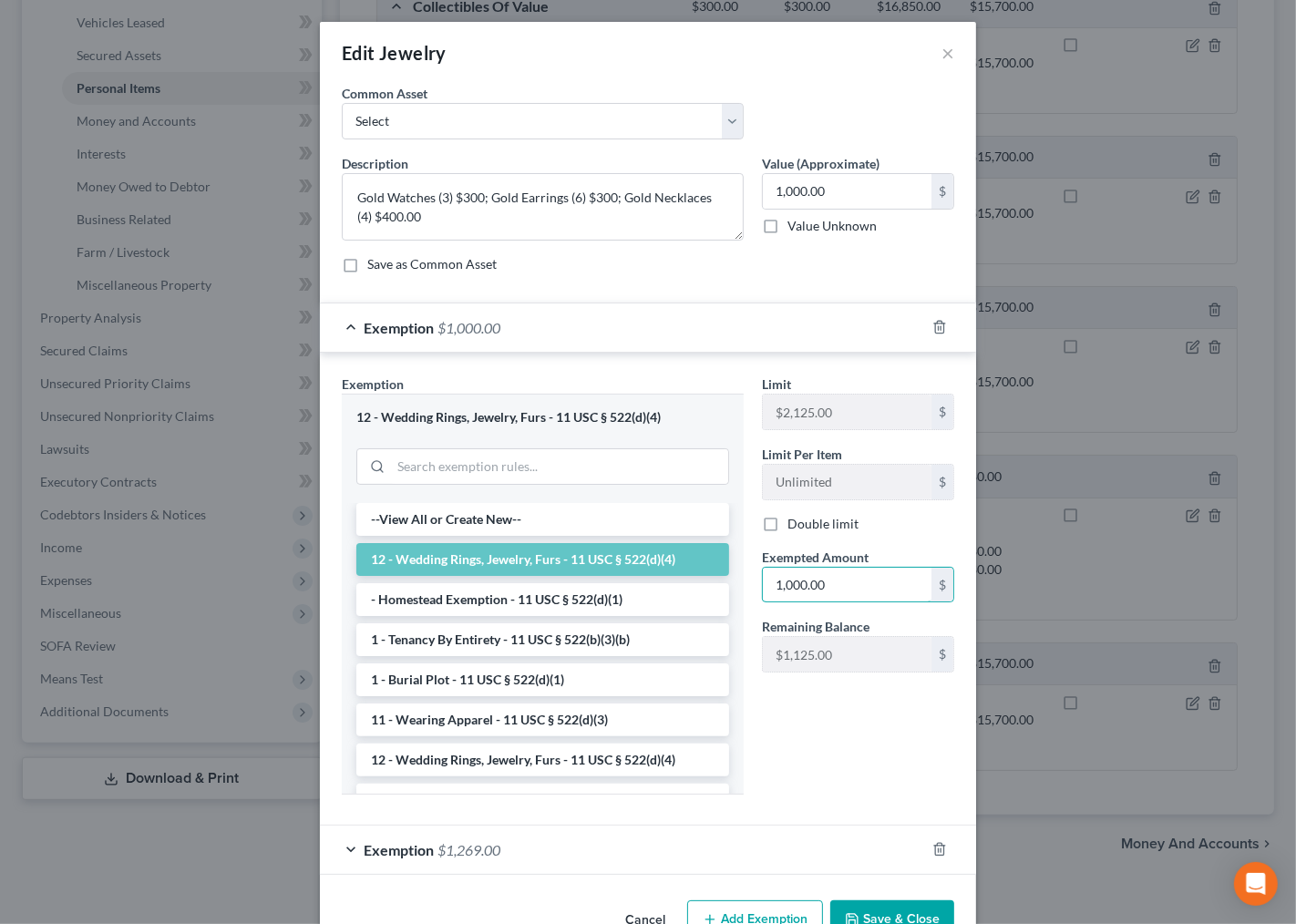
type input "1,000.00"
click at [730, 311] on div "Exemption $1,000.00" at bounding box center [622, 327] width 606 height 48
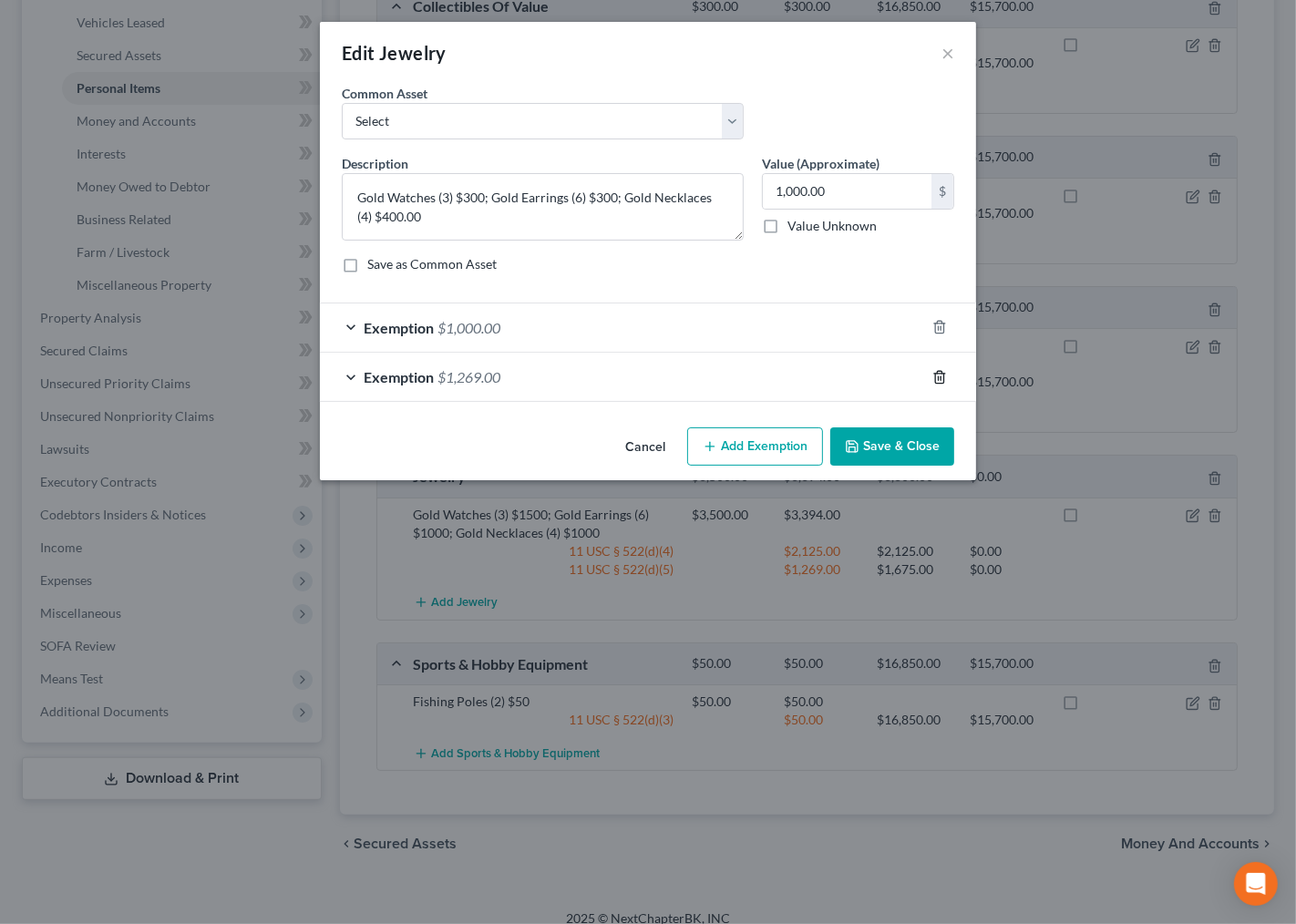
click at [932, 378] on icon "button" at bounding box center [940, 377] width 15 height 15
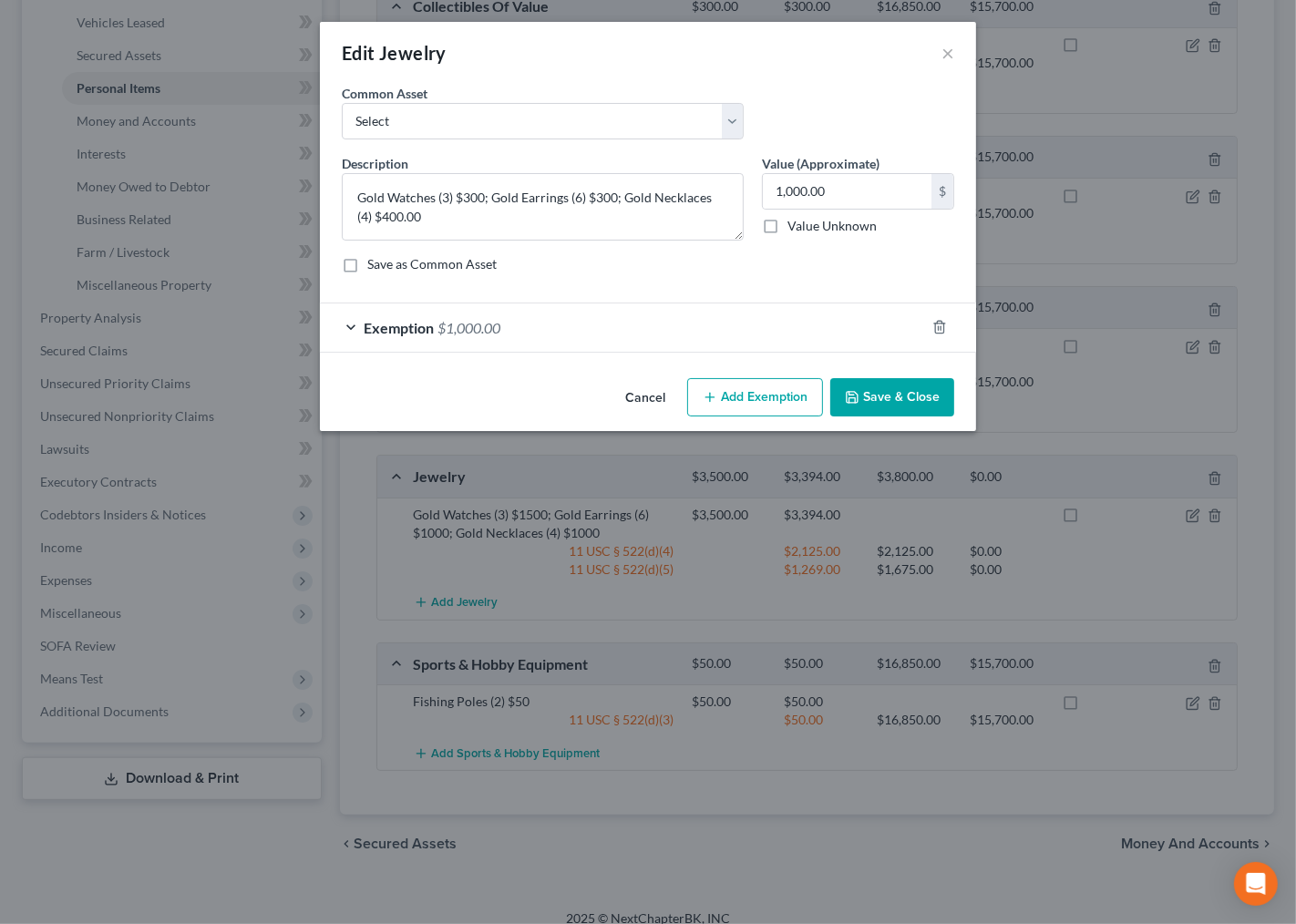
click at [912, 399] on button "Save & Close" at bounding box center [892, 397] width 124 height 38
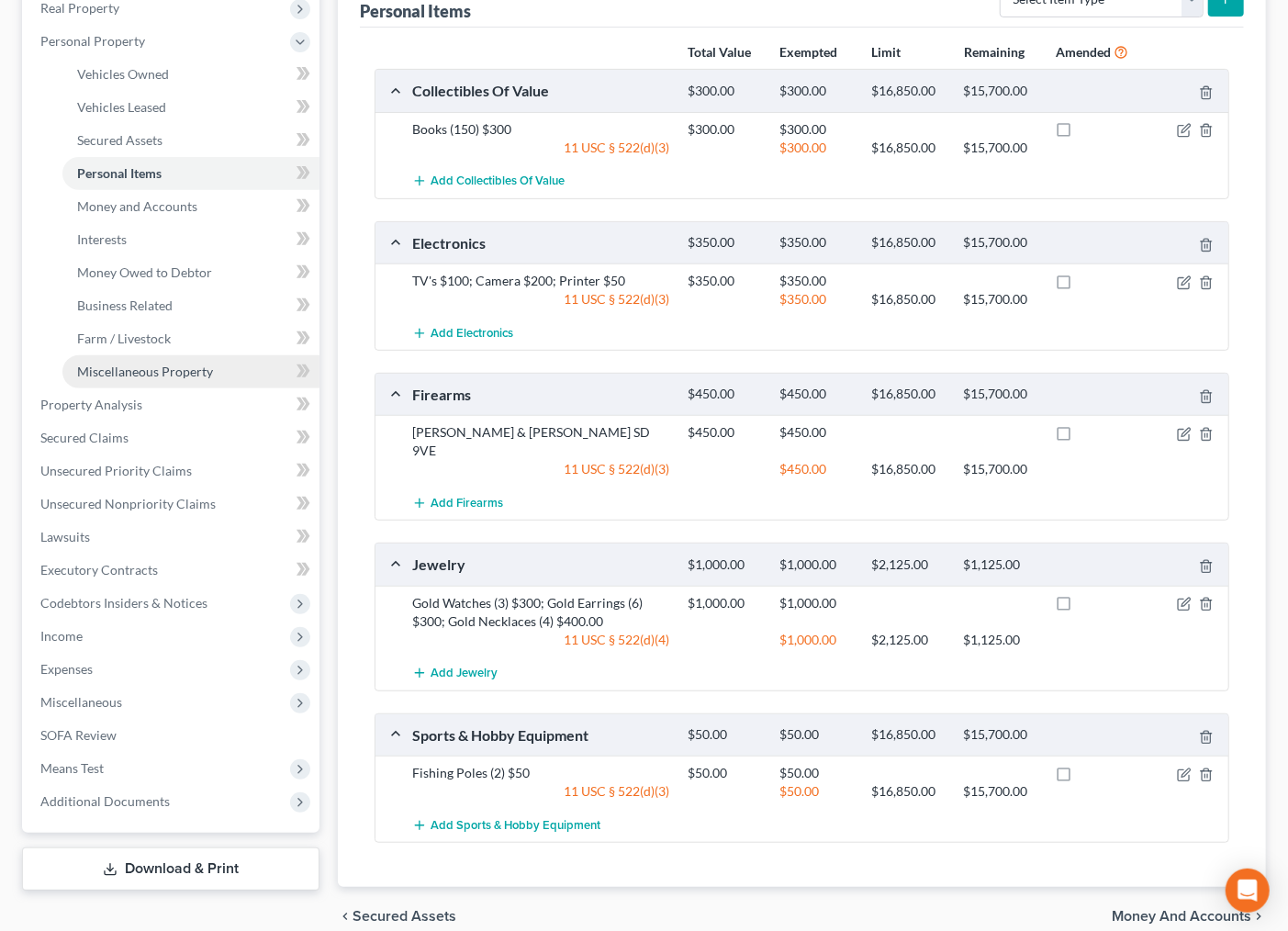
scroll to position [262, 0]
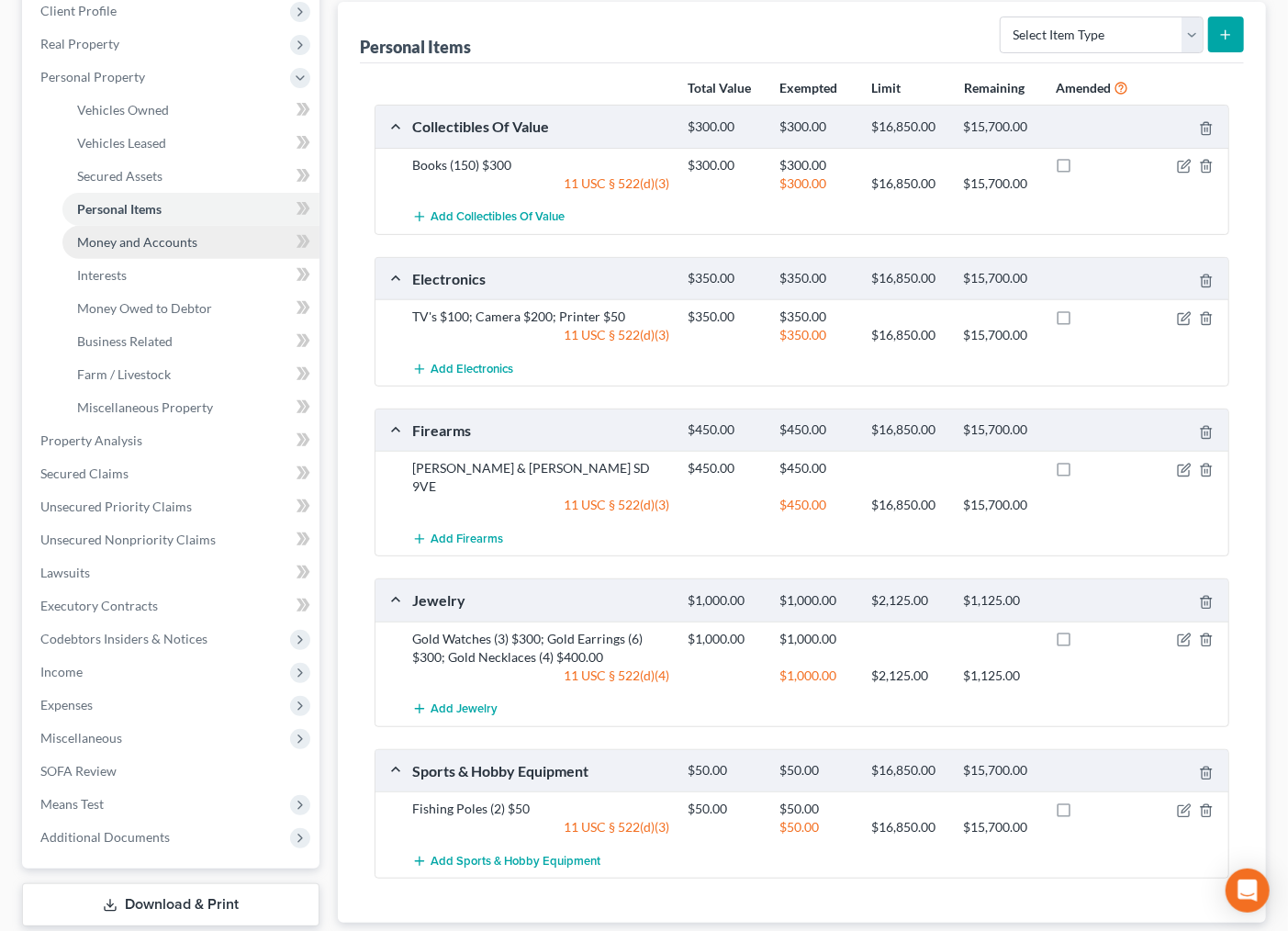
click at [121, 234] on span "Money and Accounts" at bounding box center [137, 241] width 121 height 16
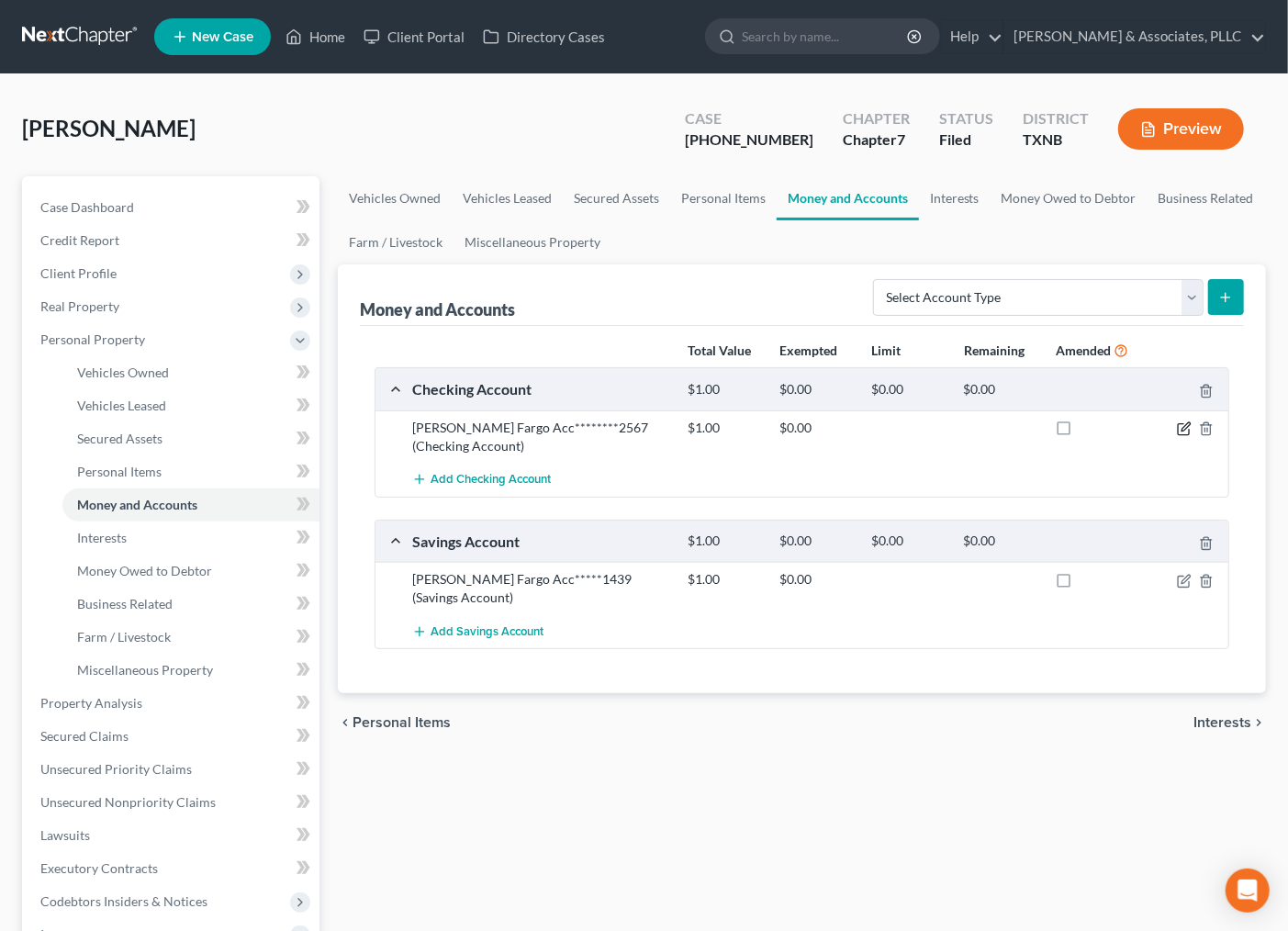
click at [1178, 429] on icon "button" at bounding box center [1183, 430] width 11 height 11
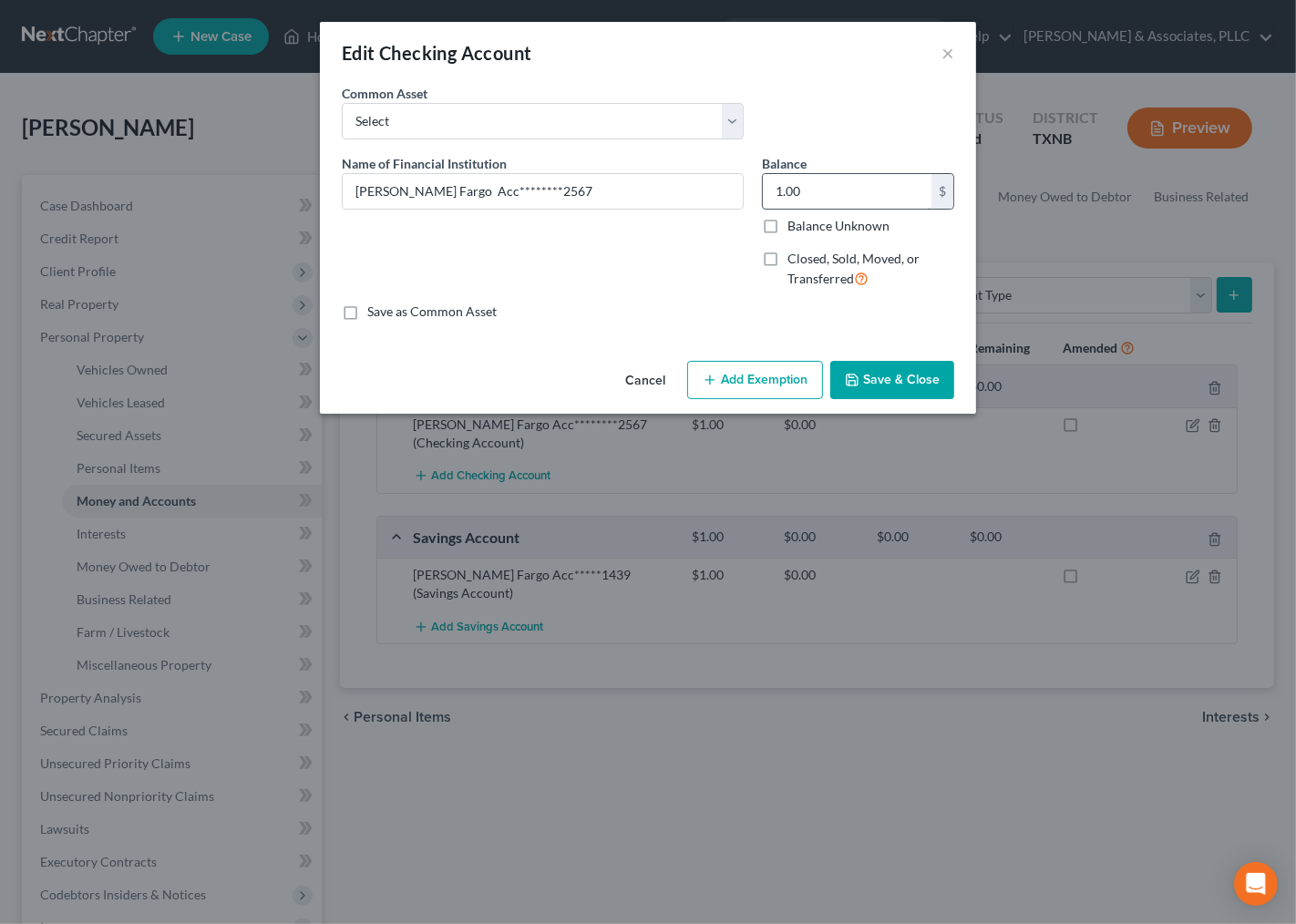
click at [838, 187] on input "1.00" at bounding box center [847, 192] width 169 height 35
type input "82.15"
click at [925, 381] on button "Save & Close" at bounding box center [892, 380] width 124 height 38
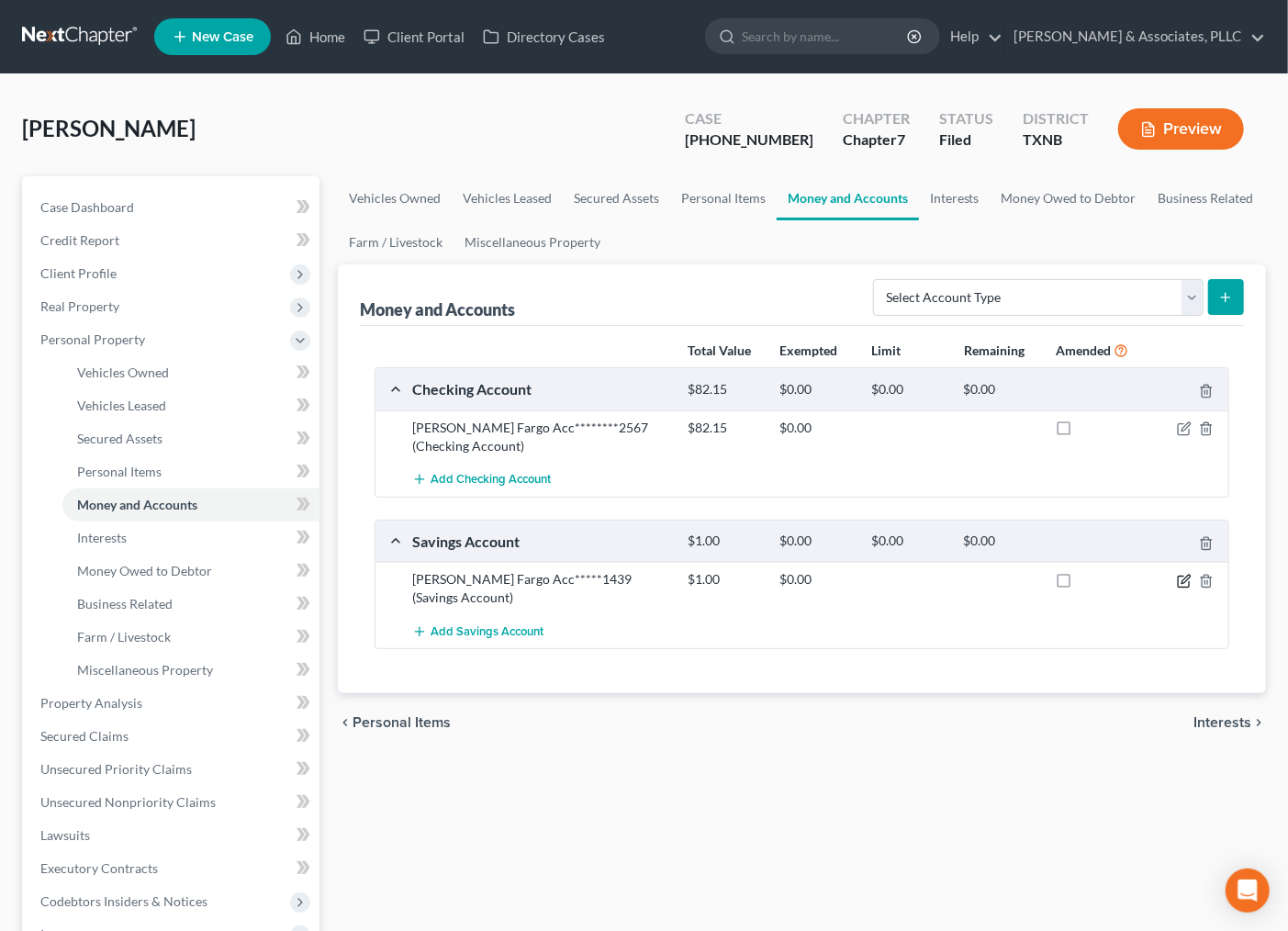
click at [1187, 574] on icon "button" at bounding box center [1184, 581] width 15 height 15
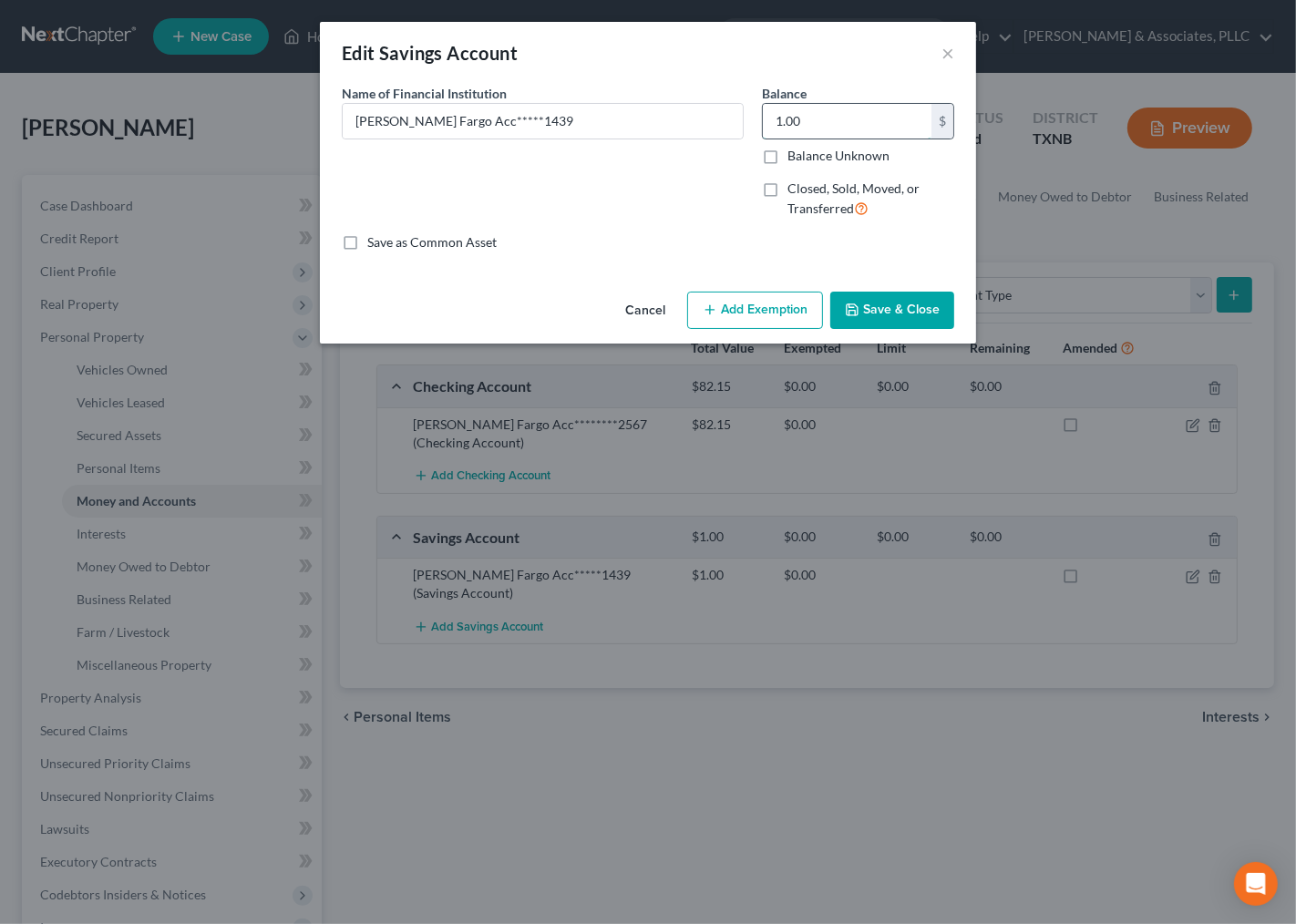
click at [806, 113] on input "1.00" at bounding box center [847, 121] width 169 height 35
type input "0.00"
click at [885, 313] on button "Save & Close" at bounding box center [892, 310] width 124 height 38
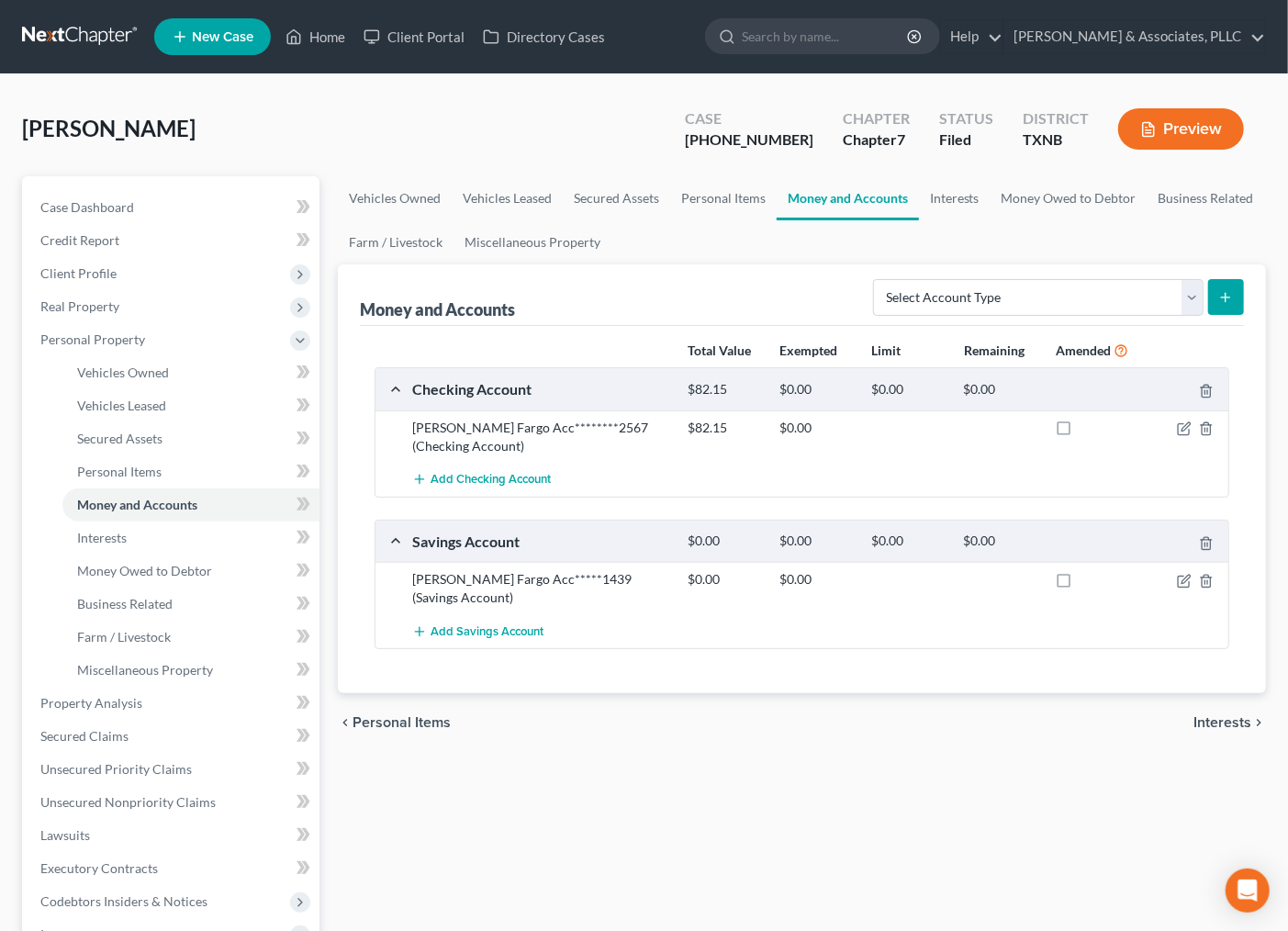
click at [690, 823] on div "Vehicles Owned Vehicles Leased Secured Assets Personal Items Money and Accounts…" at bounding box center [801, 683] width 947 height 1013
click at [930, 735] on div "Vehicles Owned Vehicles Leased Secured Assets Personal Items Money and Accounts…" at bounding box center [801, 683] width 947 height 1013
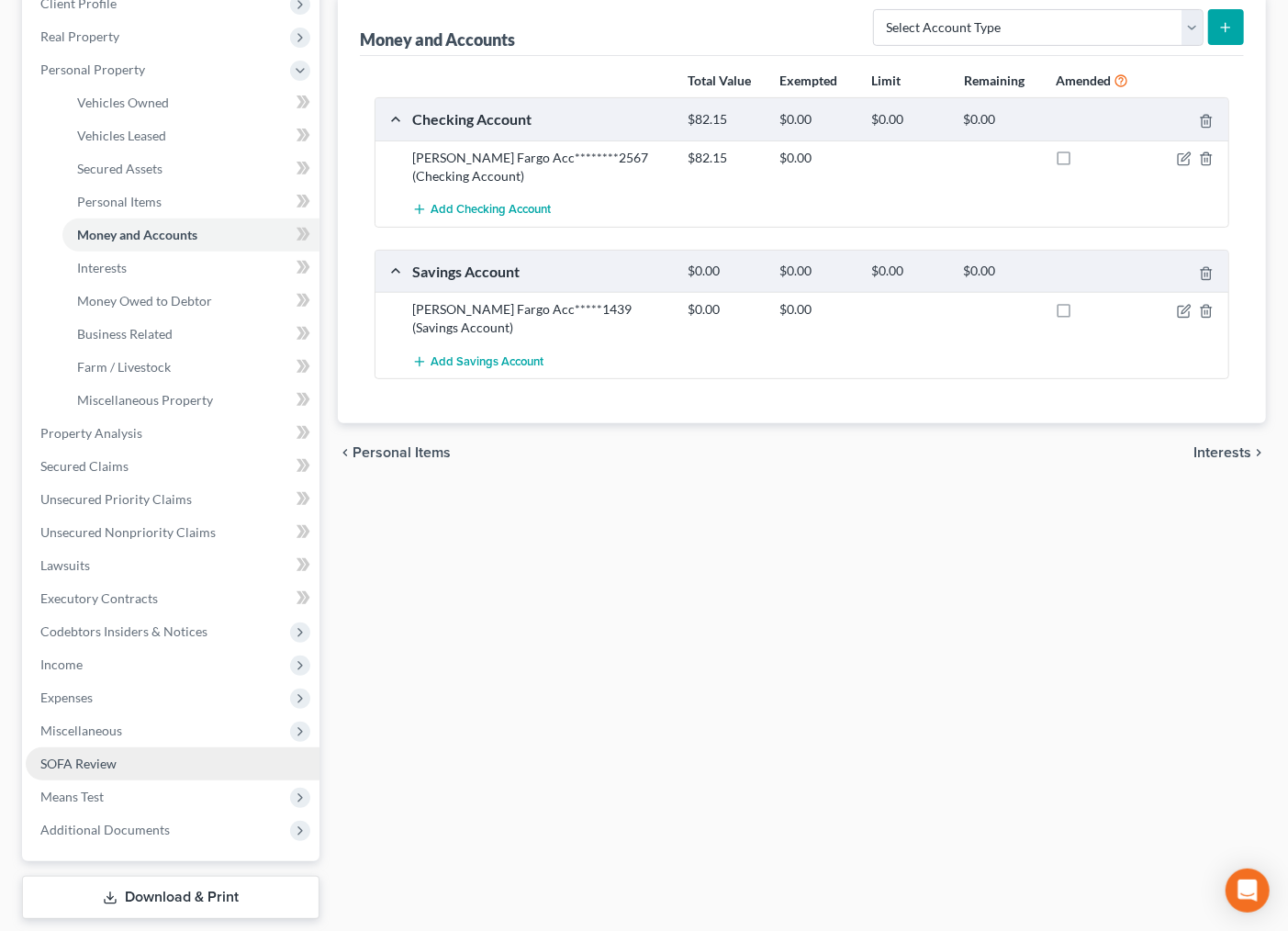
scroll to position [305, 0]
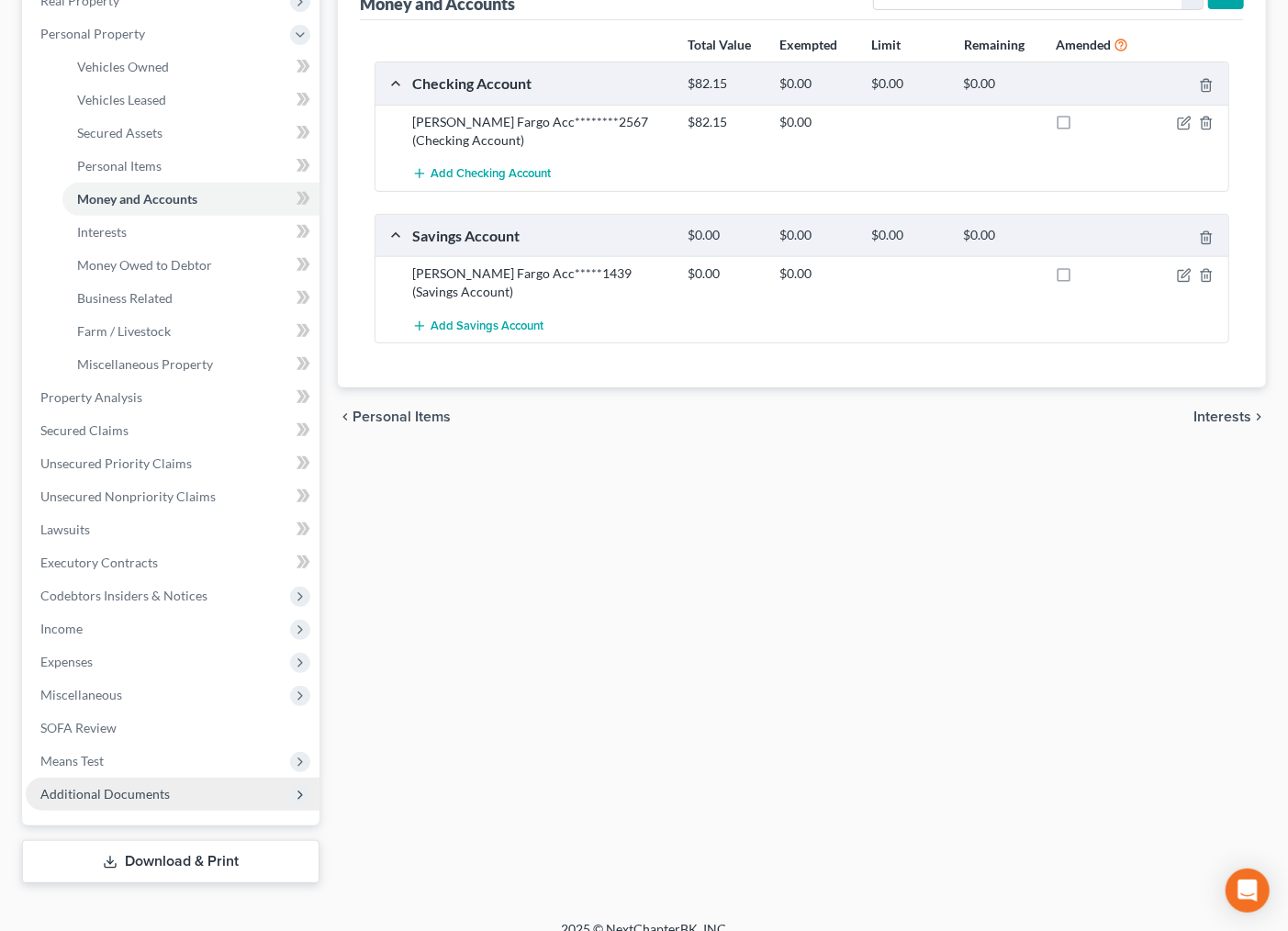
click at [126, 791] on span "Additional Documents" at bounding box center [105, 793] width 130 height 16
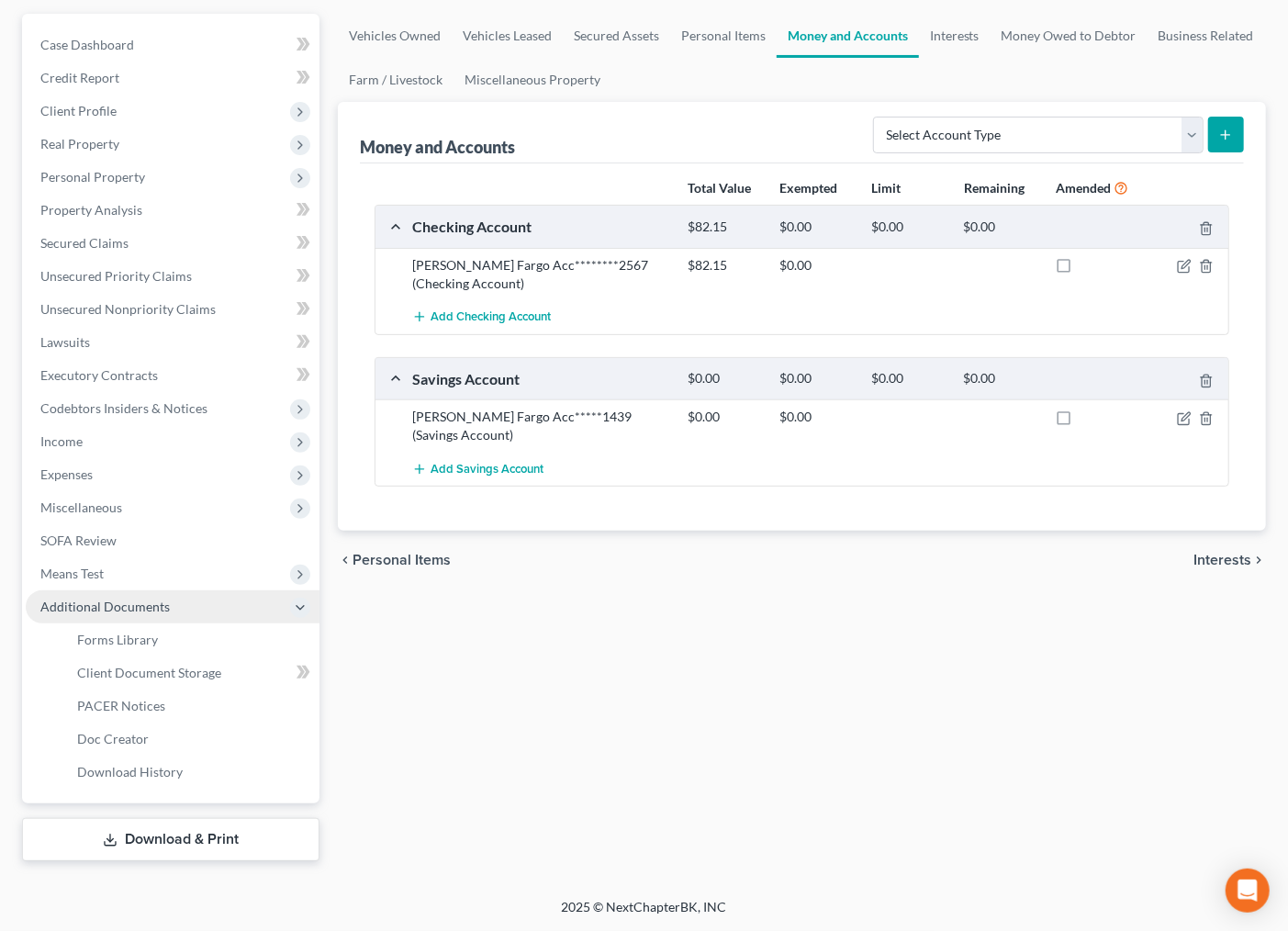
scroll to position [160, 0]
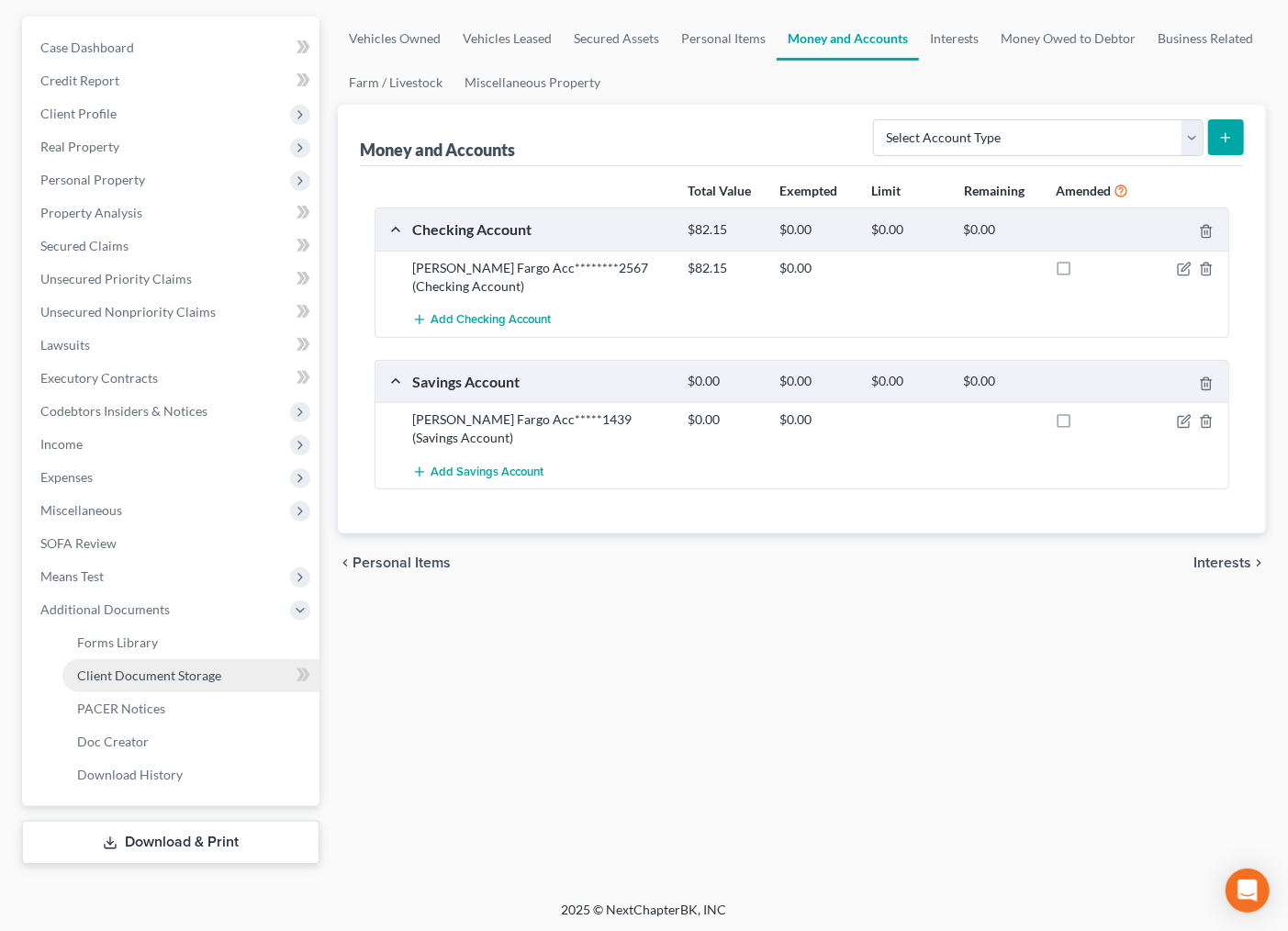
click at [144, 681] on link "Client Document Storage" at bounding box center [190, 676] width 257 height 33
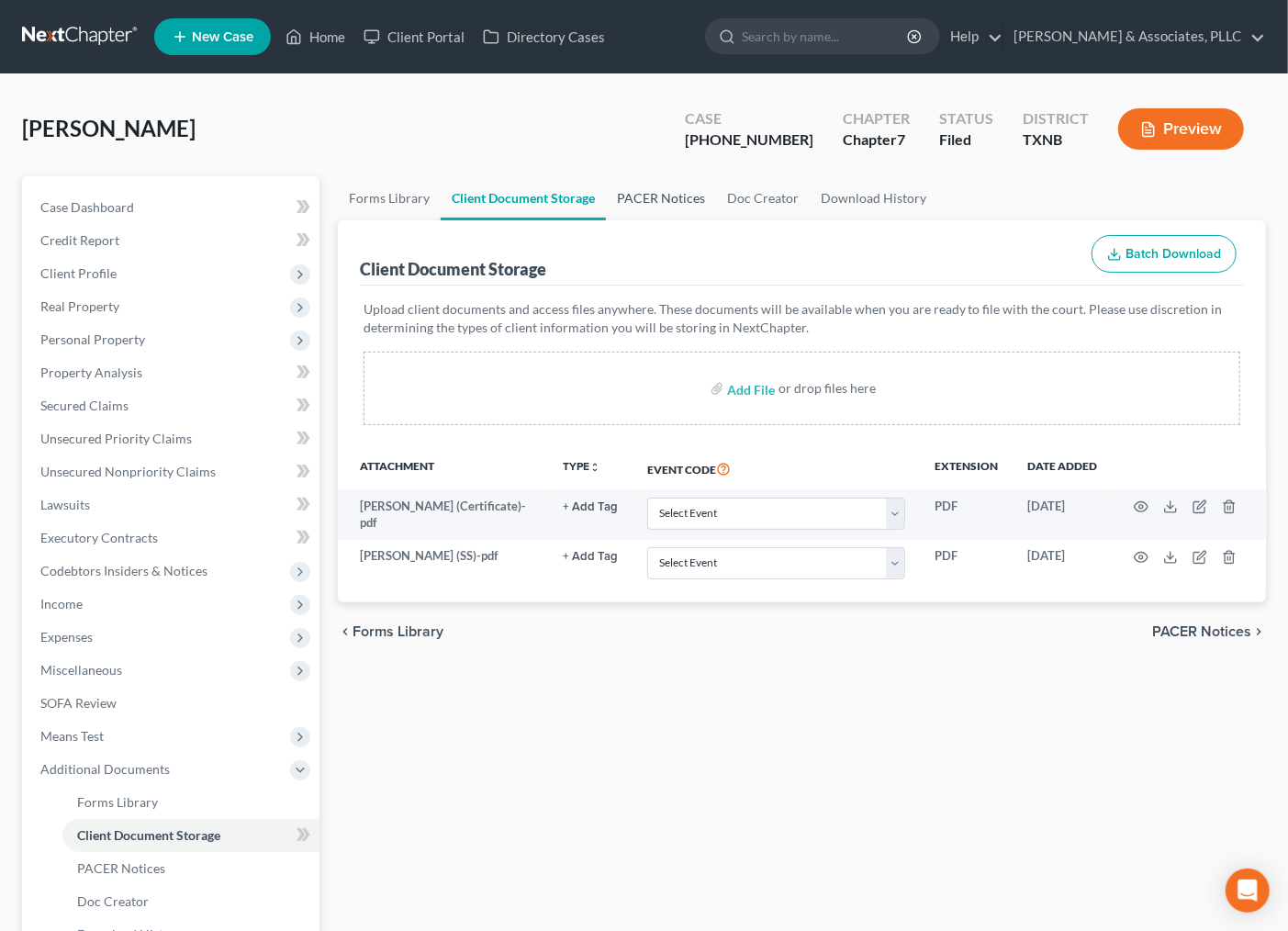
click at [659, 190] on link "PACER Notices" at bounding box center [661, 199] width 110 height 44
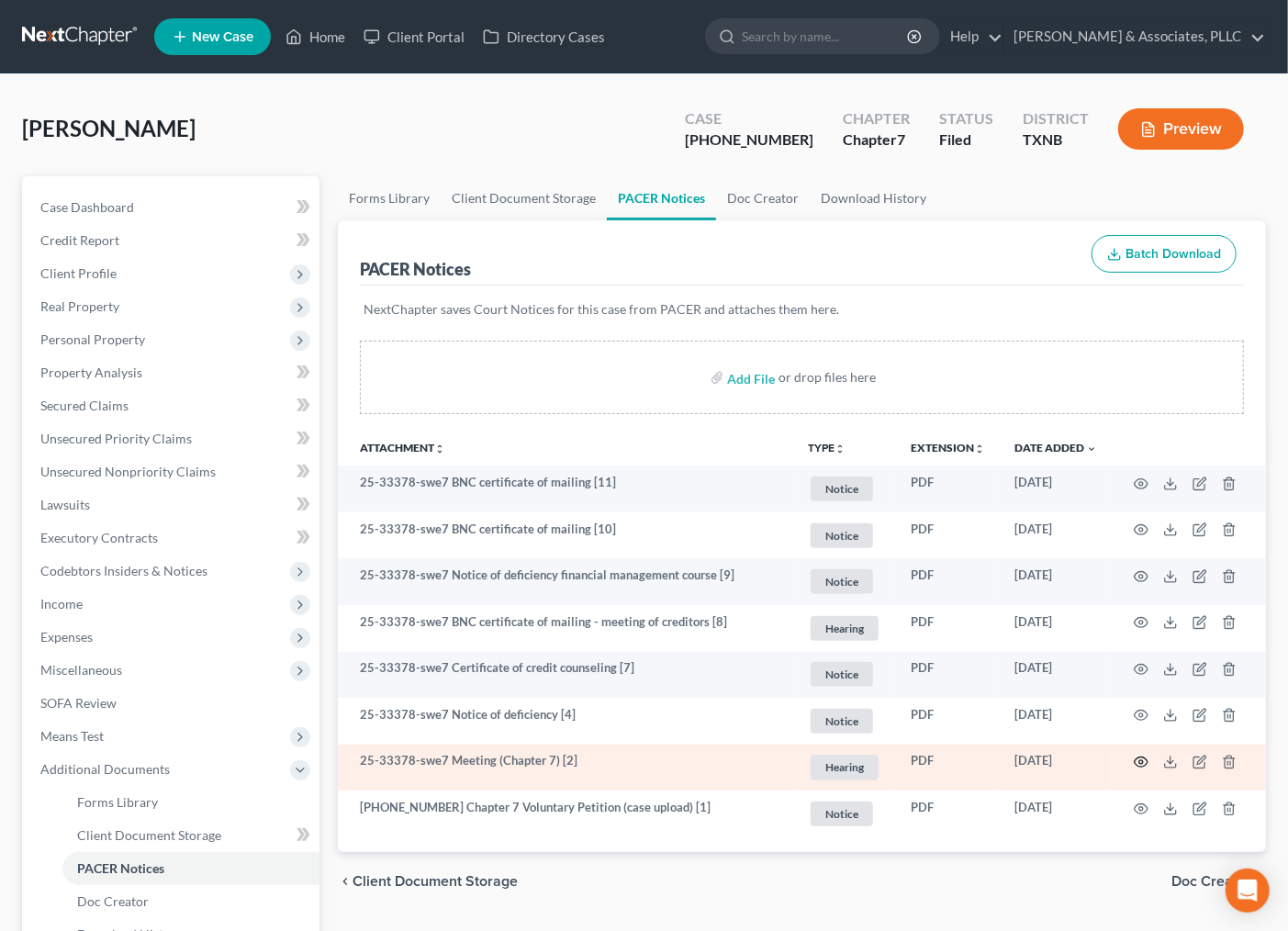
click at [1141, 760] on circle "button" at bounding box center [1141, 762] width 4 height 4
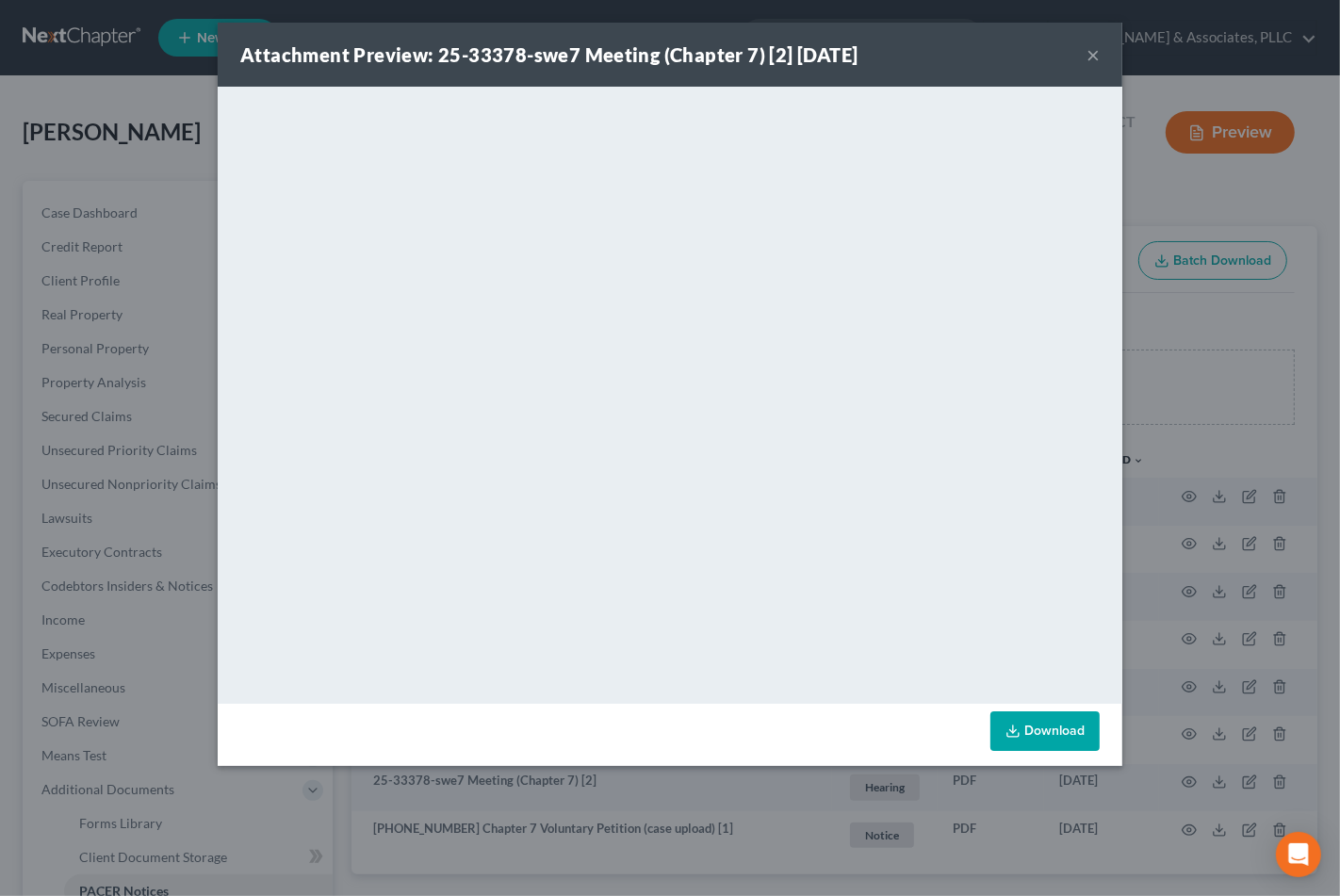
click at [1096, 50] on button "×" at bounding box center [1094, 55] width 13 height 23
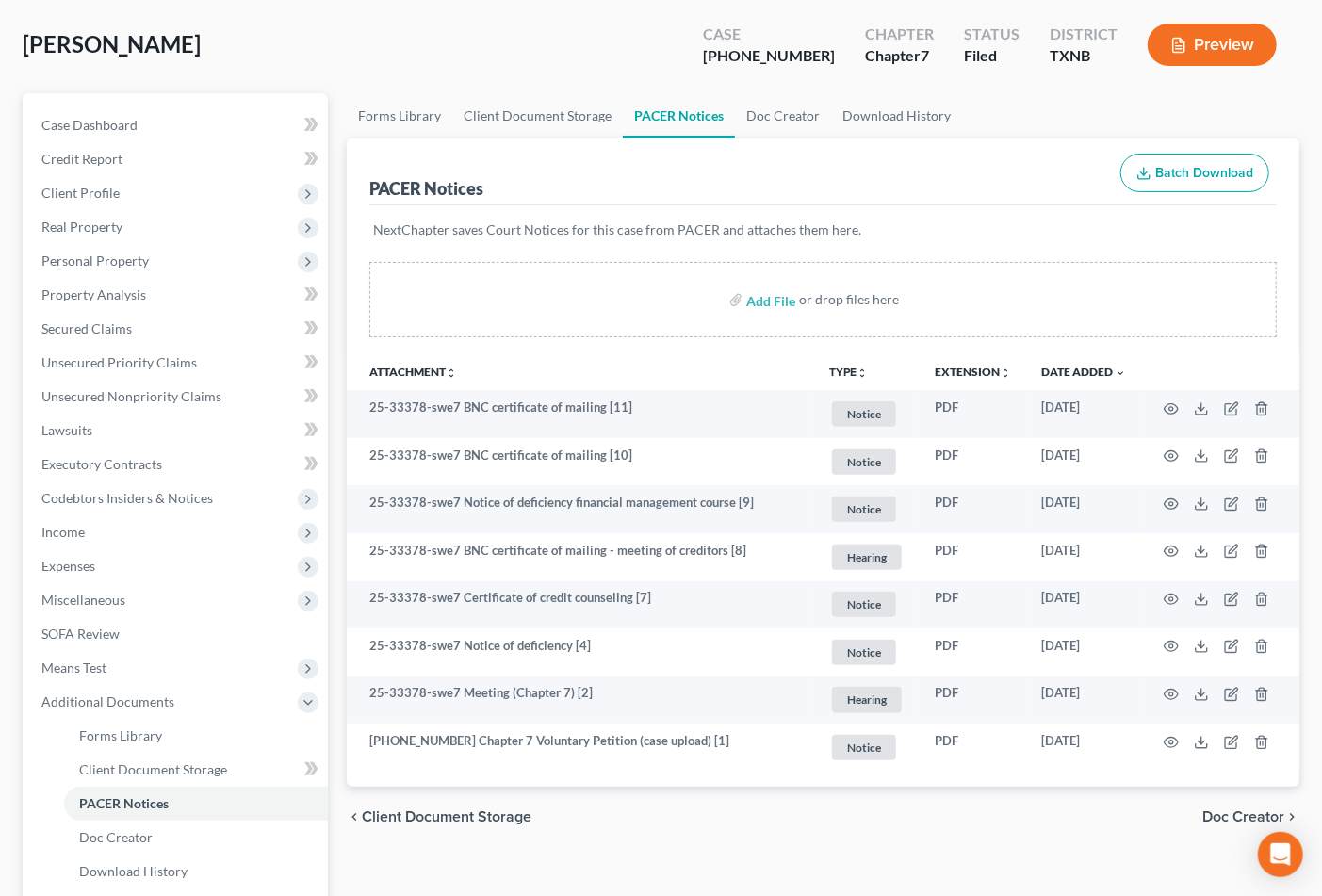
scroll to position [210, 0]
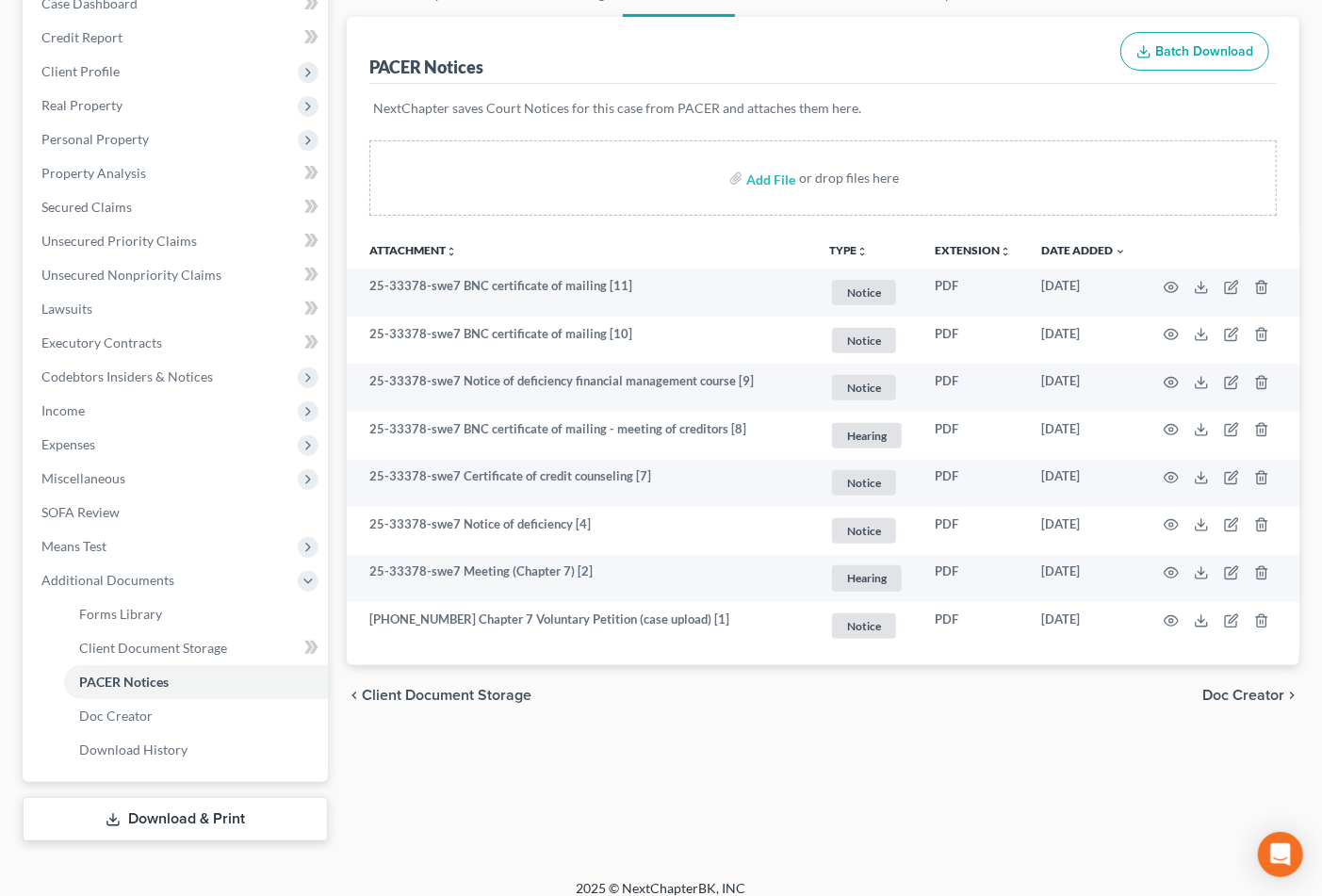
drag, startPoint x: 1222, startPoint y: 690, endPoint x: 641, endPoint y: 634, distance: 583.7
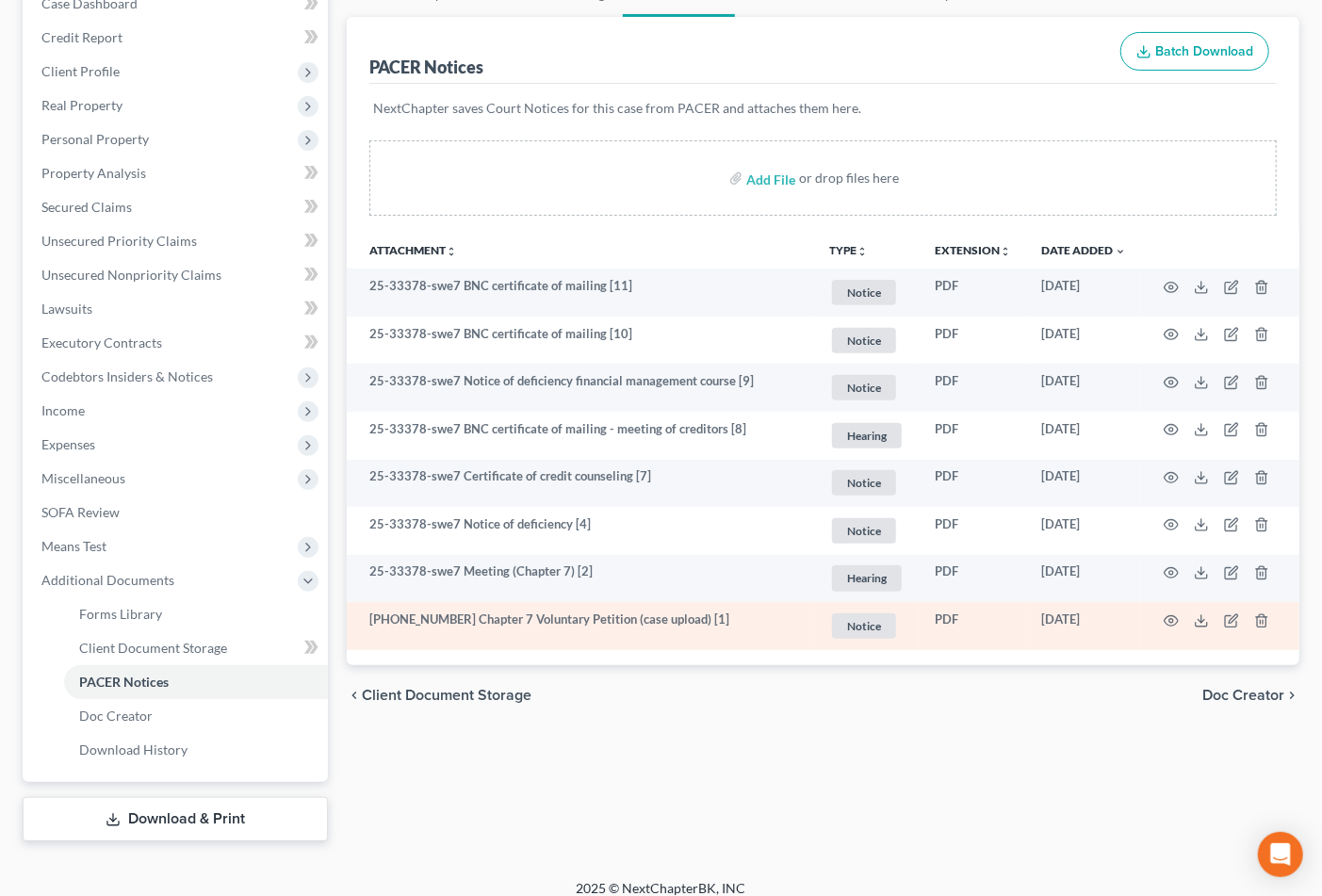
click at [1089, 717] on div "chevron_left Client Document Storage Doc Creator chevron_right" at bounding box center [822, 696] width 953 height 60
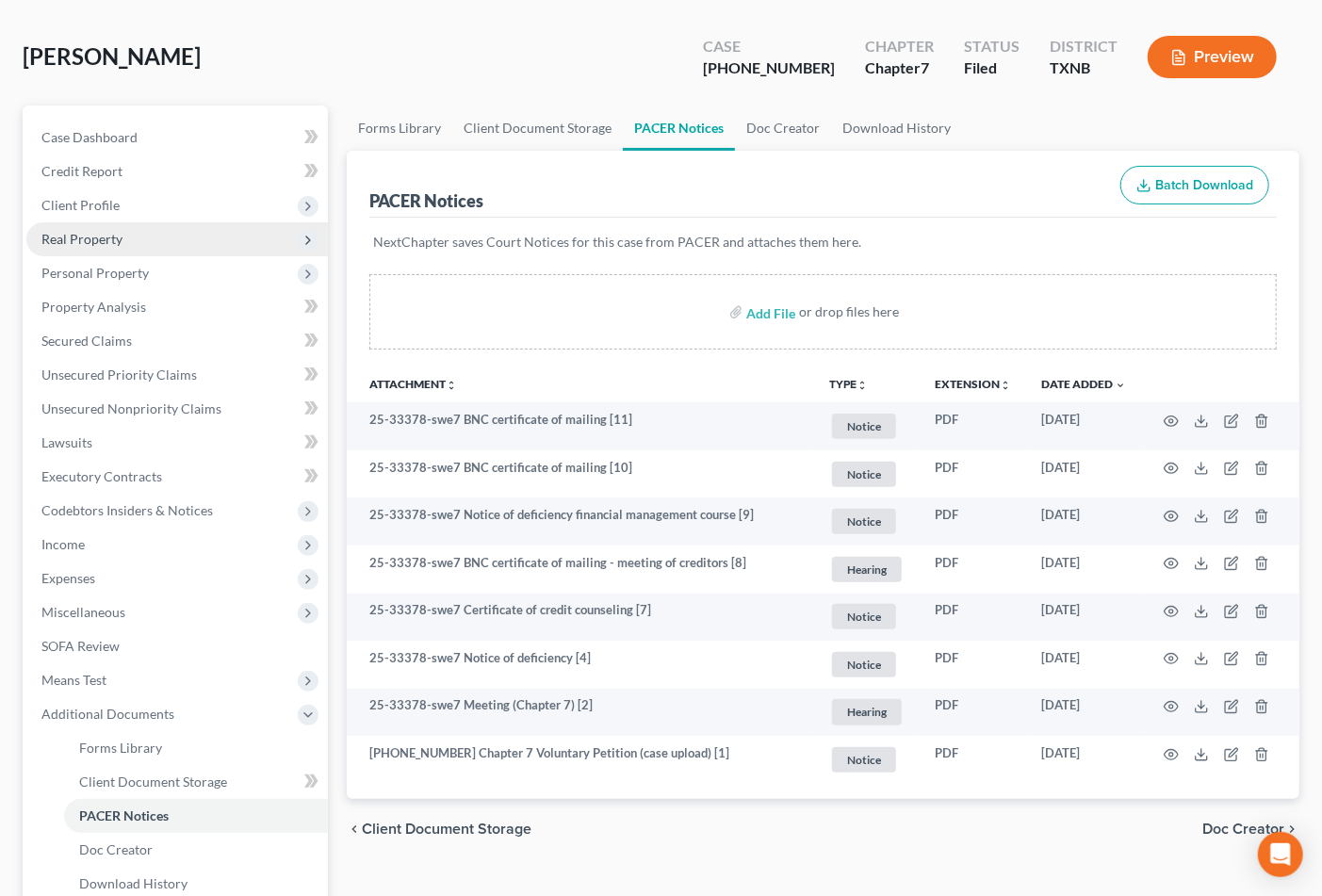
scroll to position [0, 0]
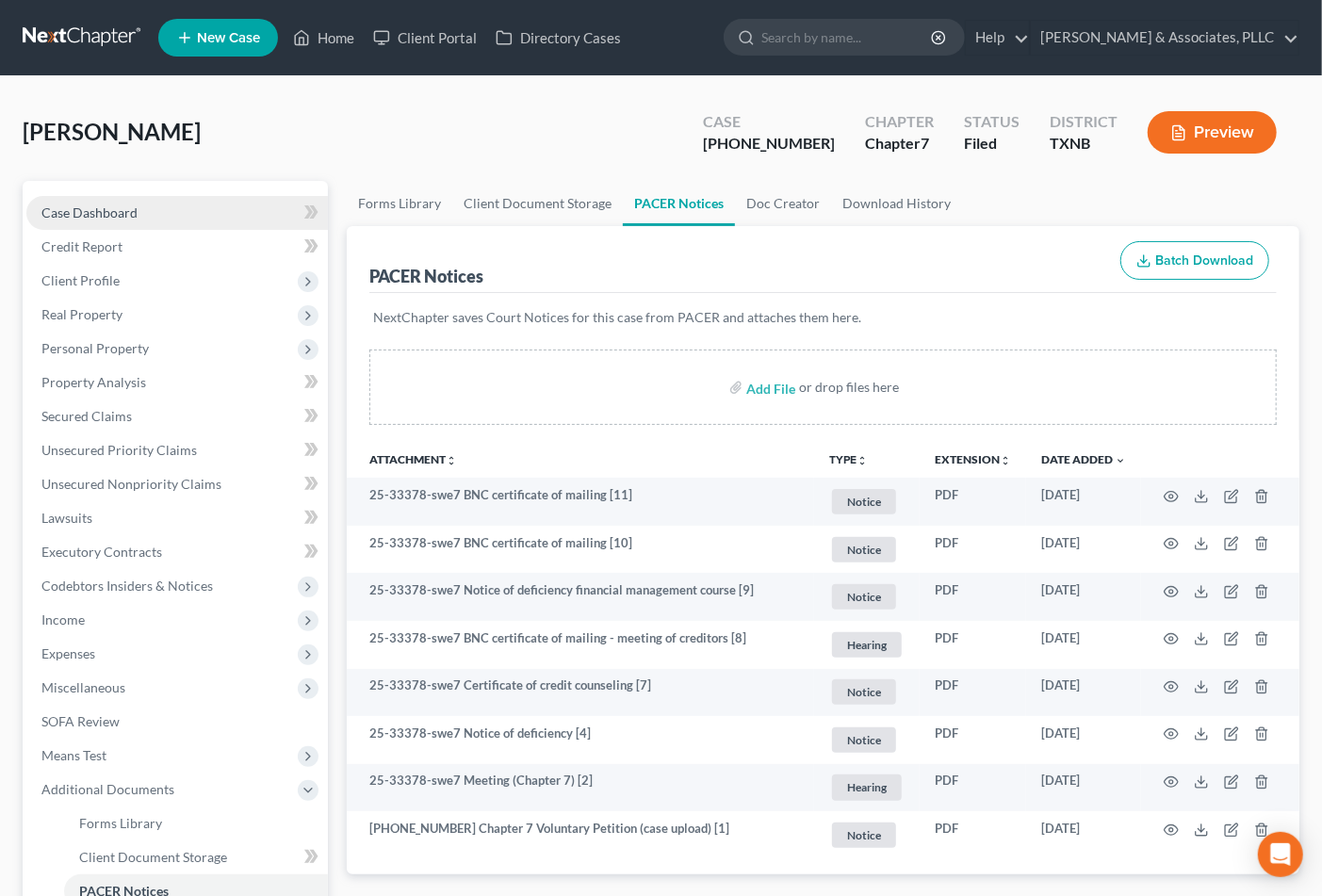
click at [83, 209] on span "Case Dashboard" at bounding box center [90, 212] width 96 height 16
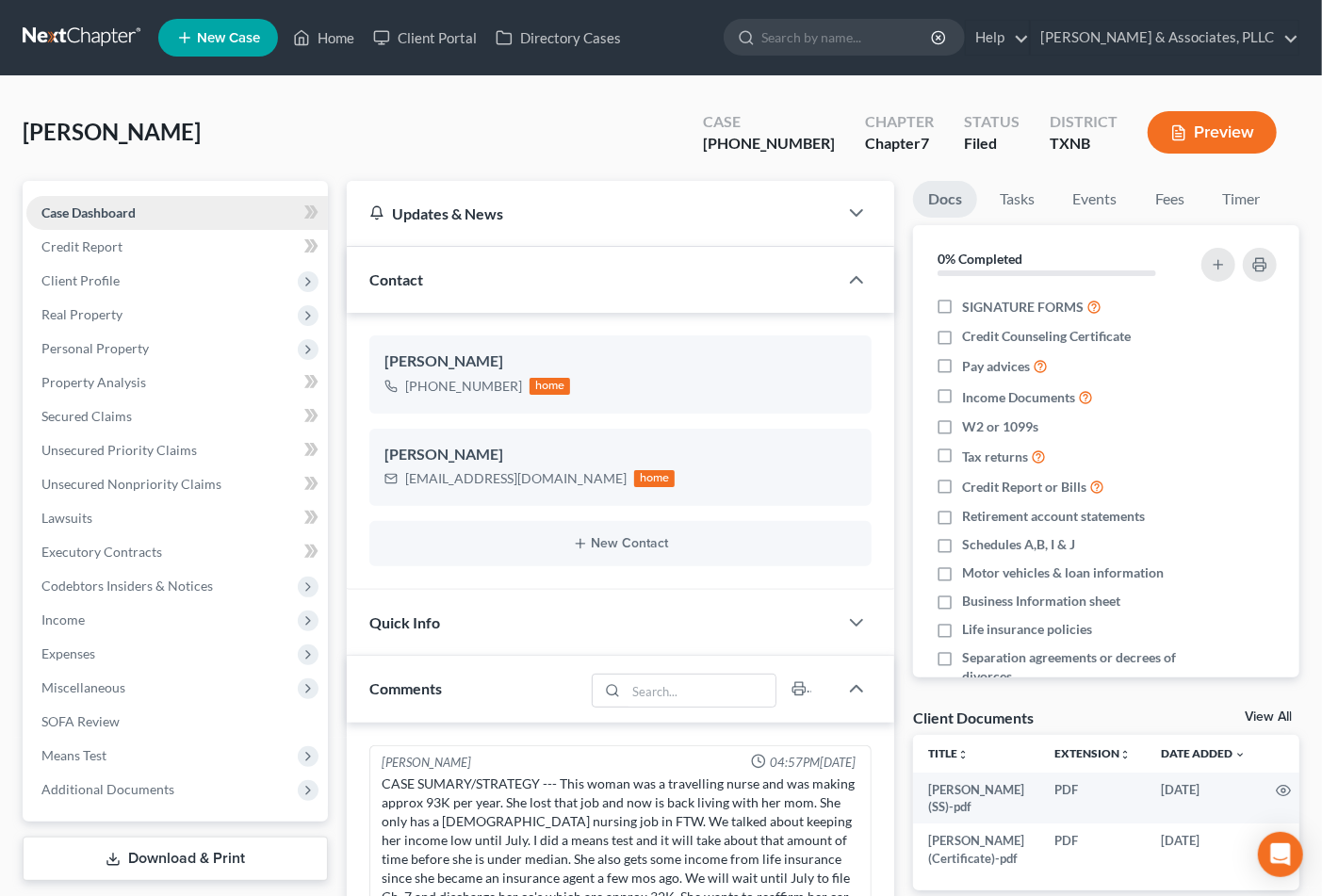
scroll to position [106, 0]
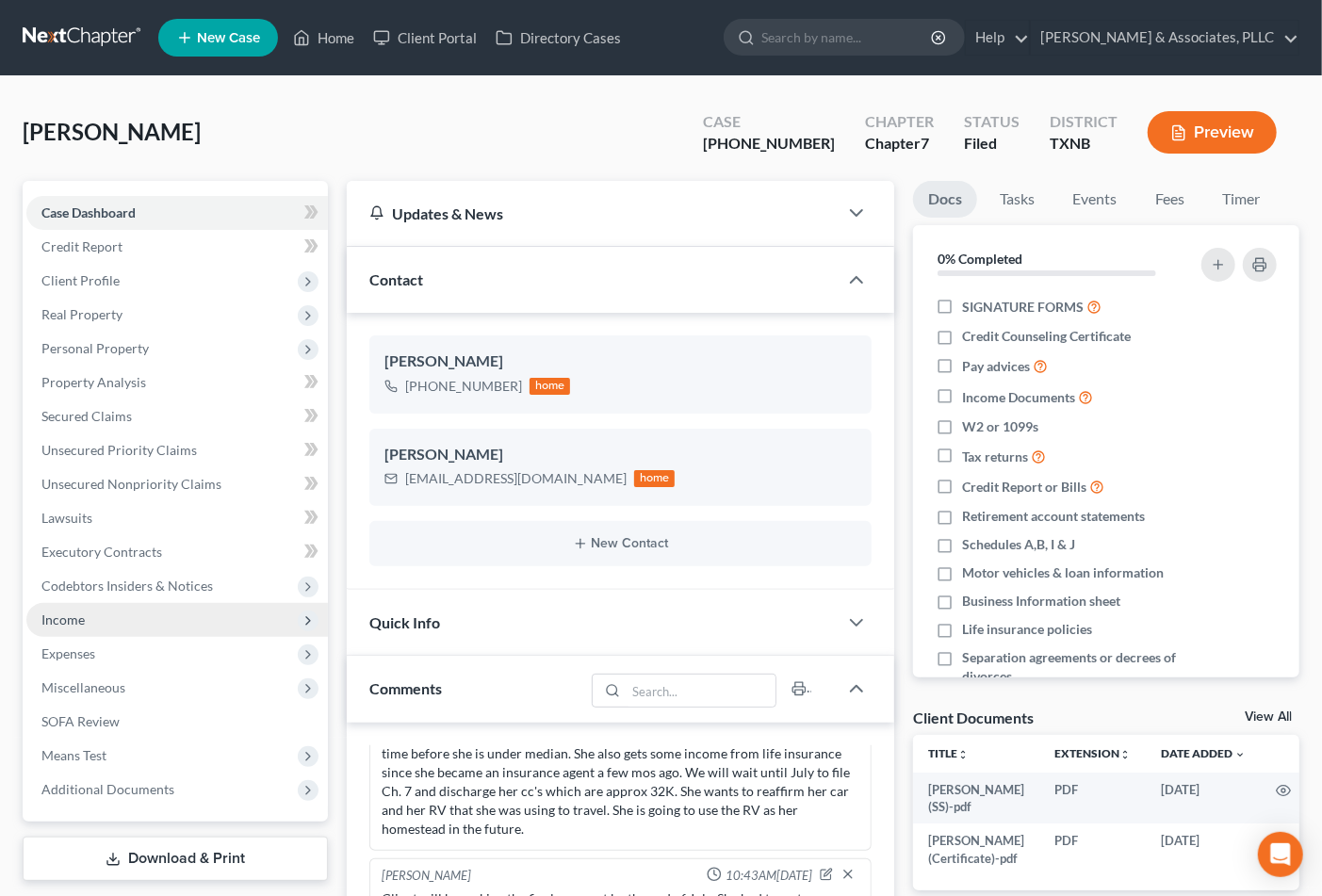
click at [86, 609] on span "Income" at bounding box center [177, 620] width 301 height 34
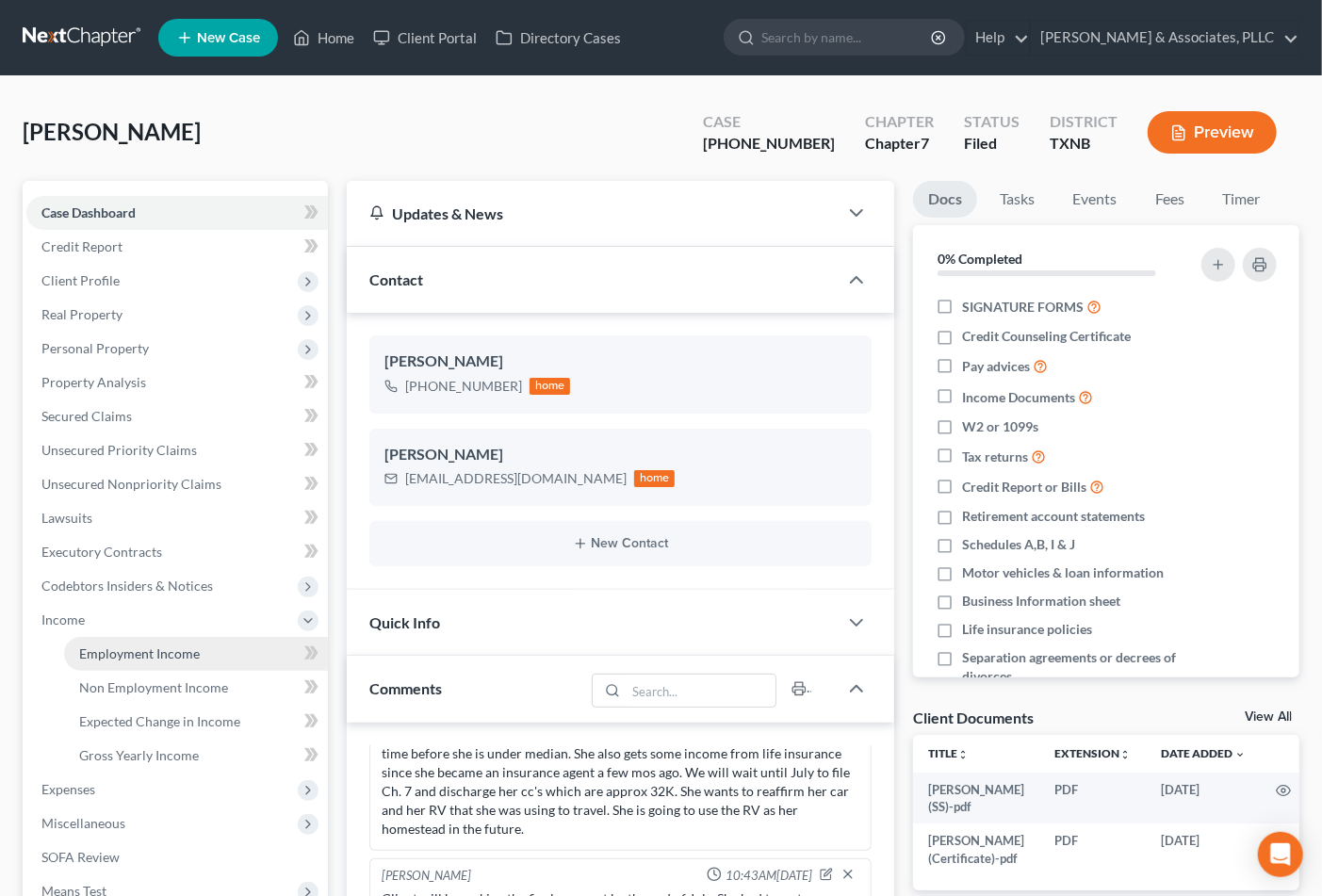
click at [104, 649] on span "Employment Income" at bounding box center [140, 653] width 121 height 16
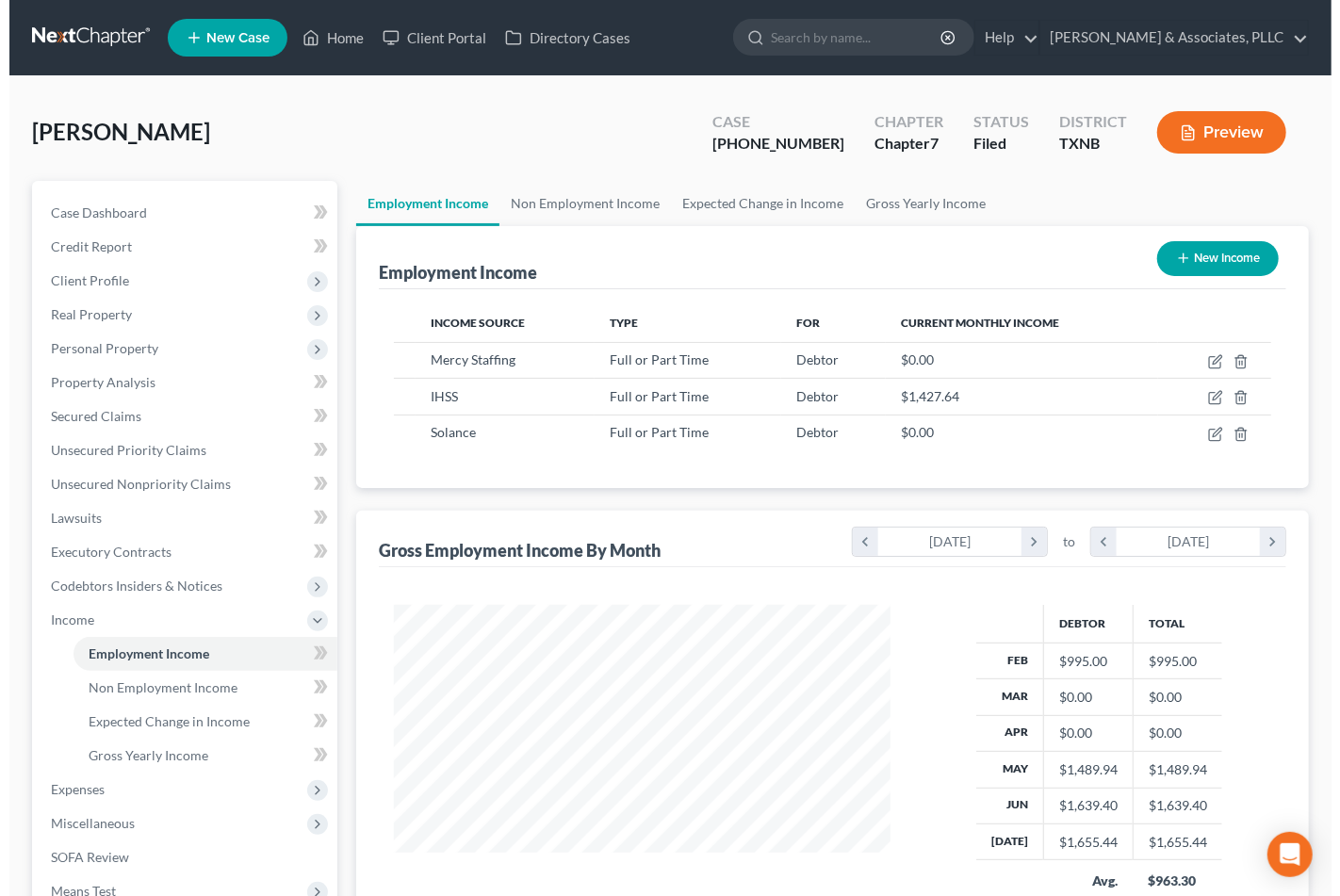
scroll to position [337, 534]
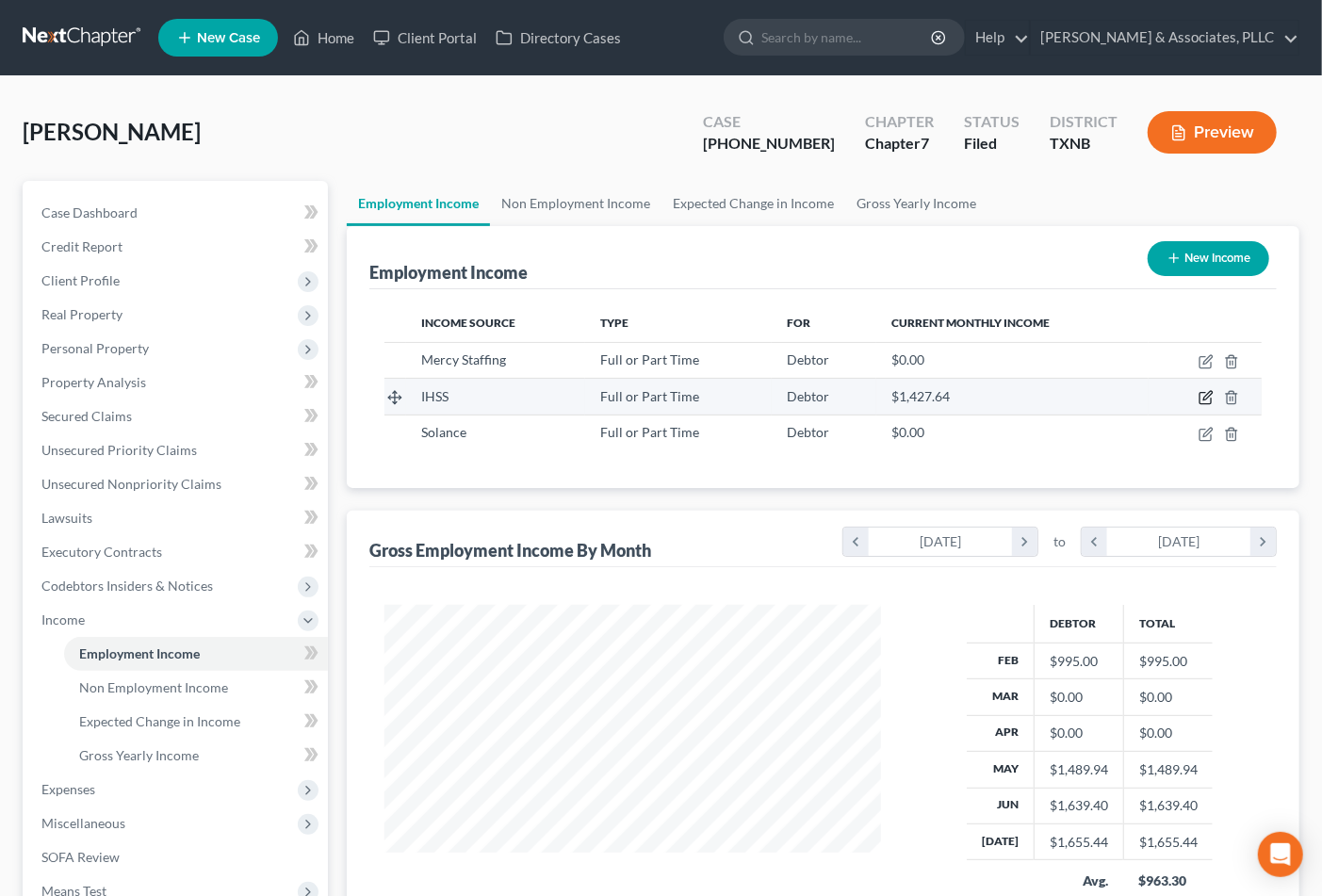
click at [1201, 394] on icon "button" at bounding box center [1206, 397] width 15 height 15
select select "0"
select select "4"
select select "2"
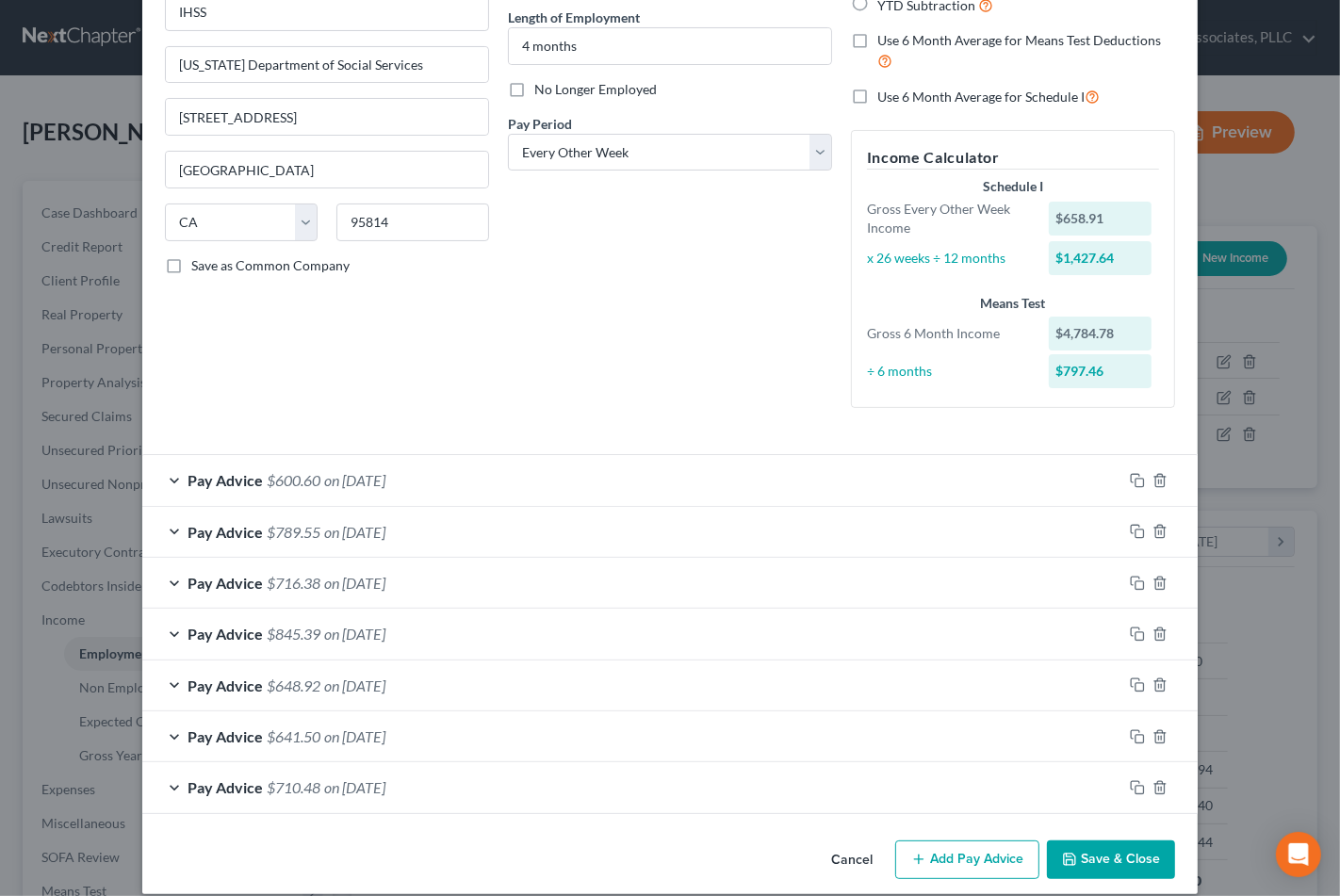
scroll to position [208, 0]
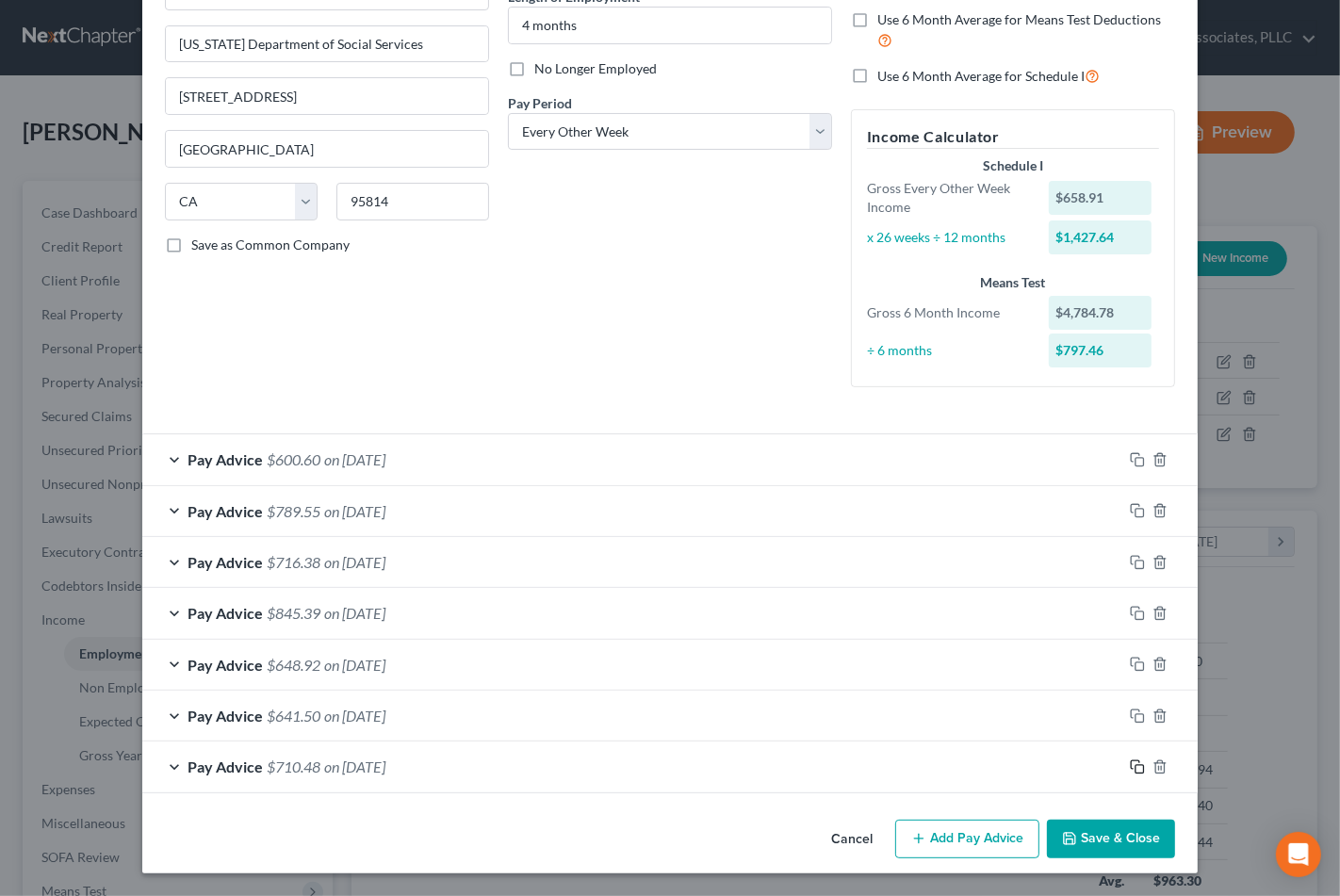
click at [1130, 768] on icon "button" at bounding box center [1138, 767] width 15 height 15
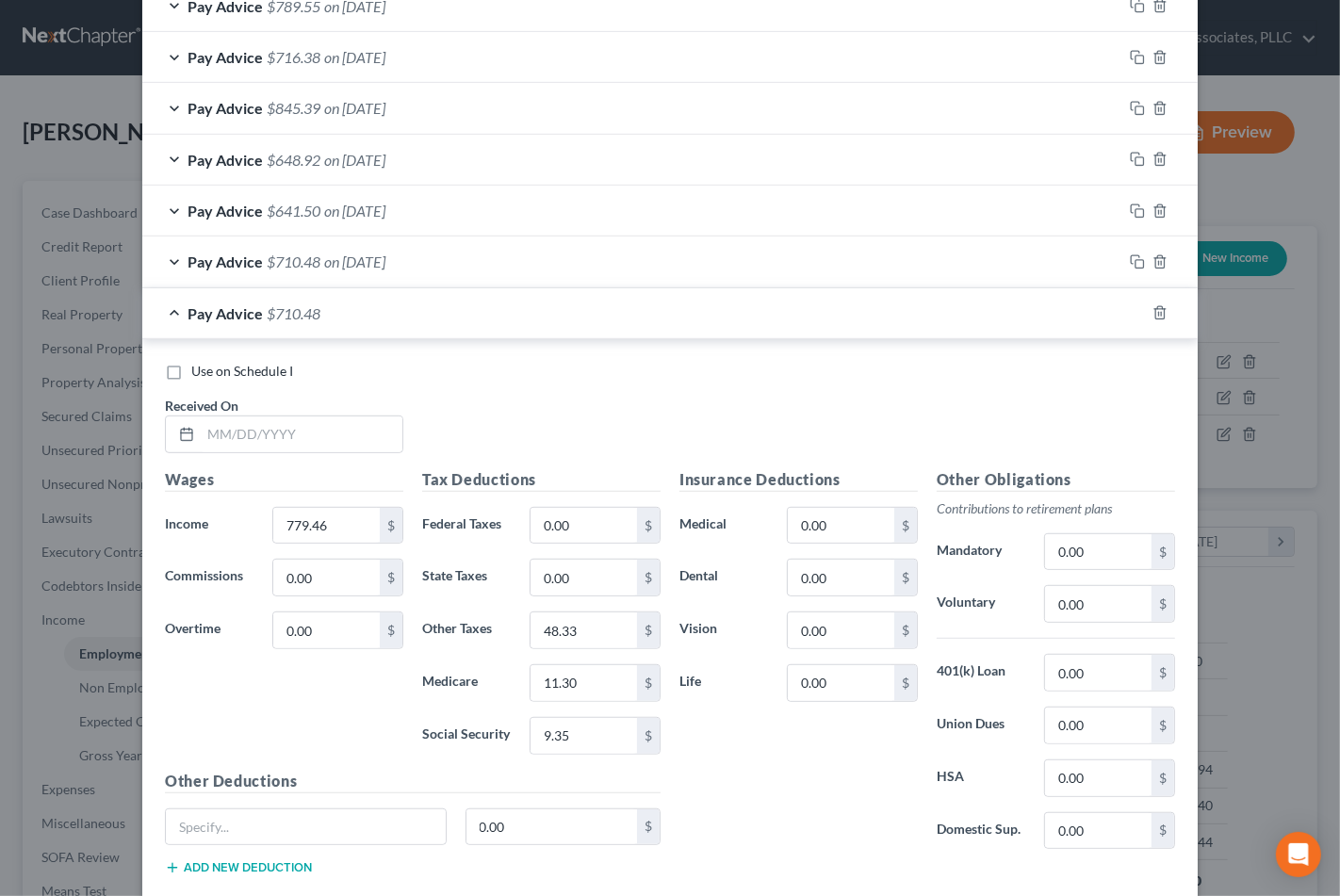
scroll to position [730, 0]
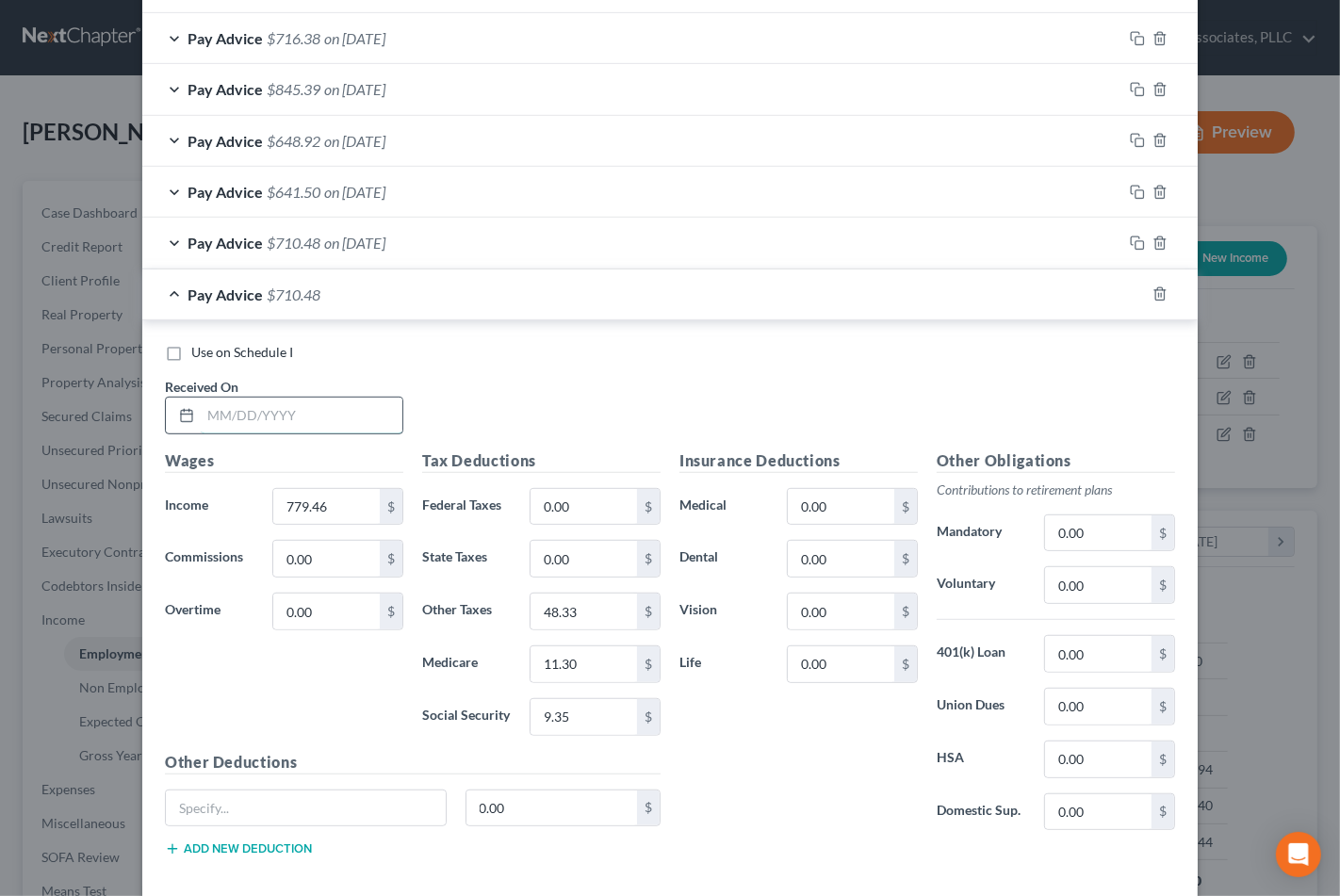
click at [297, 419] on input "text" at bounding box center [302, 415] width 202 height 36
type input "[DATE]"
click at [323, 510] on input "779.46" at bounding box center [326, 507] width 107 height 36
type input "1"
type input "711.94"
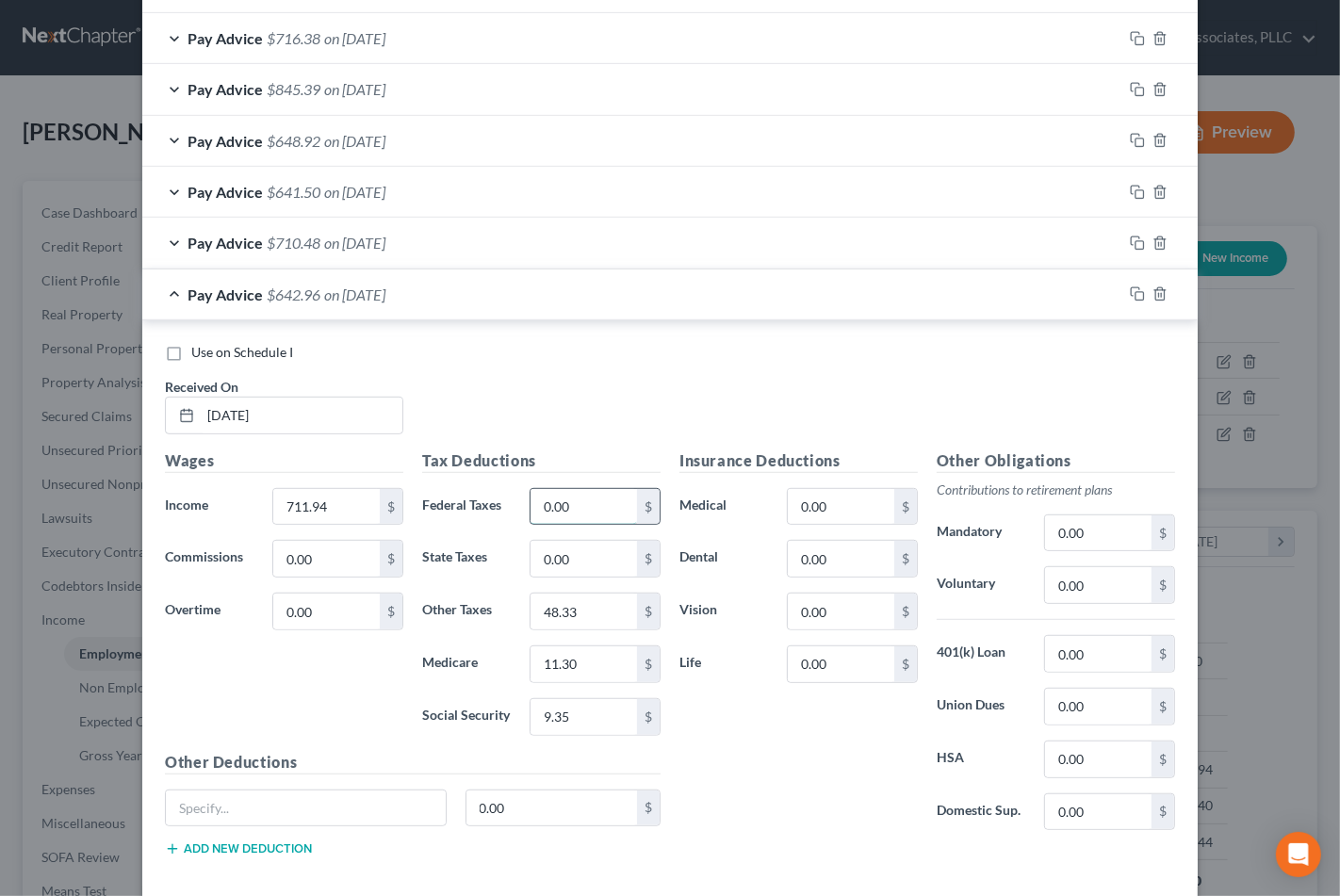
click at [596, 514] on input "0.00" at bounding box center [584, 507] width 107 height 36
click at [596, 610] on input "48.33" at bounding box center [584, 612] width 107 height 36
type input "44.14"
click at [579, 673] on input "11.30" at bounding box center [584, 665] width 107 height 36
type input "10.33"
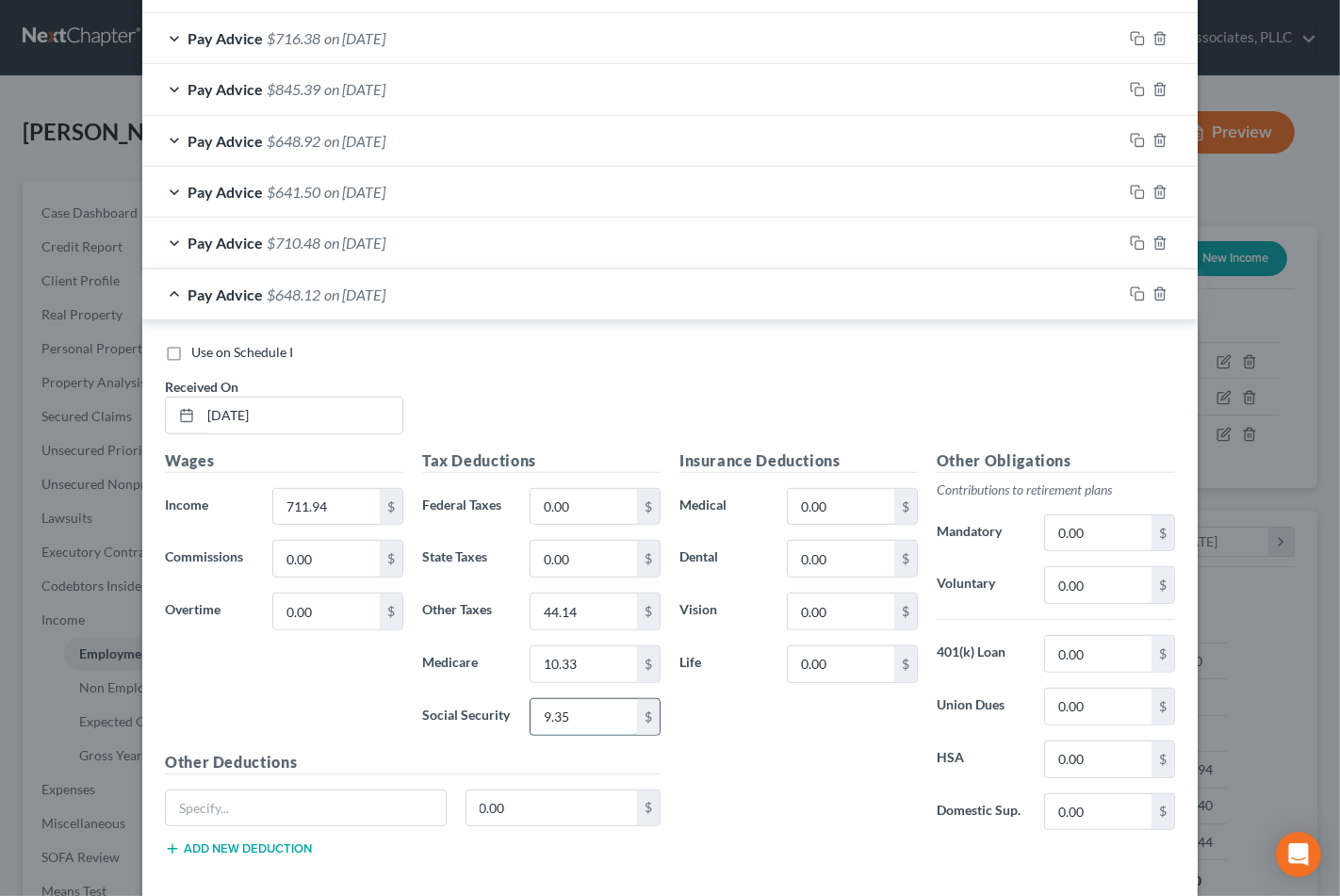
click at [531, 720] on input "9.35" at bounding box center [584, 717] width 107 height 36
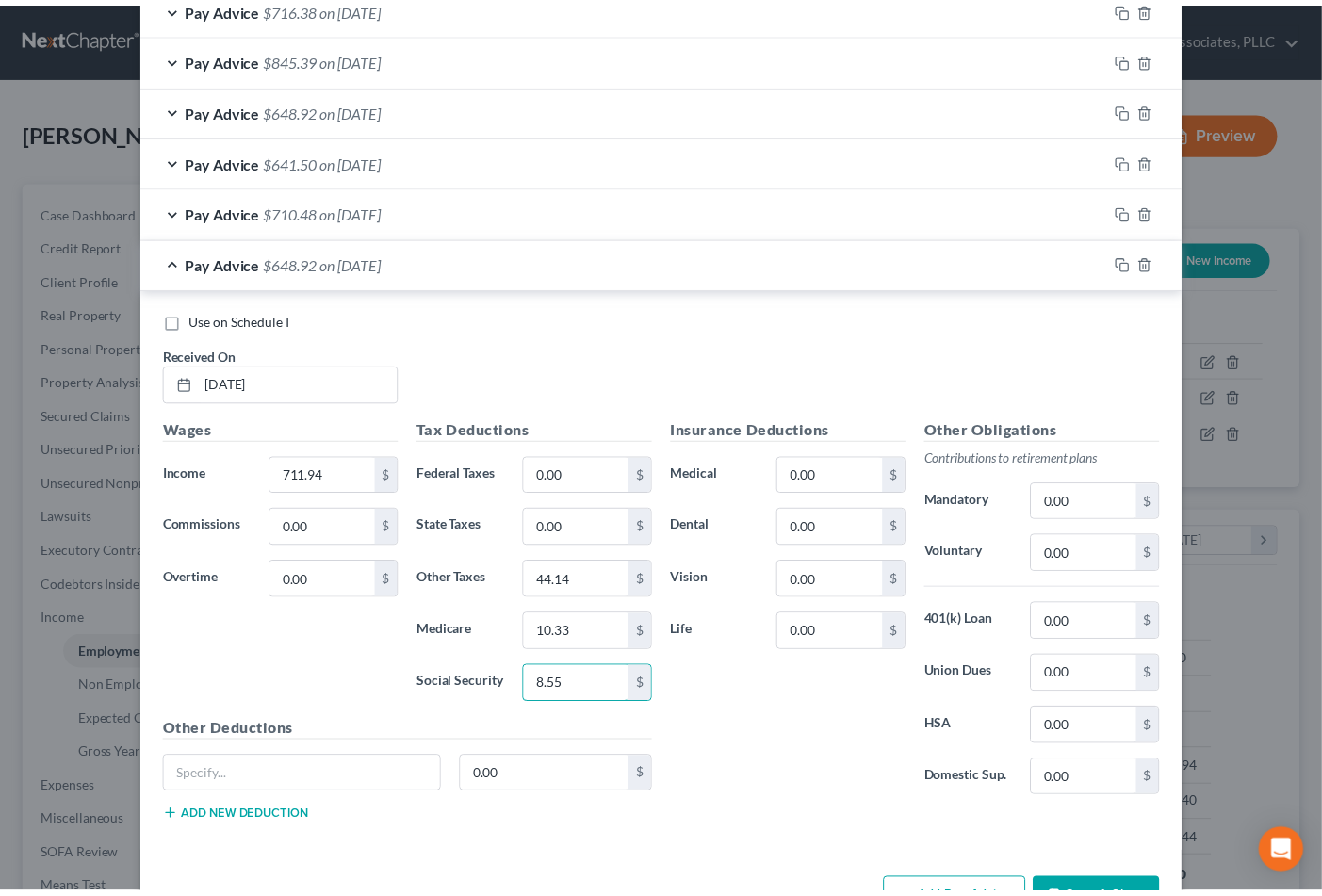
scroll to position [826, 0]
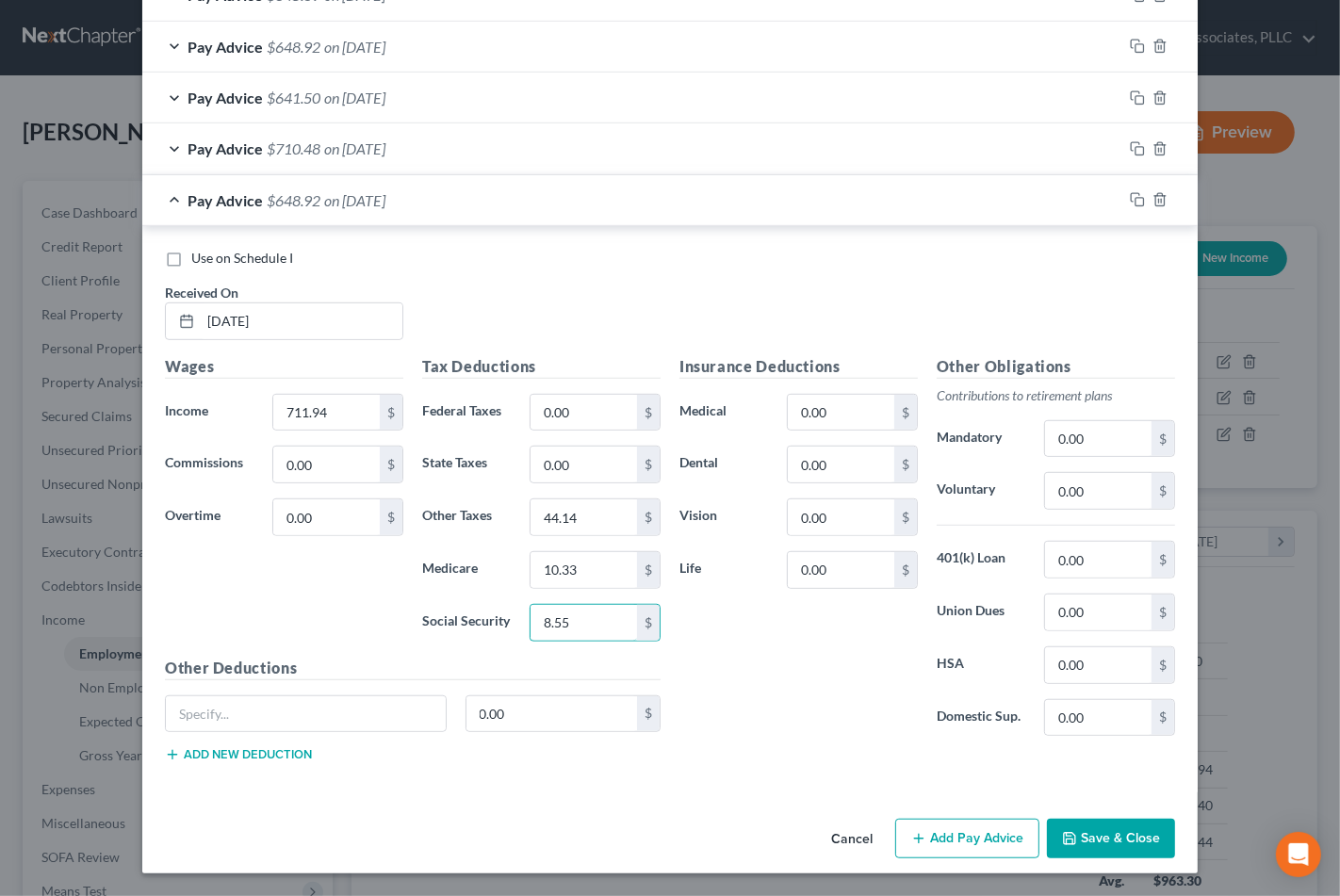
type input "8.55"
click at [1099, 838] on button "Save & Close" at bounding box center [1111, 838] width 128 height 40
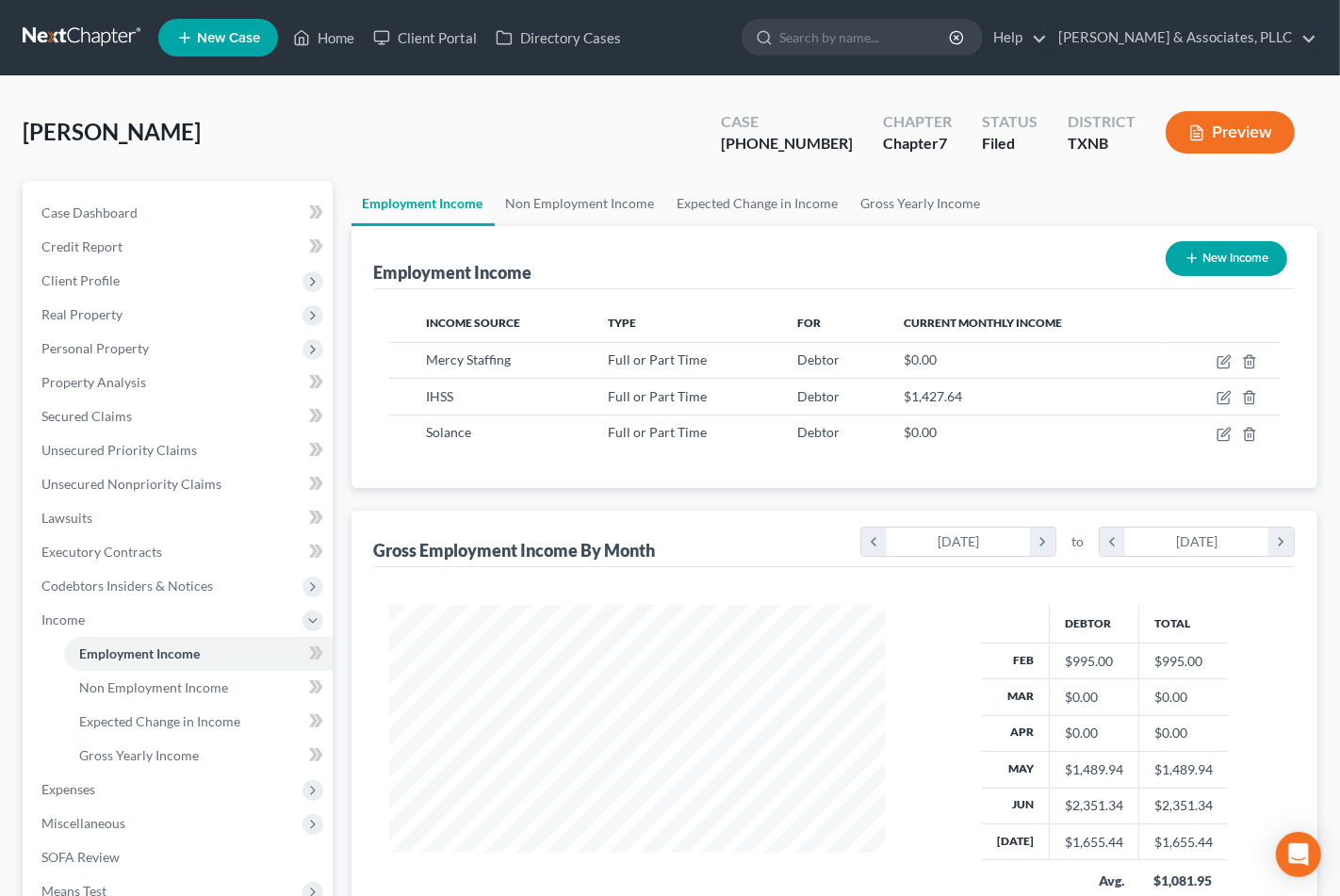
scroll to position [941903, 941882]
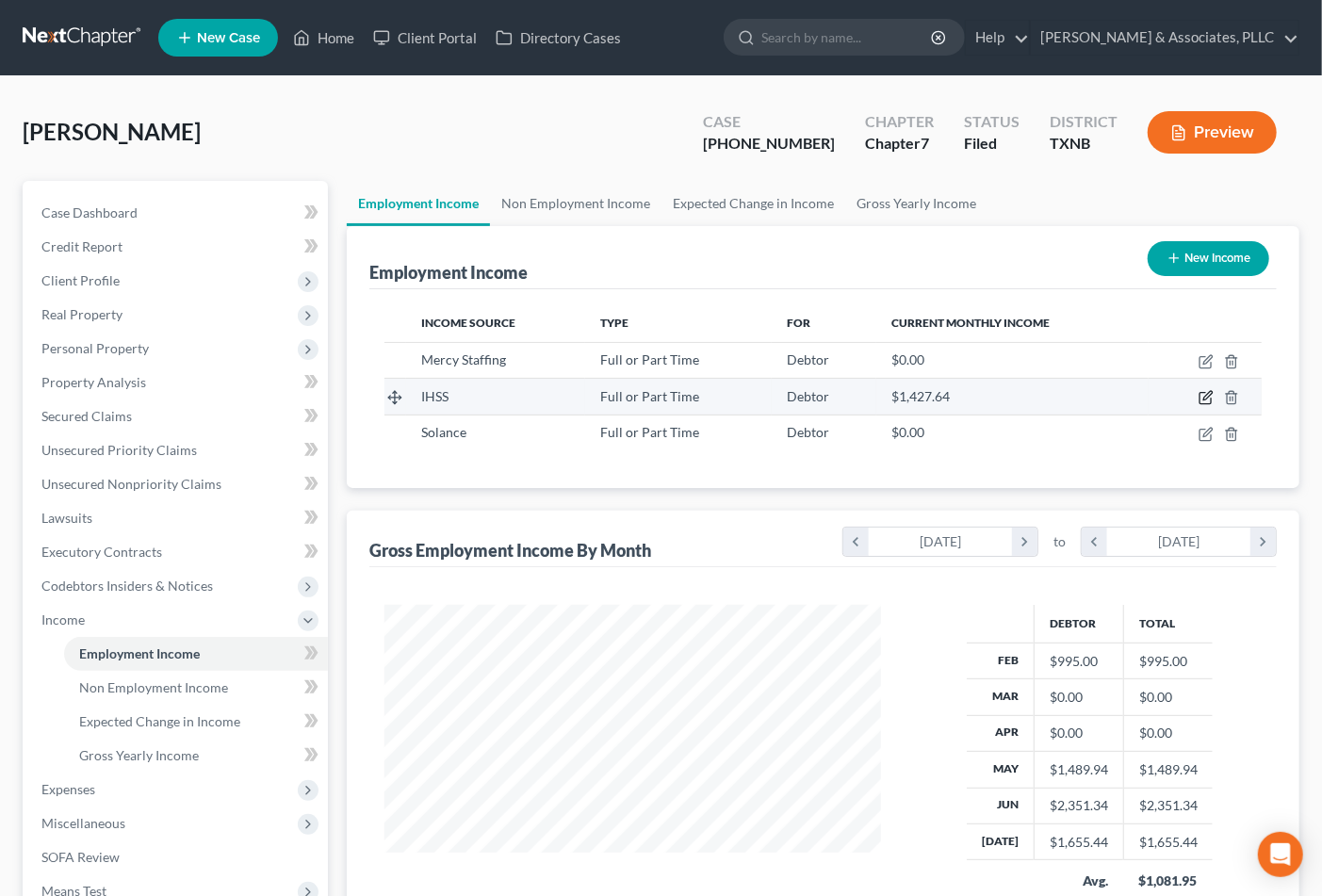
click at [1211, 398] on icon "button" at bounding box center [1205, 398] width 11 height 11
select select "0"
select select "4"
select select "2"
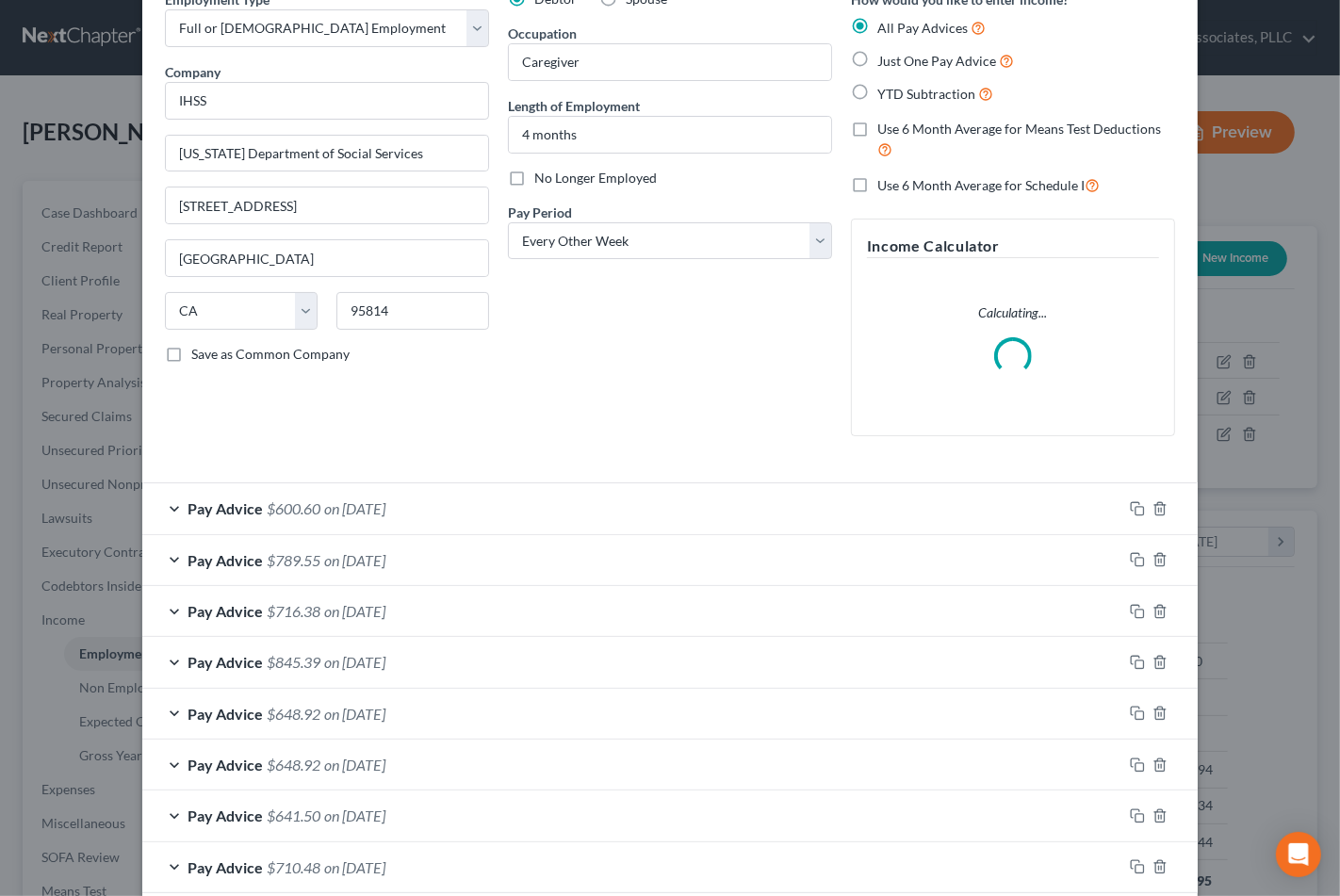
scroll to position [199, 0]
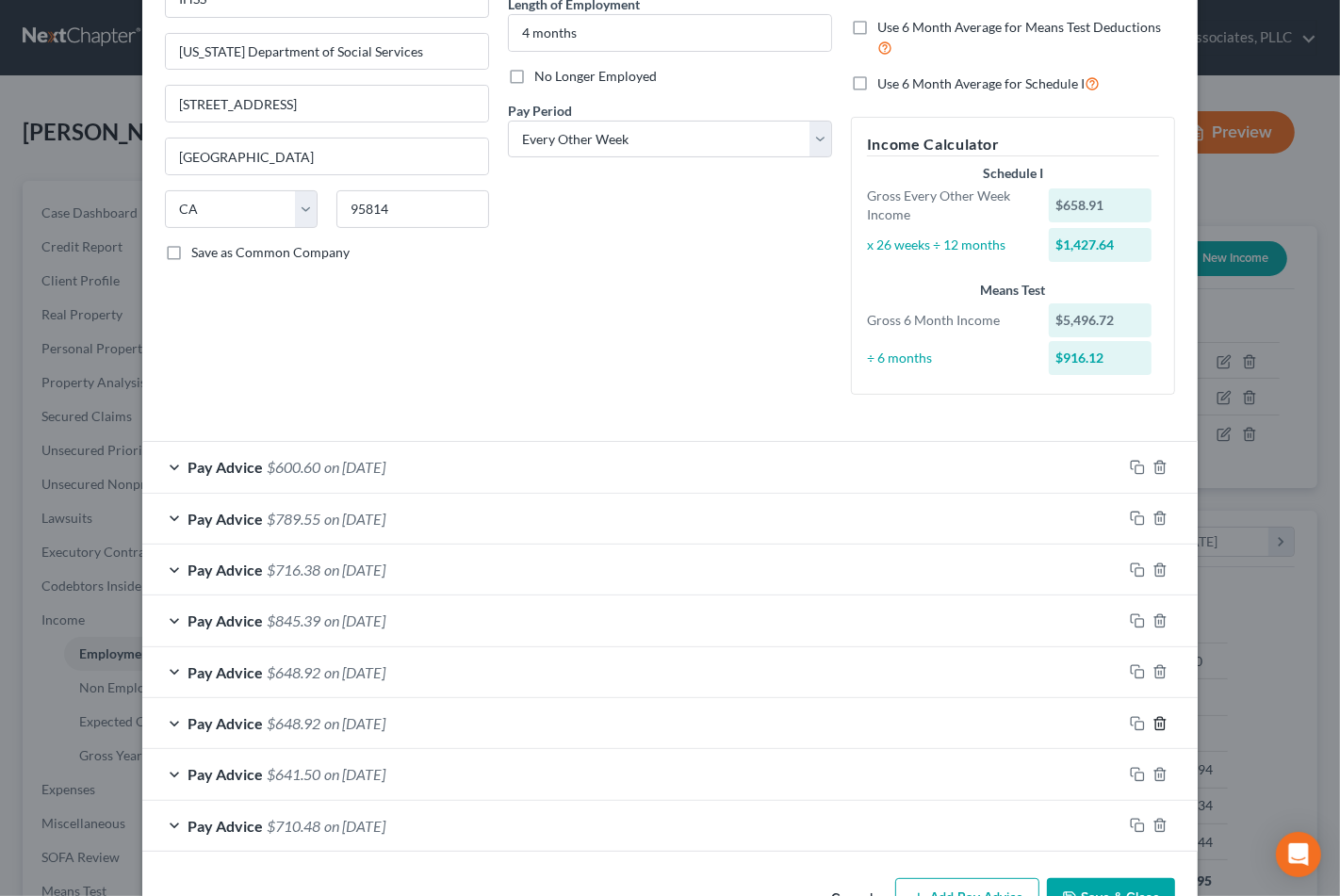
click at [1155, 722] on icon "button" at bounding box center [1161, 723] width 15 height 15
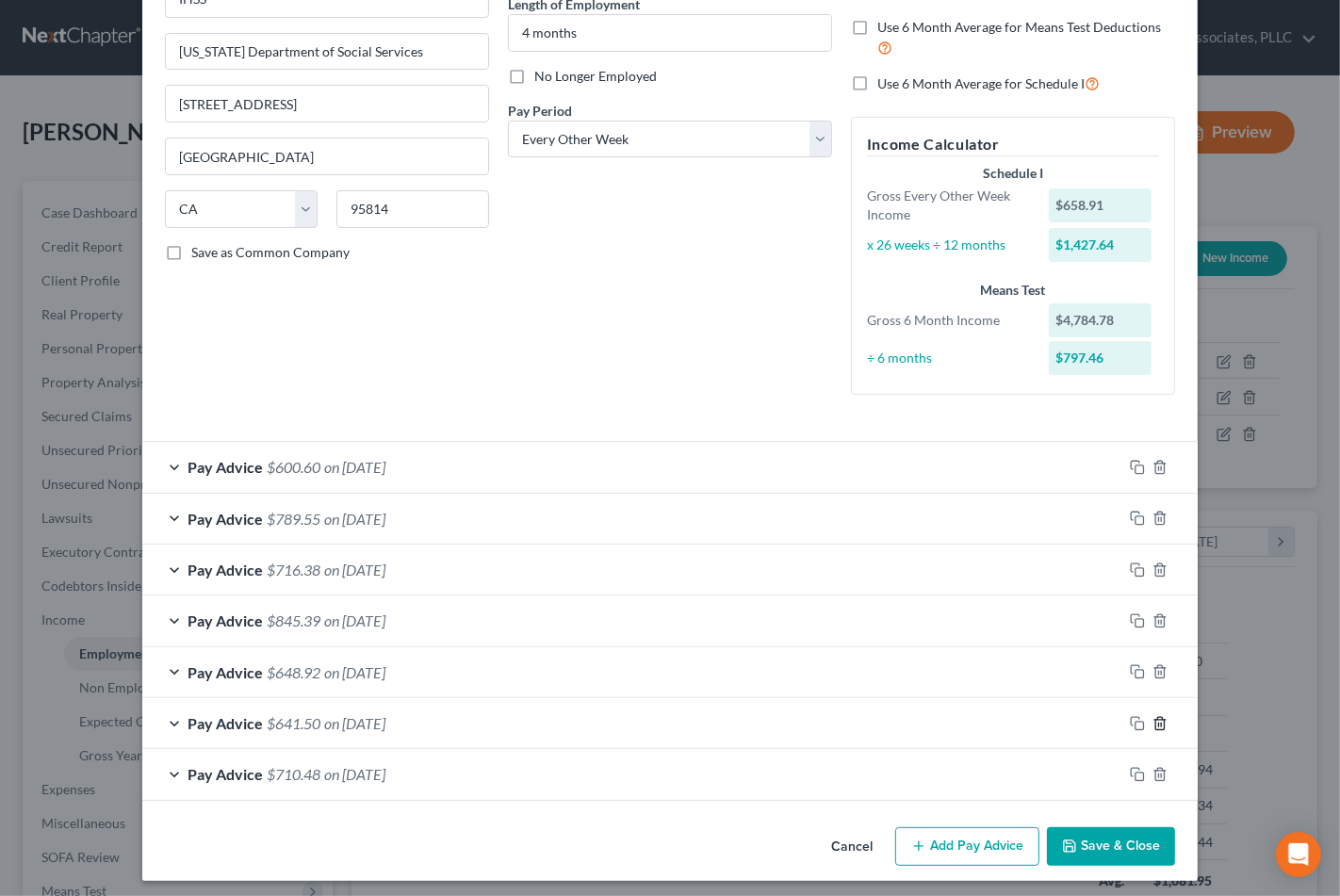
click at [1153, 720] on icon "button" at bounding box center [1161, 723] width 15 height 15
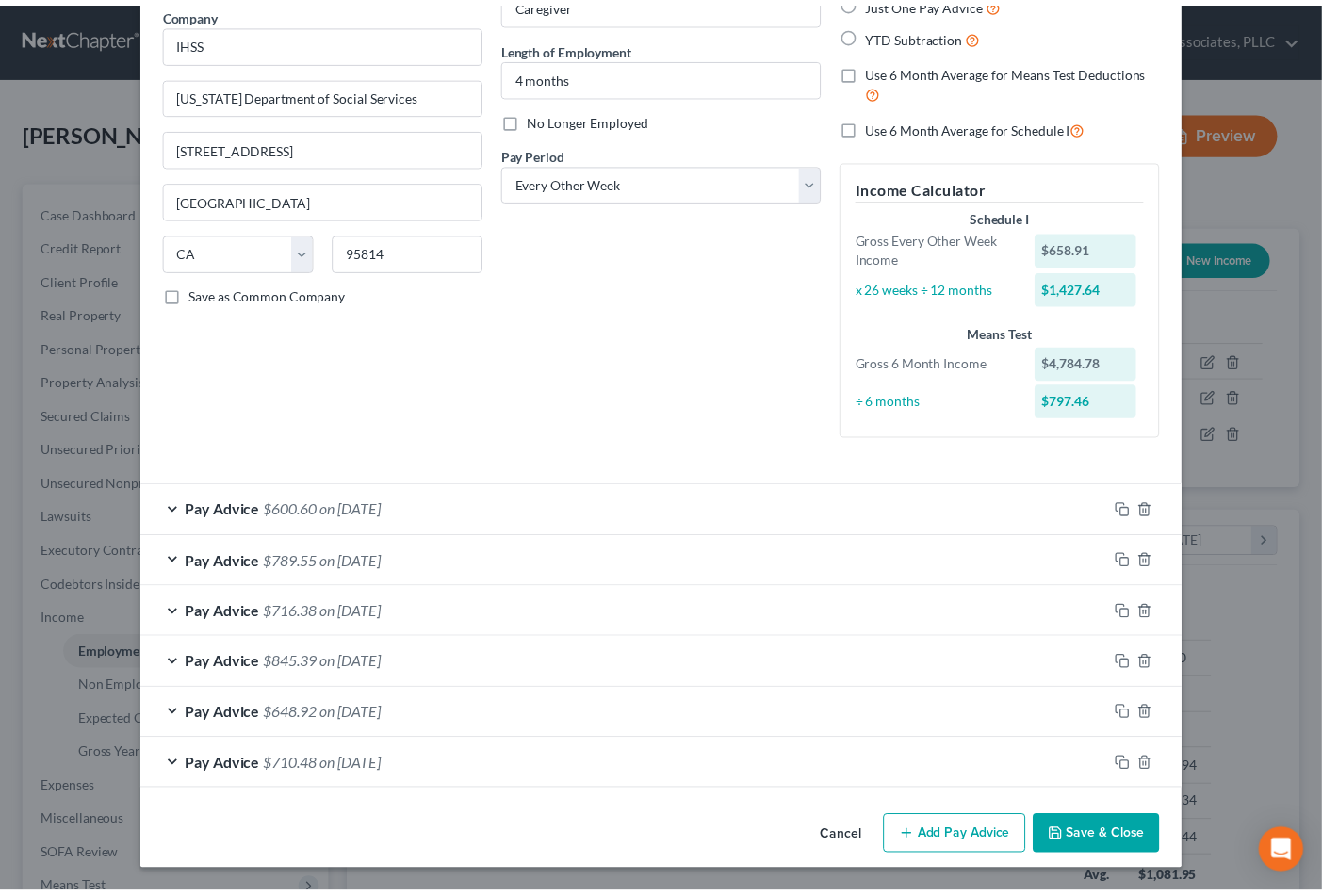
scroll to position [156, 0]
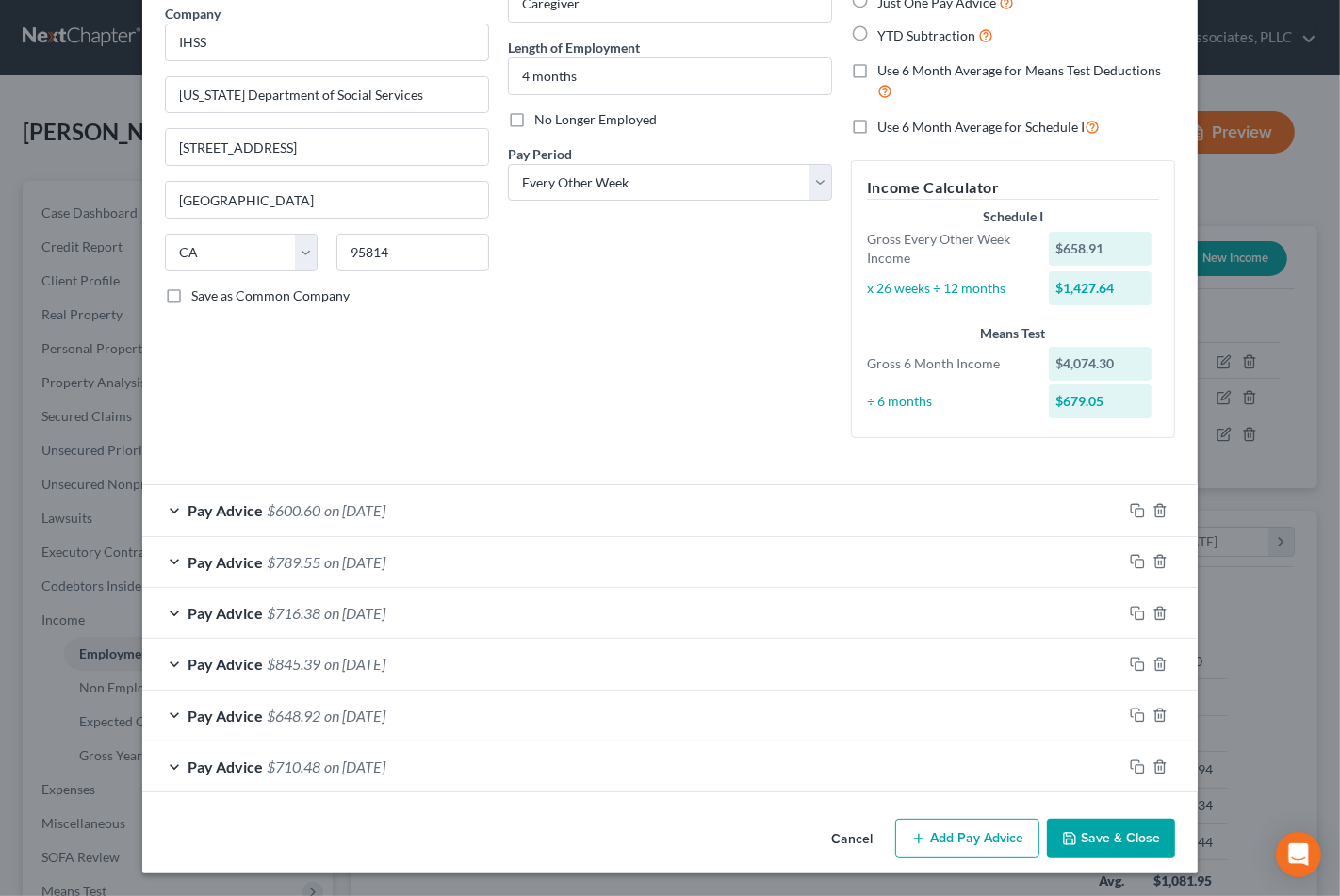
drag, startPoint x: 1091, startPoint y: 849, endPoint x: 1077, endPoint y: 838, distance: 17.8
click at [1090, 846] on button "Save & Close" at bounding box center [1111, 838] width 128 height 40
click at [1100, 837] on button "Save & Close" at bounding box center [1111, 838] width 128 height 40
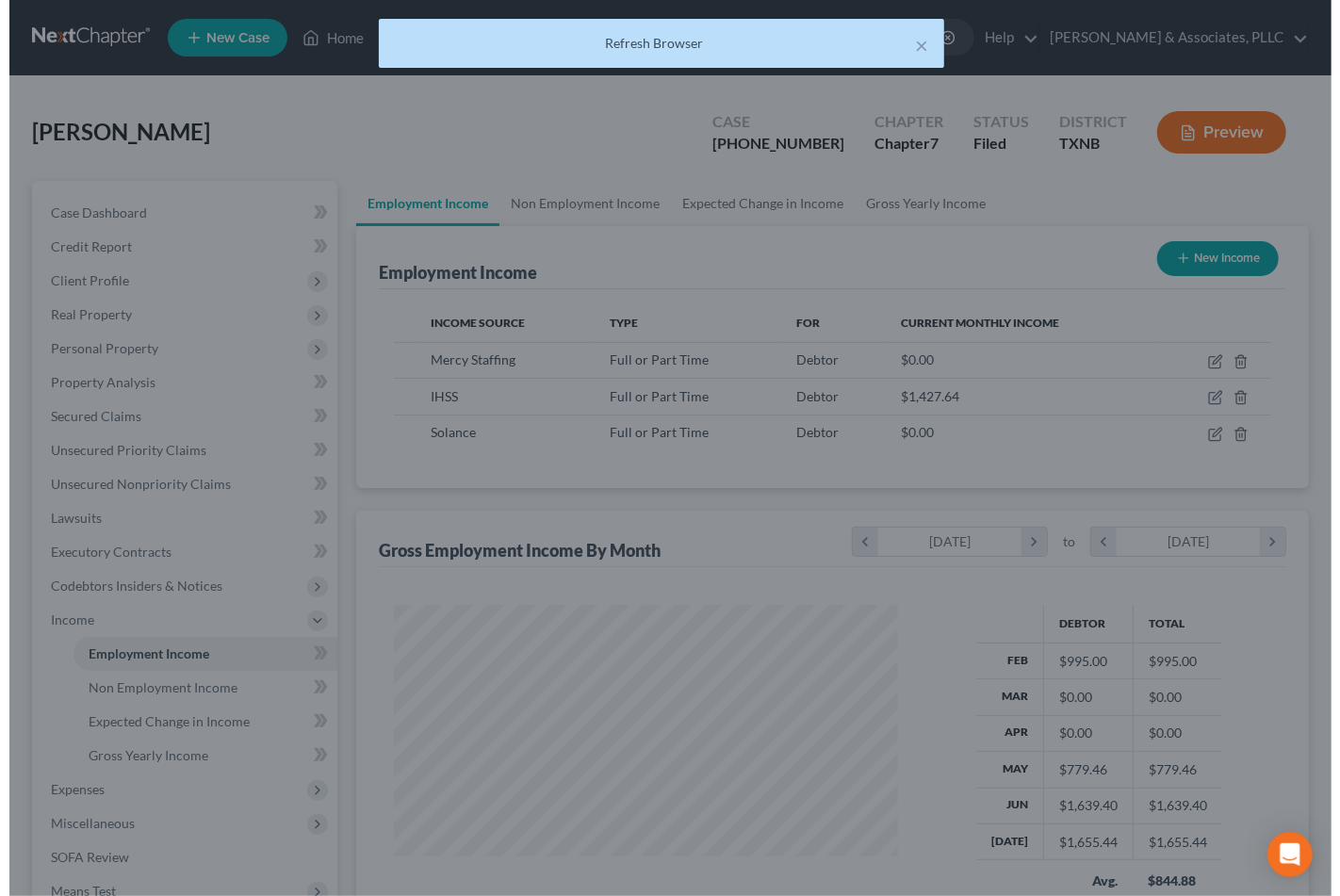
scroll to position [941903, 941882]
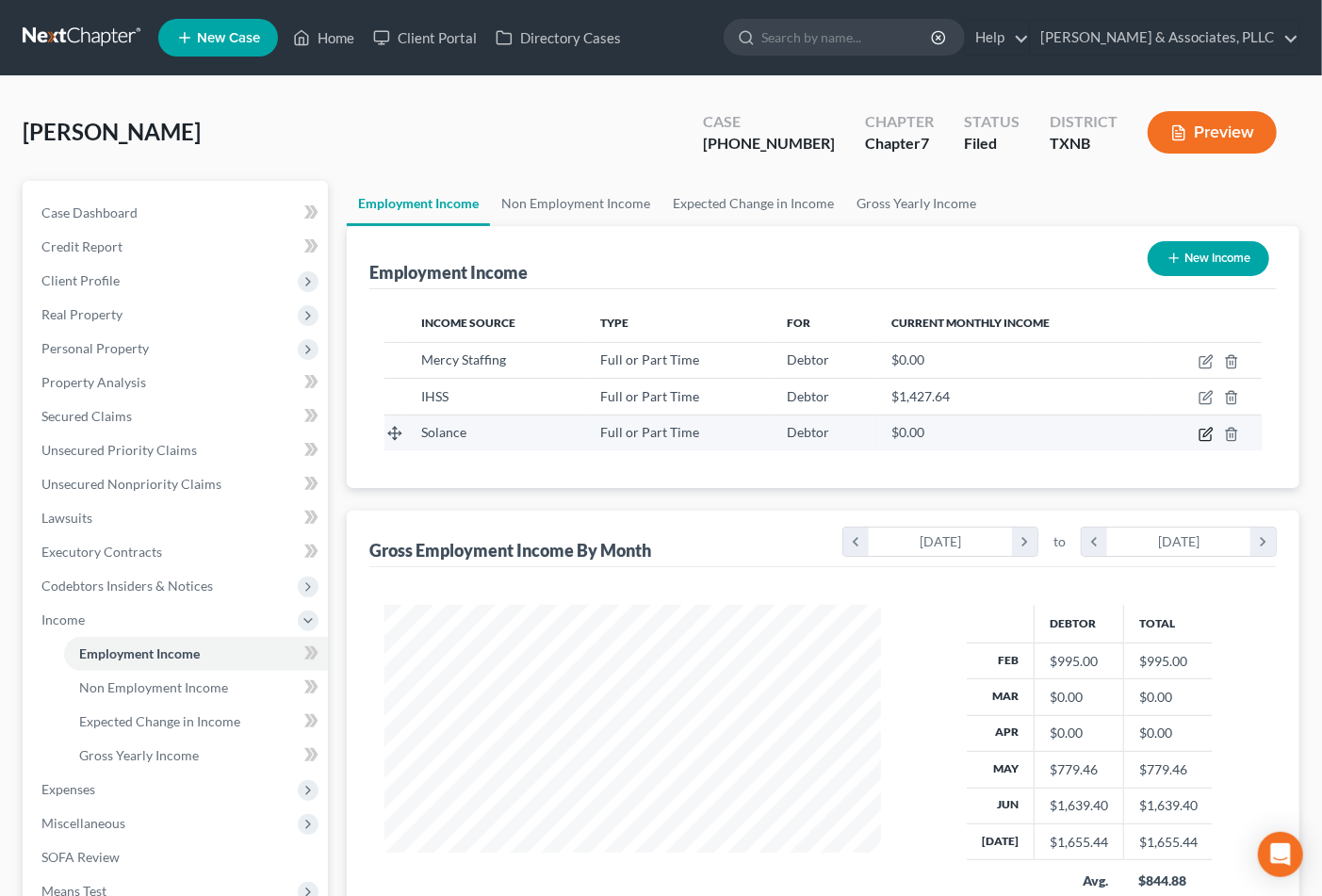
click at [1206, 431] on icon "button" at bounding box center [1207, 431] width 8 height 8
select select "0"
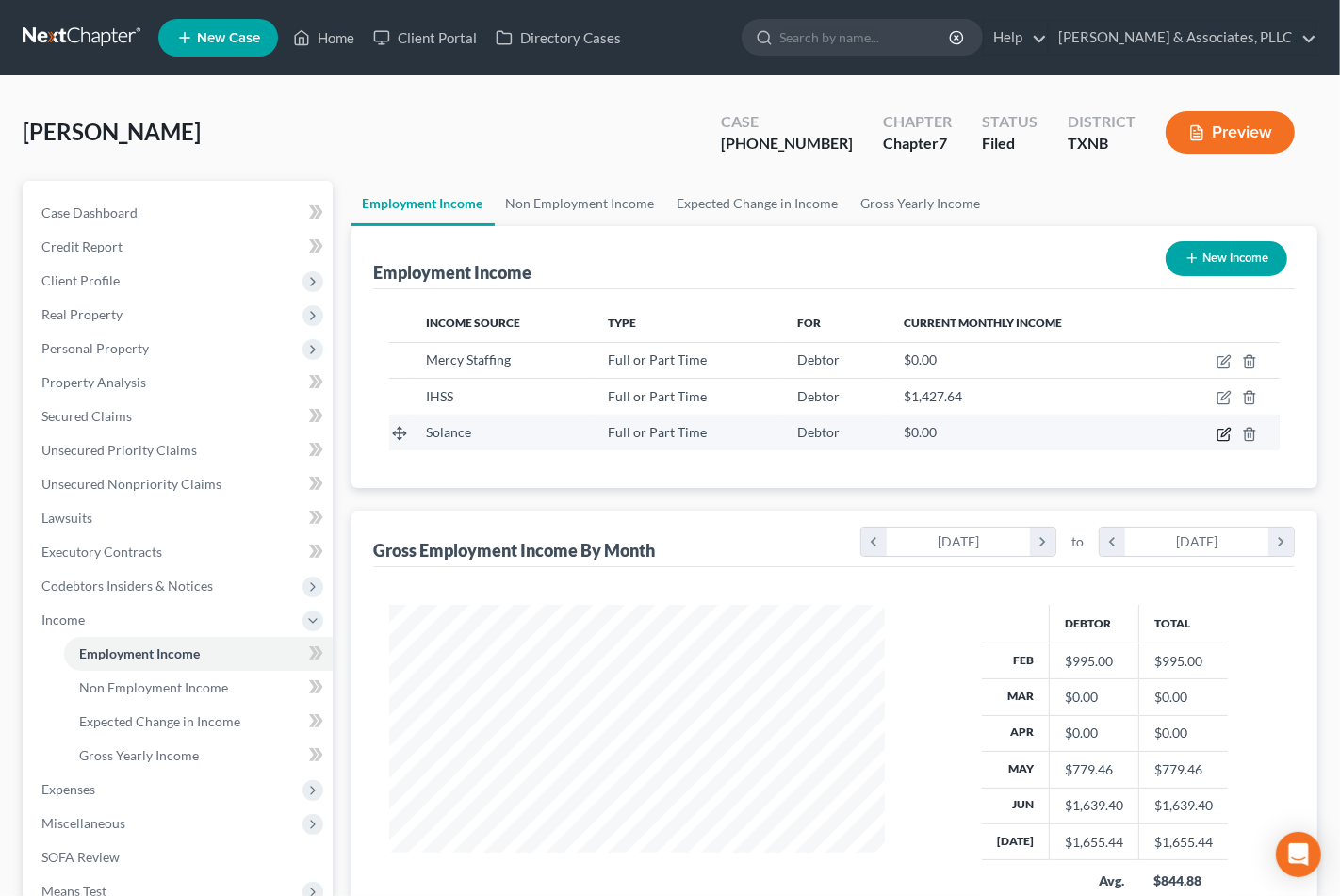
scroll to position [337, 542]
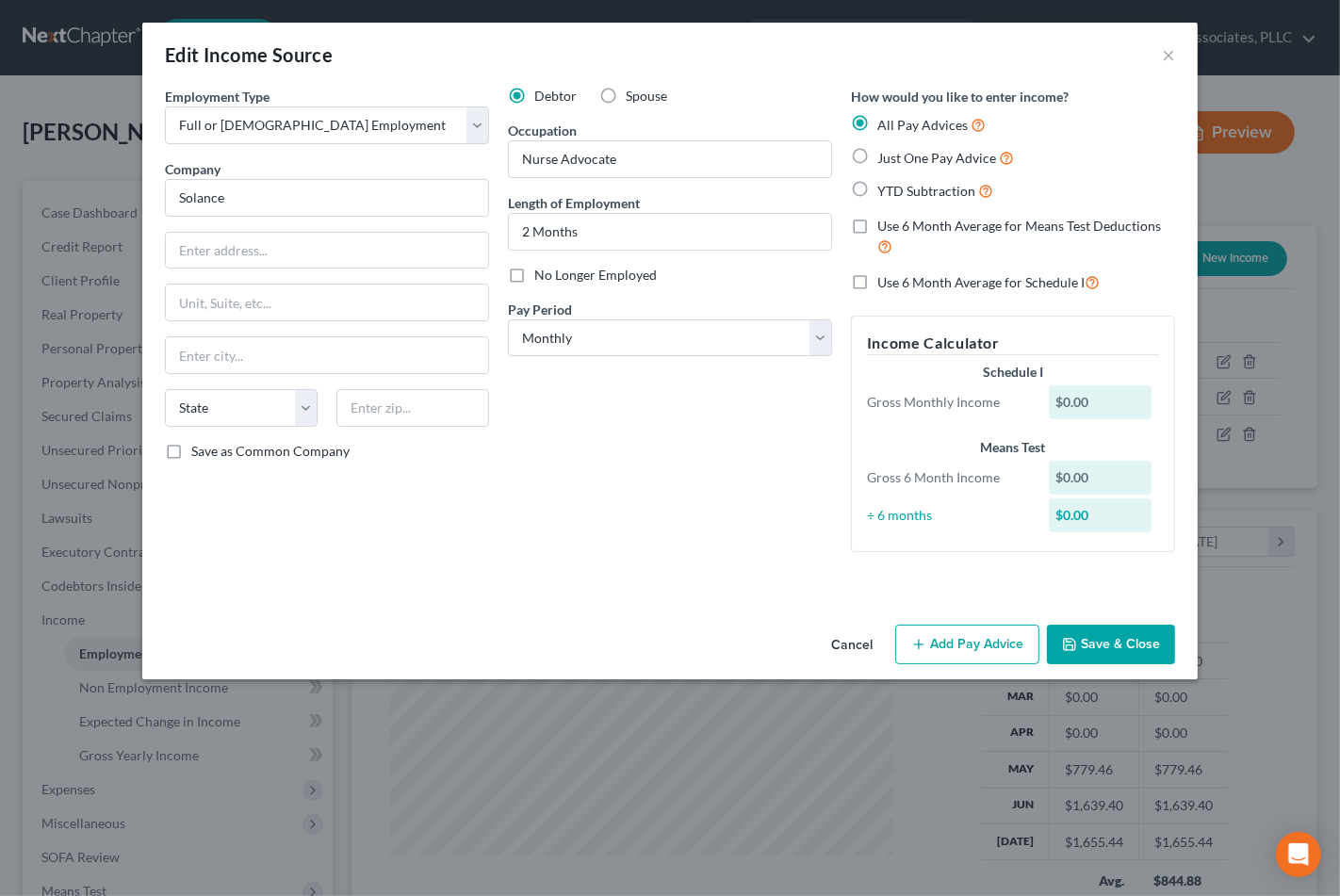
click at [586, 441] on div "Debtor Spouse Occupation Nurse Advocate Length of Employment 2 Months No Longer…" at bounding box center [670, 327] width 343 height 481
click at [956, 632] on button "Add Pay Advice" at bounding box center [967, 645] width 144 height 40
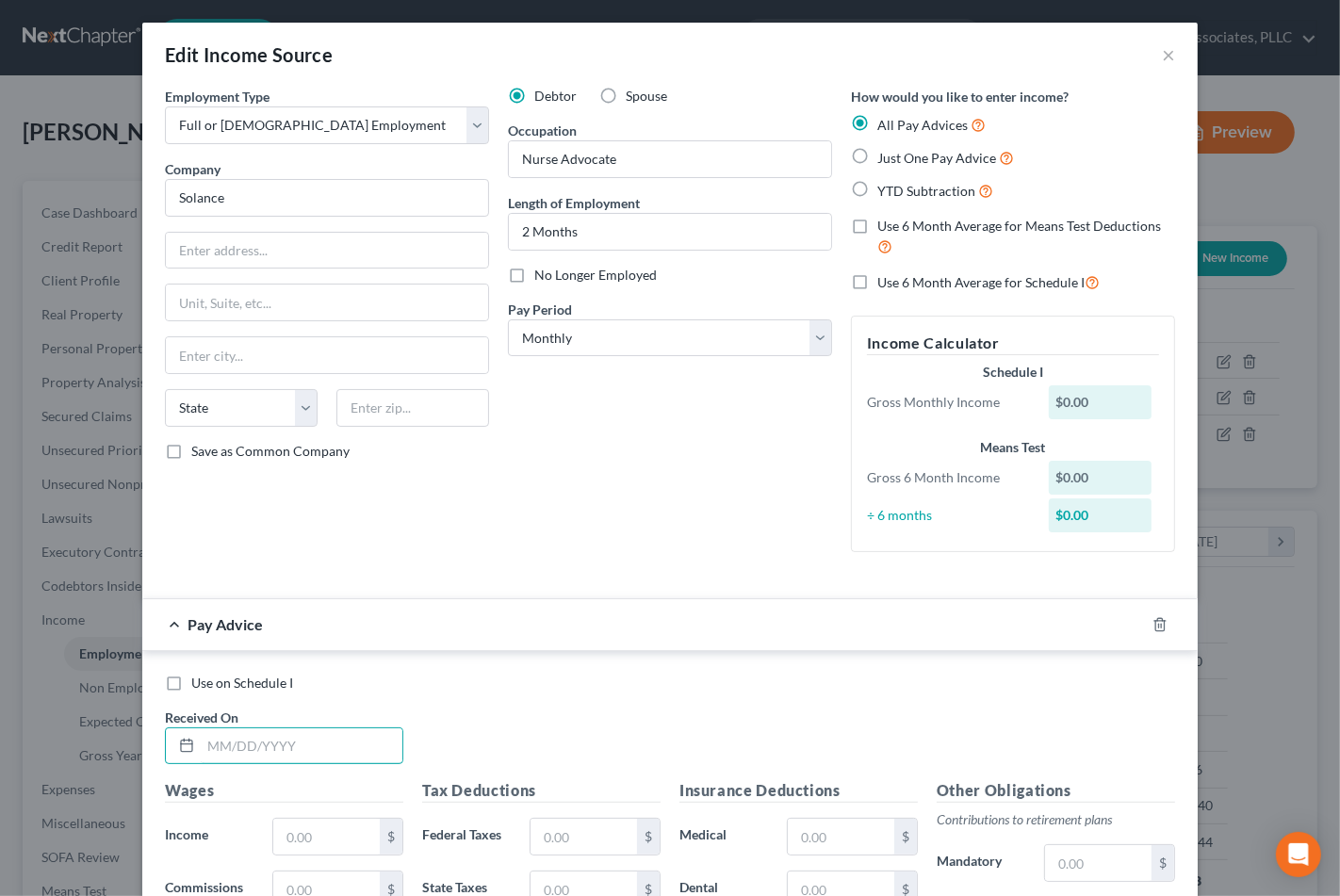
drag, startPoint x: 288, startPoint y: 749, endPoint x: 288, endPoint y: 720, distance: 29.0
click at [288, 720] on div "Received On *" at bounding box center [284, 735] width 257 height 58
type input "4"
click at [308, 745] on input "text" at bounding box center [302, 746] width 202 height 36
type input "0"
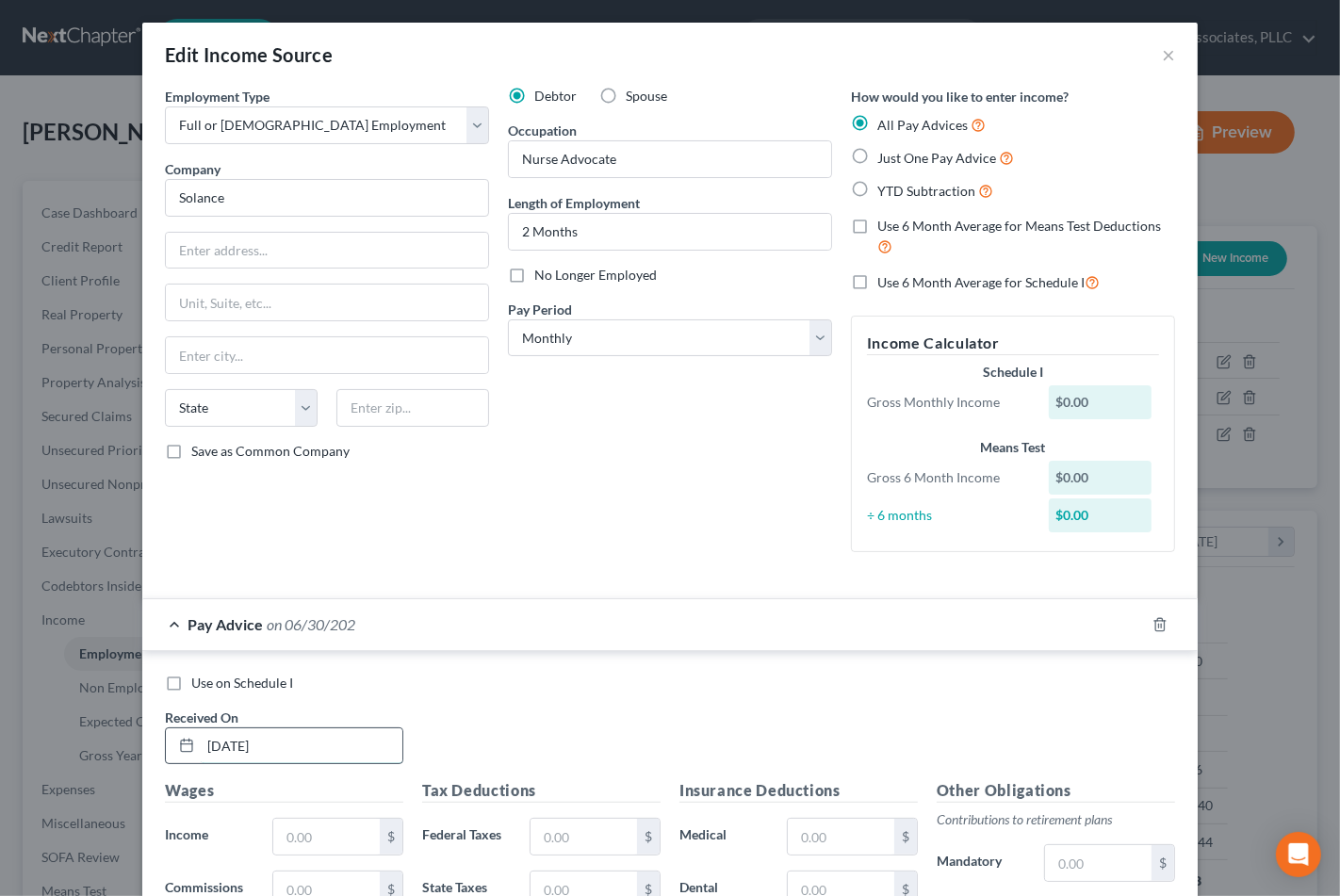
type input "[DATE]"
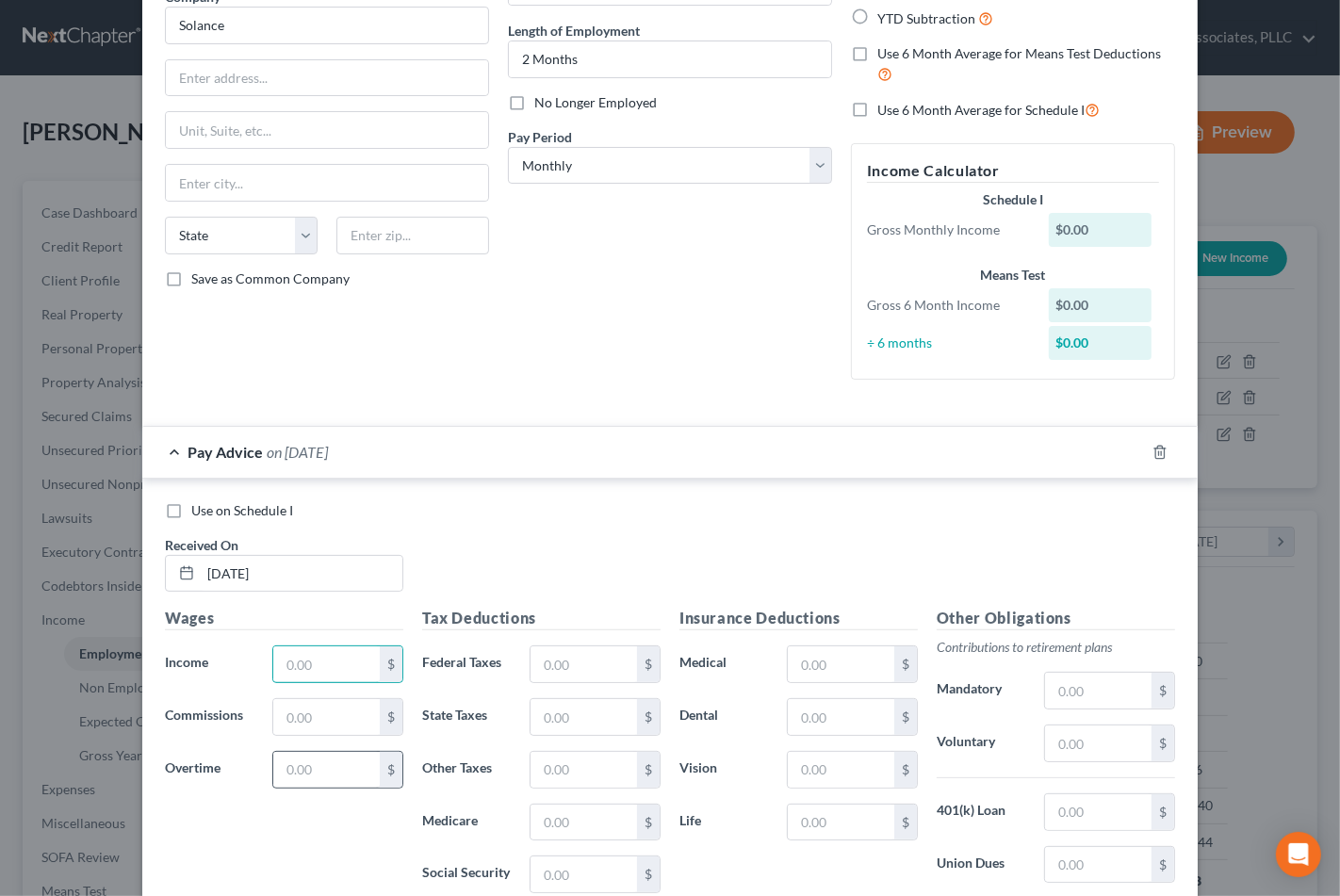
scroll to position [210, 0]
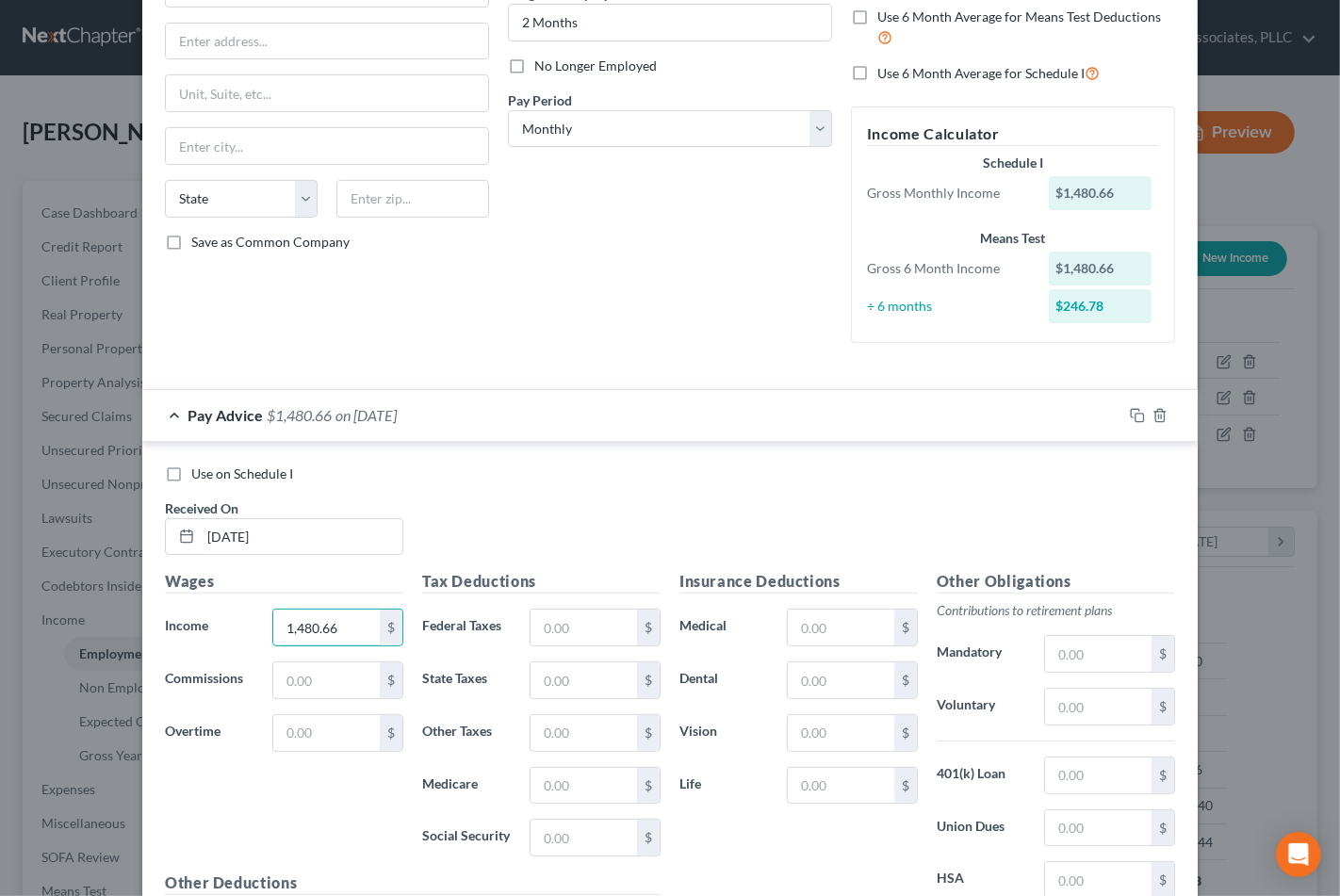
type input "1,480.66"
click at [851, 465] on div "Use on Schedule I" at bounding box center [670, 474] width 1010 height 19
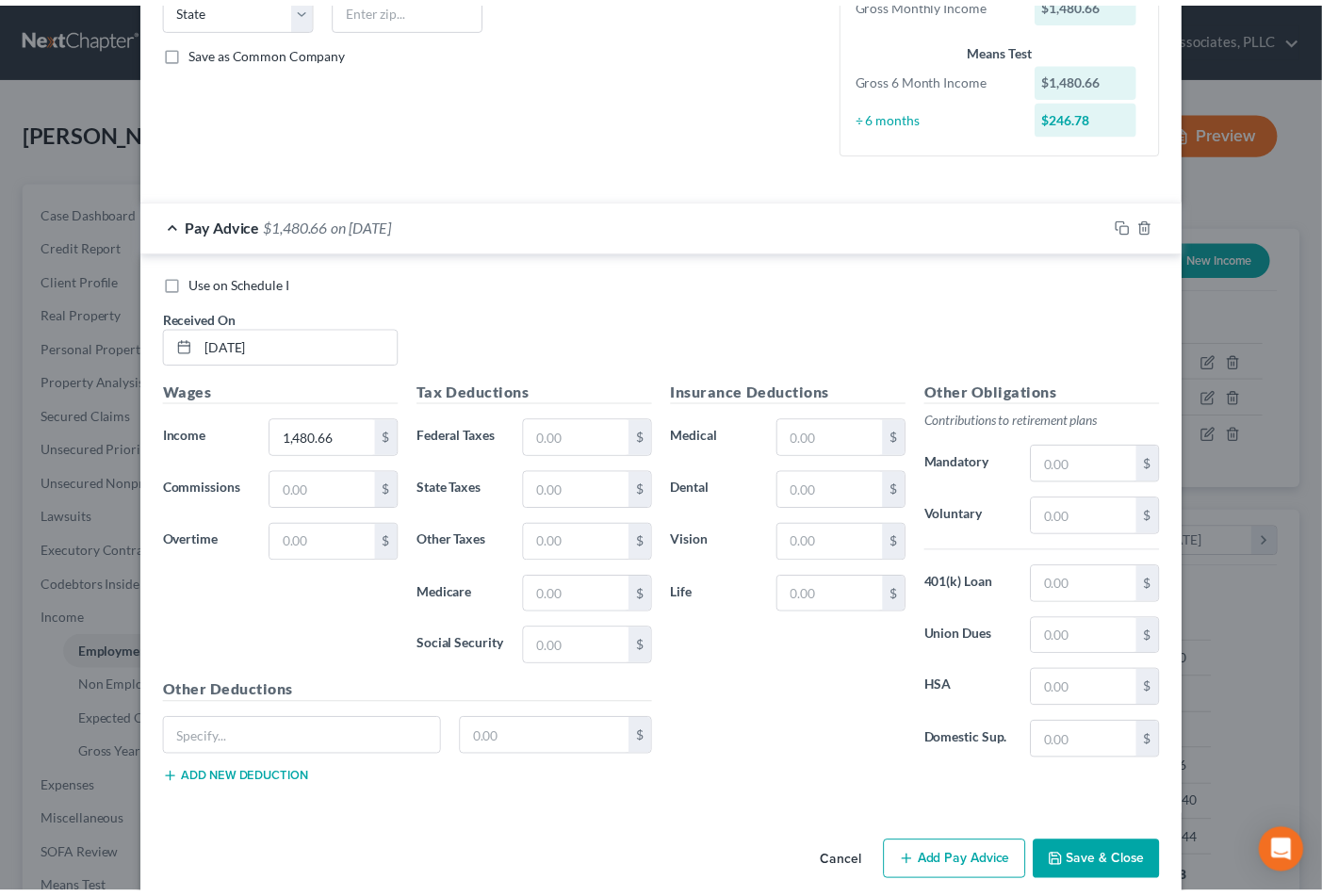
scroll to position [426, 0]
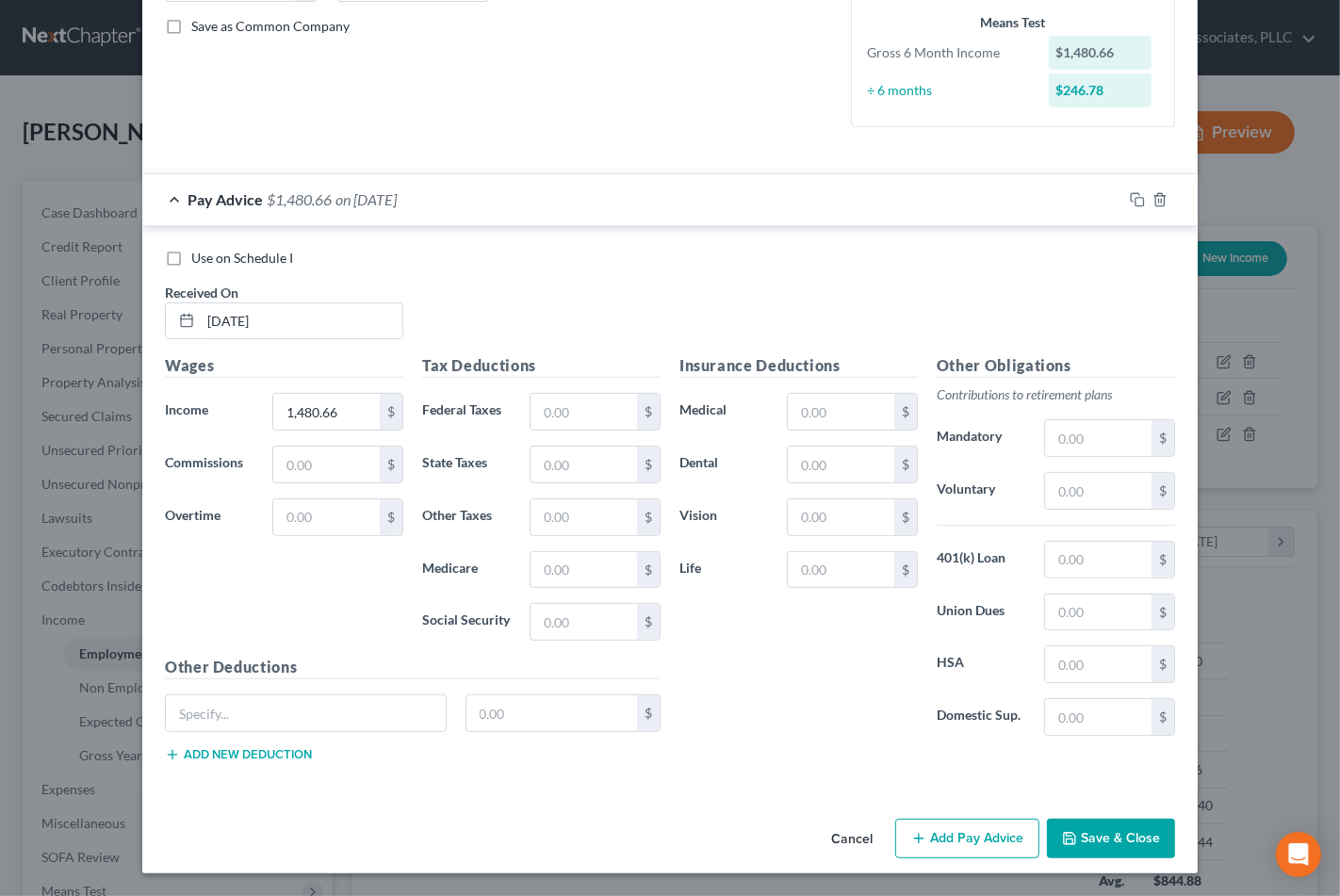
click at [1135, 836] on button "Save & Close" at bounding box center [1111, 838] width 128 height 40
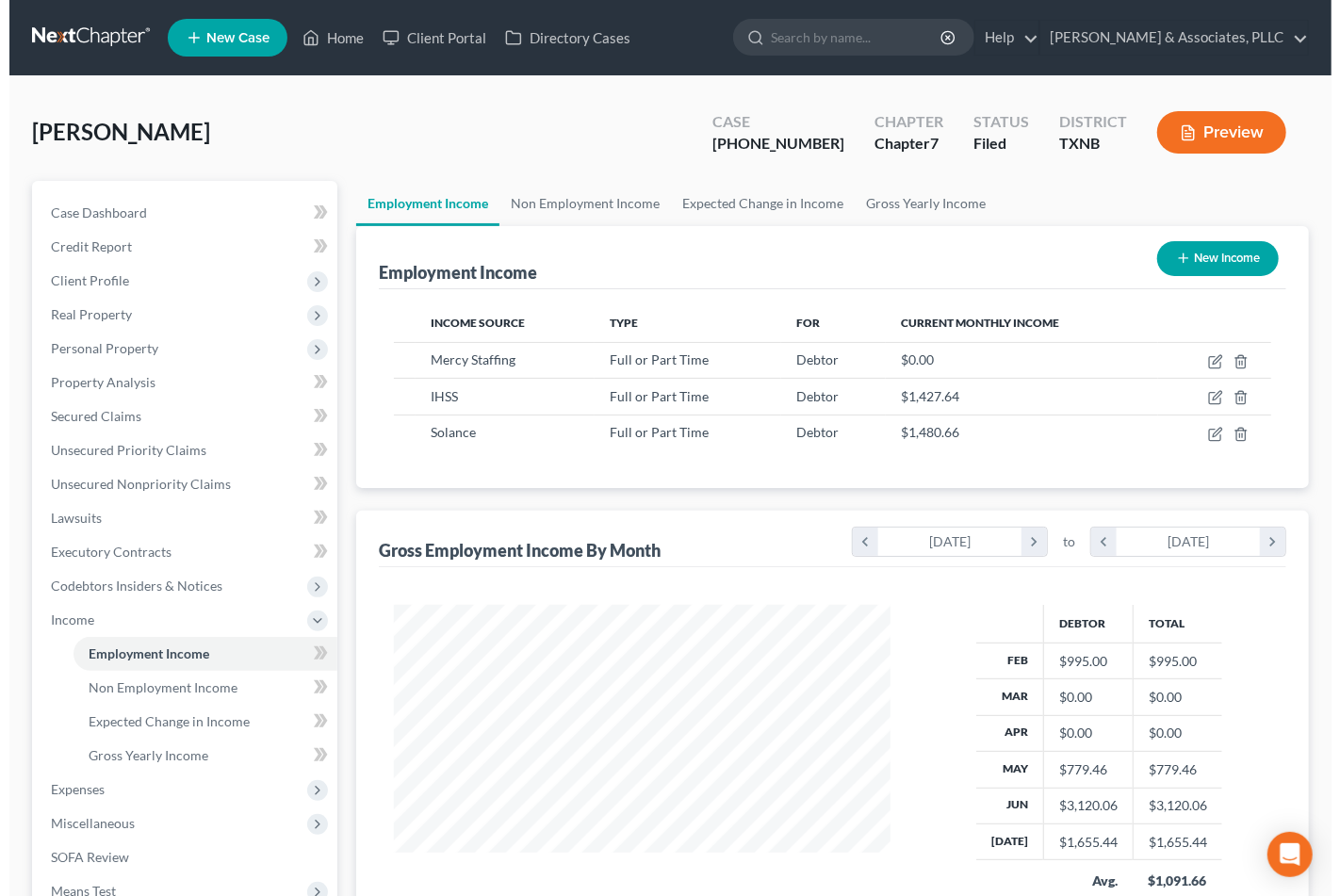
scroll to position [941903, 941882]
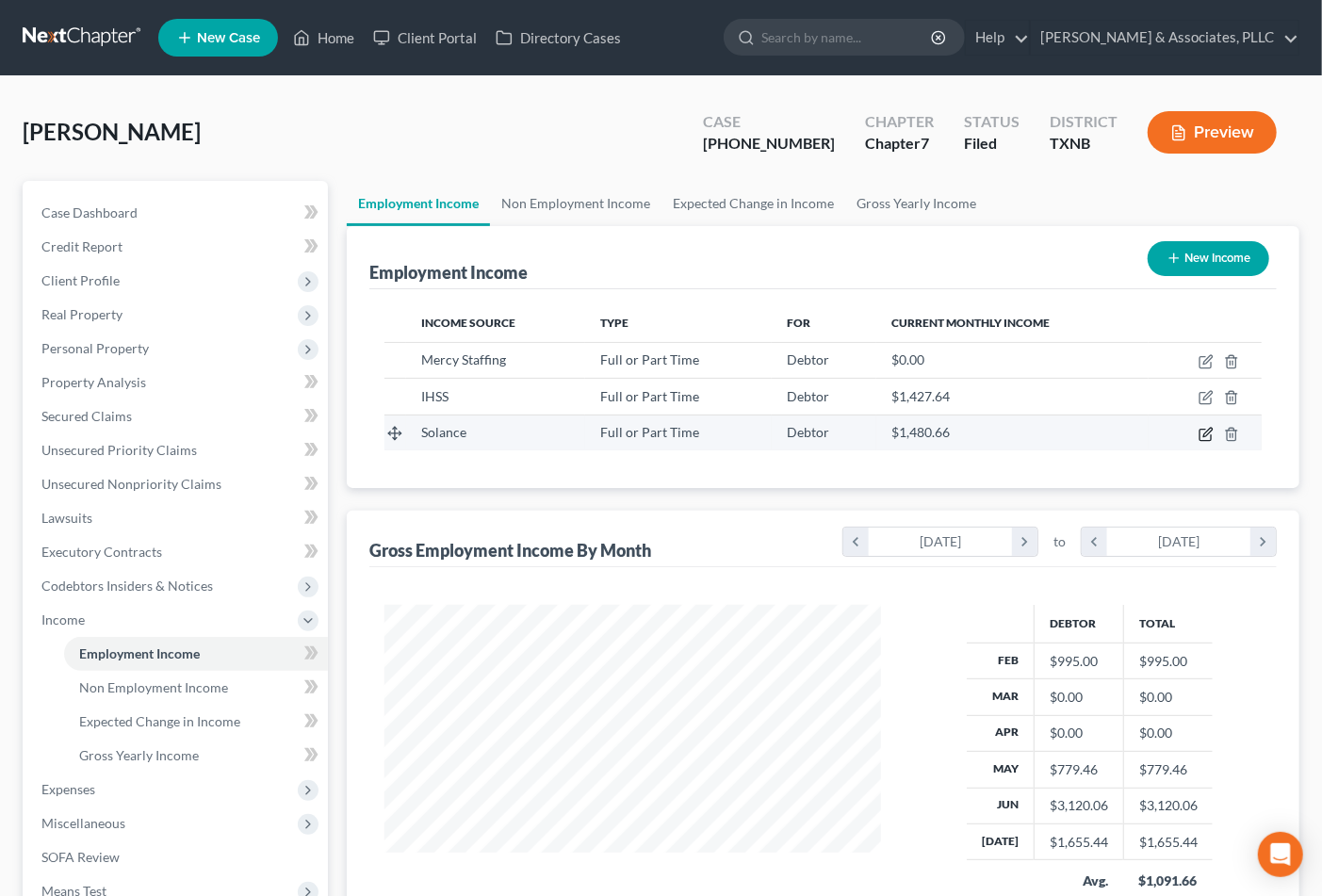
click at [1208, 434] on icon "button" at bounding box center [1207, 431] width 8 height 8
select select "0"
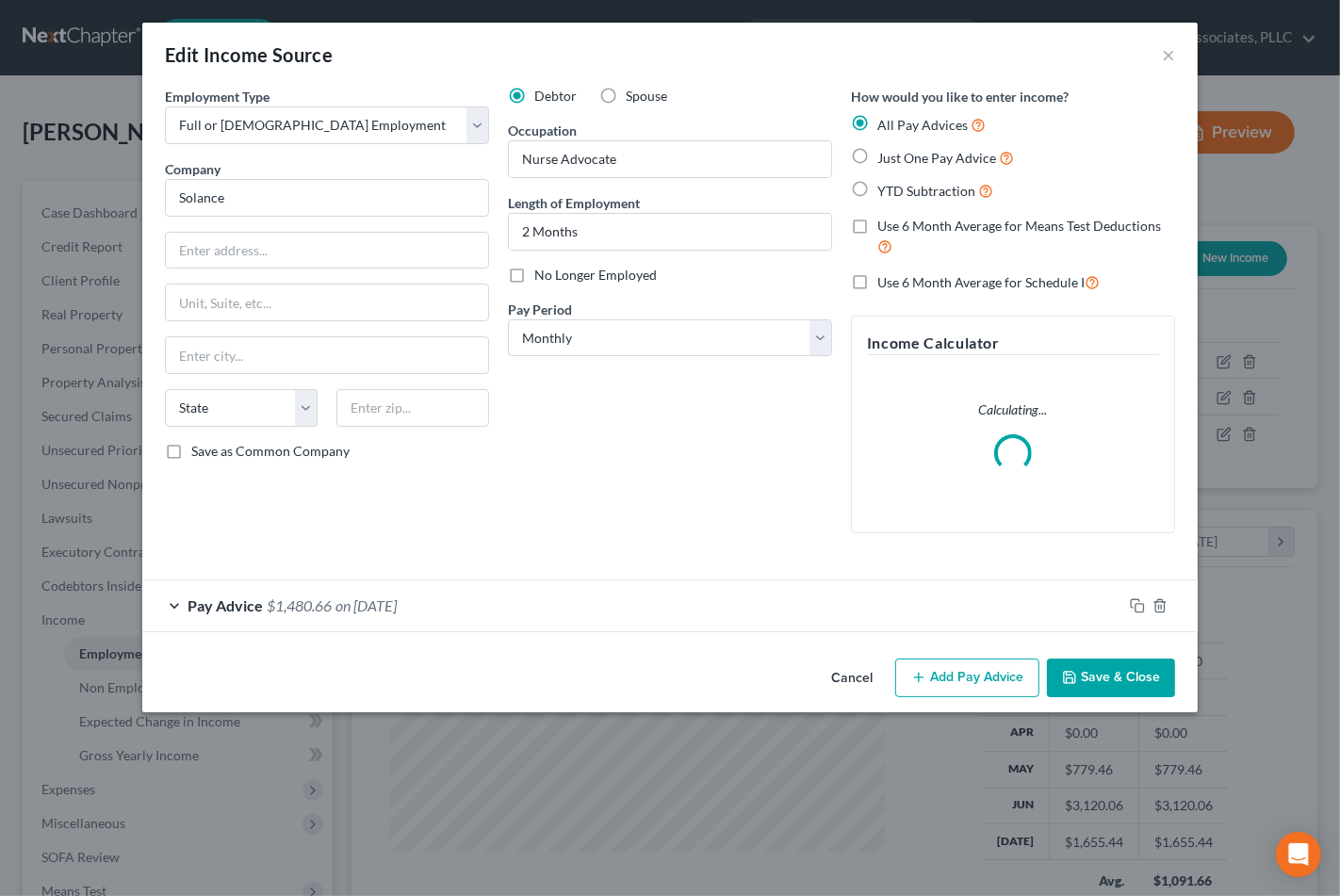
scroll to position [337, 542]
drag, startPoint x: 962, startPoint y: 679, endPoint x: 382, endPoint y: 750, distance: 584.3
click at [961, 679] on button "Add Pay Advice" at bounding box center [967, 679] width 144 height 40
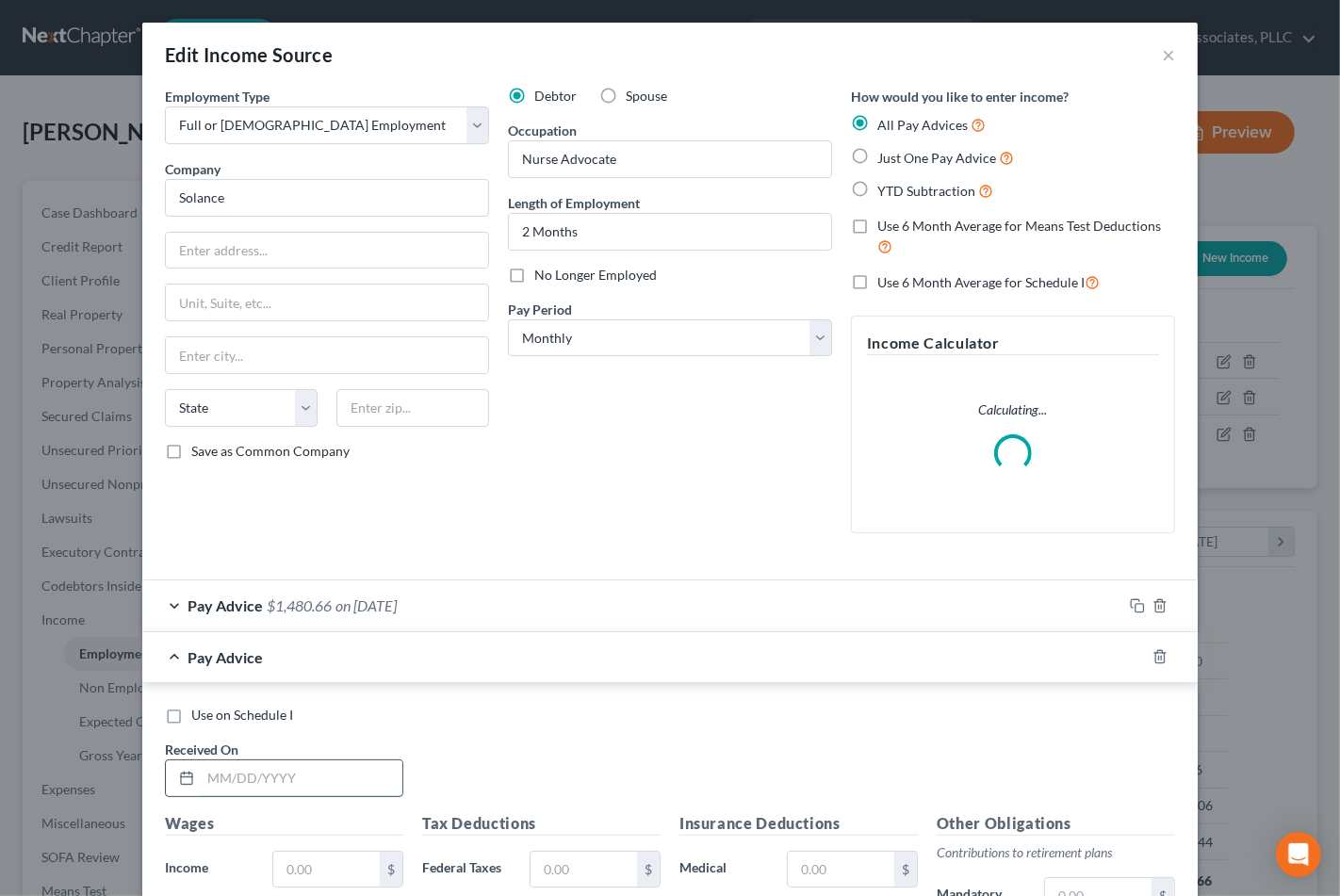
click at [331, 787] on input "text" at bounding box center [302, 778] width 202 height 36
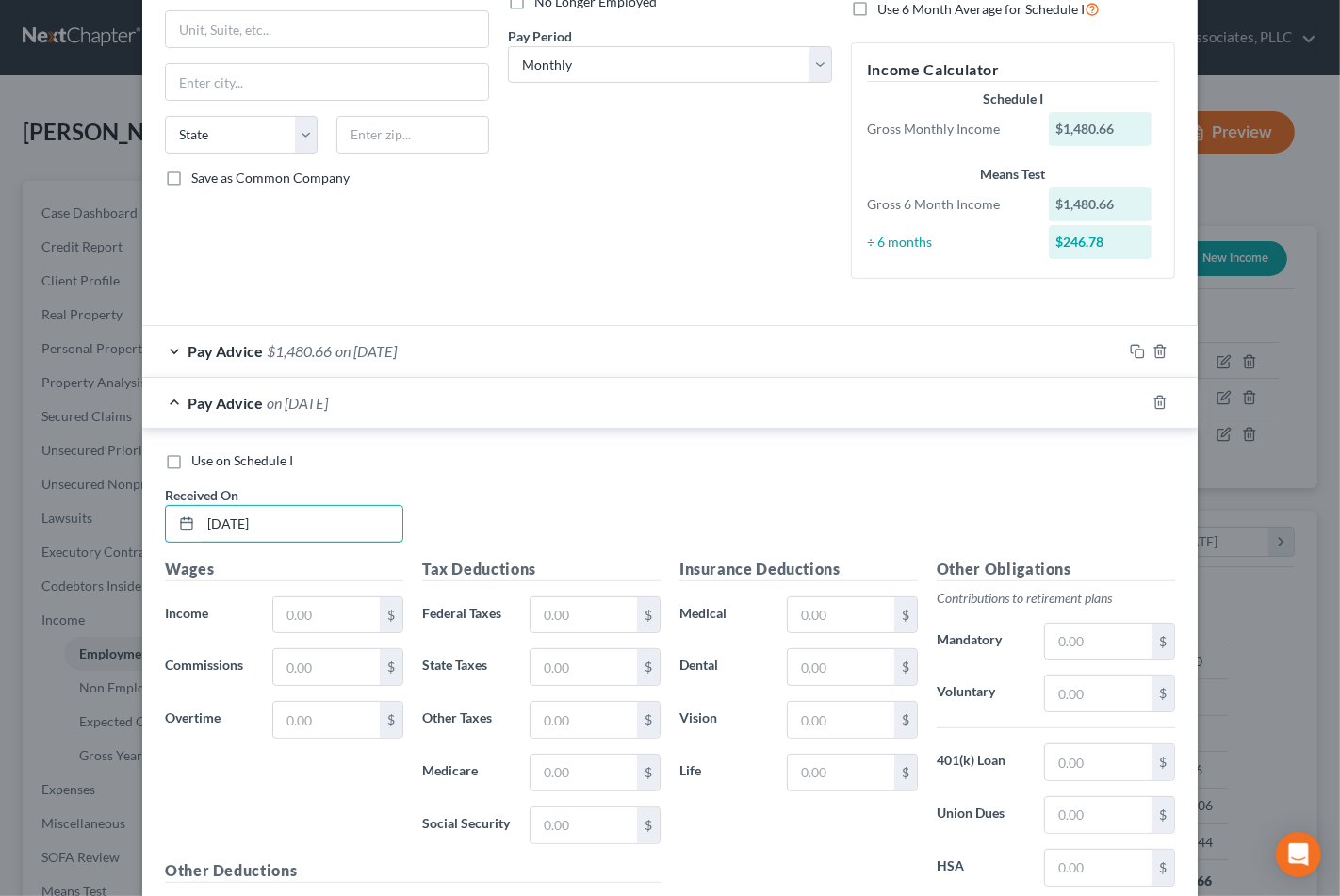
scroll to position [313, 0]
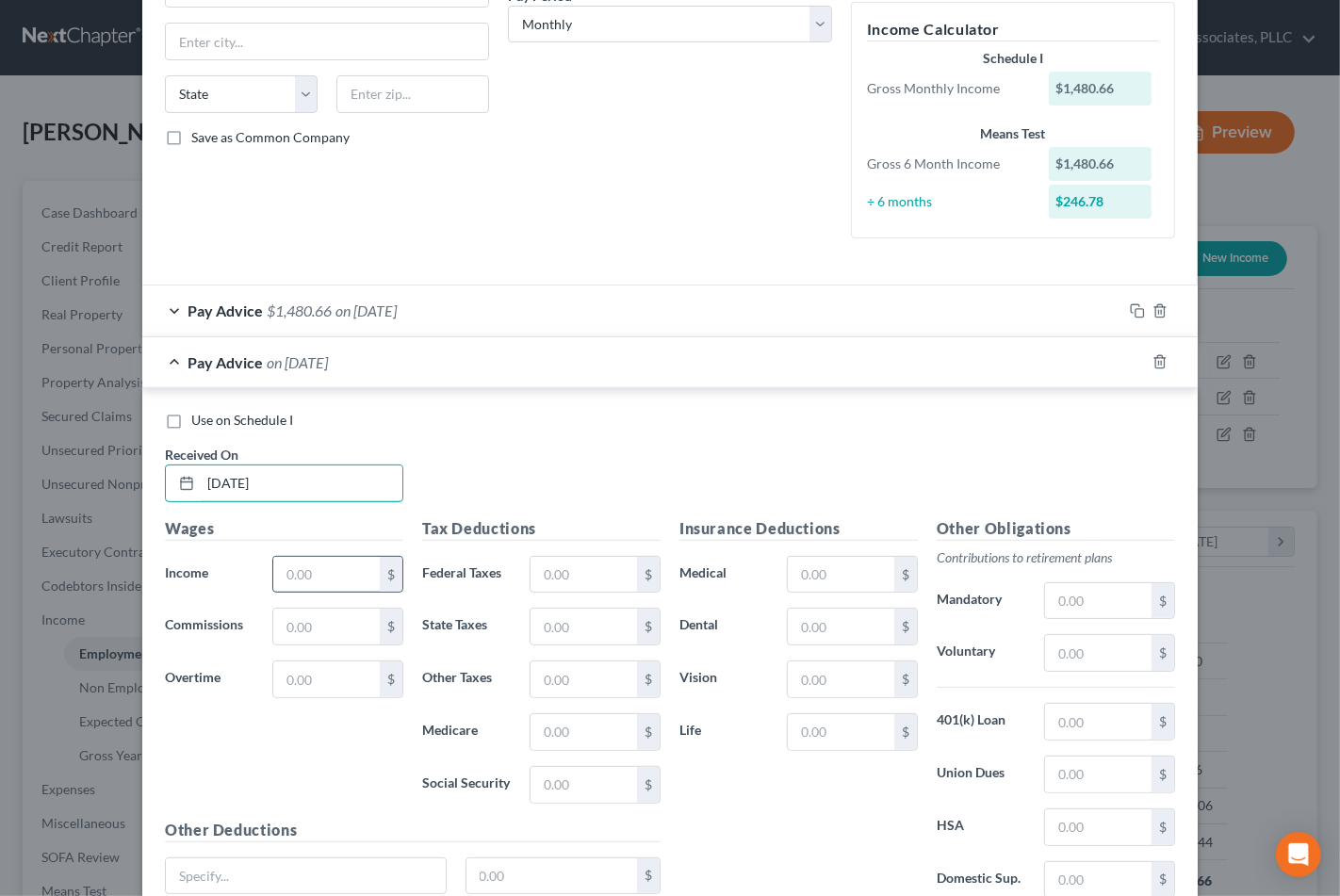
type input "[DATE]"
click at [314, 587] on input "text" at bounding box center [326, 575] width 107 height 36
type input "4,210.02"
click at [707, 462] on div "Use on Schedule I Received On * [DATE]" at bounding box center [670, 464] width 1029 height 107
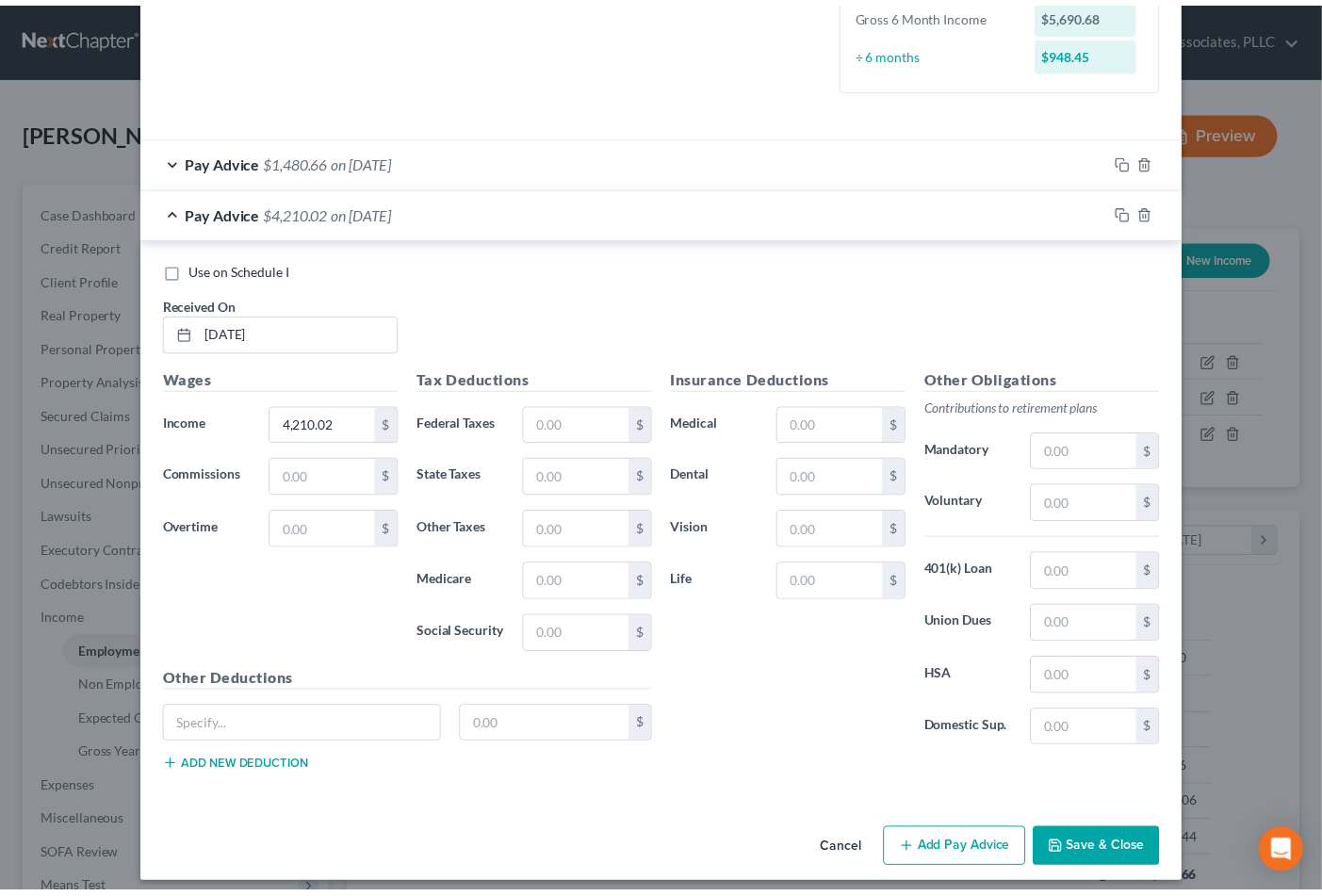
scroll to position [477, 0]
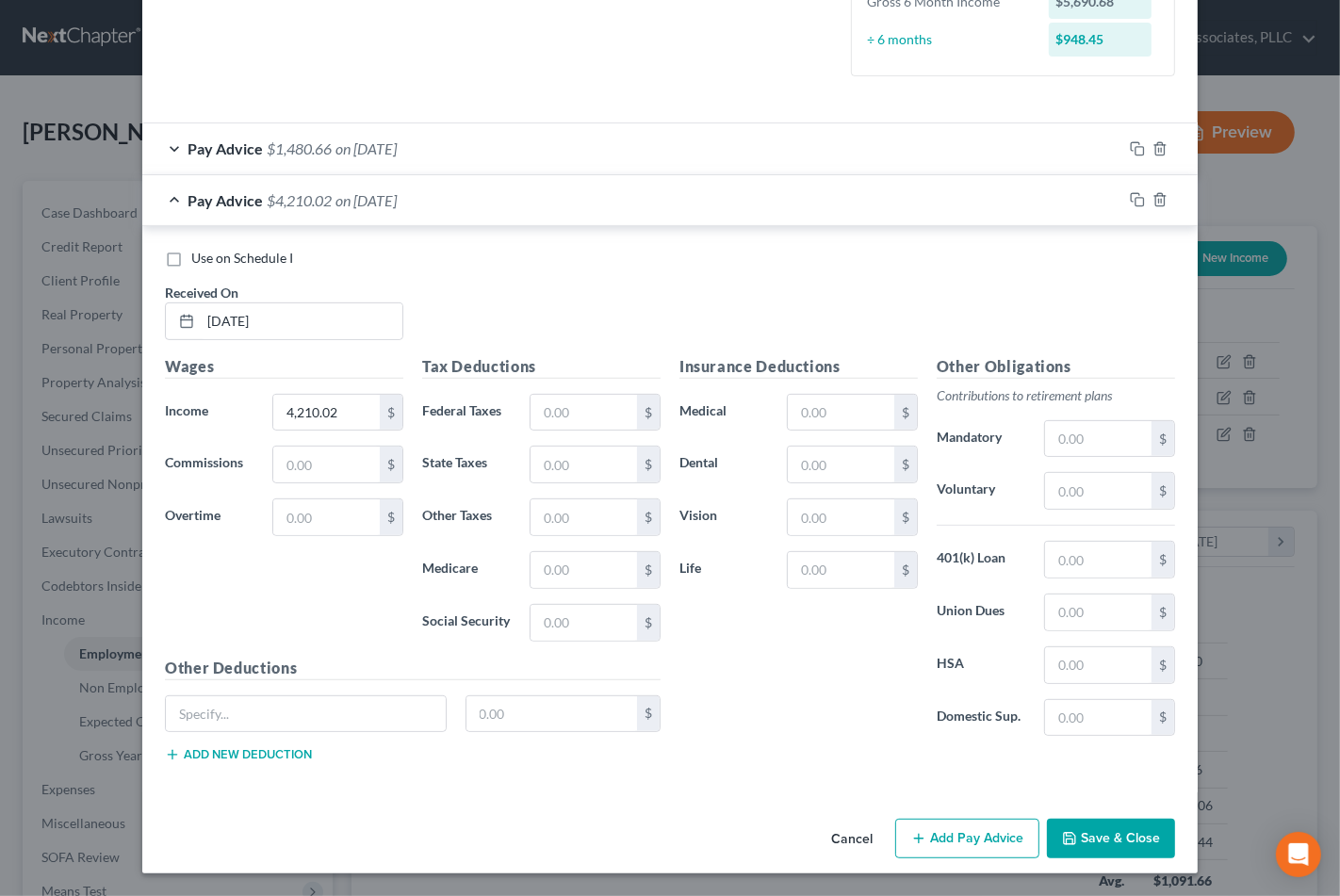
drag, startPoint x: 1120, startPoint y: 838, endPoint x: 1068, endPoint y: 851, distance: 53.6
click at [1068, 851] on button "Save & Close" at bounding box center [1111, 838] width 128 height 40
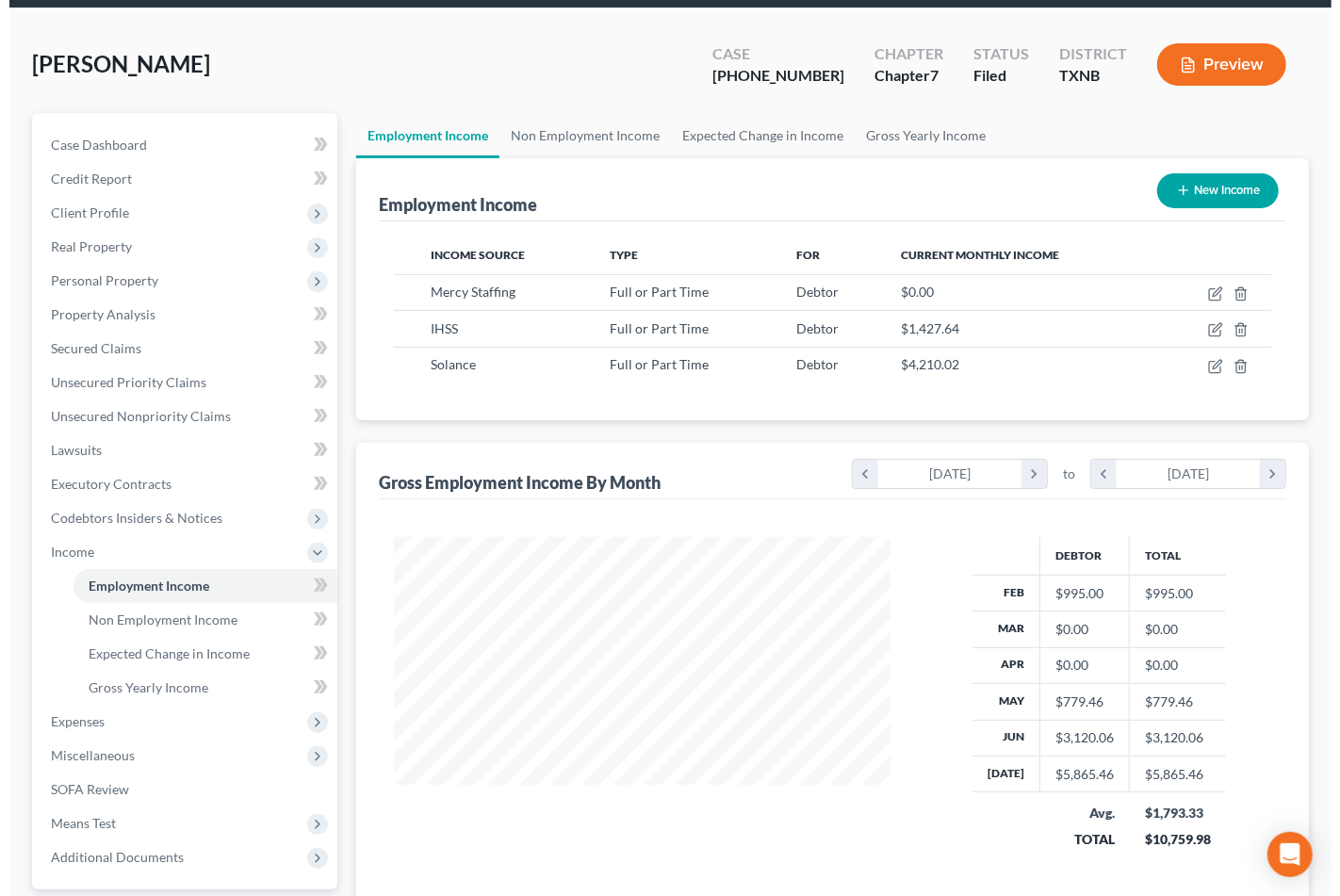
scroll to position [105, 0]
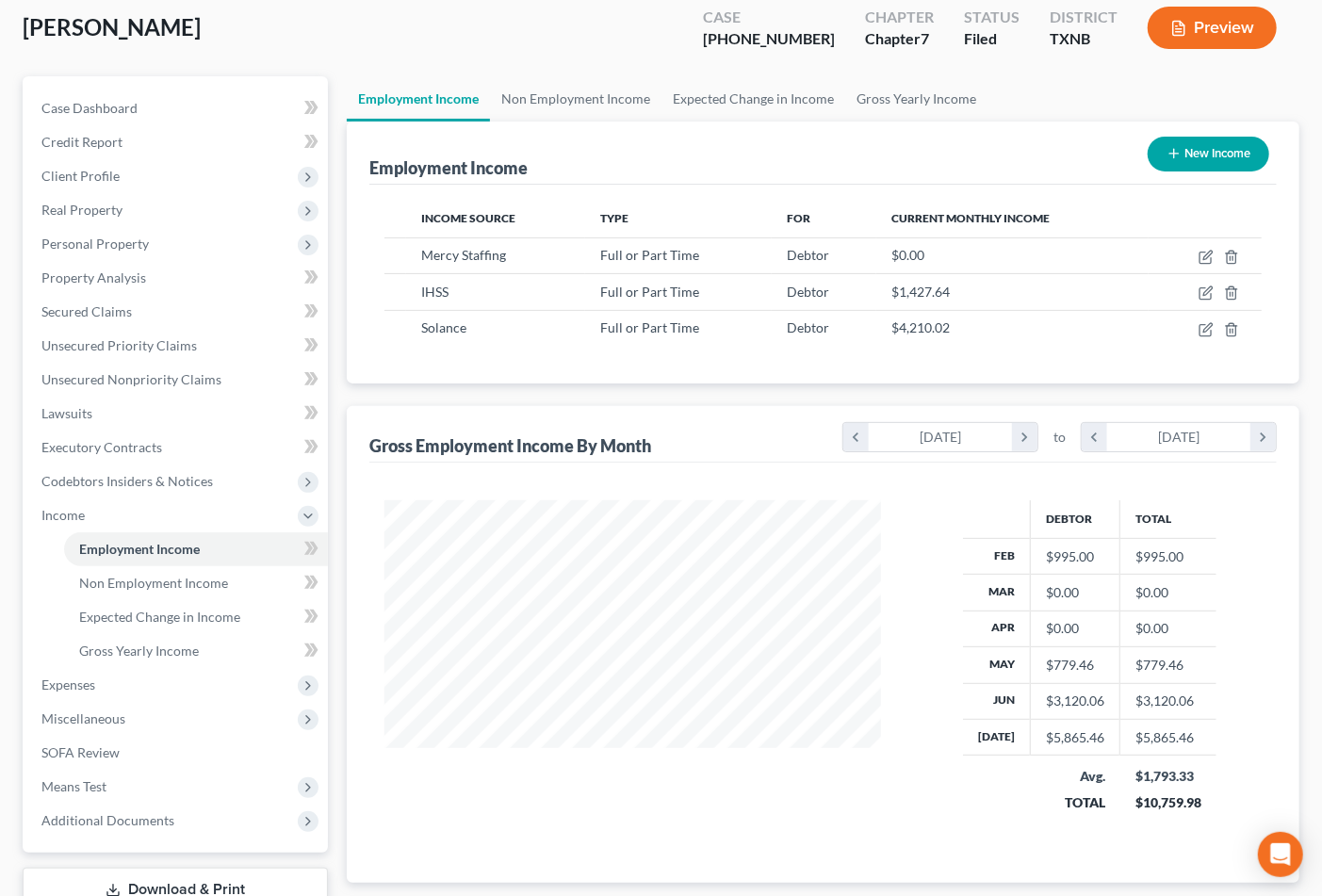
click at [737, 401] on div "Employment Income New Income Income Source Type For Current Monthly Income Merc…" at bounding box center [822, 502] width 953 height 761
click at [733, 399] on div "Employment Income New Income Income Source Type For Current Monthly Income Merc…" at bounding box center [822, 502] width 953 height 761
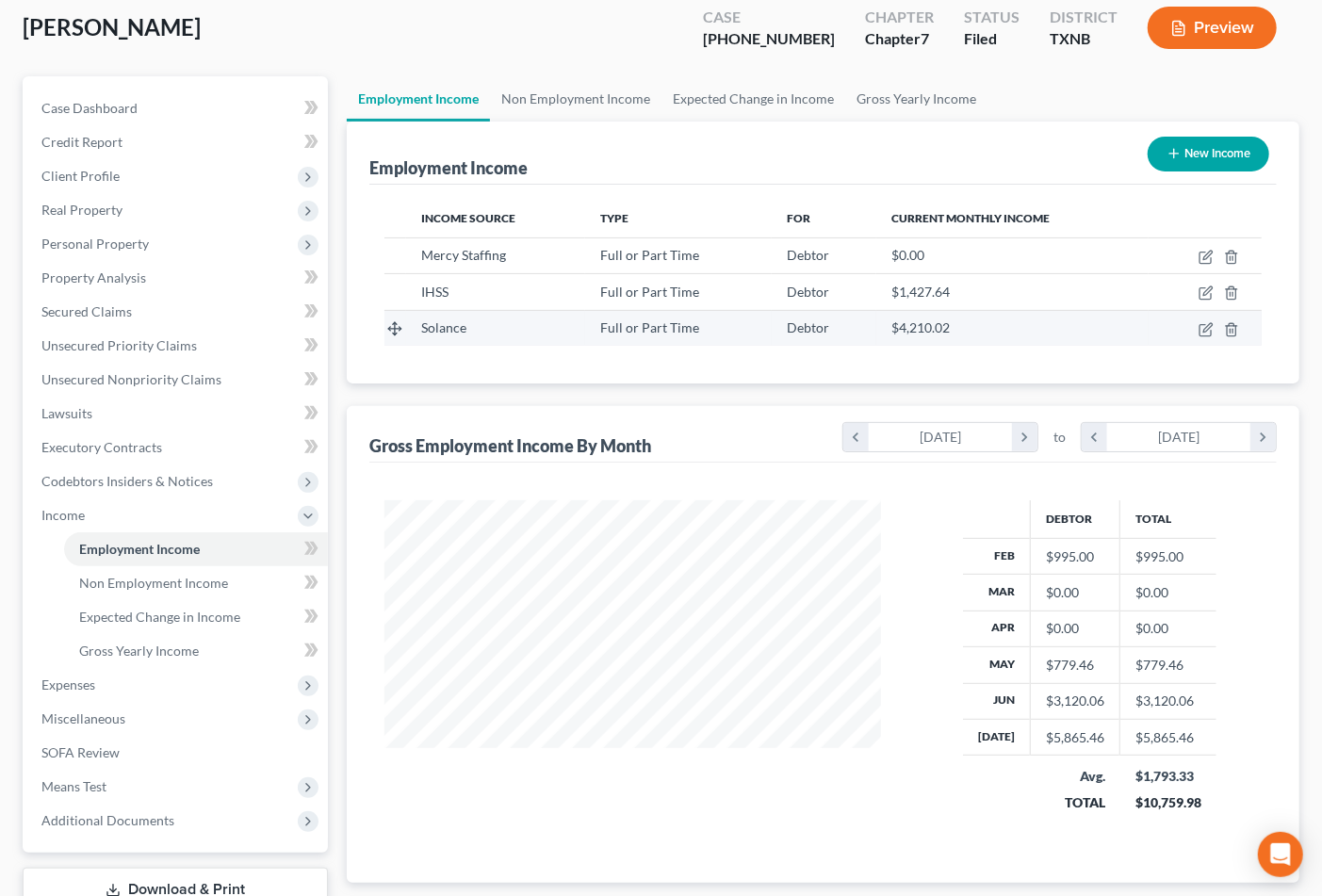
click at [1203, 317] on td at bounding box center [1206, 328] width 113 height 36
click at [1200, 324] on icon "button" at bounding box center [1205, 330] width 11 height 11
select select "0"
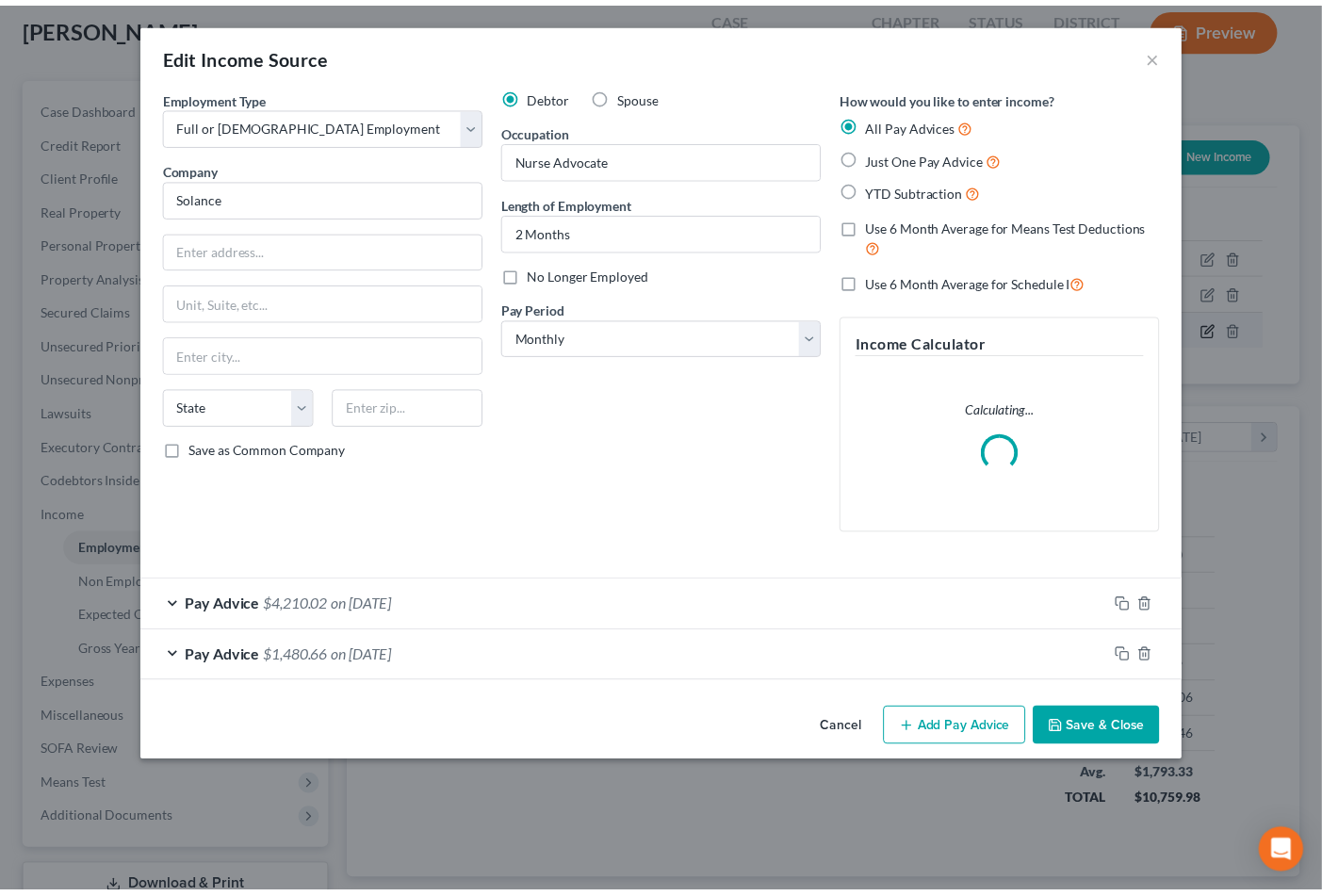
scroll to position [337, 542]
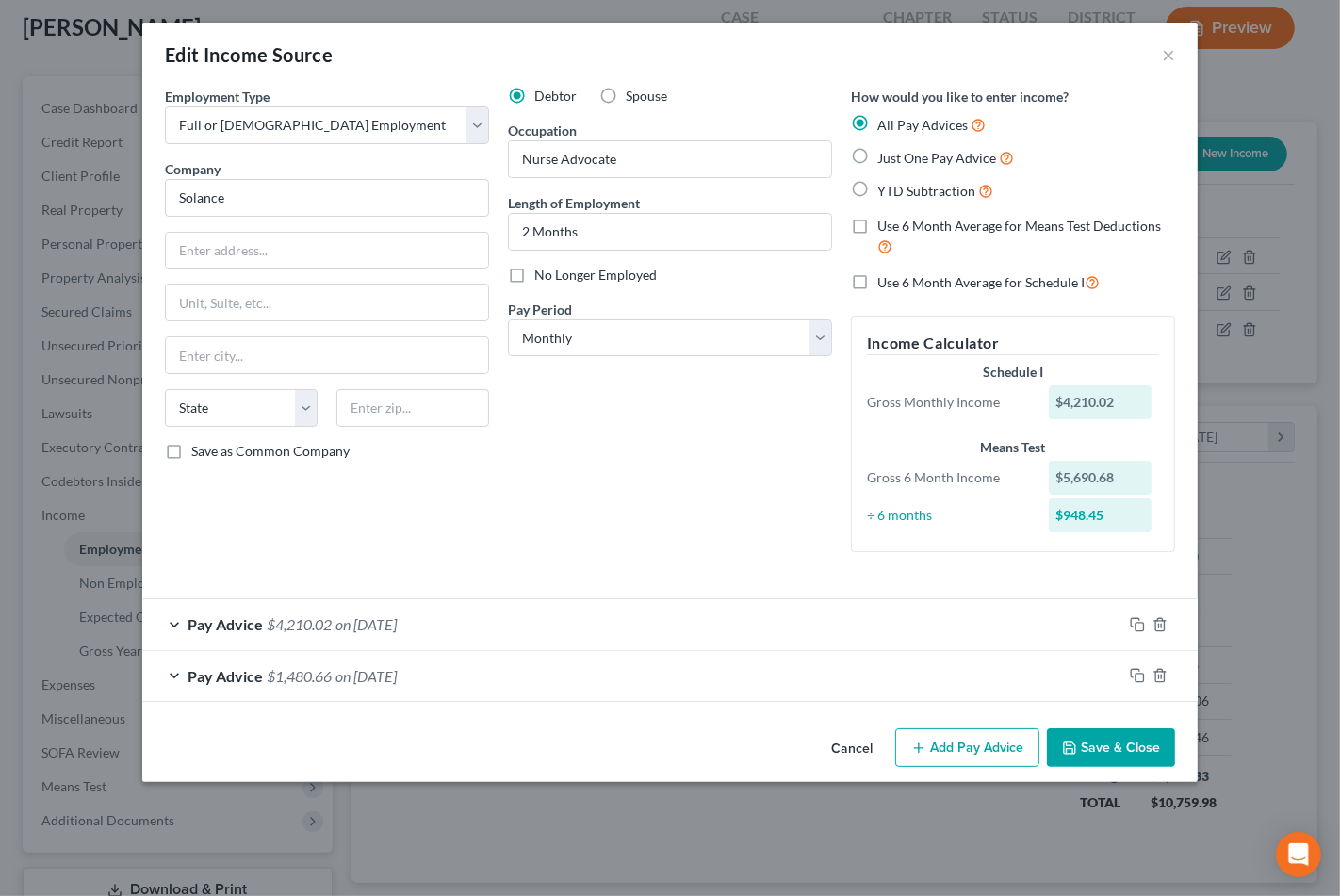
click at [1101, 764] on button "Save & Close" at bounding box center [1111, 748] width 128 height 40
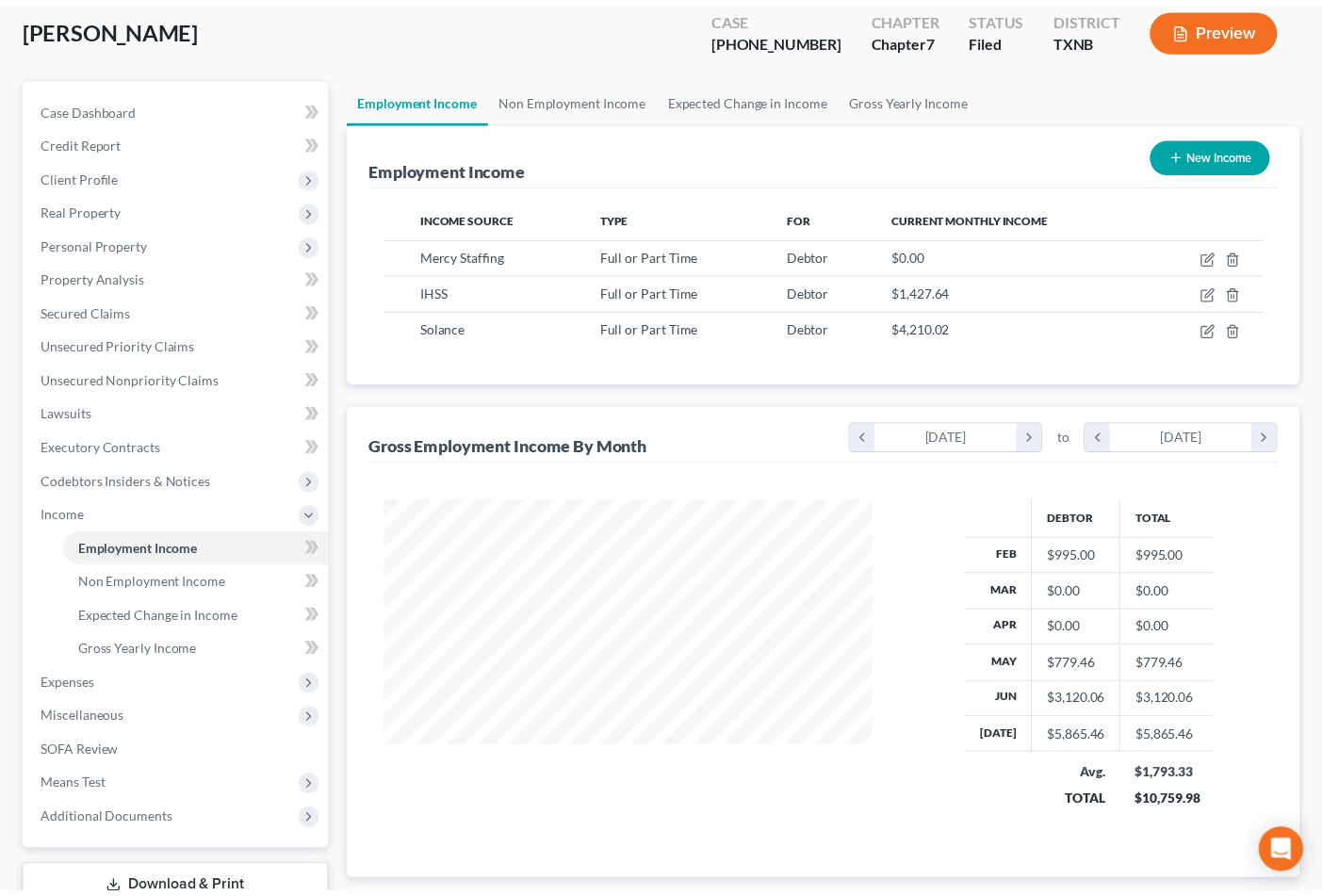
scroll to position [941903, 941841]
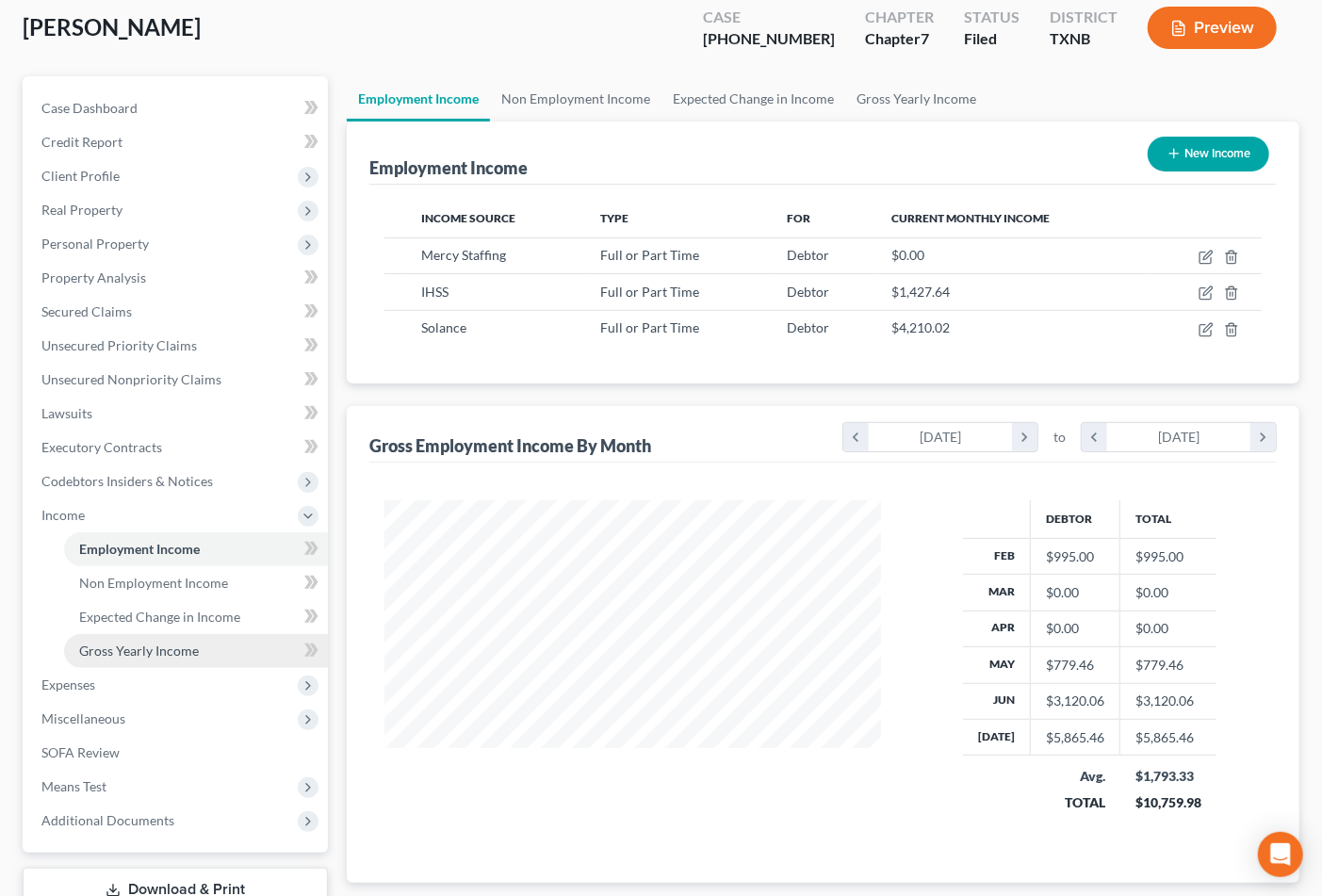
click at [219, 646] on link "Gross Yearly Income" at bounding box center [195, 651] width 263 height 34
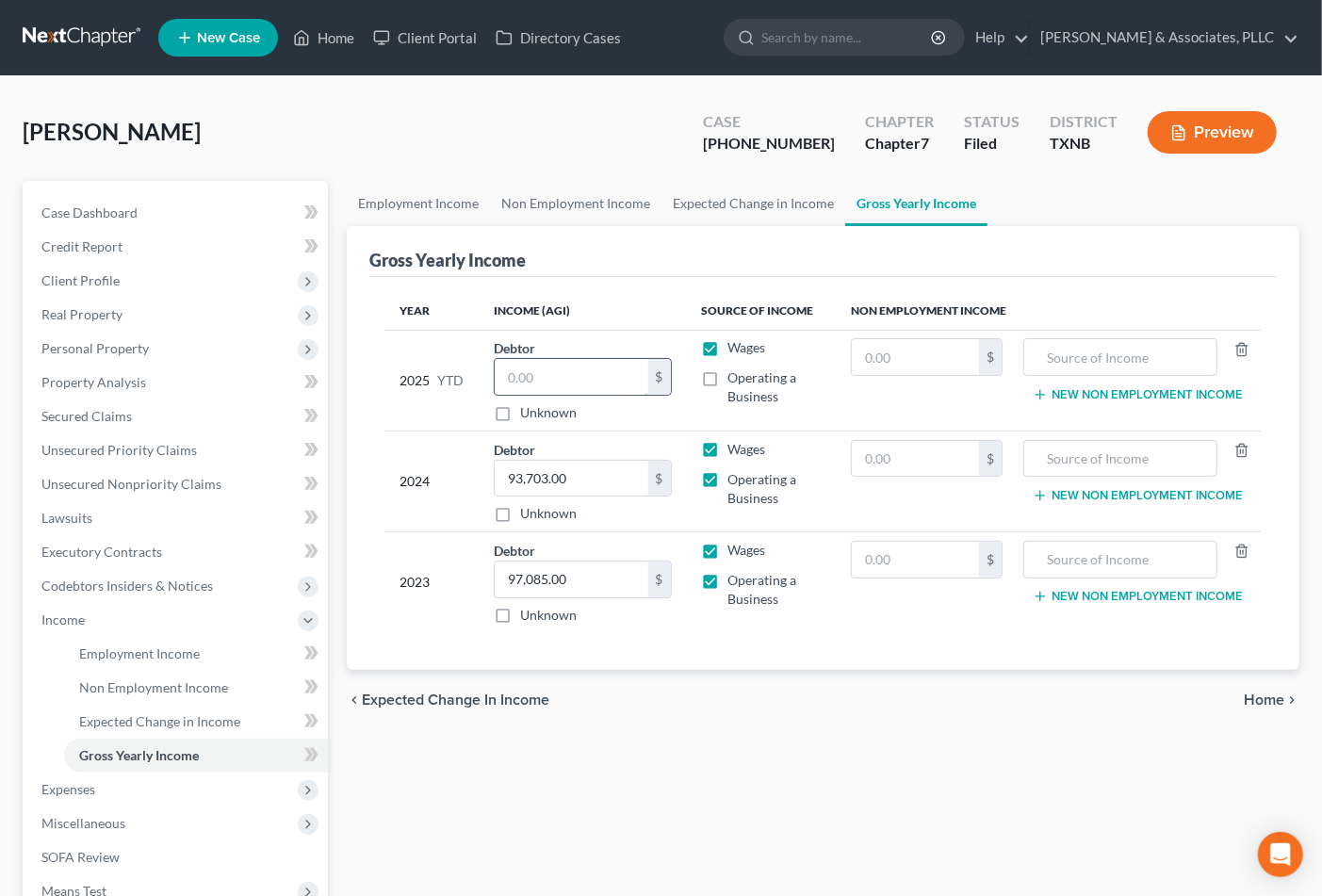
click at [566, 392] on input "text" at bounding box center [571, 377] width 154 height 36
click at [750, 386] on label "Operating a Business" at bounding box center [774, 387] width 93 height 38
click at [748, 380] on input "Operating a Business" at bounding box center [741, 374] width 12 height 12
checkbox input "true"
click at [609, 390] on input "text" at bounding box center [571, 377] width 154 height 36
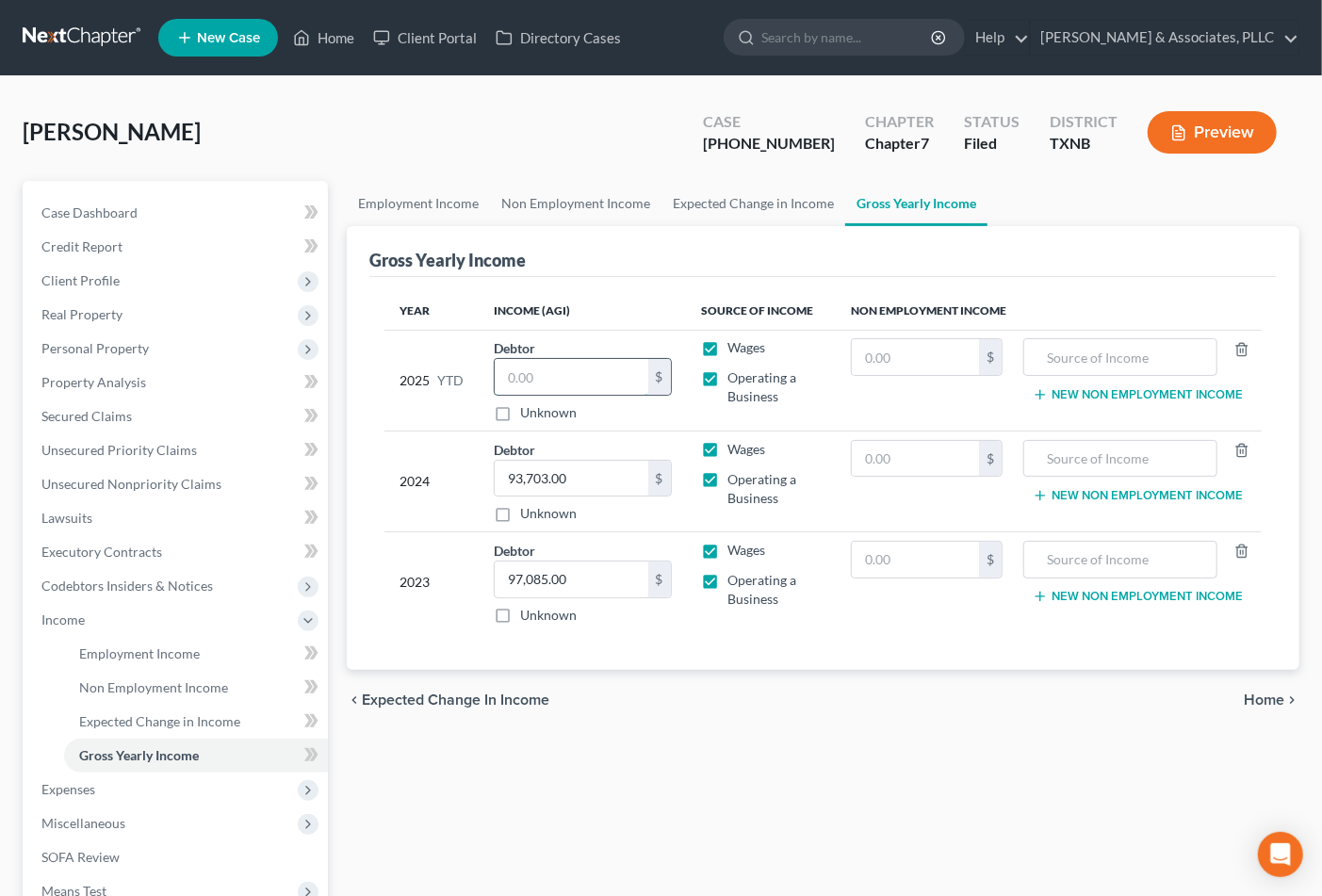
type input "3"
click at [777, 408] on td "Wages Operating a Business" at bounding box center [762, 380] width 150 height 101
click at [889, 786] on div "Employment Income Non Employment Income Expected Change in Income Gross Yearly …" at bounding box center [822, 599] width 972 height 836
type input "26,768.30"
click at [144, 651] on span "Employment Income" at bounding box center [140, 653] width 121 height 16
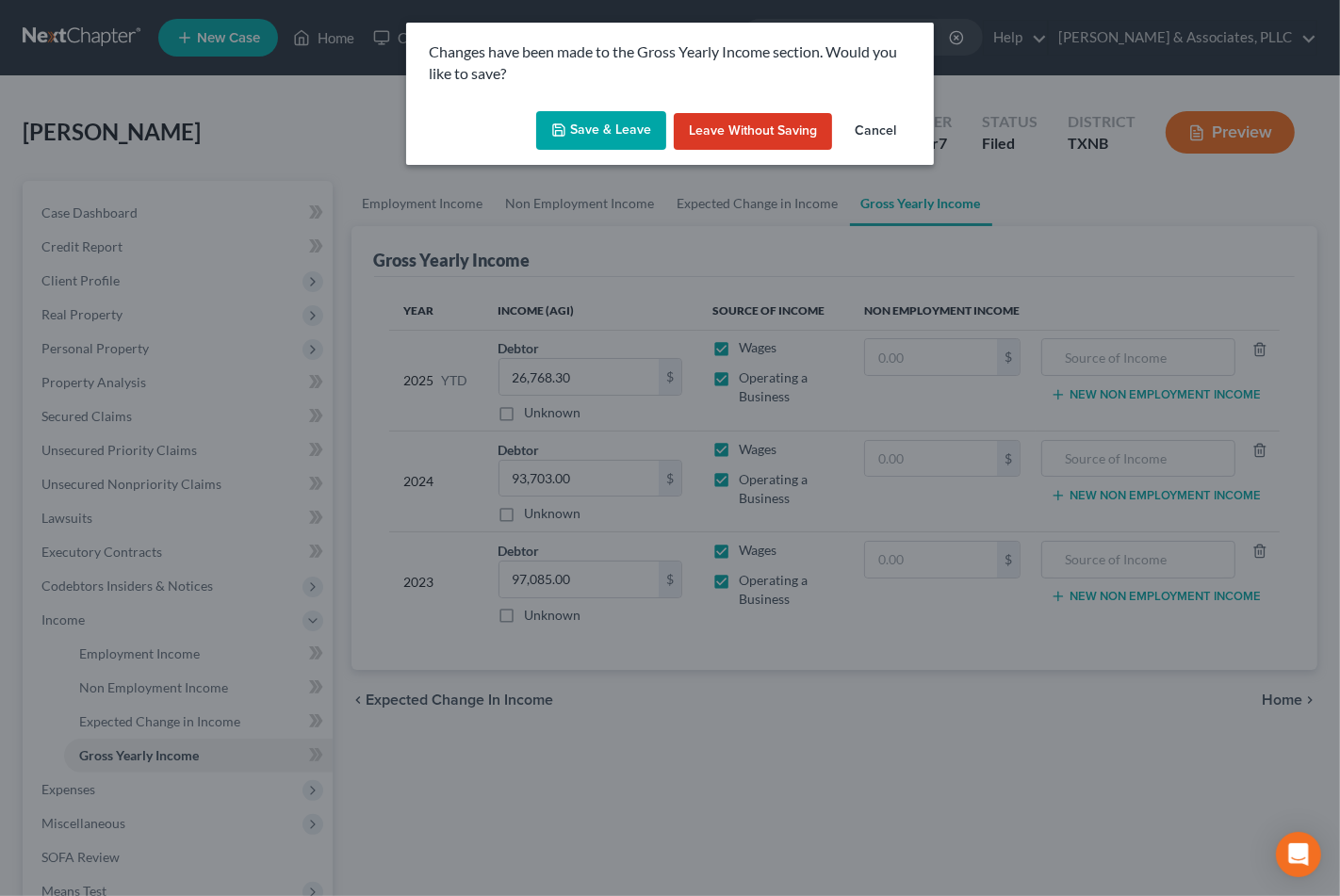
click at [613, 113] on button "Save & Leave" at bounding box center [602, 131] width 130 height 40
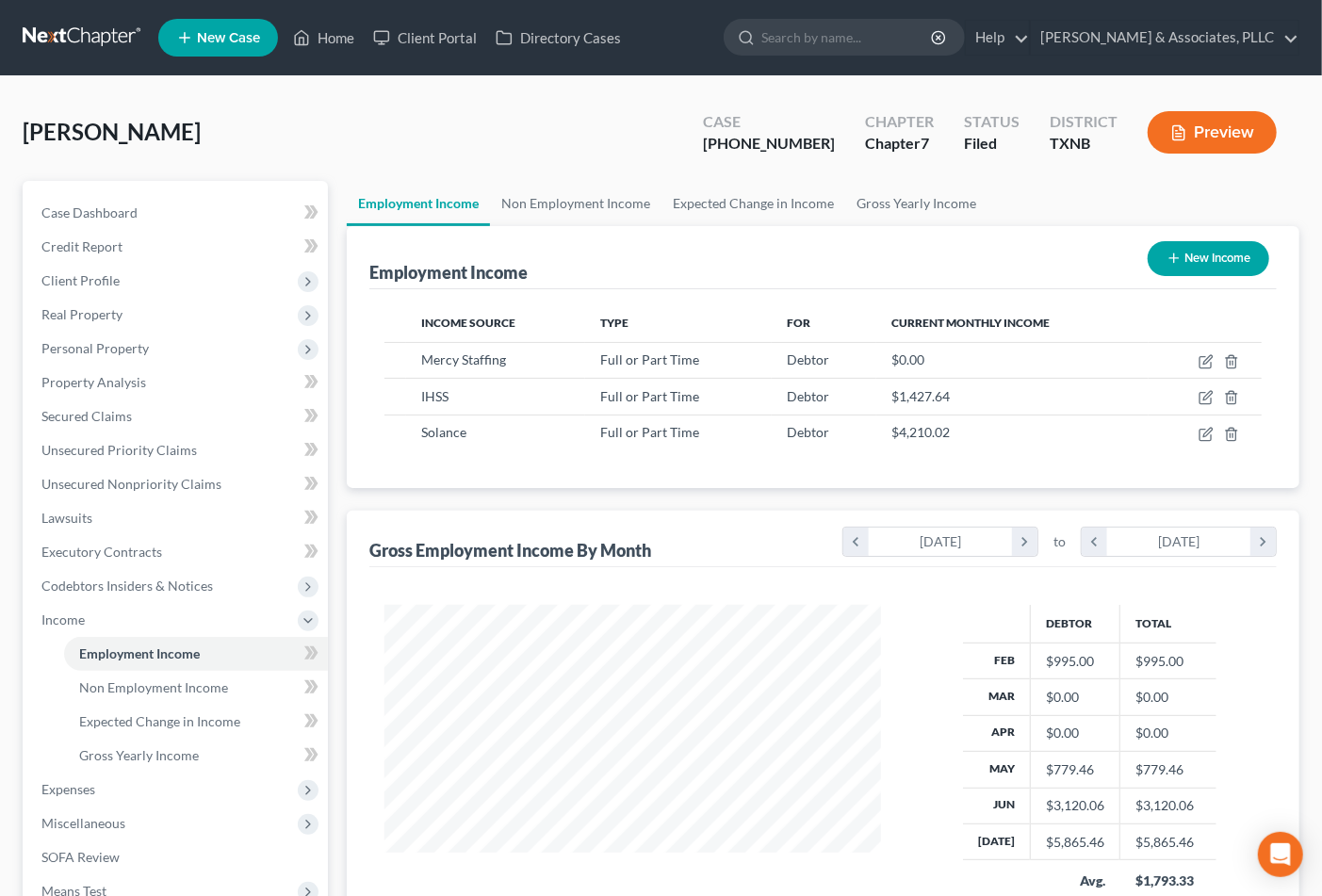
scroll to position [337, 534]
click at [110, 313] on span "Real Property" at bounding box center [82, 313] width 81 height 16
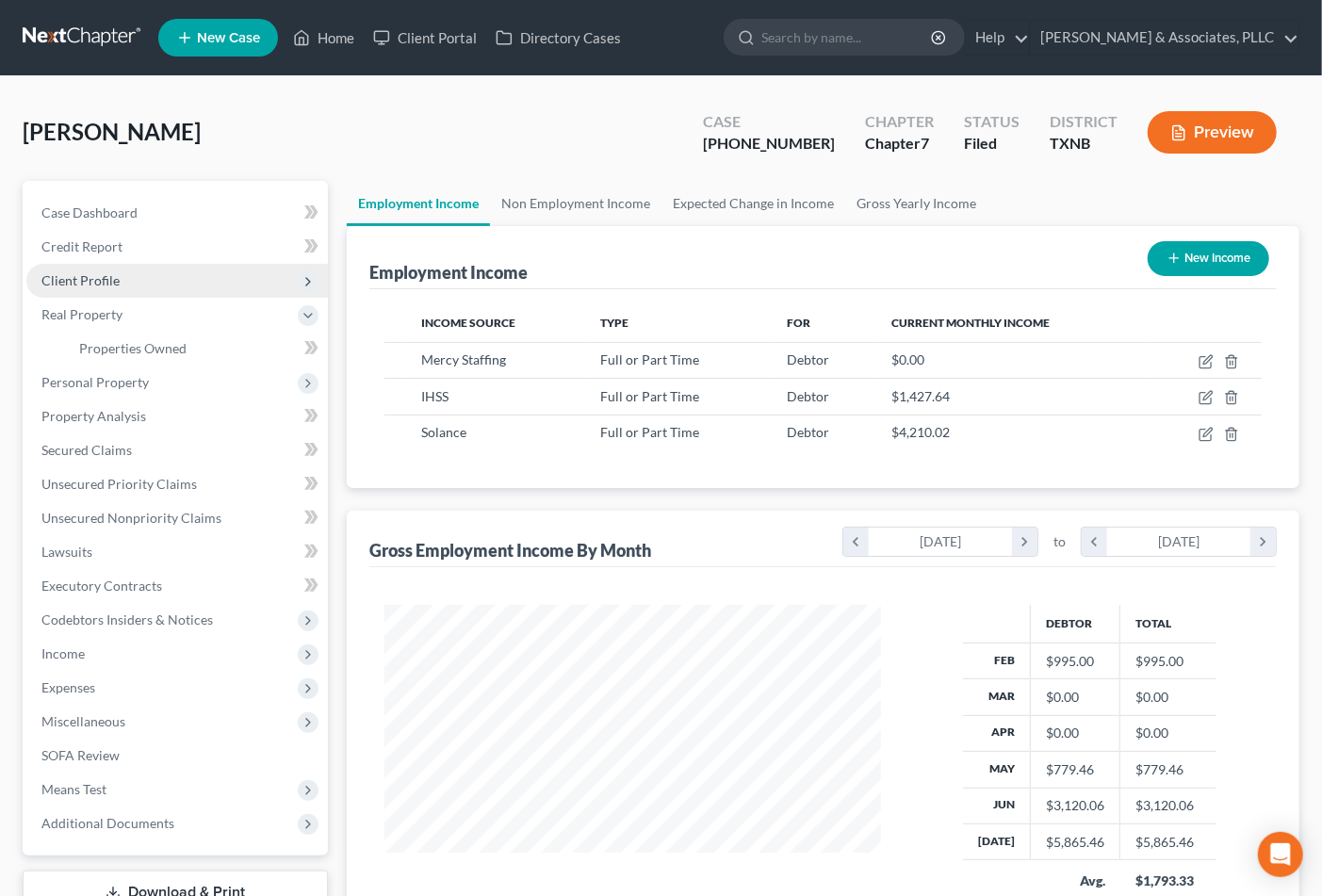
click at [106, 282] on span "Client Profile" at bounding box center [80, 279] width 78 height 16
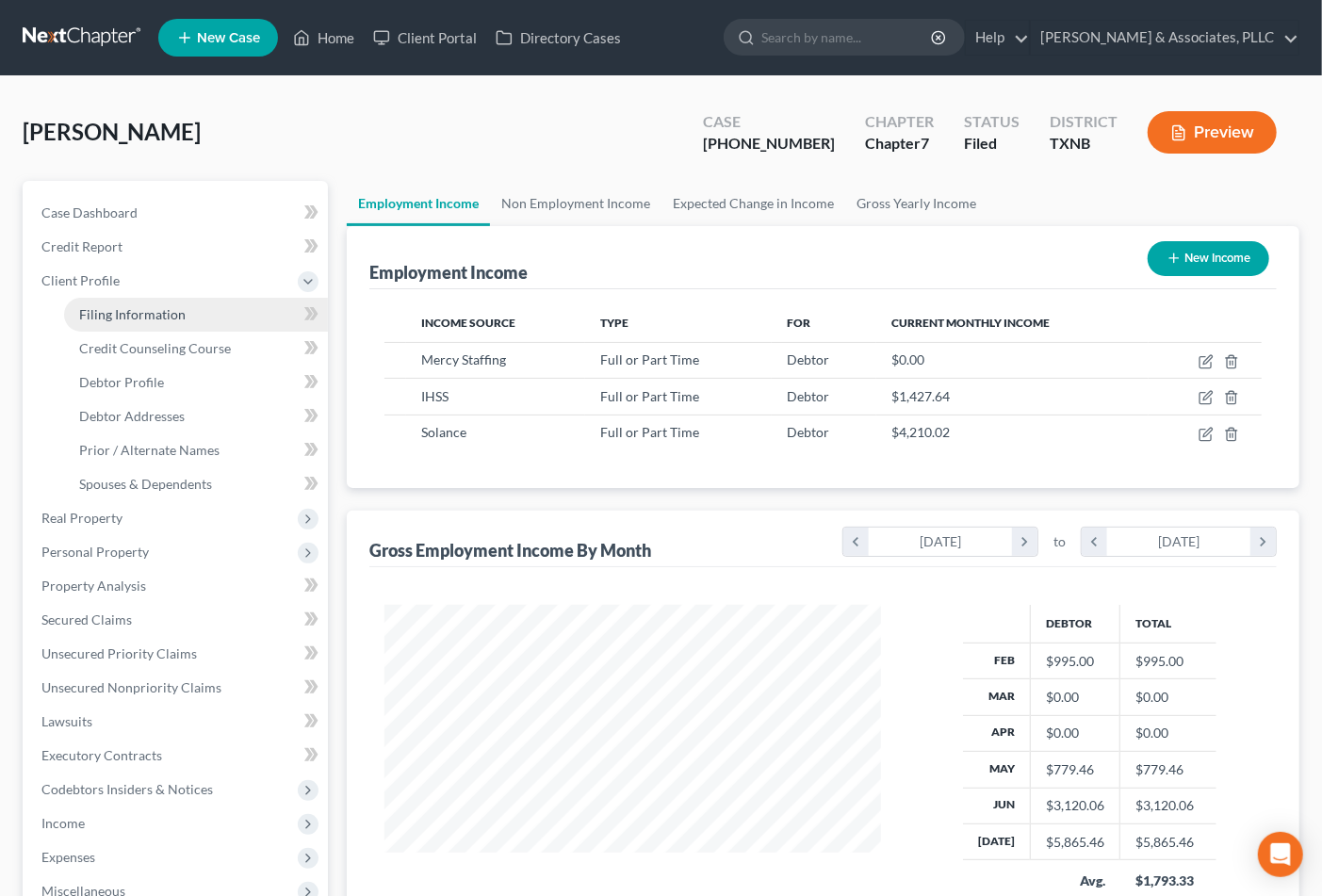
click at [117, 301] on link "Filing Information" at bounding box center [195, 314] width 263 height 34
select select "1"
select select "0"
